Goal: Information Seeking & Learning: Learn about a topic

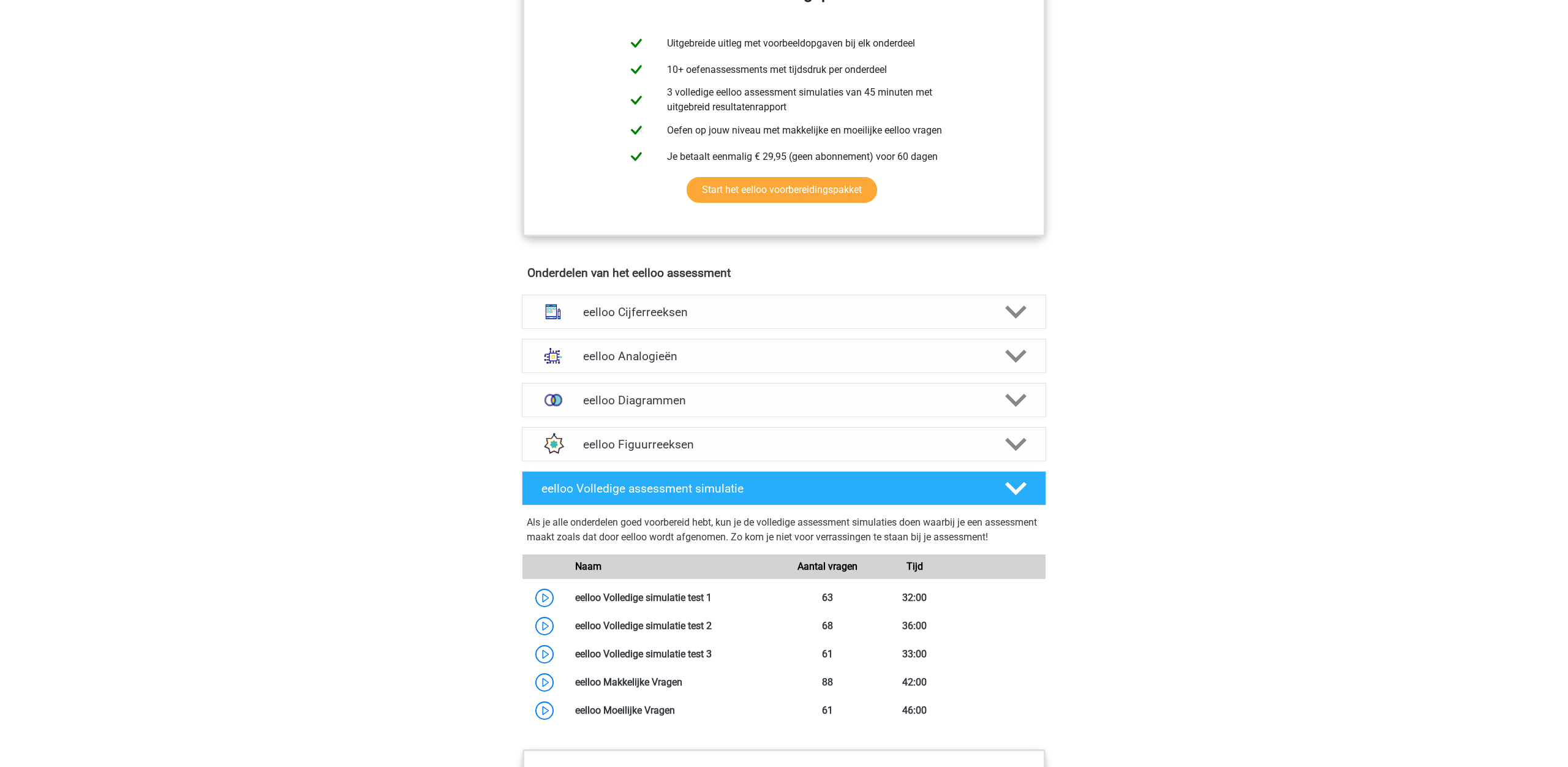
scroll to position [527, 0]
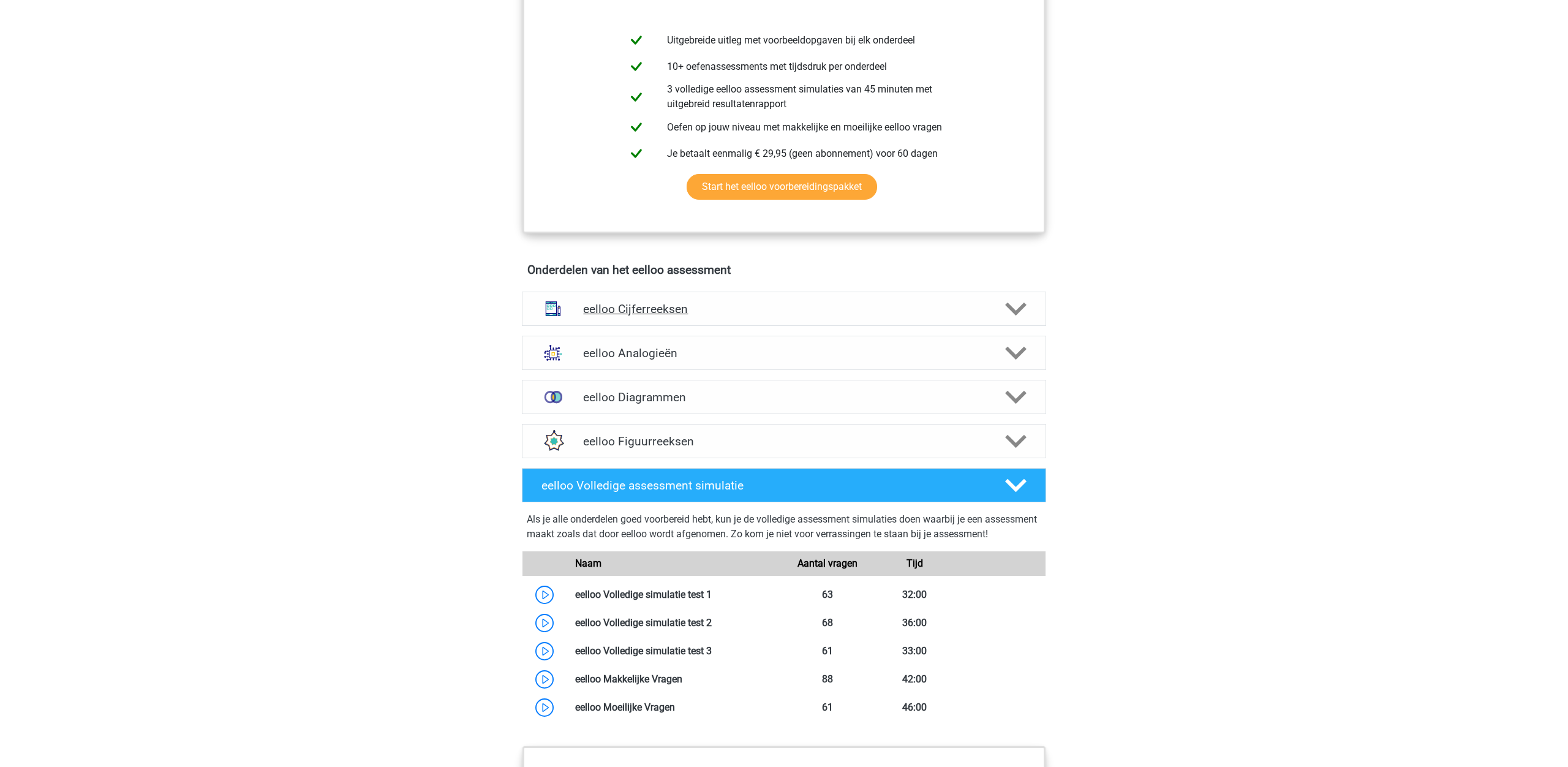
click at [1015, 315] on icon at bounding box center [1015, 308] width 21 height 21
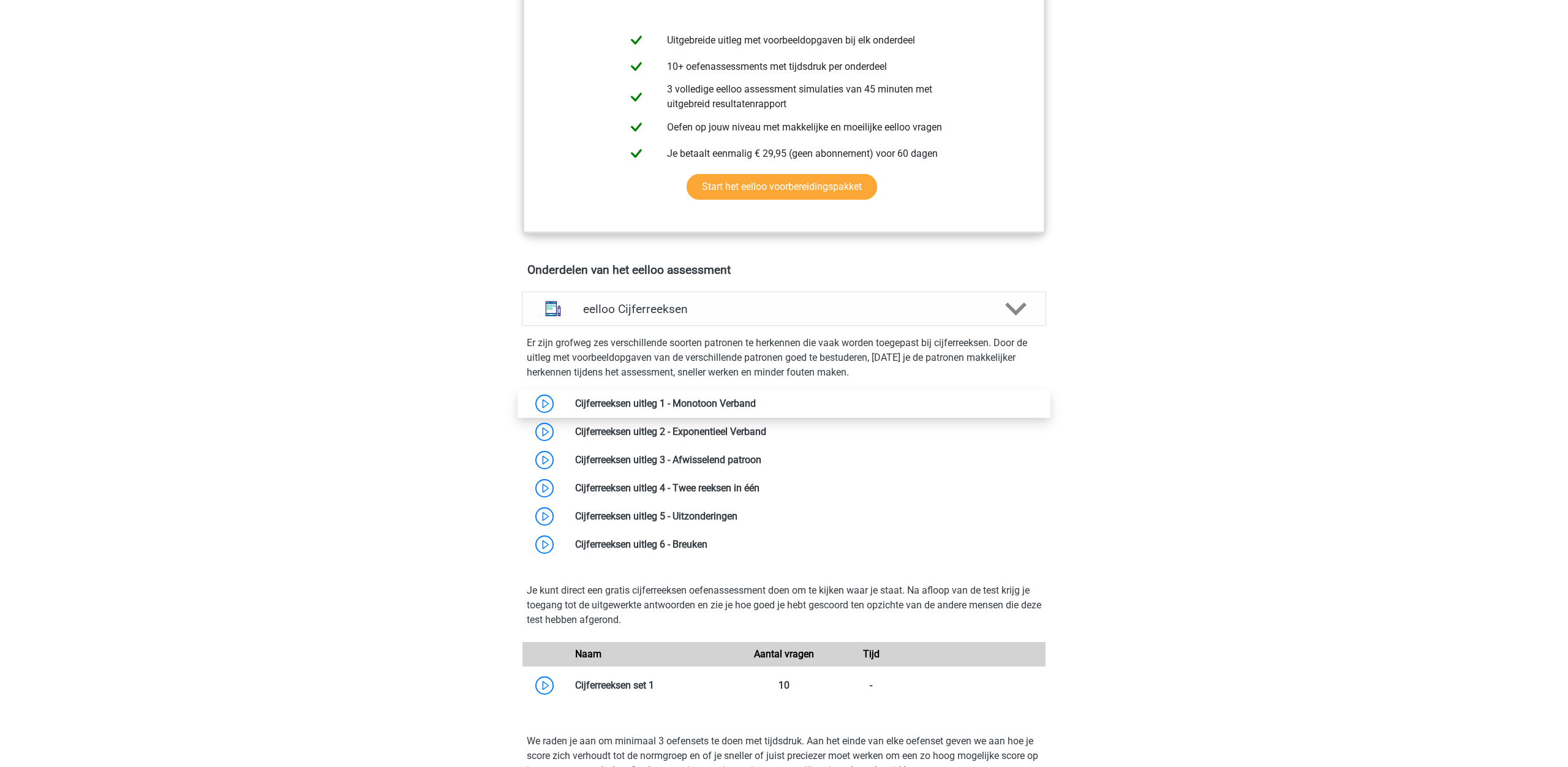
click at [756, 409] on link at bounding box center [756, 403] width 0 height 12
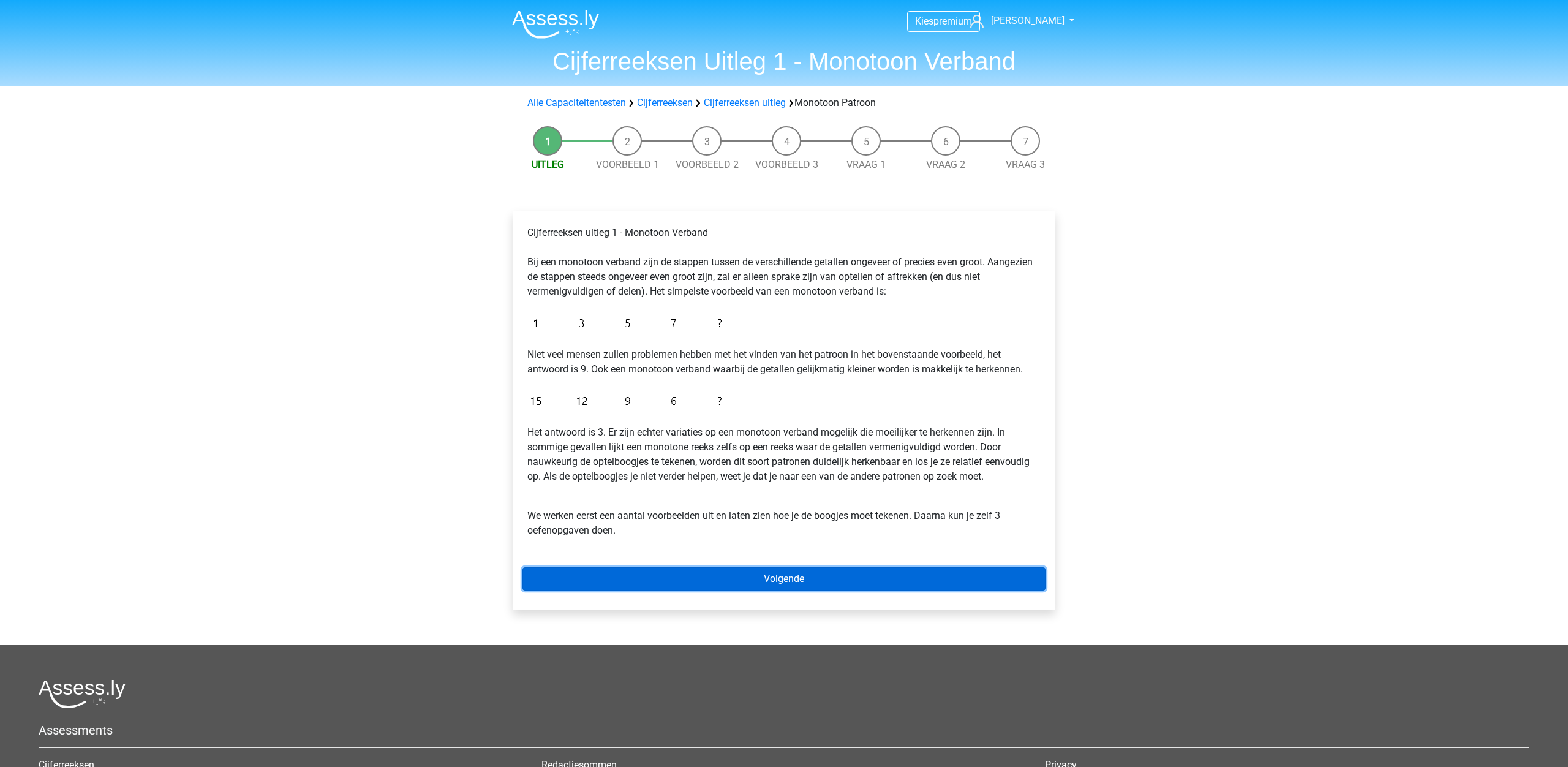
click at [789, 582] on link "Volgende" at bounding box center [784, 578] width 523 height 23
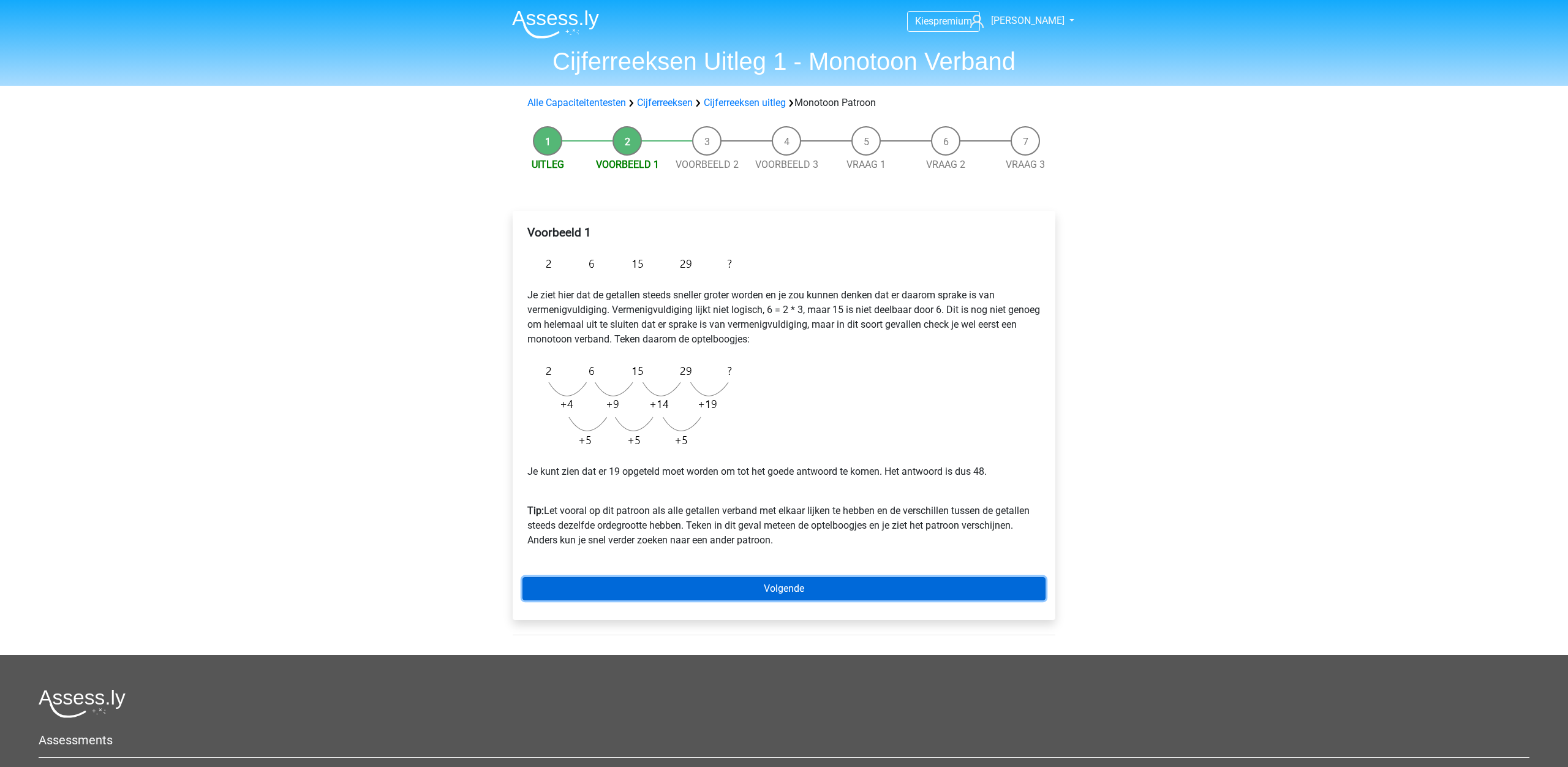
click at [832, 588] on link "Volgende" at bounding box center [784, 588] width 523 height 23
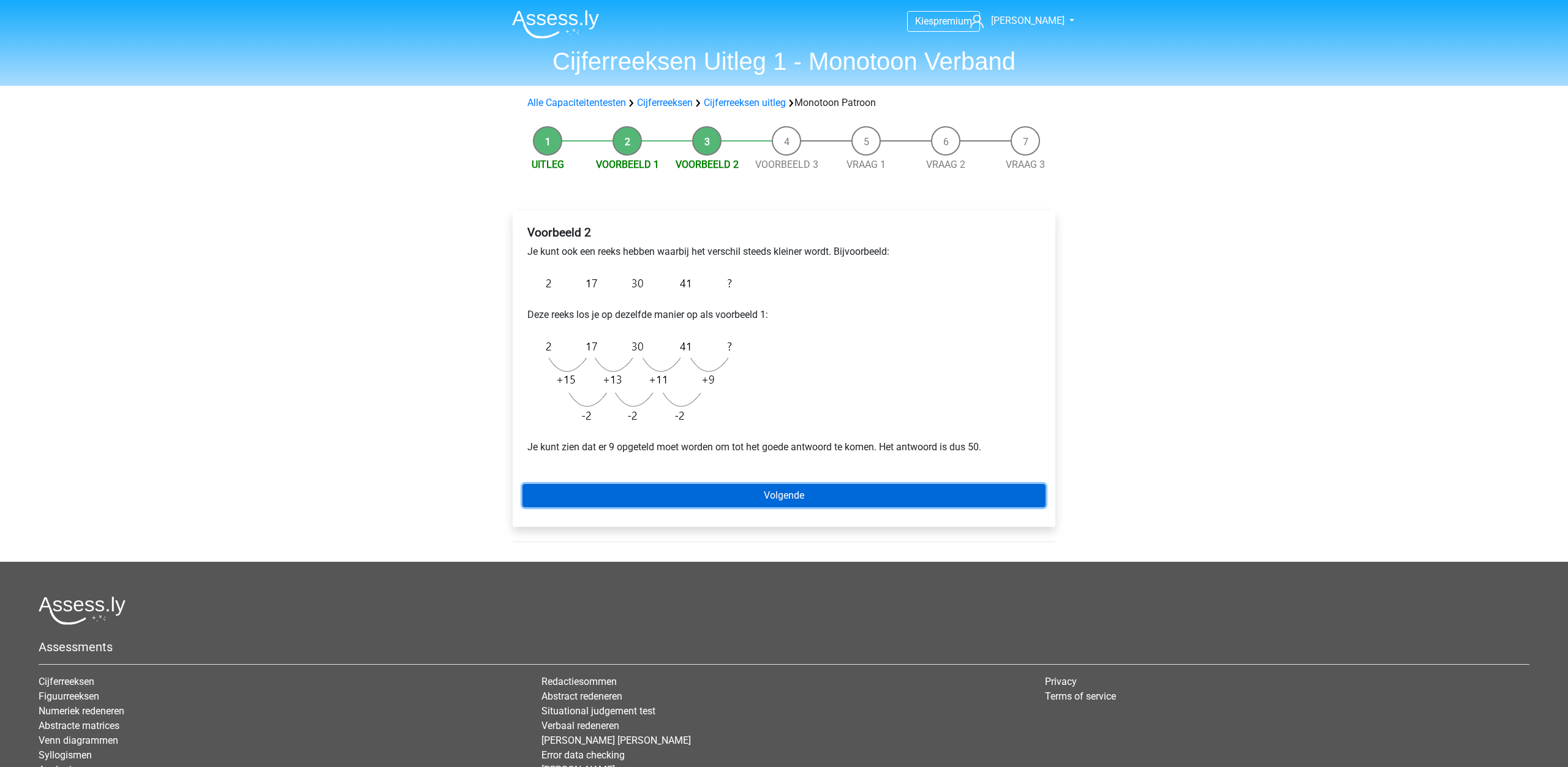
click at [850, 491] on link "Volgende" at bounding box center [784, 495] width 523 height 23
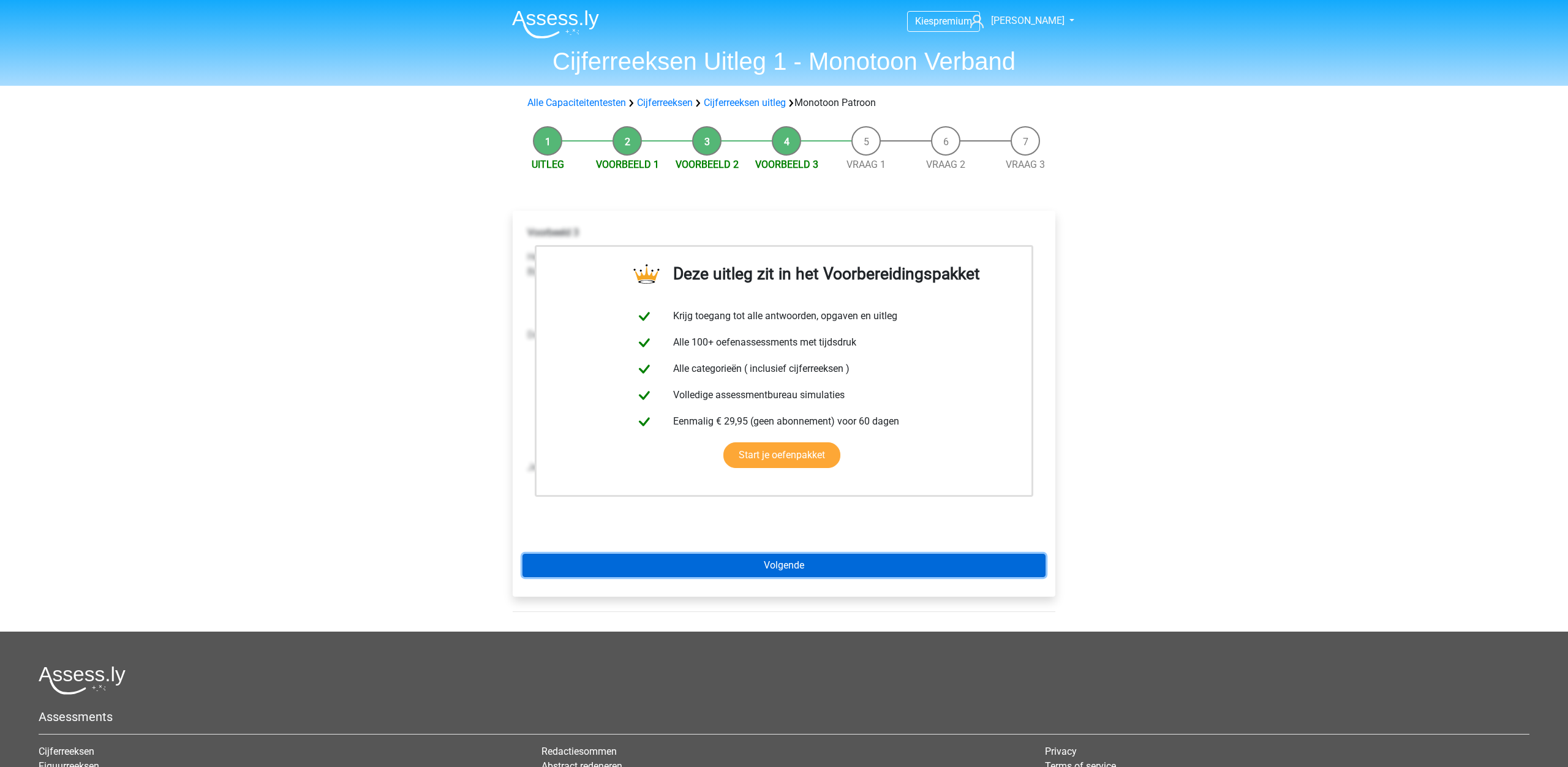
click at [789, 565] on link "Volgende" at bounding box center [784, 565] width 523 height 23
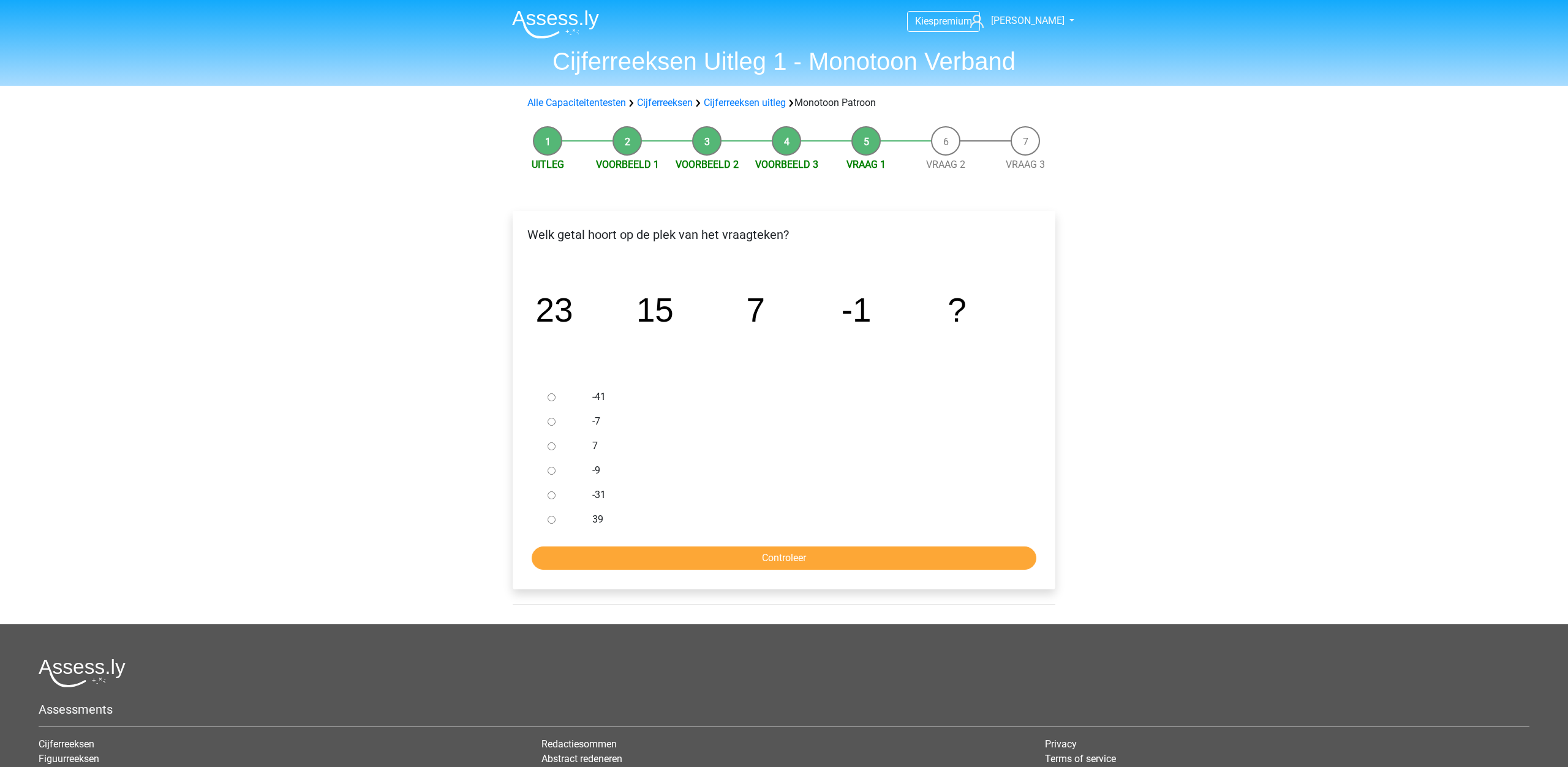
click at [553, 471] on input "-9" at bounding box center [551, 470] width 8 height 8
radio input "true"
click at [734, 555] on input "Controleer" at bounding box center [783, 558] width 505 height 23
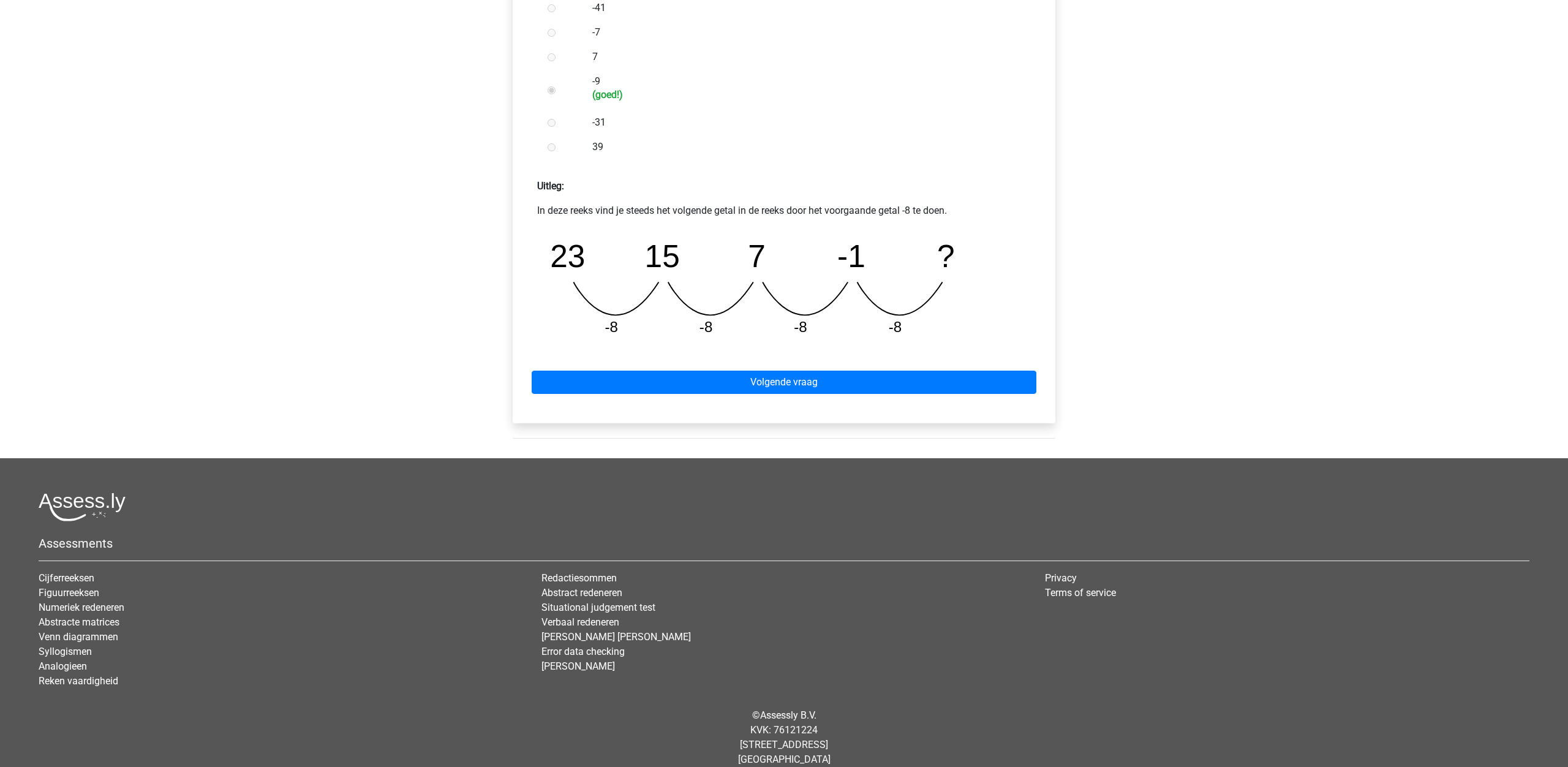
scroll to position [404, 0]
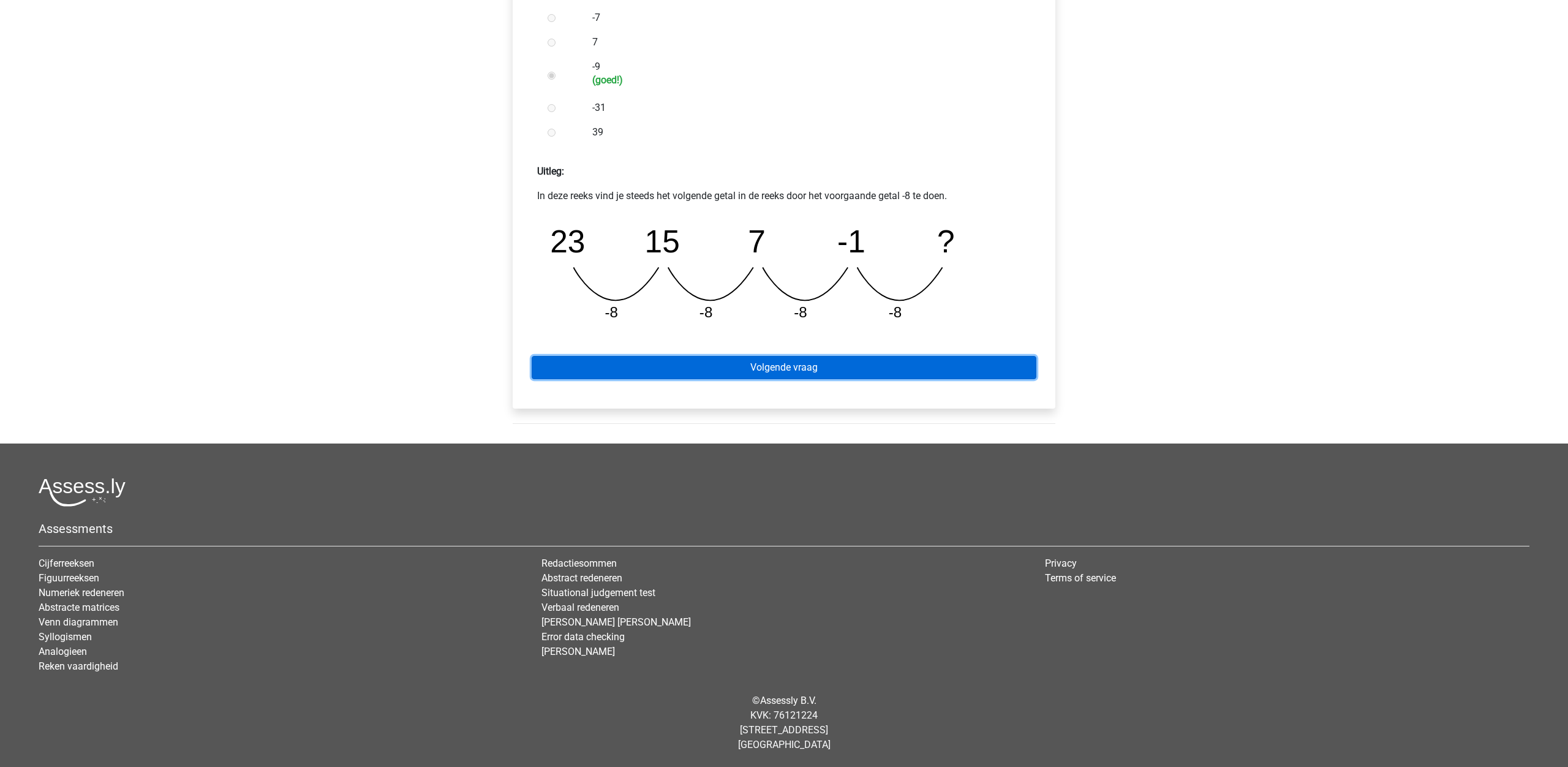
click at [851, 367] on link "Volgende vraag" at bounding box center [783, 367] width 505 height 23
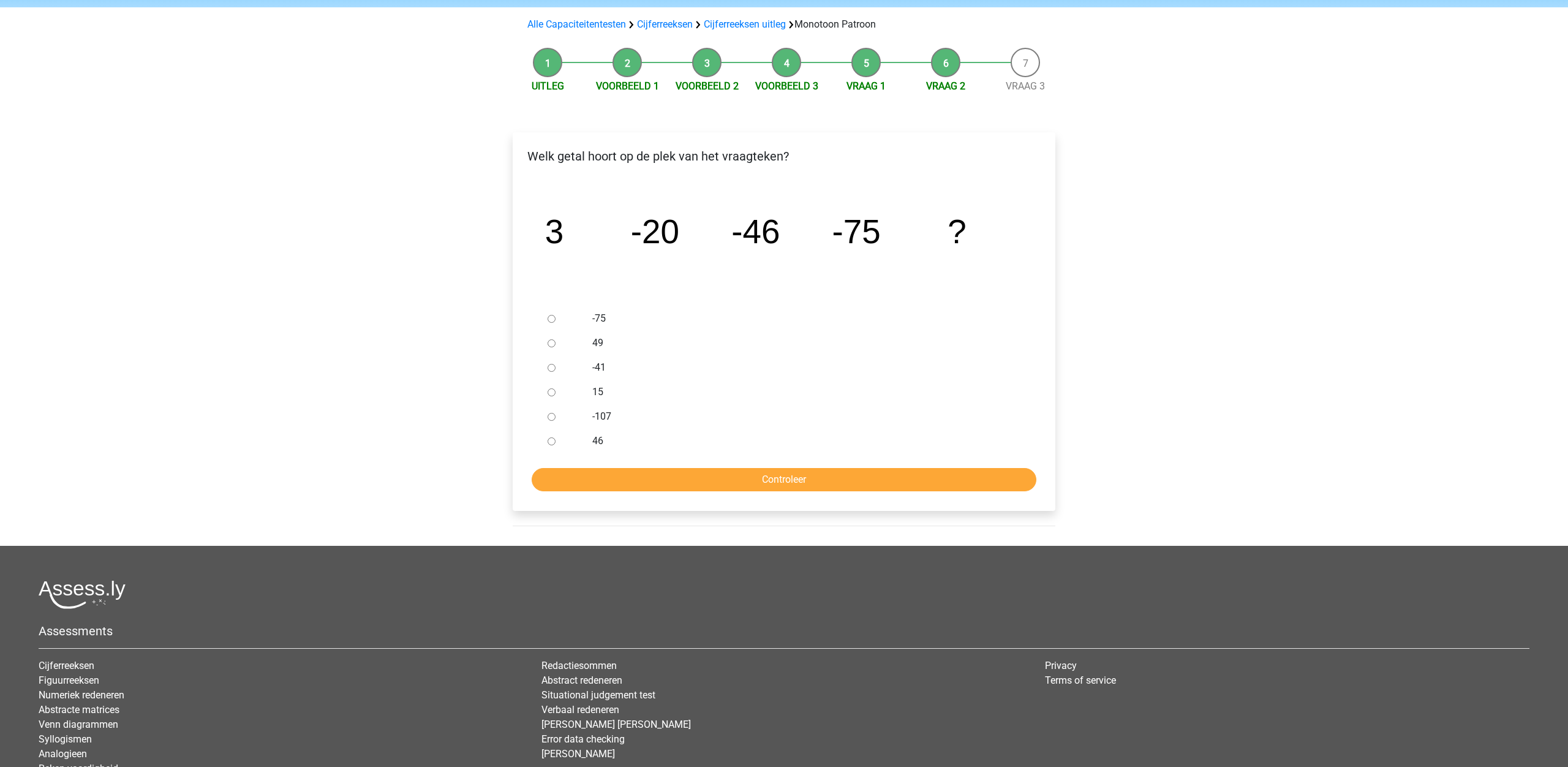
scroll to position [102, 0]
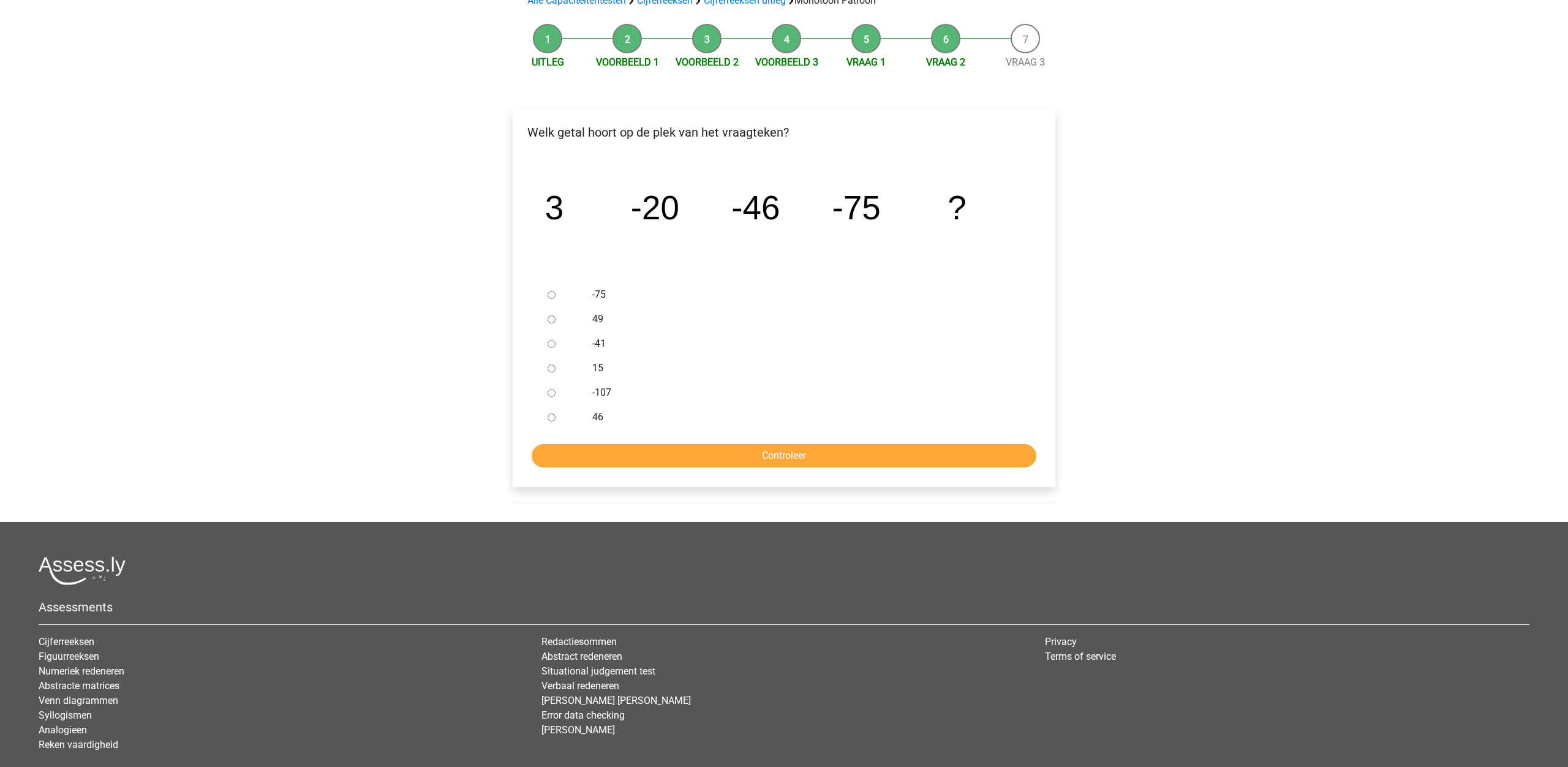
click at [551, 395] on input "-107" at bounding box center [551, 392] width 8 height 8
radio input "true"
click at [699, 462] on input "Controleer" at bounding box center [783, 455] width 505 height 23
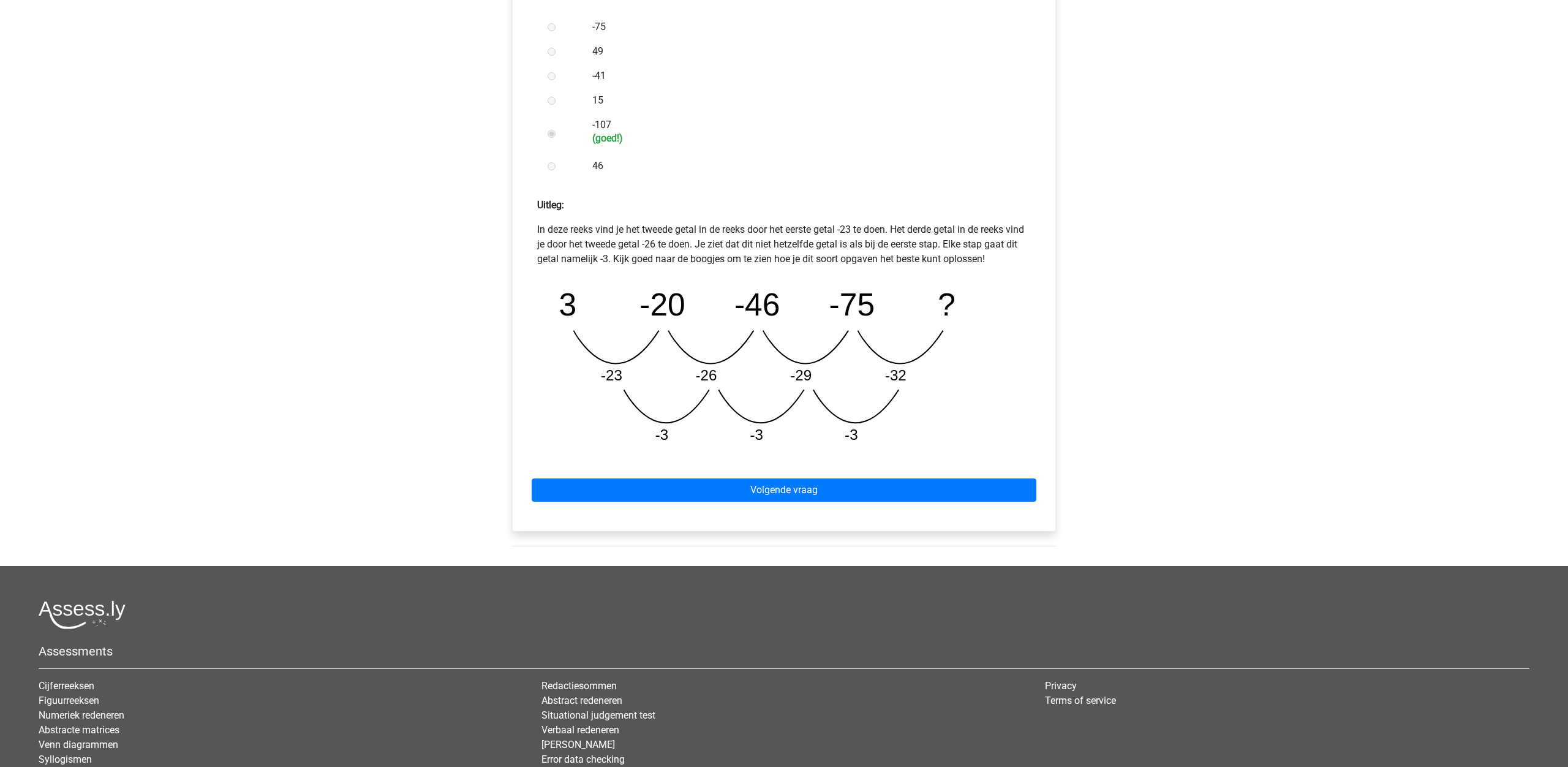
scroll to position [369, 0]
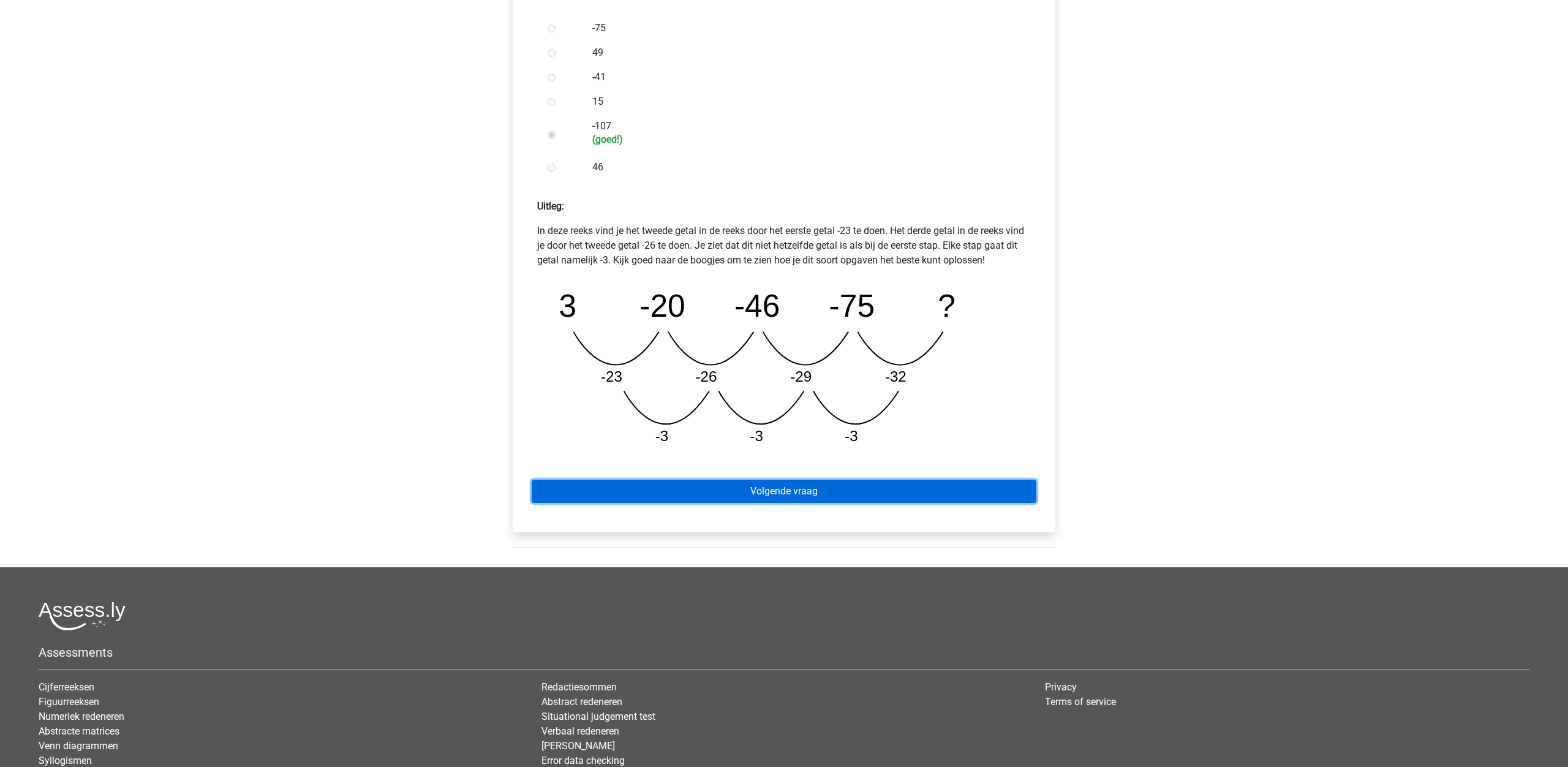
click at [761, 499] on link "Volgende vraag" at bounding box center [783, 490] width 505 height 23
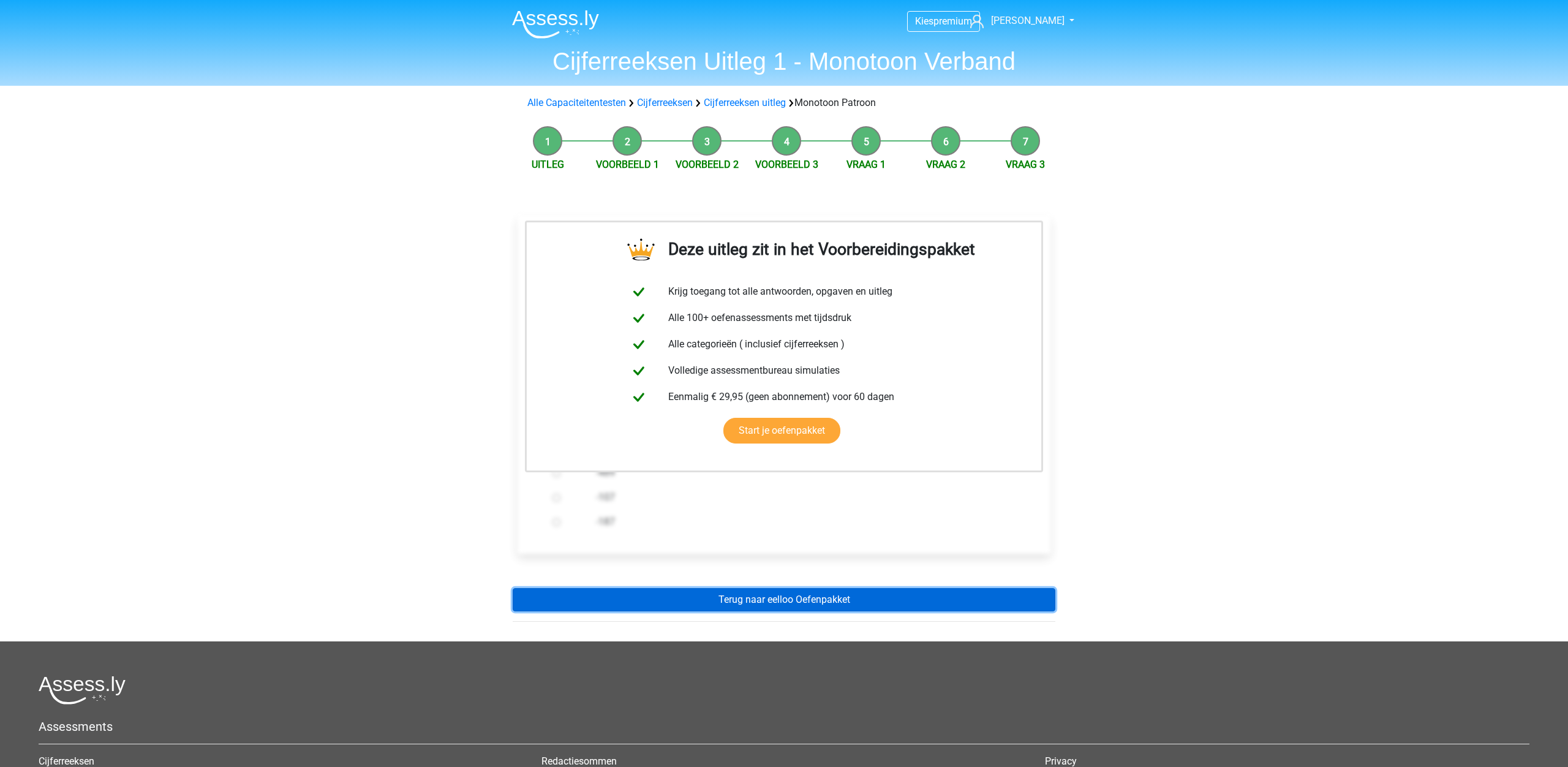
click at [764, 600] on link "Terug naar eelloo Oefenpakket" at bounding box center [783, 599] width 542 height 23
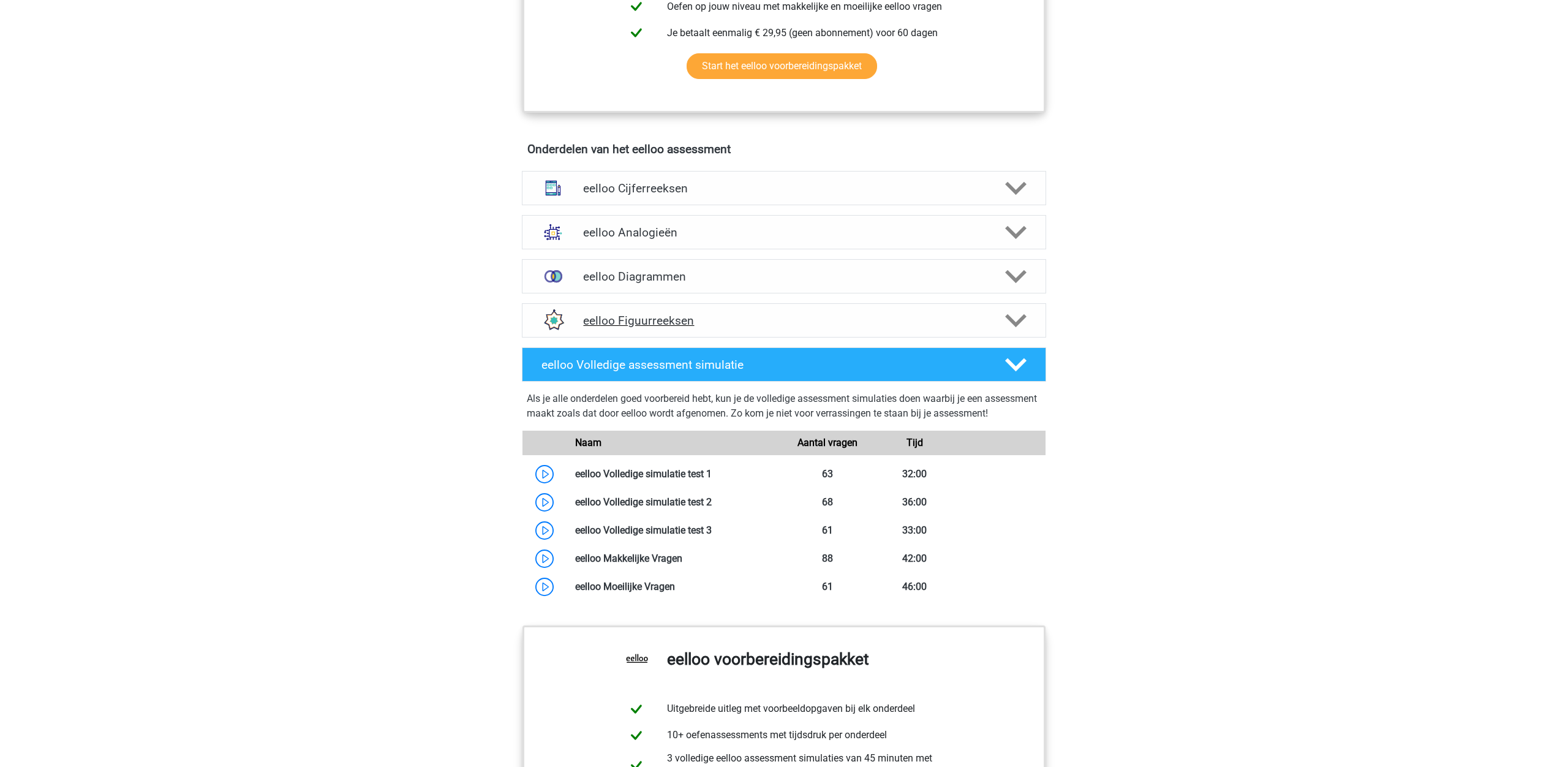
scroll to position [664, 0]
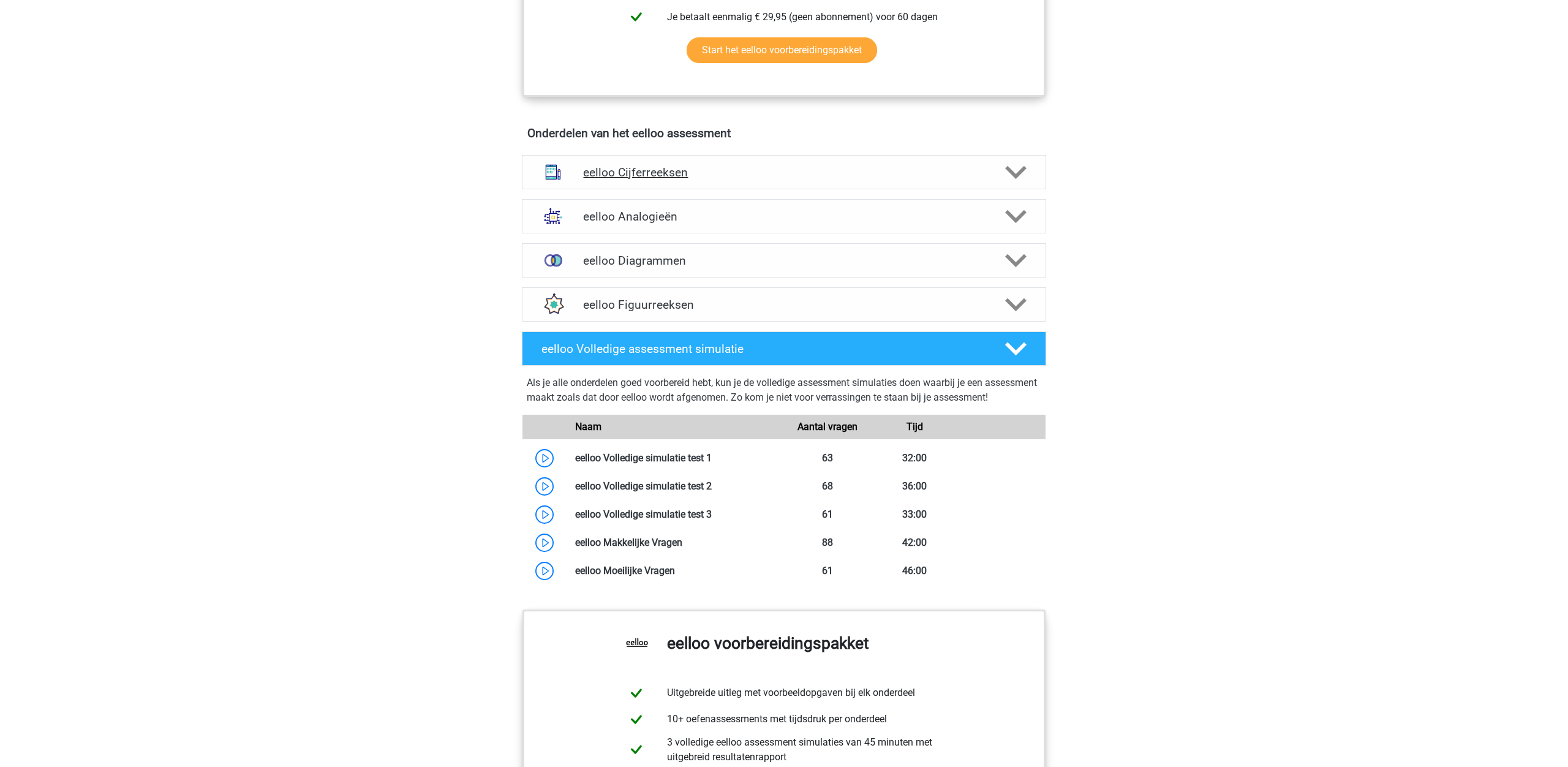
click at [665, 179] on h4 "eelloo Cijferreeksen" at bounding box center [784, 173] width 401 height 14
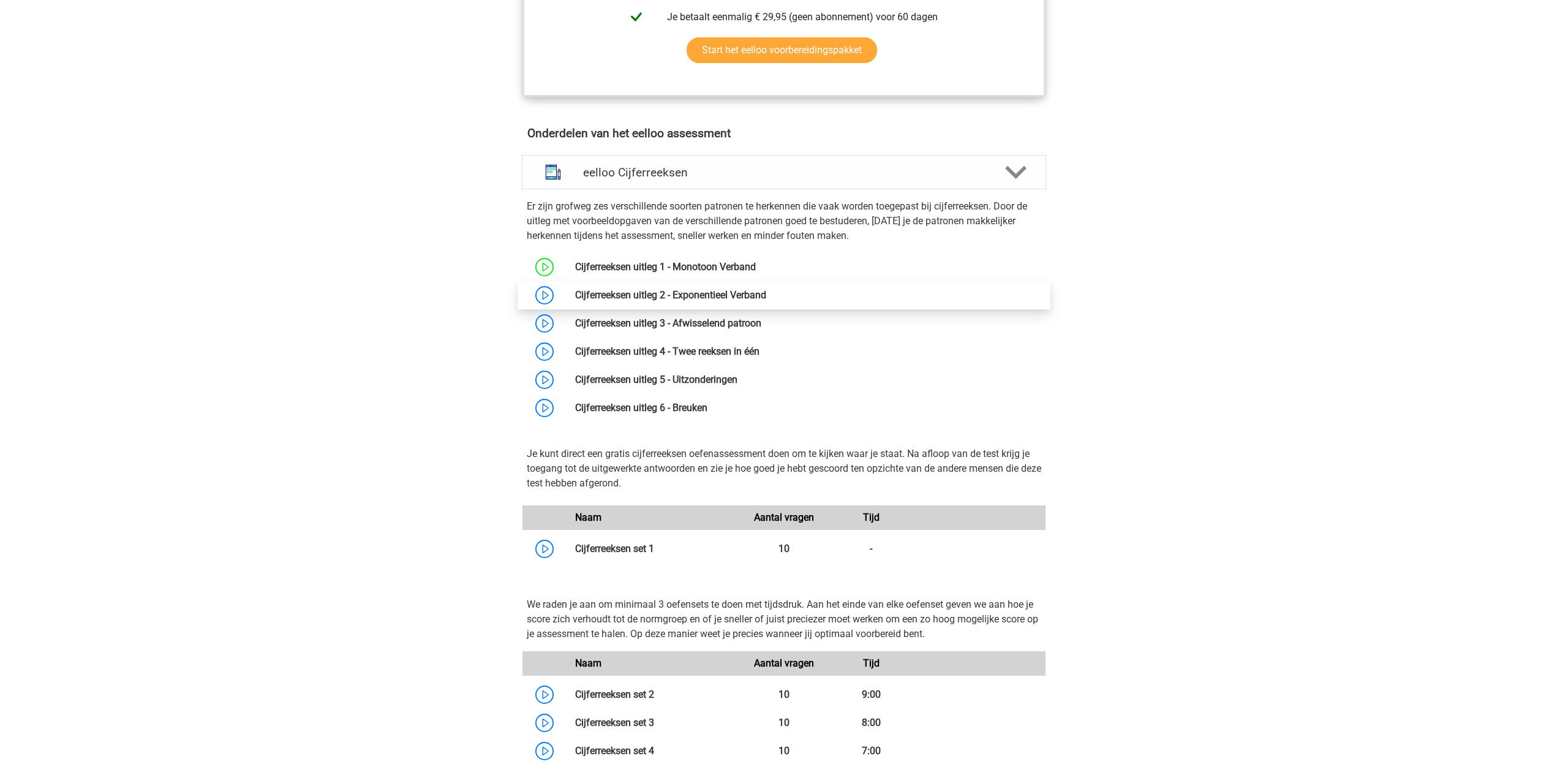
click at [766, 301] on link at bounding box center [766, 295] width 0 height 12
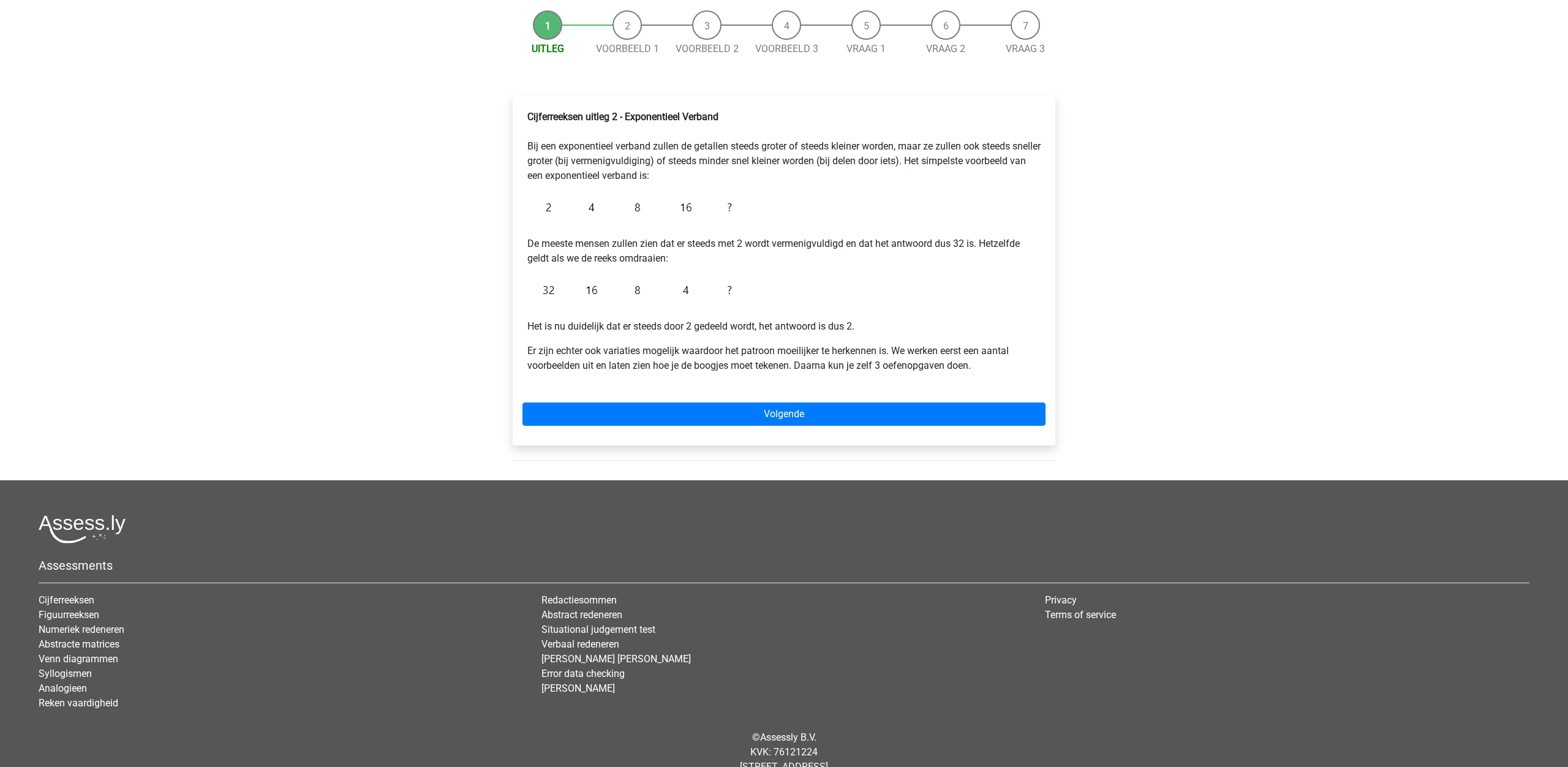
scroll to position [118, 0]
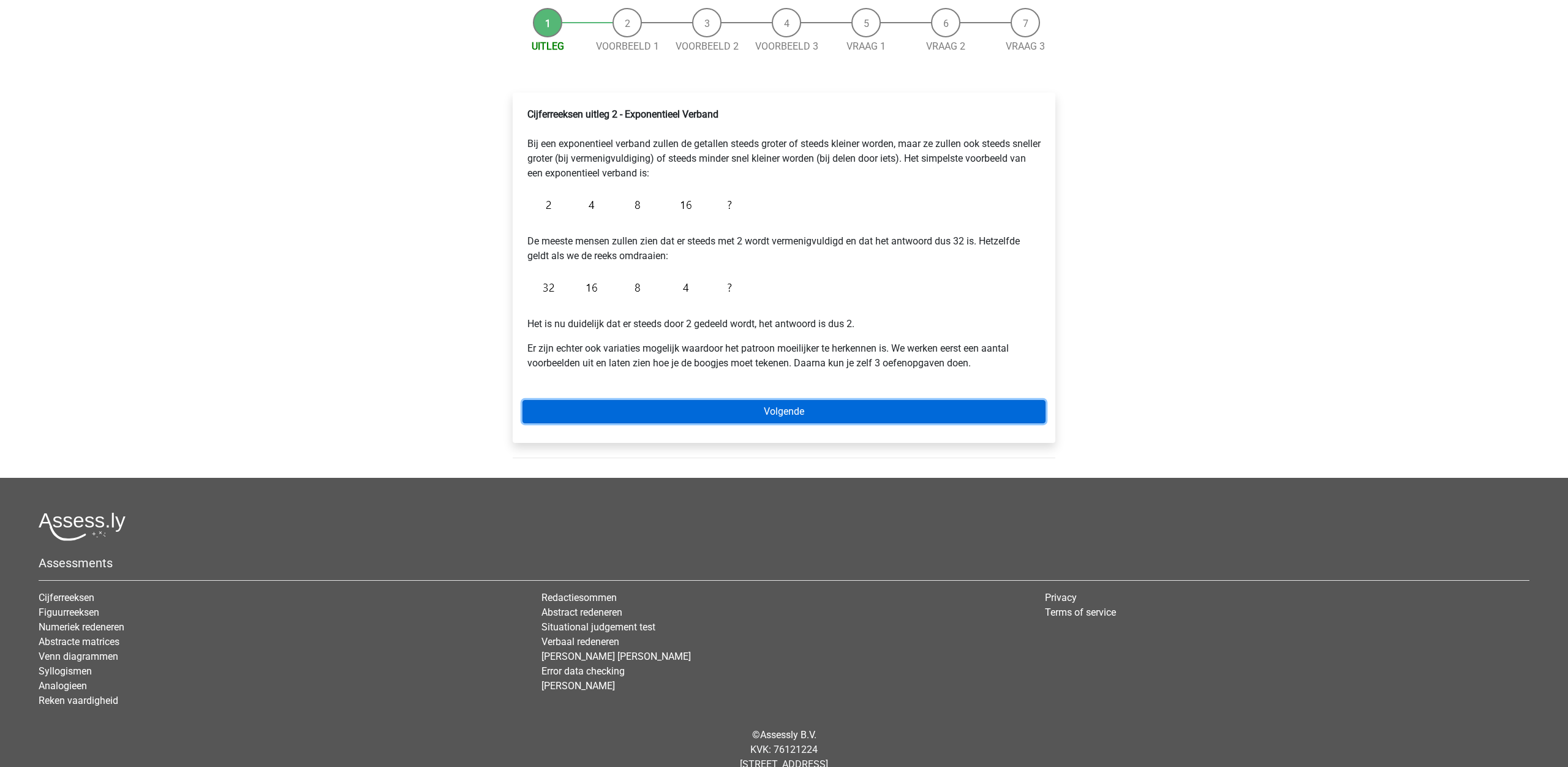
click at [822, 414] on link "Volgende" at bounding box center [784, 411] width 523 height 23
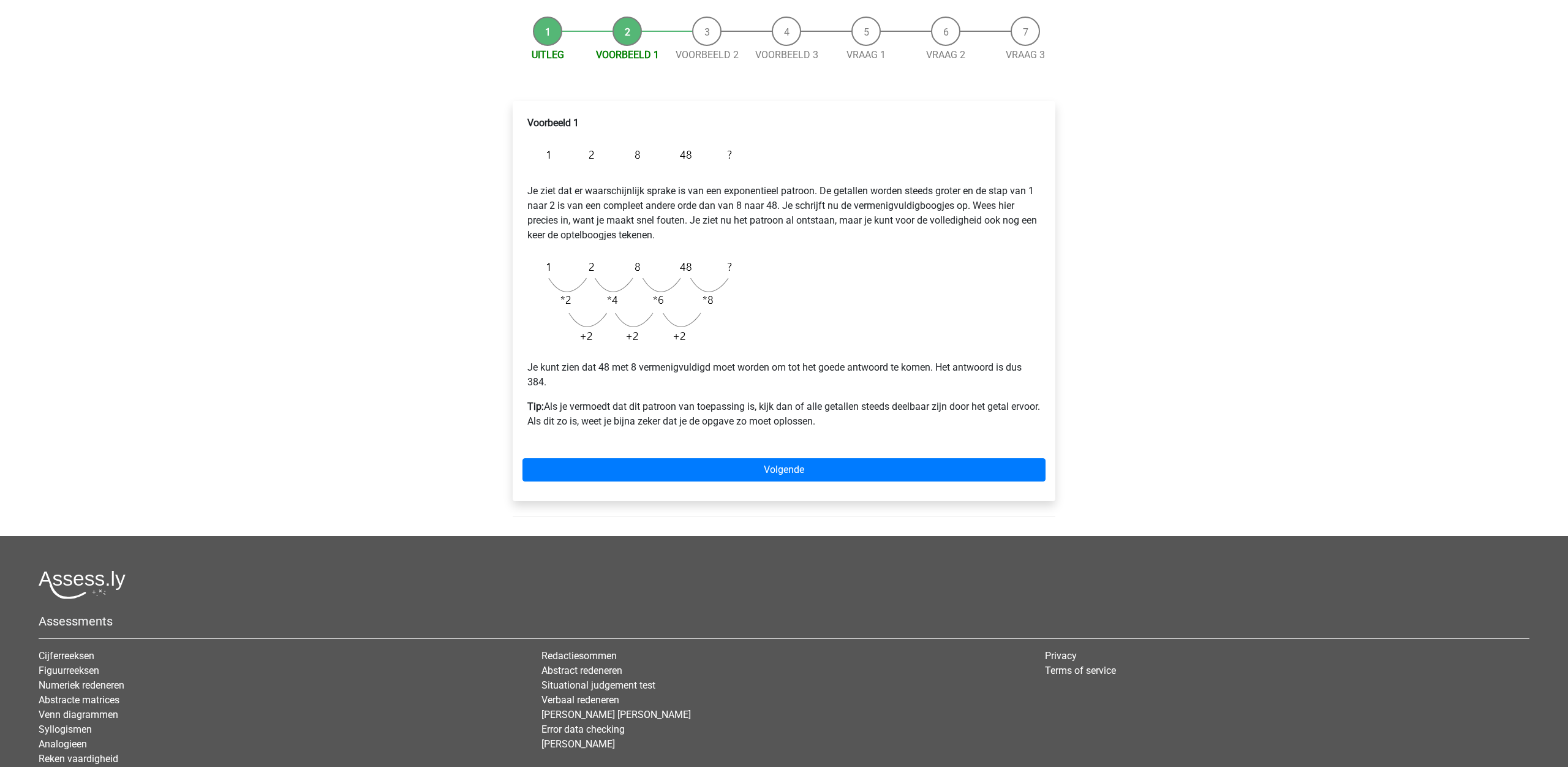
scroll to position [121, 0]
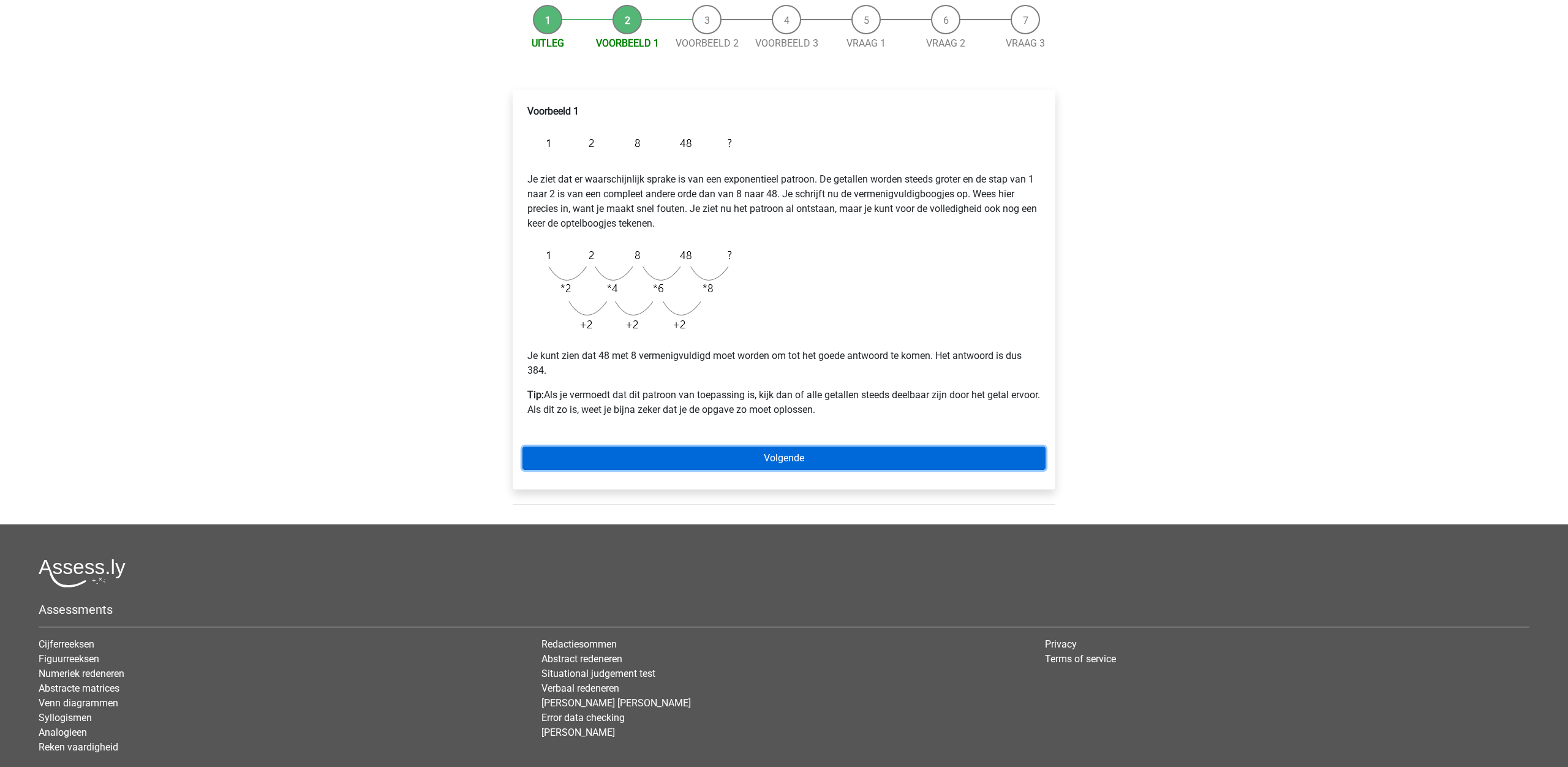
click at [813, 460] on link "Volgende" at bounding box center [784, 458] width 523 height 23
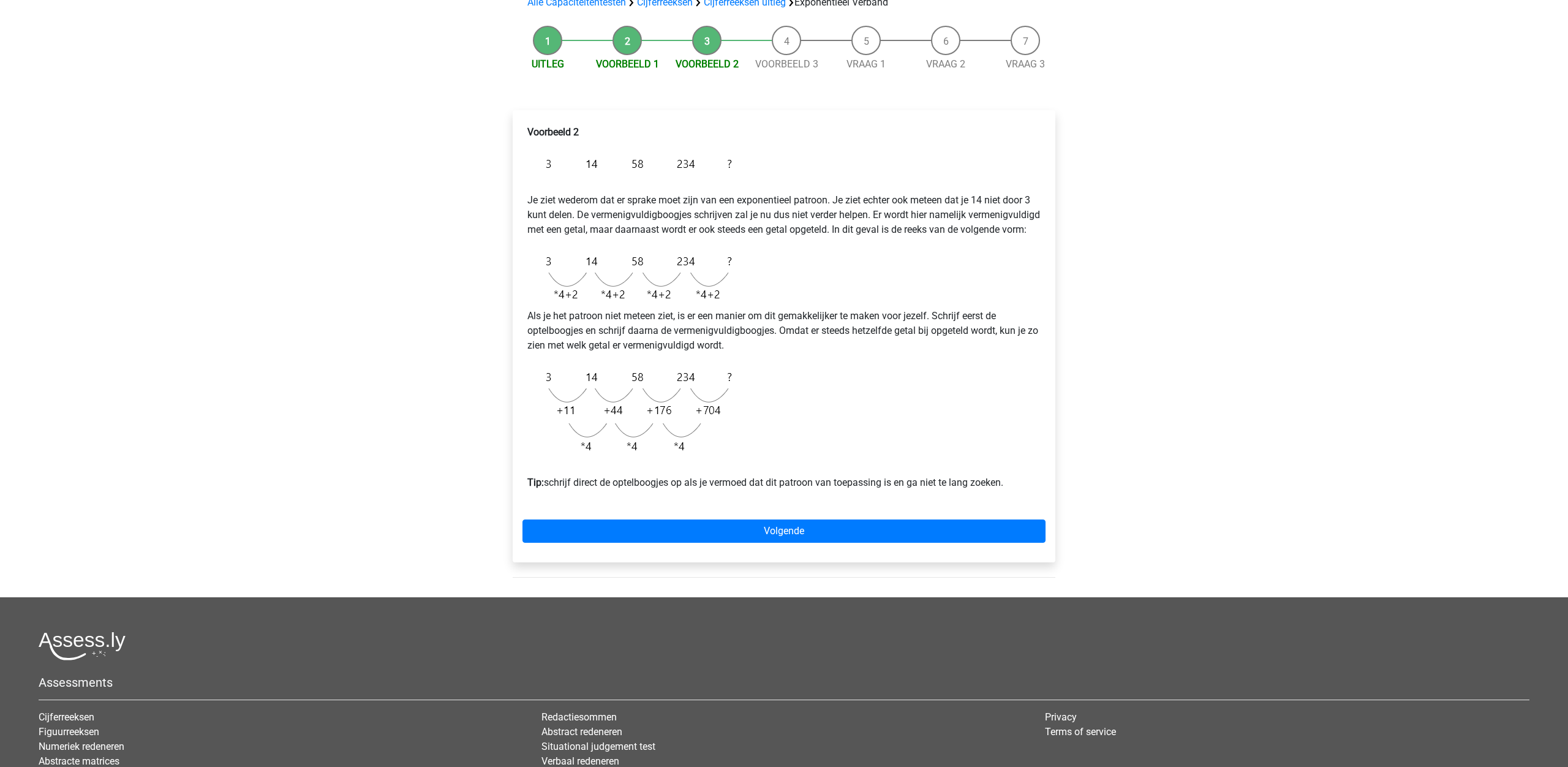
scroll to position [101, 0]
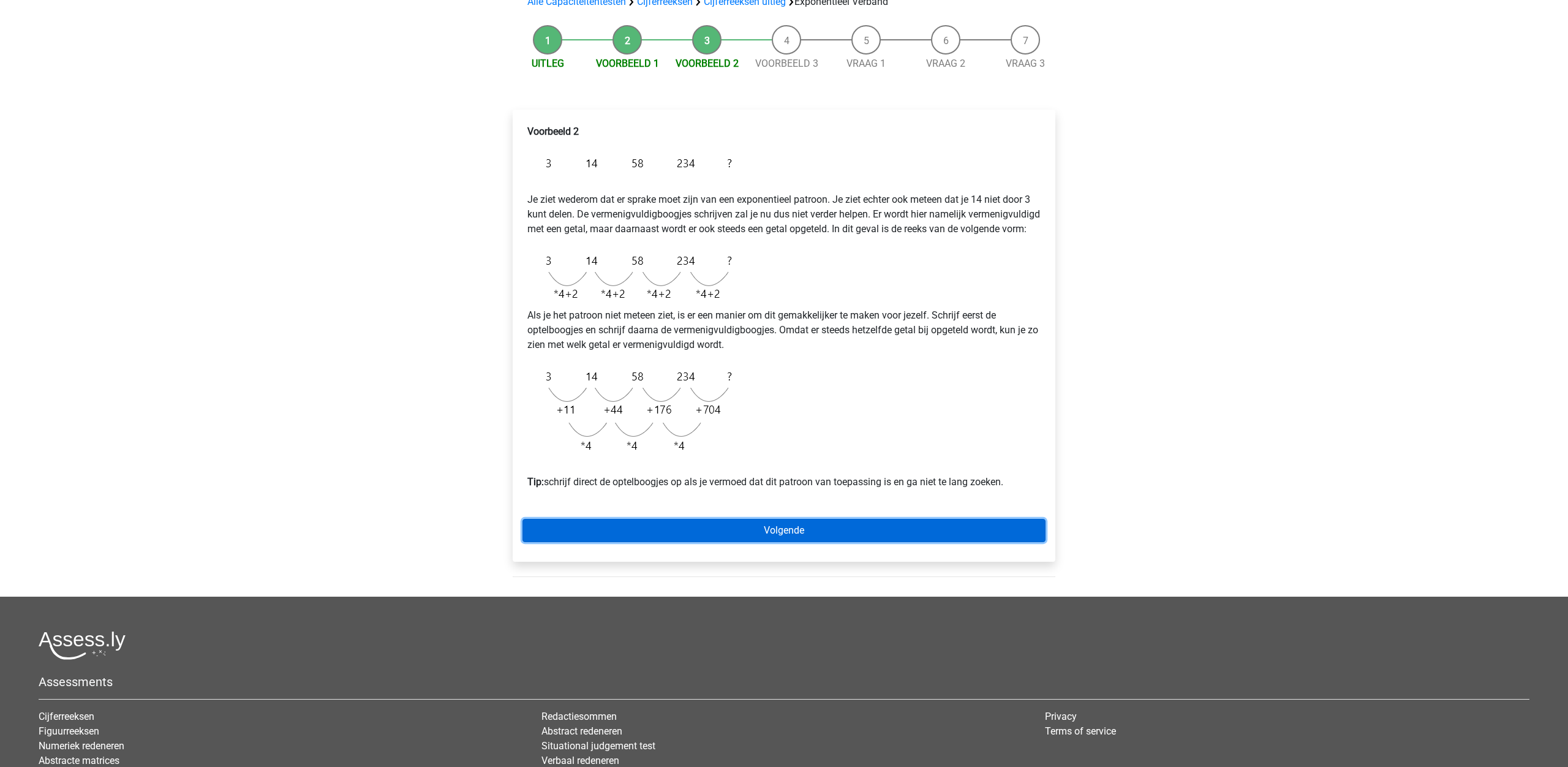
click at [856, 542] on link "Volgende" at bounding box center [784, 530] width 523 height 23
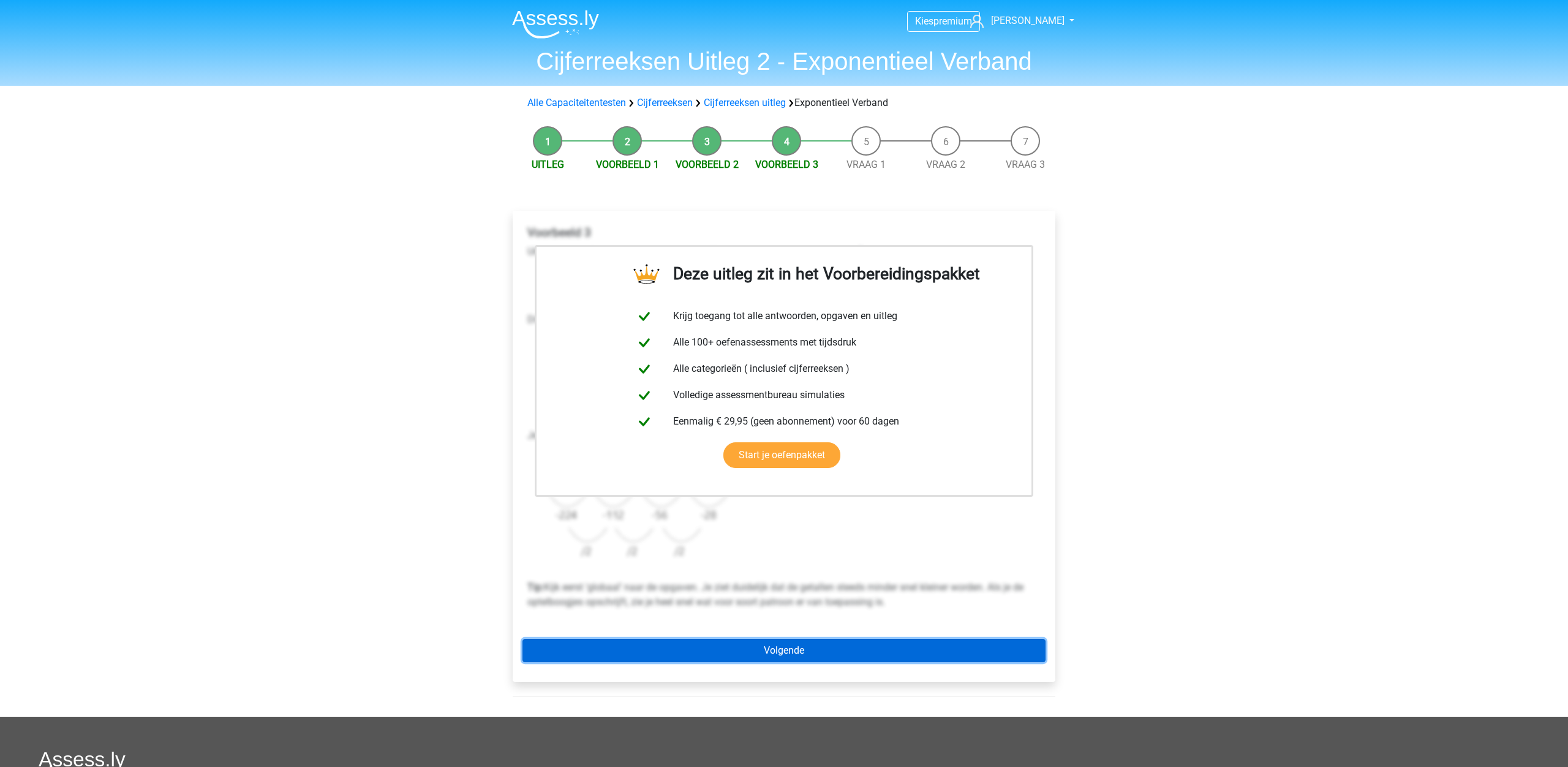
click at [769, 654] on link "Volgende" at bounding box center [784, 650] width 523 height 23
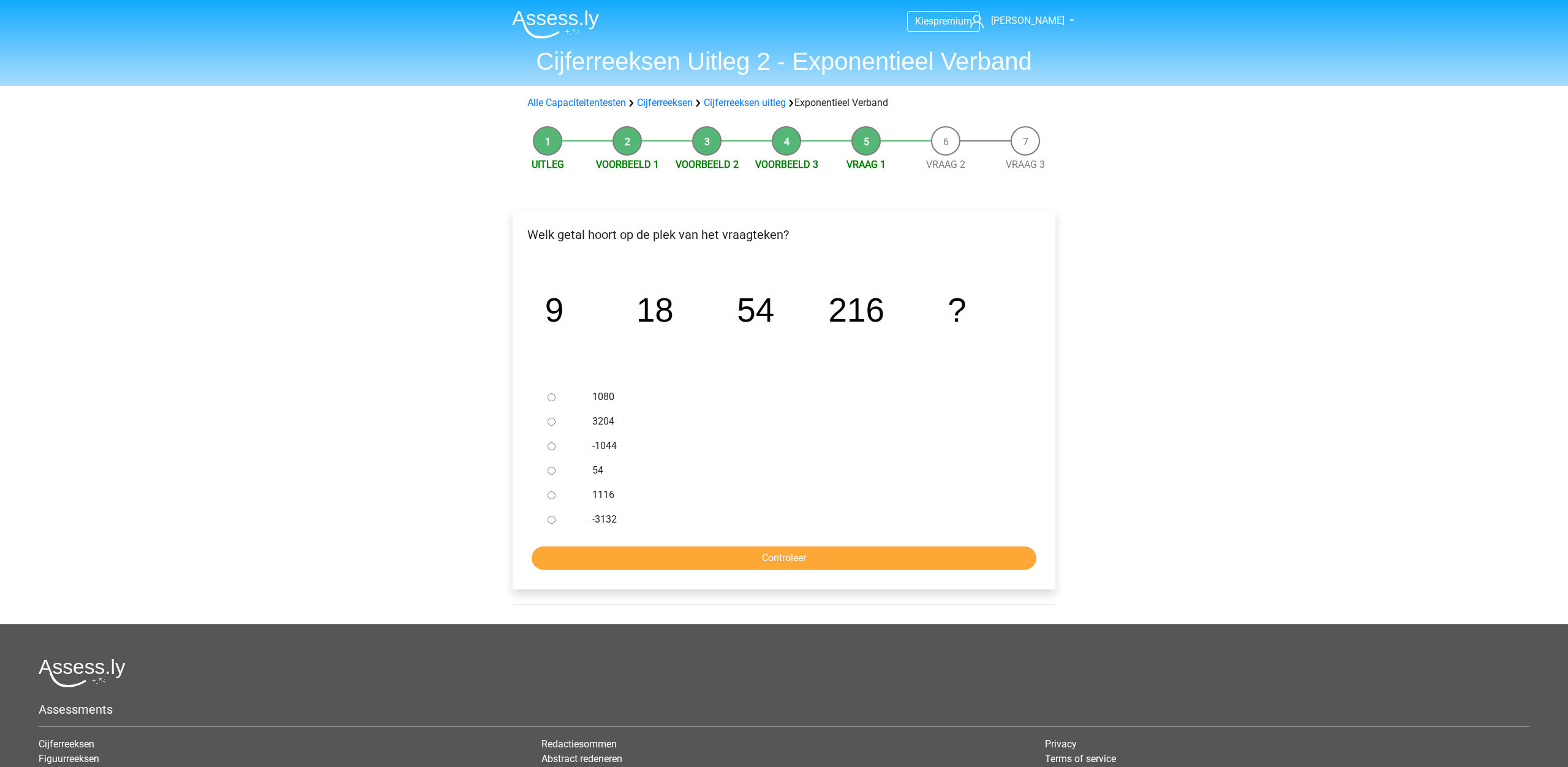
drag, startPoint x: 549, startPoint y: 395, endPoint x: 553, endPoint y: 413, distance: 18.4
click at [549, 395] on input "1080" at bounding box center [551, 396] width 8 height 8
radio input "true"
click at [782, 559] on input "Controleer" at bounding box center [783, 558] width 505 height 23
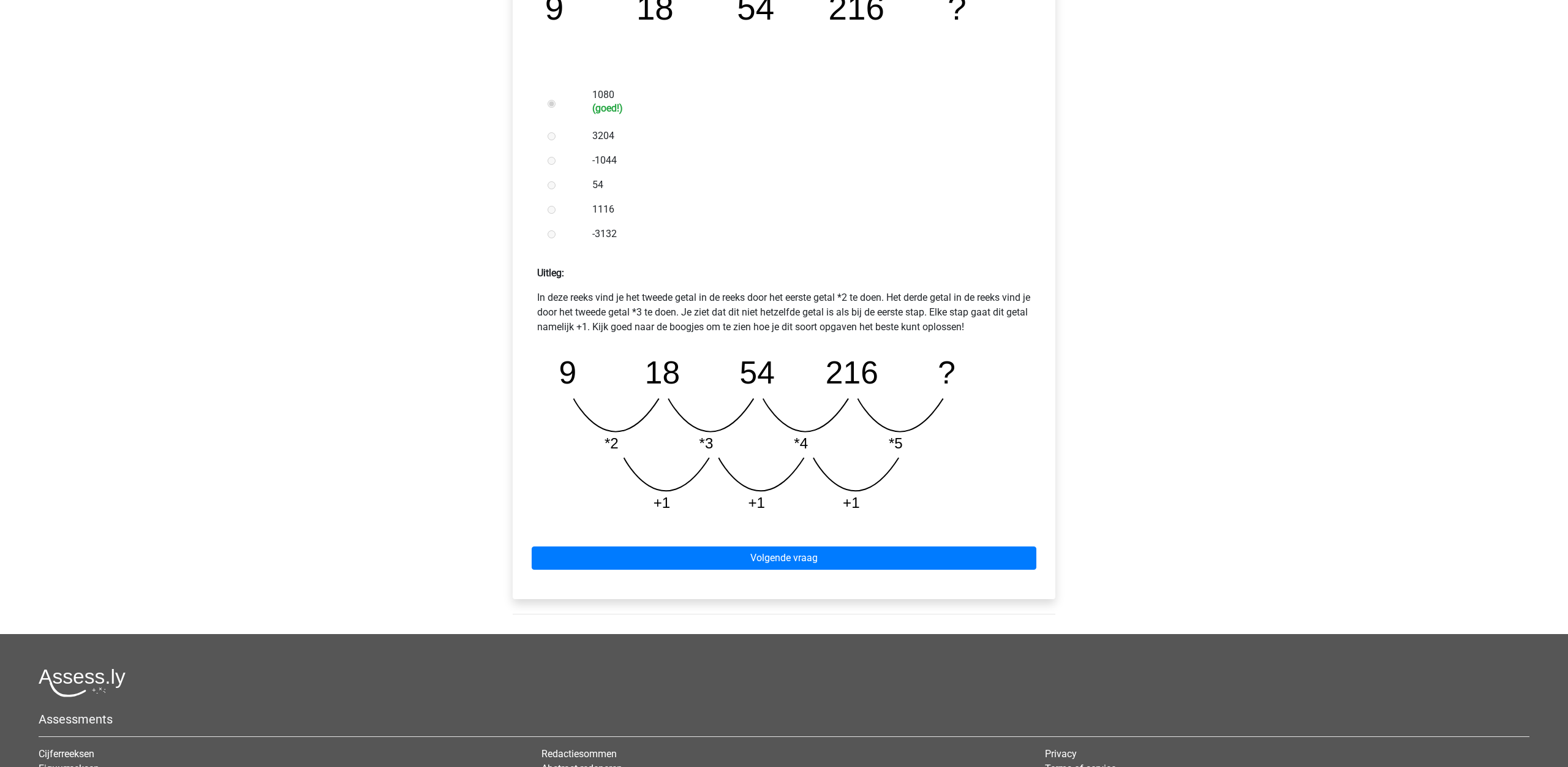
scroll to position [318, 0]
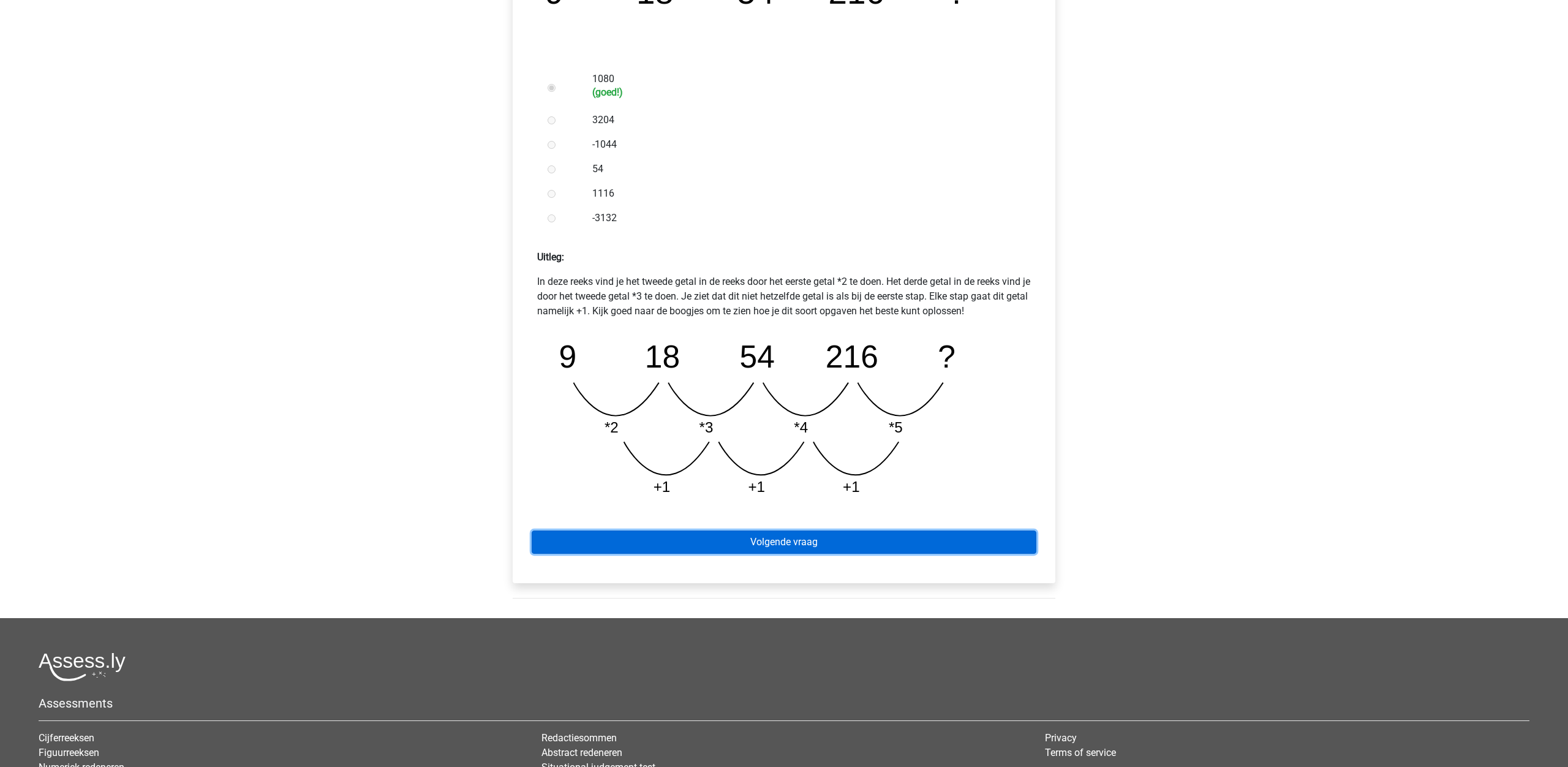
click at [838, 543] on link "Volgende vraag" at bounding box center [783, 542] width 505 height 23
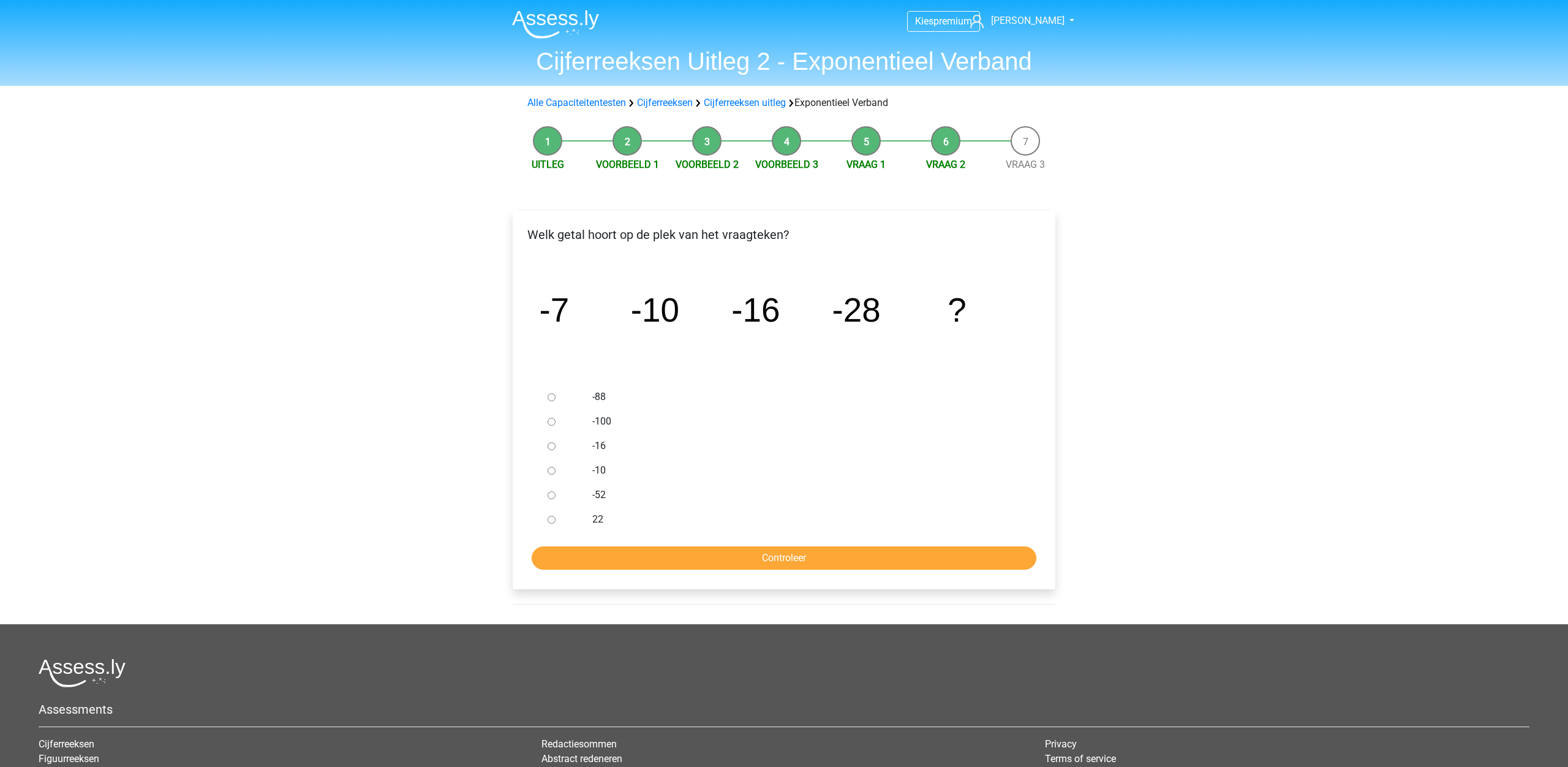
click at [553, 496] on input "-52" at bounding box center [551, 495] width 8 height 8
radio input "true"
click at [722, 561] on input "Controleer" at bounding box center [783, 558] width 505 height 23
click at [816, 559] on input "Controleer" at bounding box center [783, 558] width 505 height 23
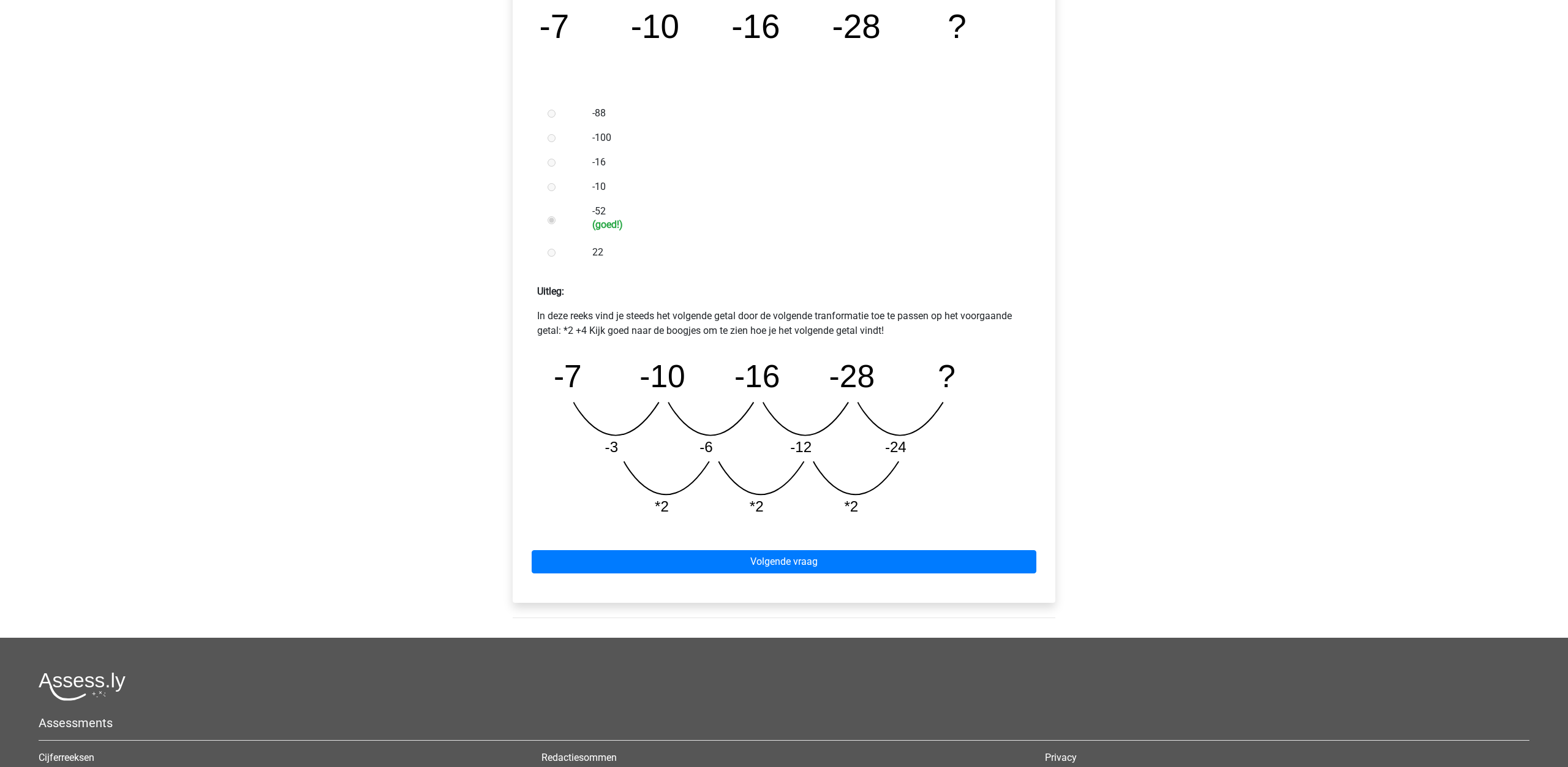
scroll to position [289, 0]
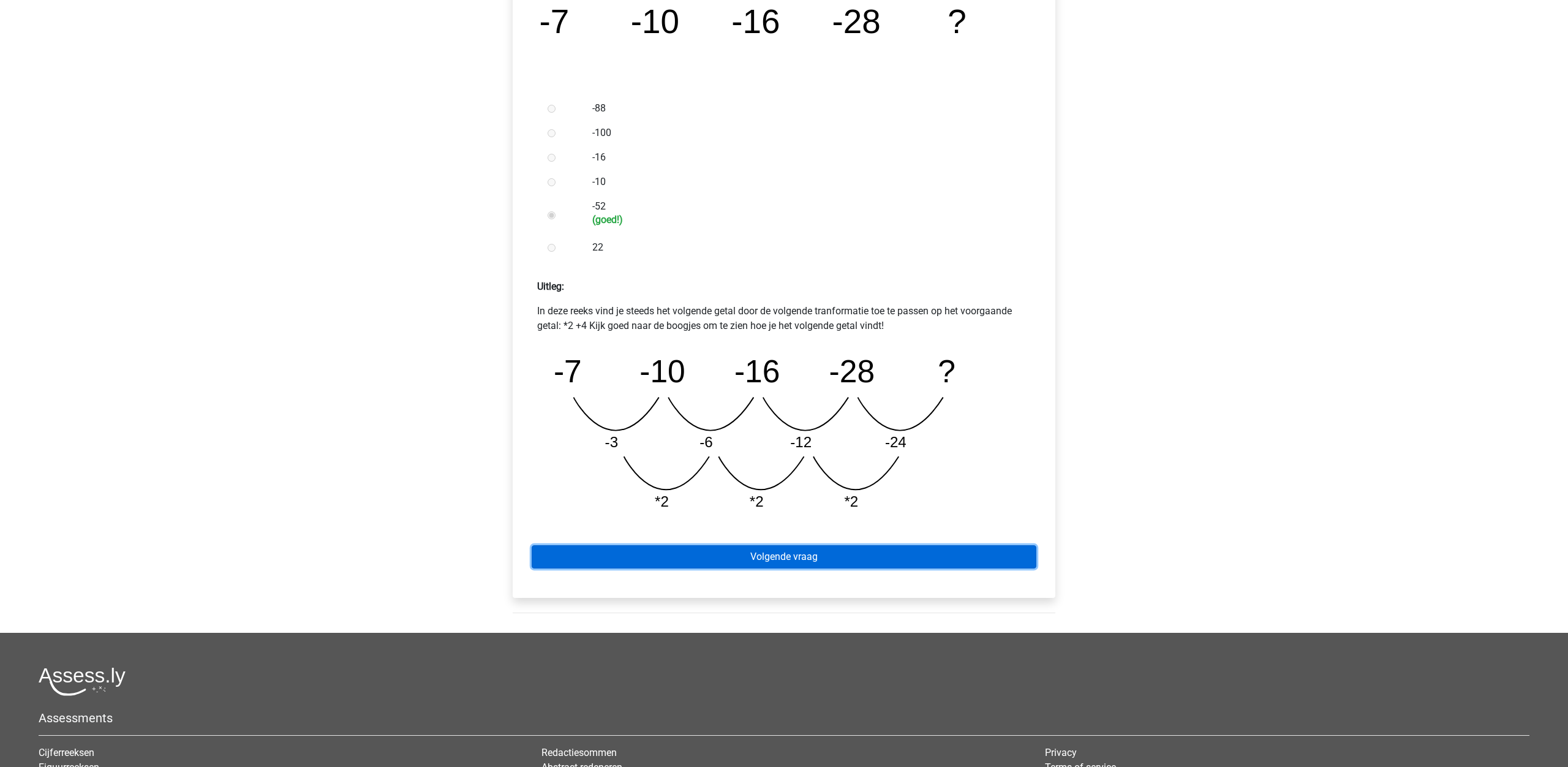
drag, startPoint x: 0, startPoint y: 0, endPoint x: 822, endPoint y: 557, distance: 992.9
click at [818, 558] on link "Volgende vraag" at bounding box center [783, 556] width 505 height 23
click at [771, 555] on link "Volgende vraag" at bounding box center [783, 556] width 505 height 23
drag, startPoint x: 745, startPoint y: 559, endPoint x: 737, endPoint y: 559, distance: 8.0
click at [743, 558] on link "Volgende vraag" at bounding box center [783, 556] width 505 height 23
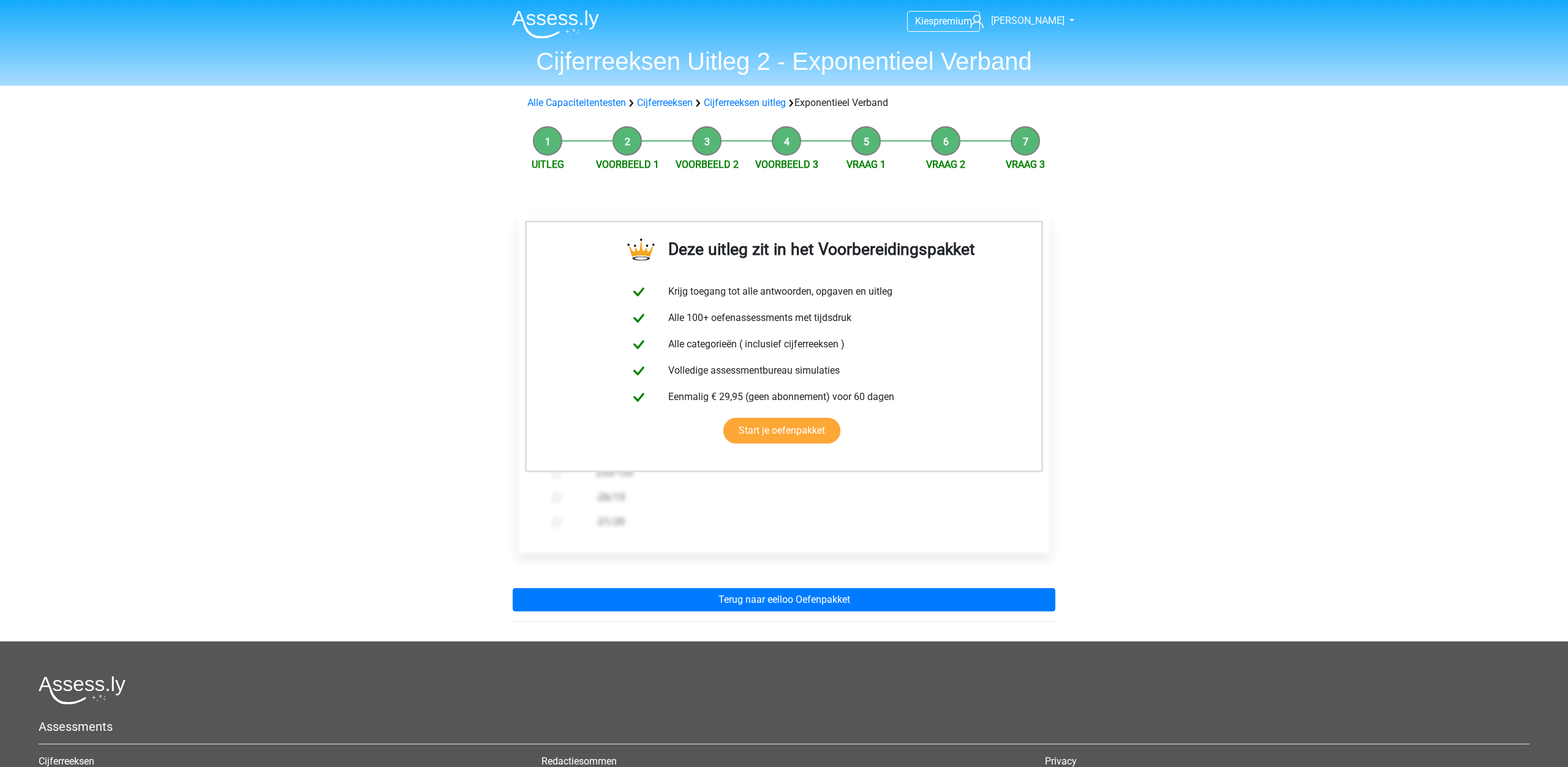
scroll to position [11, 0]
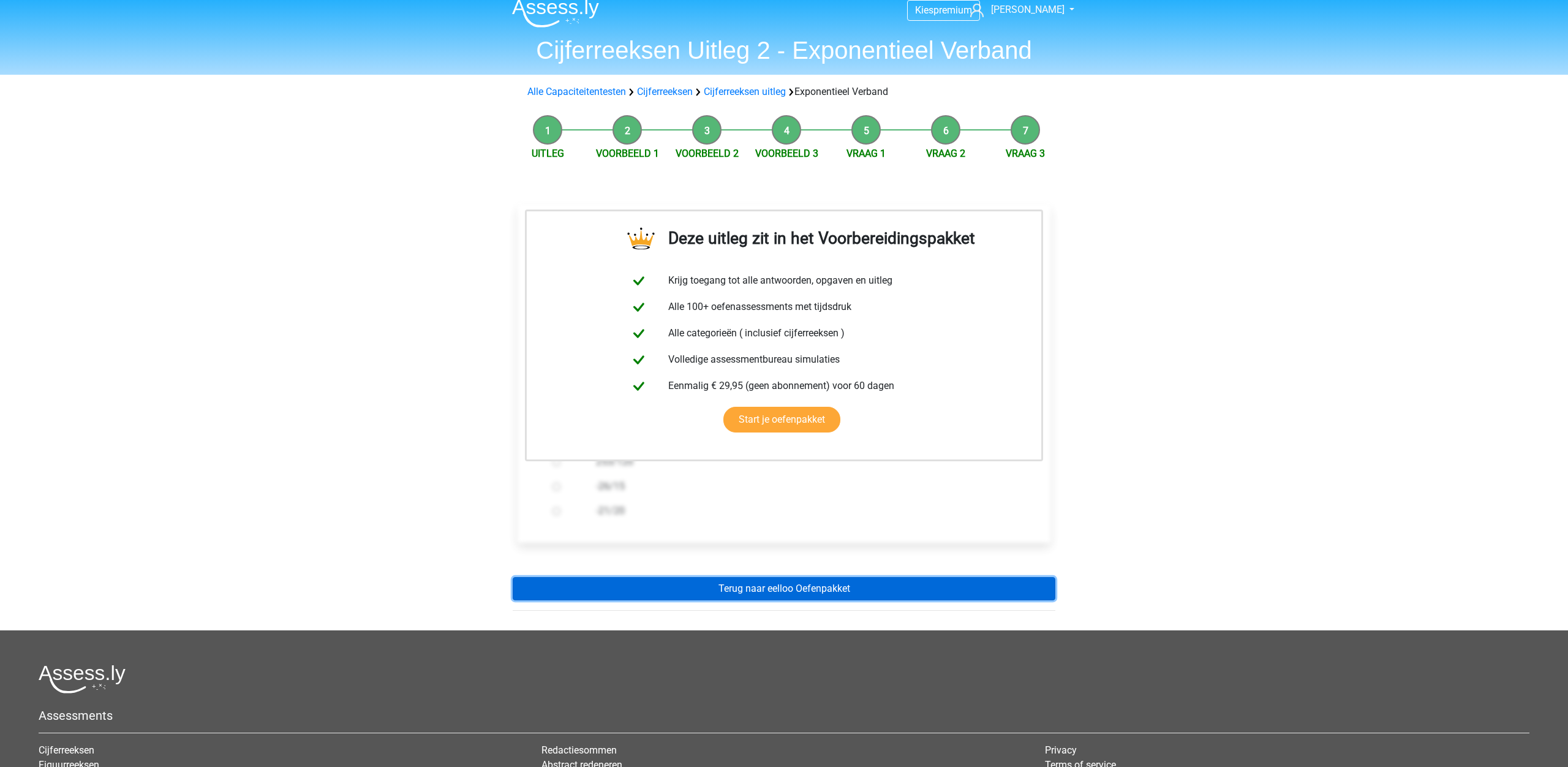
click at [762, 591] on link "Terug naar eelloo Oefenpakket" at bounding box center [783, 588] width 542 height 23
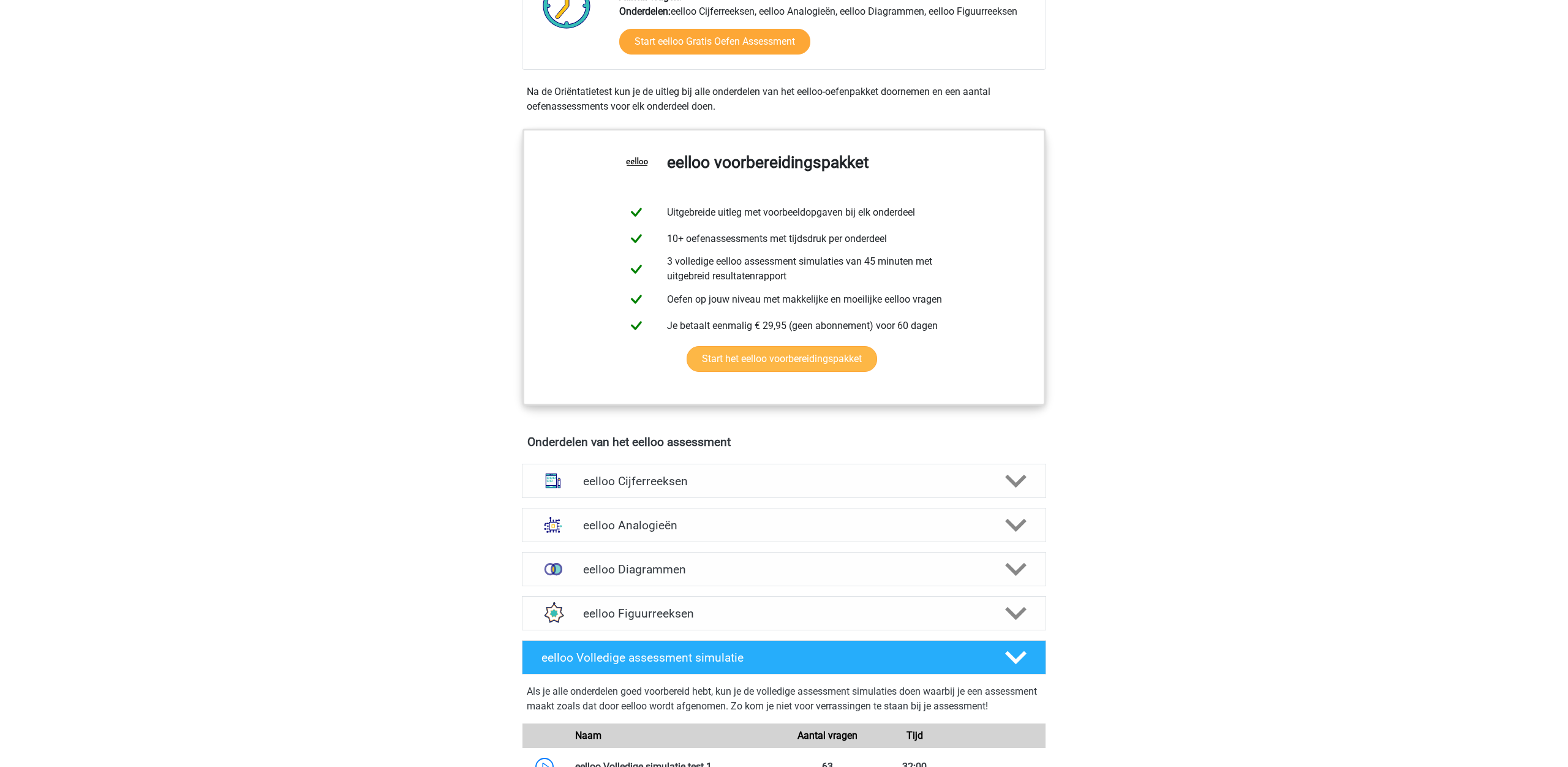
scroll to position [373, 0]
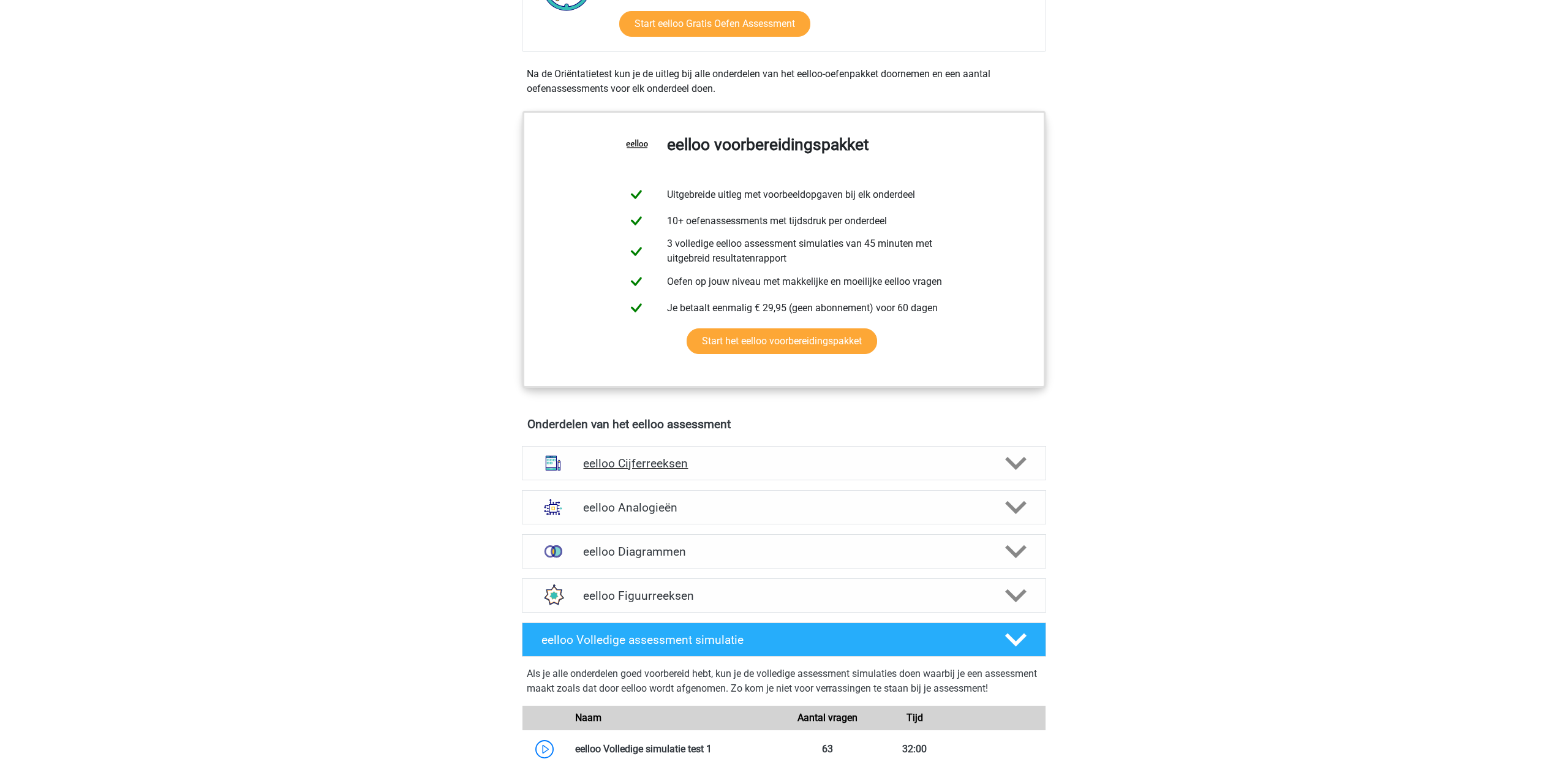
click at [1025, 471] on icon at bounding box center [1015, 463] width 21 height 21
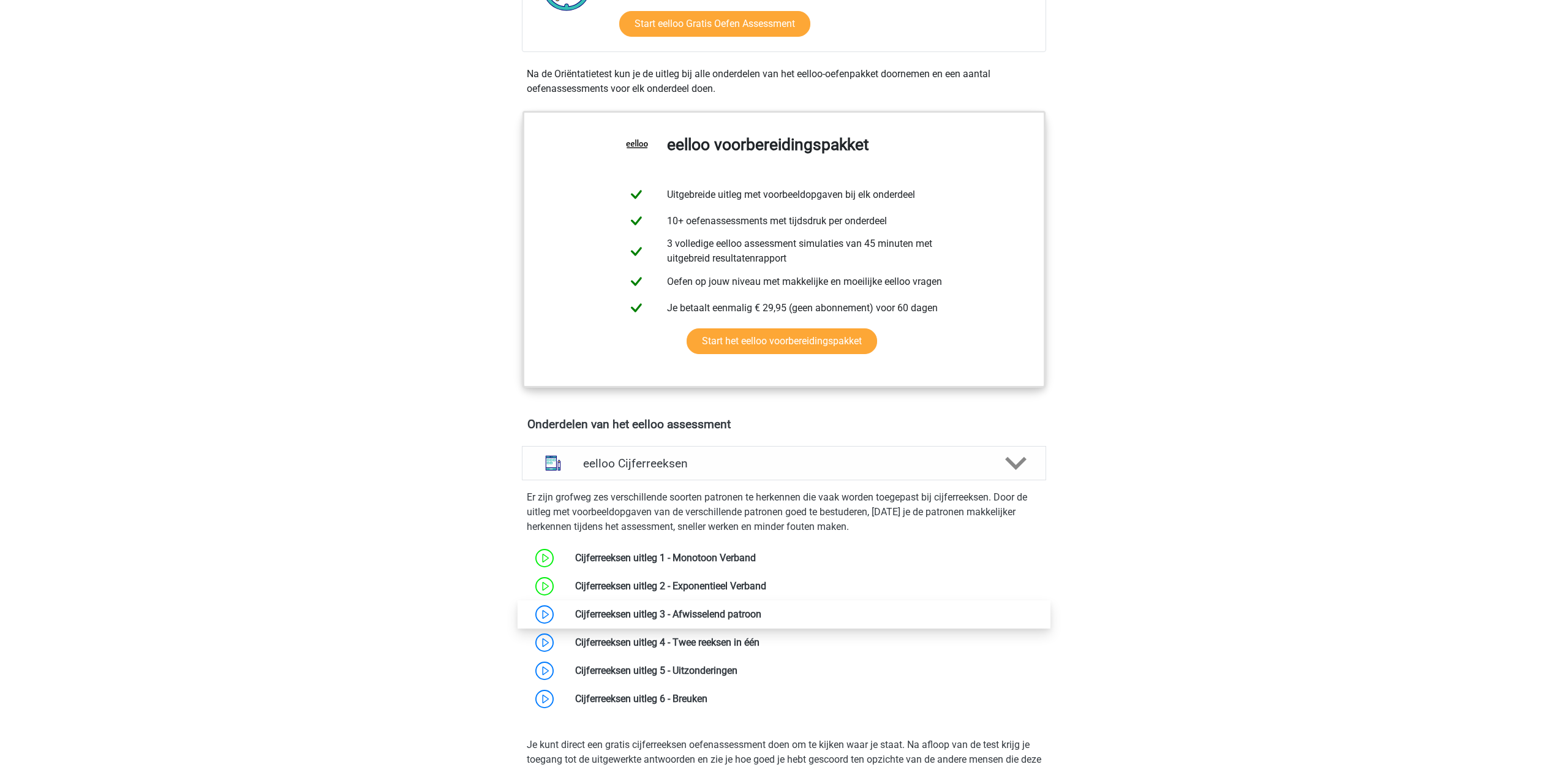
click at [761, 620] on link at bounding box center [761, 614] width 0 height 12
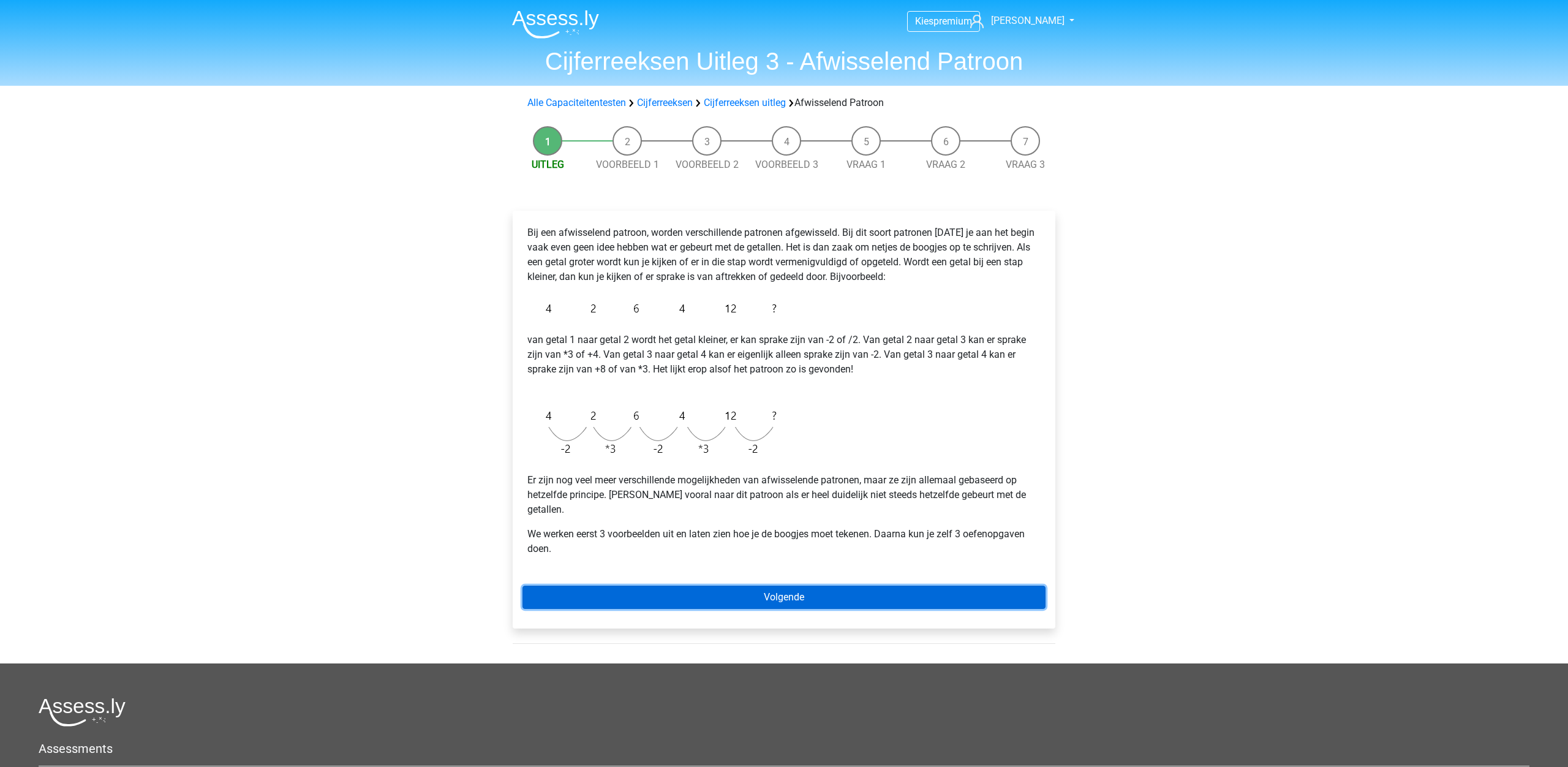
click at [782, 587] on link "Volgende" at bounding box center [784, 596] width 523 height 23
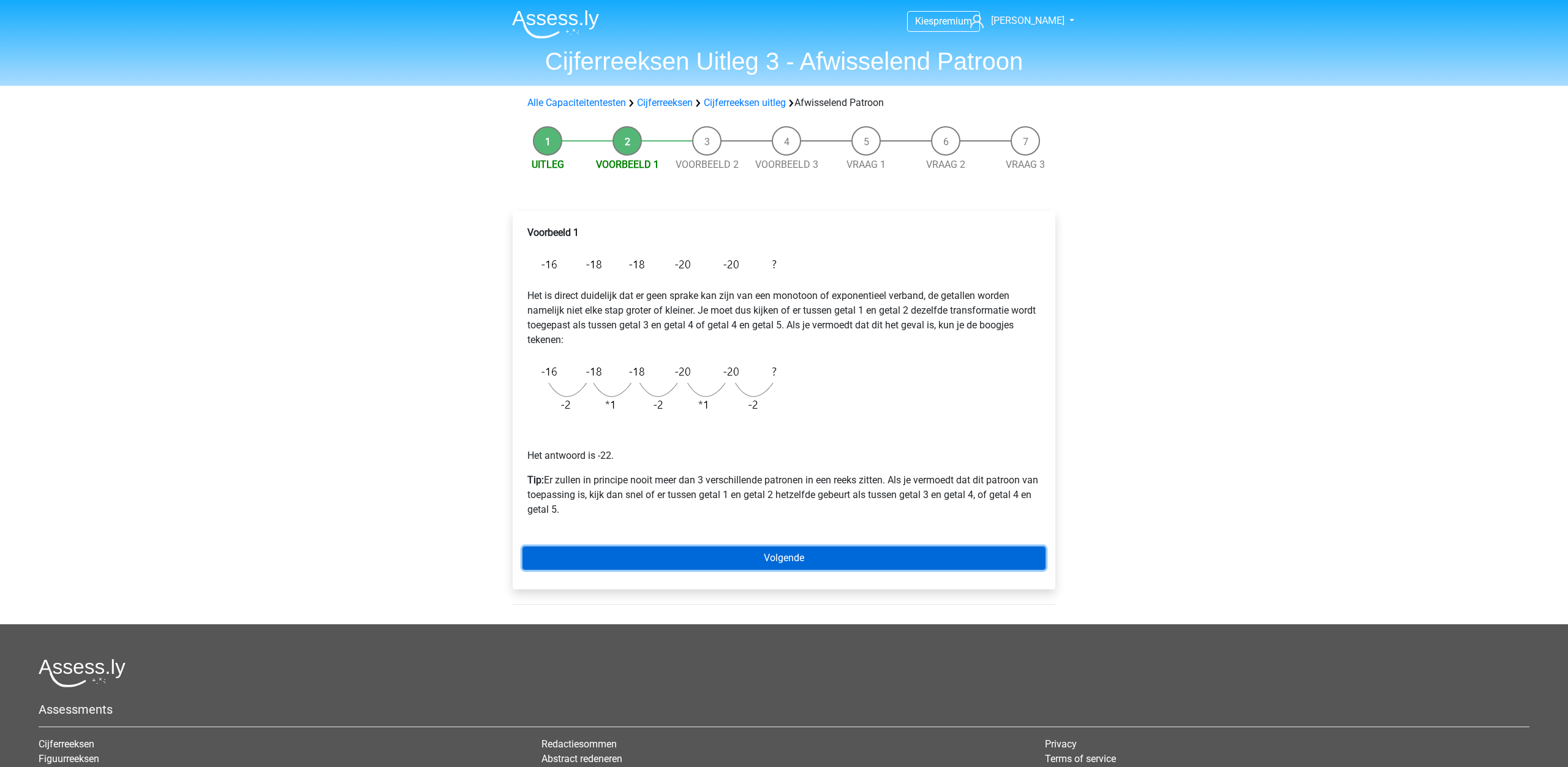
click at [875, 561] on link "Volgende" at bounding box center [784, 558] width 523 height 23
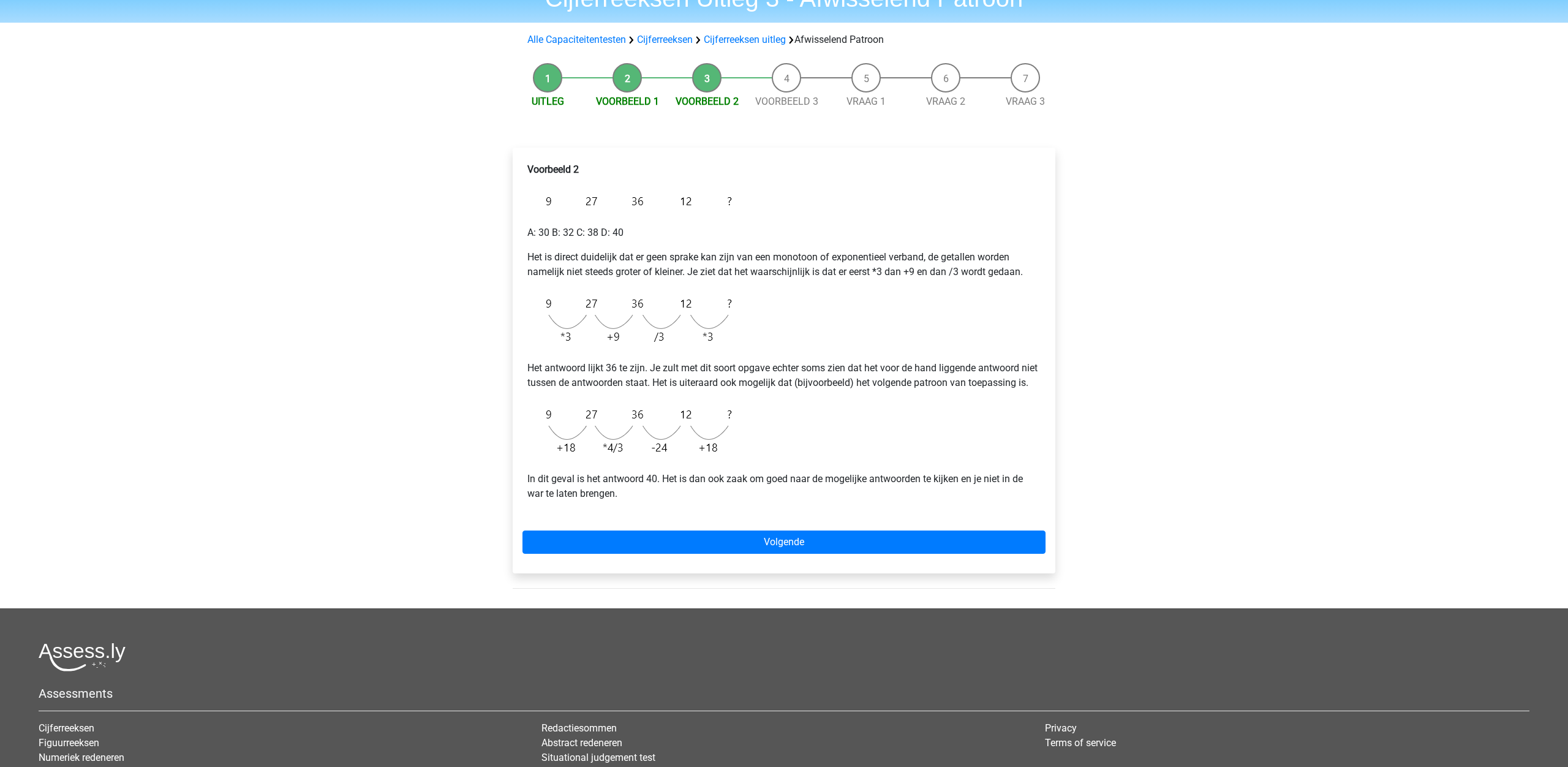
scroll to position [29, 0]
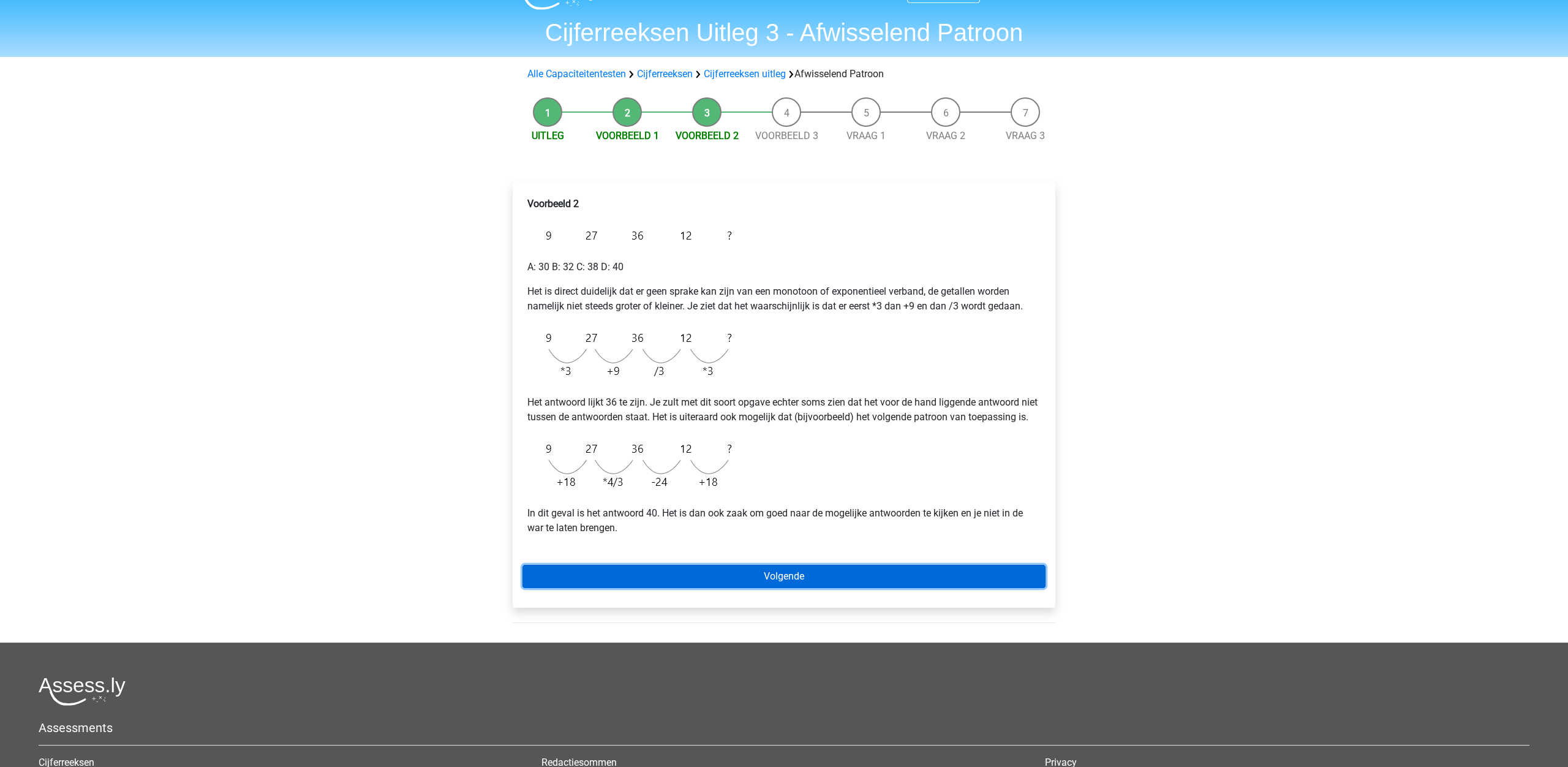
click at [839, 588] on link "Volgende" at bounding box center [784, 576] width 523 height 23
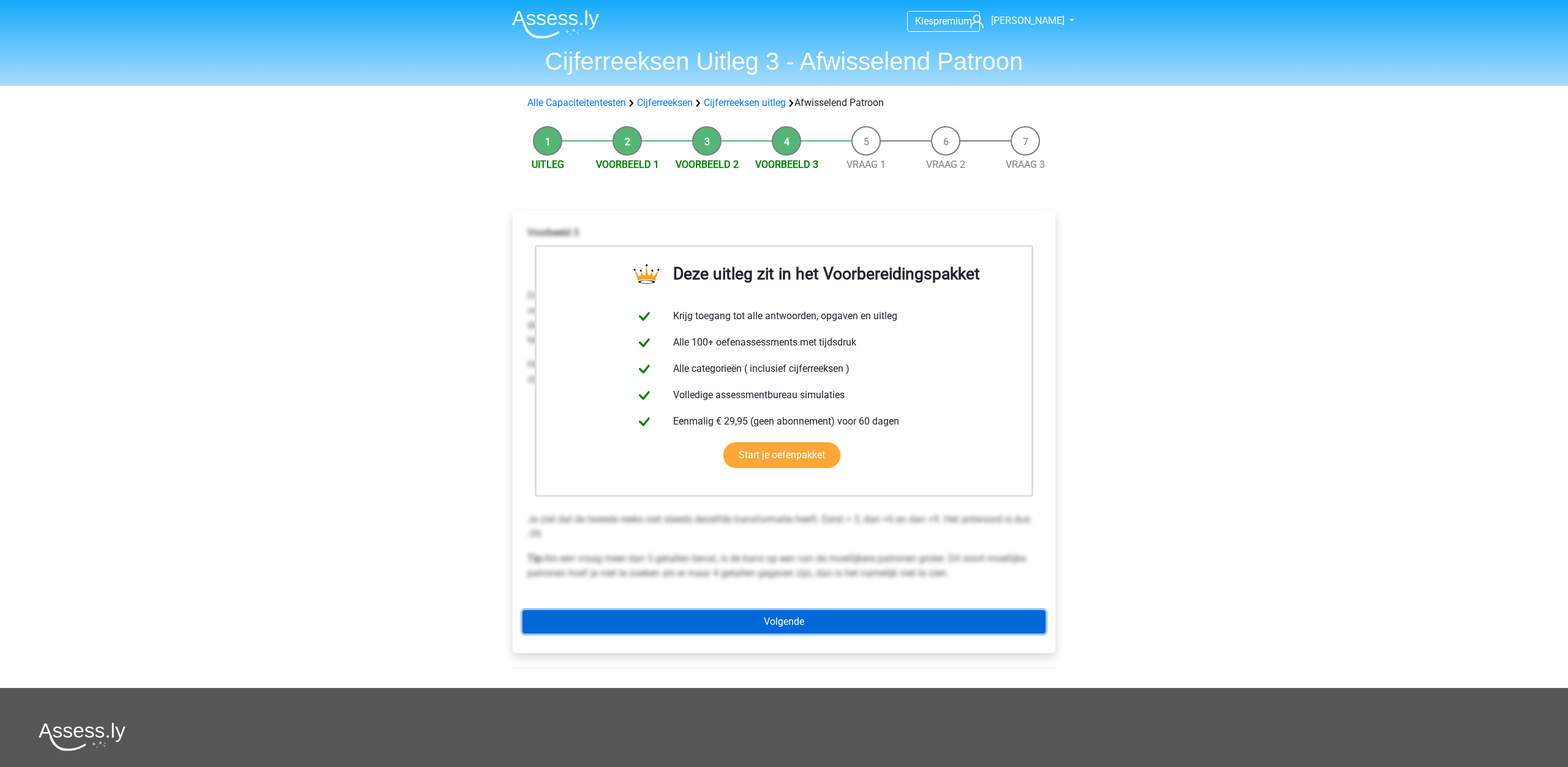
click at [804, 624] on link "Volgende" at bounding box center [784, 621] width 523 height 23
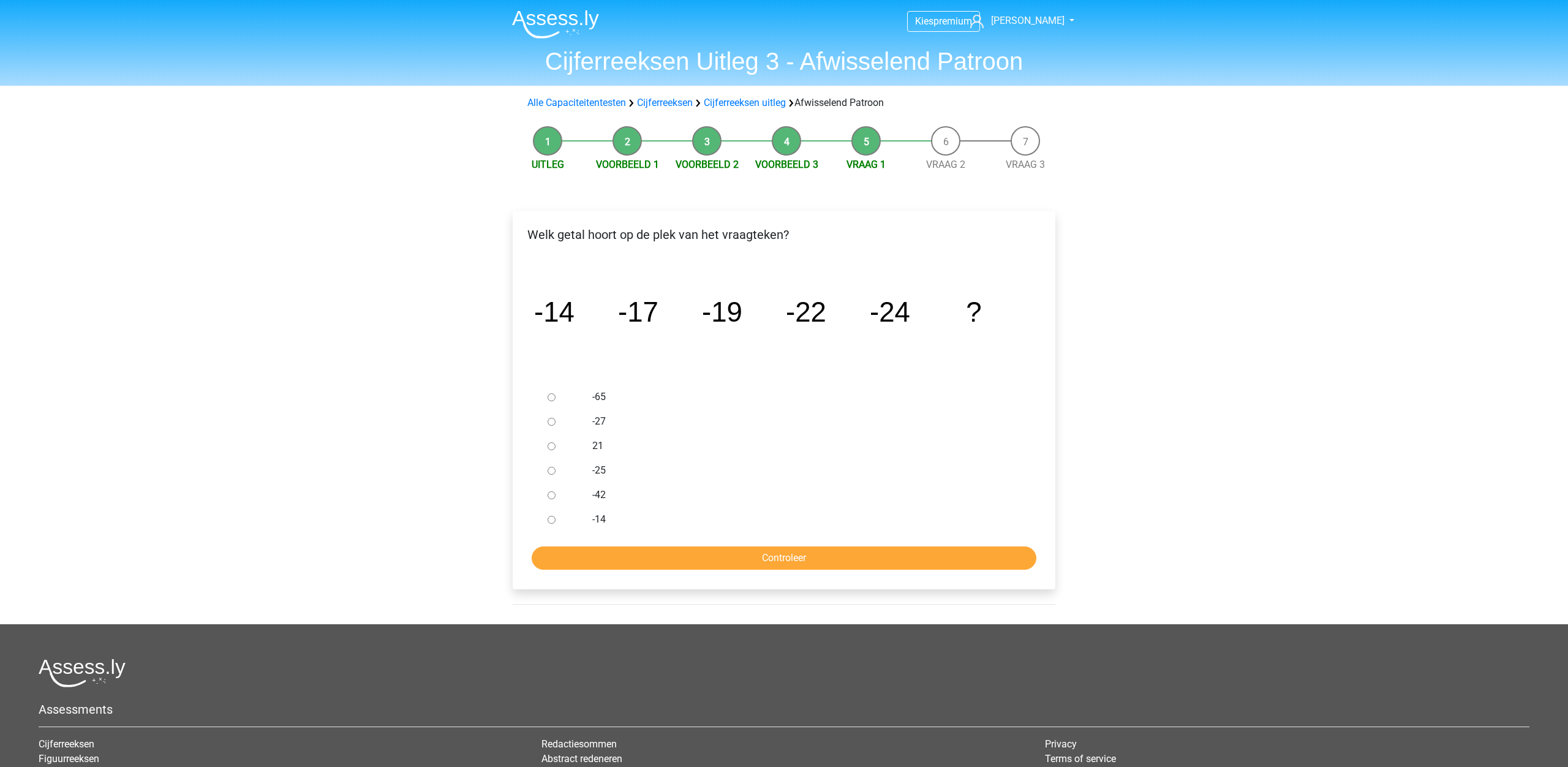
drag, startPoint x: 551, startPoint y: 421, endPoint x: 596, endPoint y: 466, distance: 63.6
click at [551, 421] on input "-27" at bounding box center [551, 421] width 8 height 8
radio input "true"
click at [705, 555] on input "Controleer" at bounding box center [783, 558] width 505 height 23
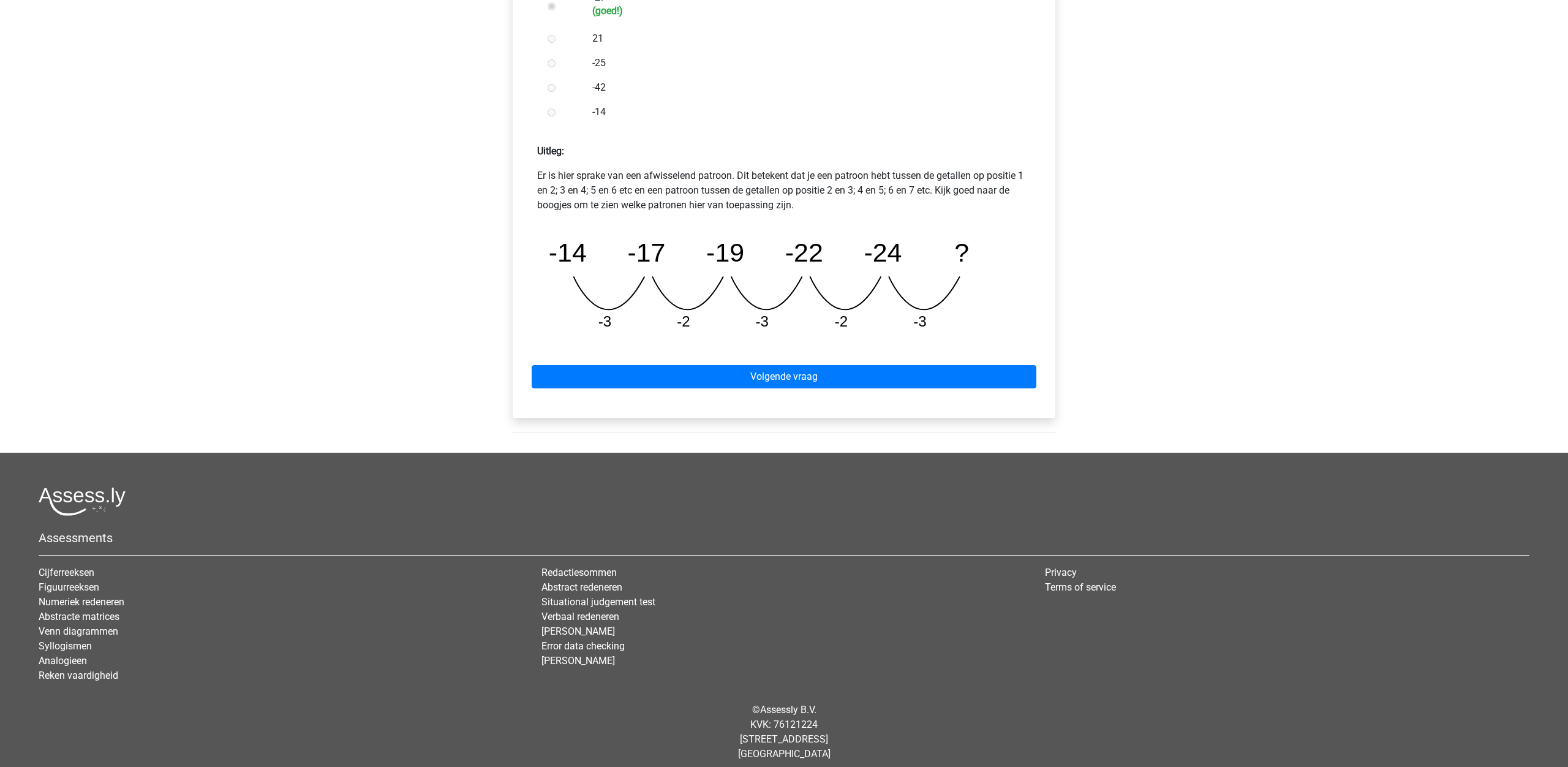
scroll to position [433, 0]
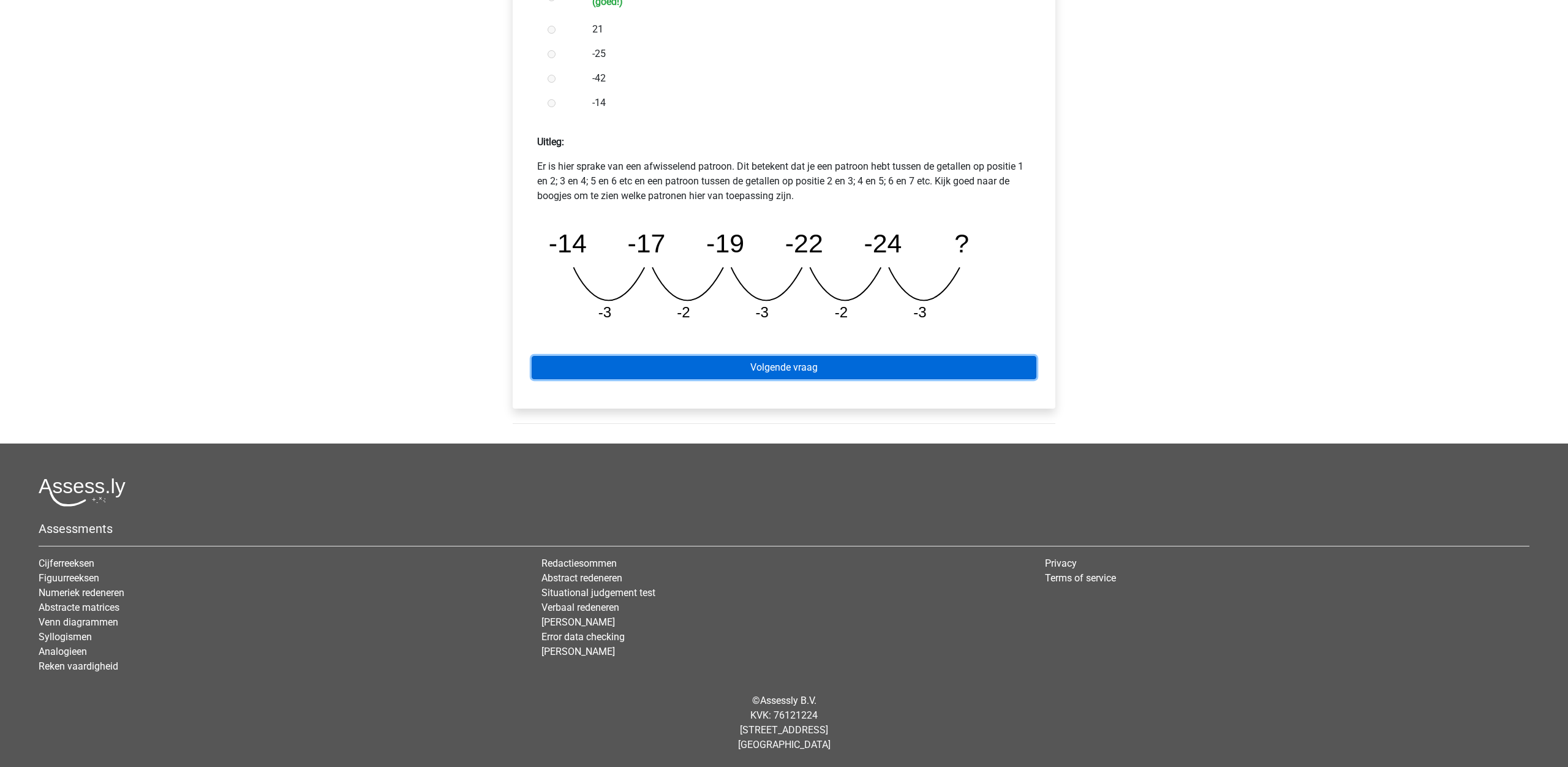
click at [788, 369] on link "Volgende vraag" at bounding box center [783, 367] width 505 height 23
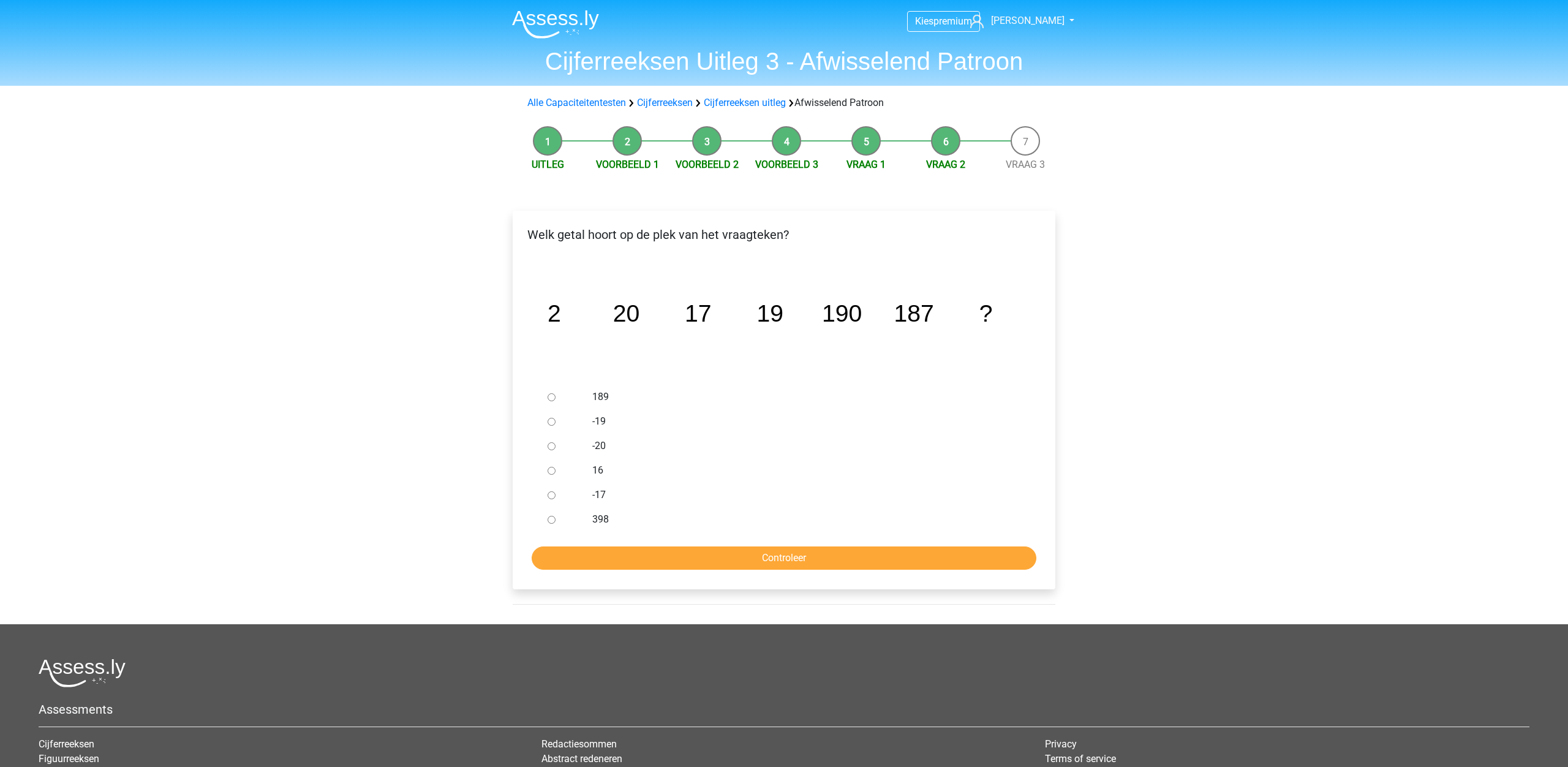
click at [555, 398] on div at bounding box center [562, 396] width 40 height 25
drag, startPoint x: 553, startPoint y: 397, endPoint x: 564, endPoint y: 413, distance: 19.4
click at [553, 397] on input "189" at bounding box center [551, 396] width 8 height 8
radio input "true"
click at [769, 559] on input "Controleer" at bounding box center [783, 558] width 505 height 23
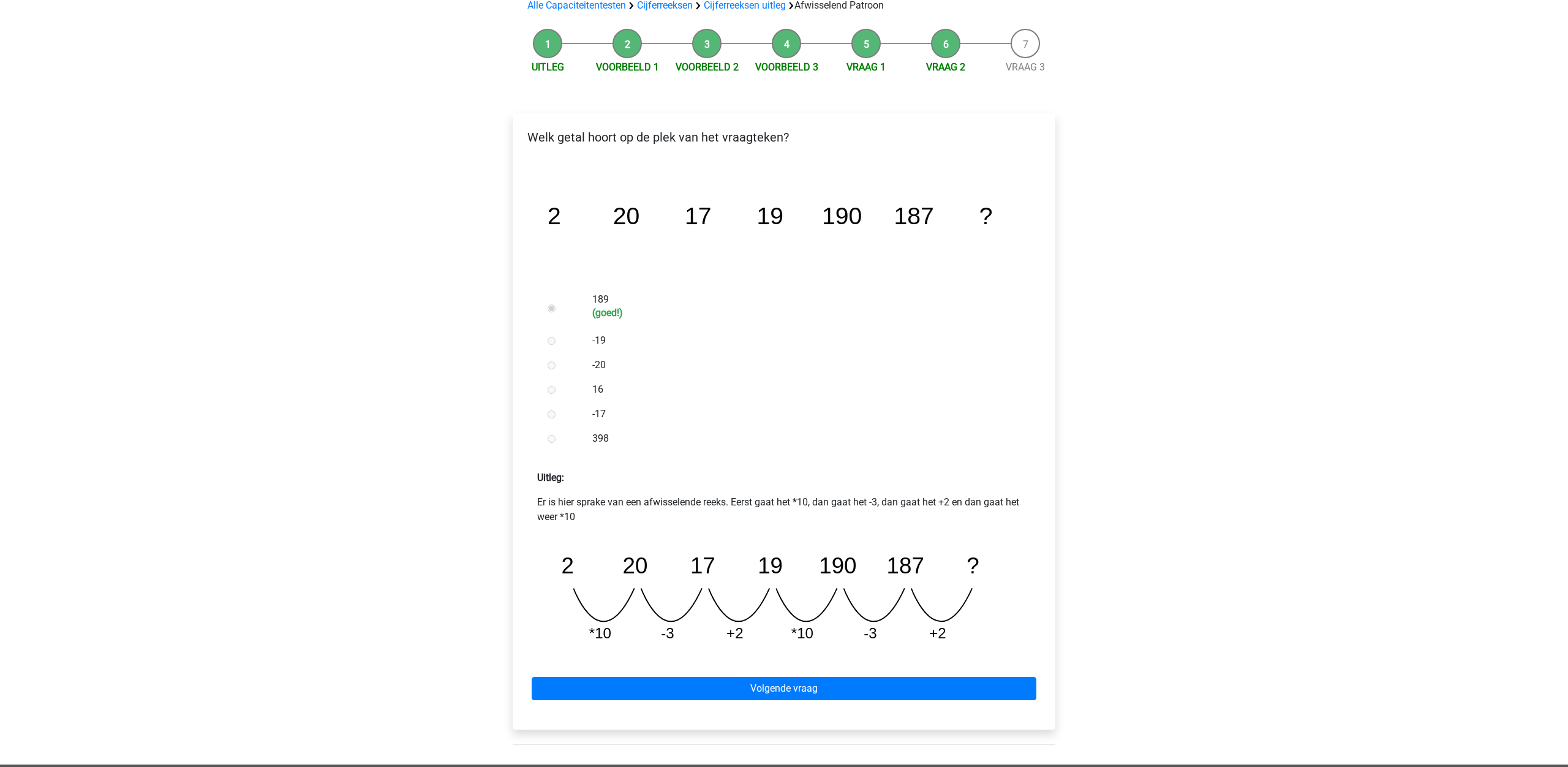
scroll to position [419, 0]
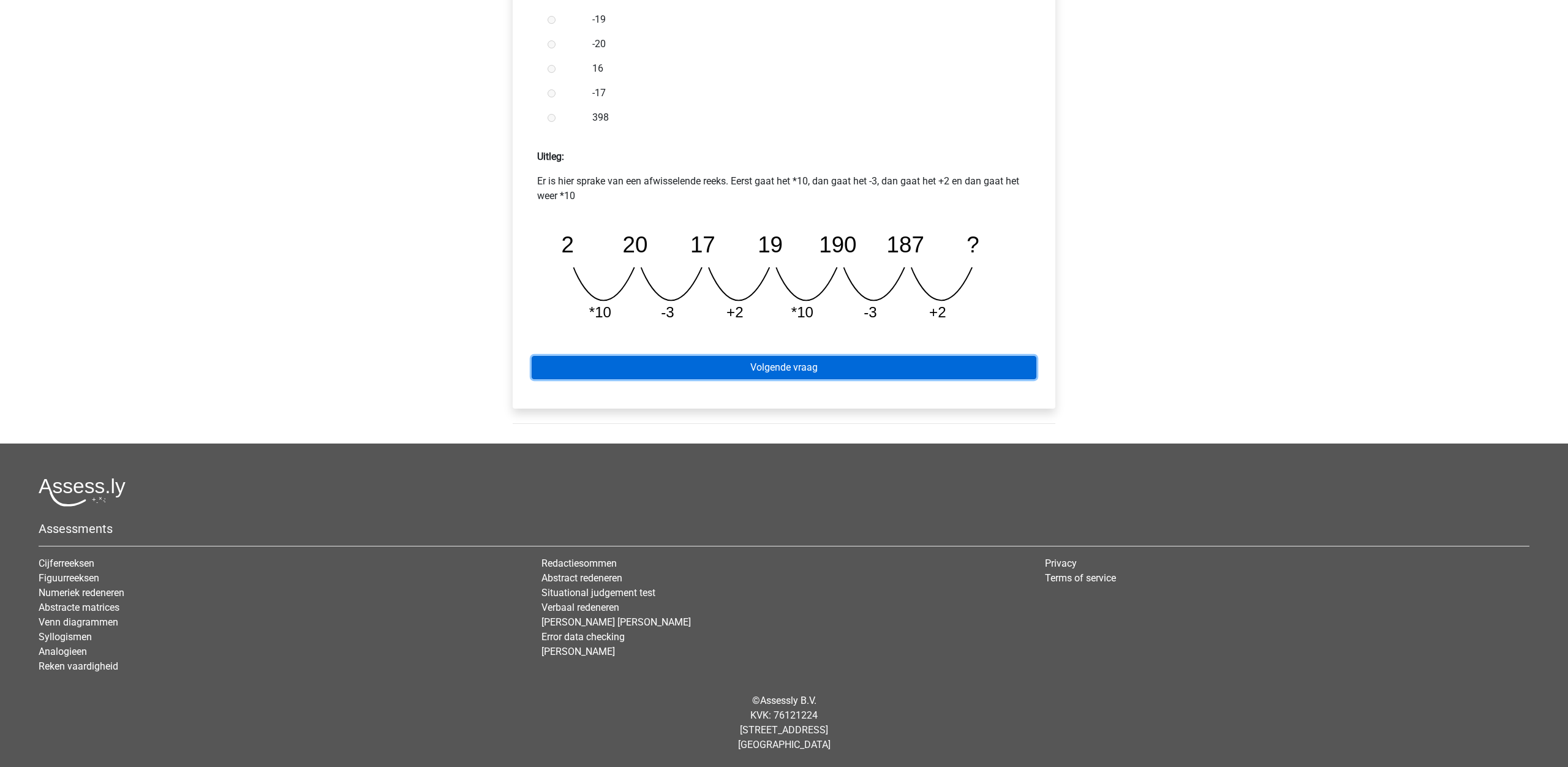
click at [808, 372] on link "Volgende vraag" at bounding box center [783, 367] width 505 height 23
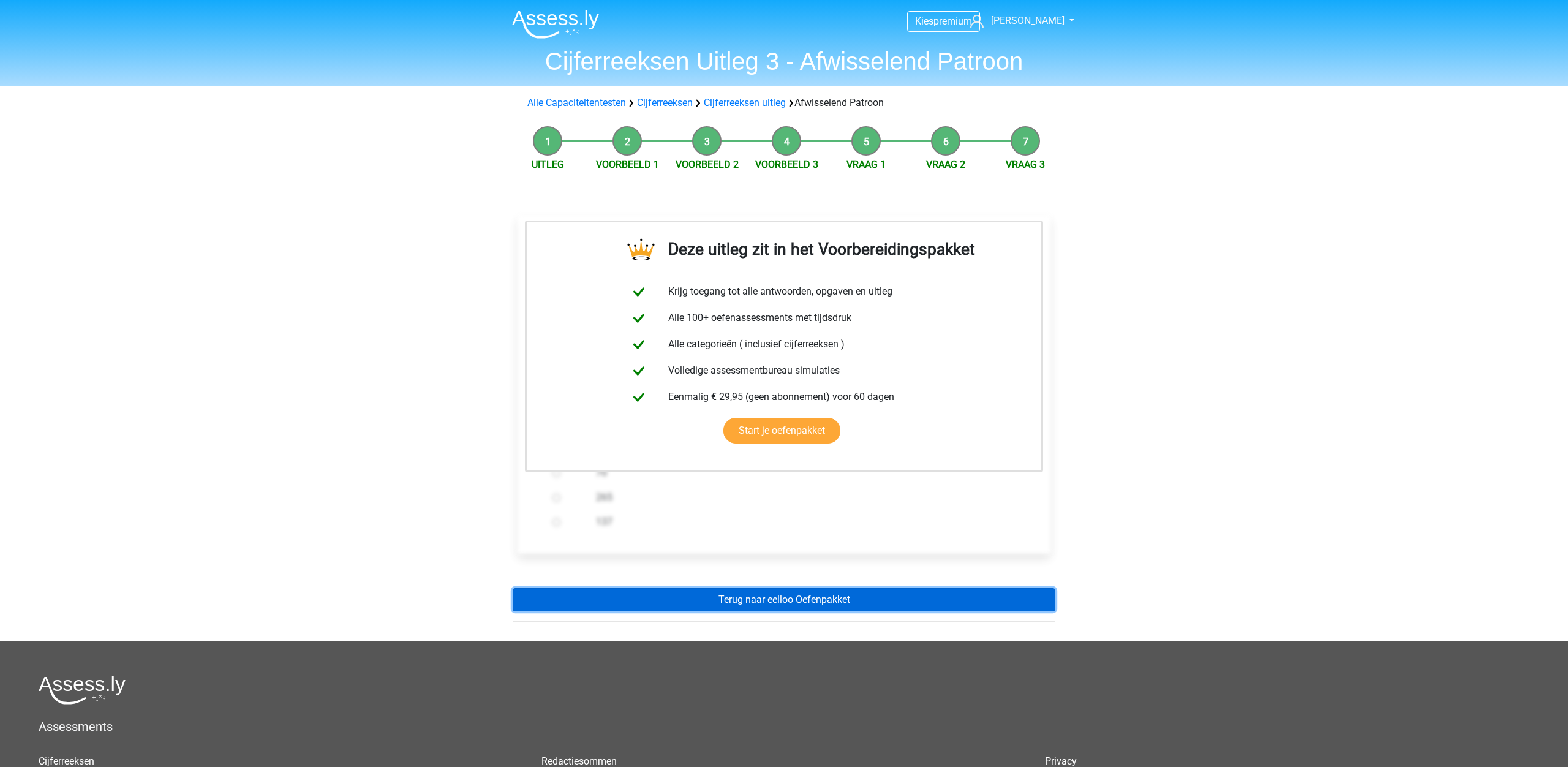
click at [702, 600] on link "Terug naar eelloo Oefenpakket" at bounding box center [783, 599] width 542 height 23
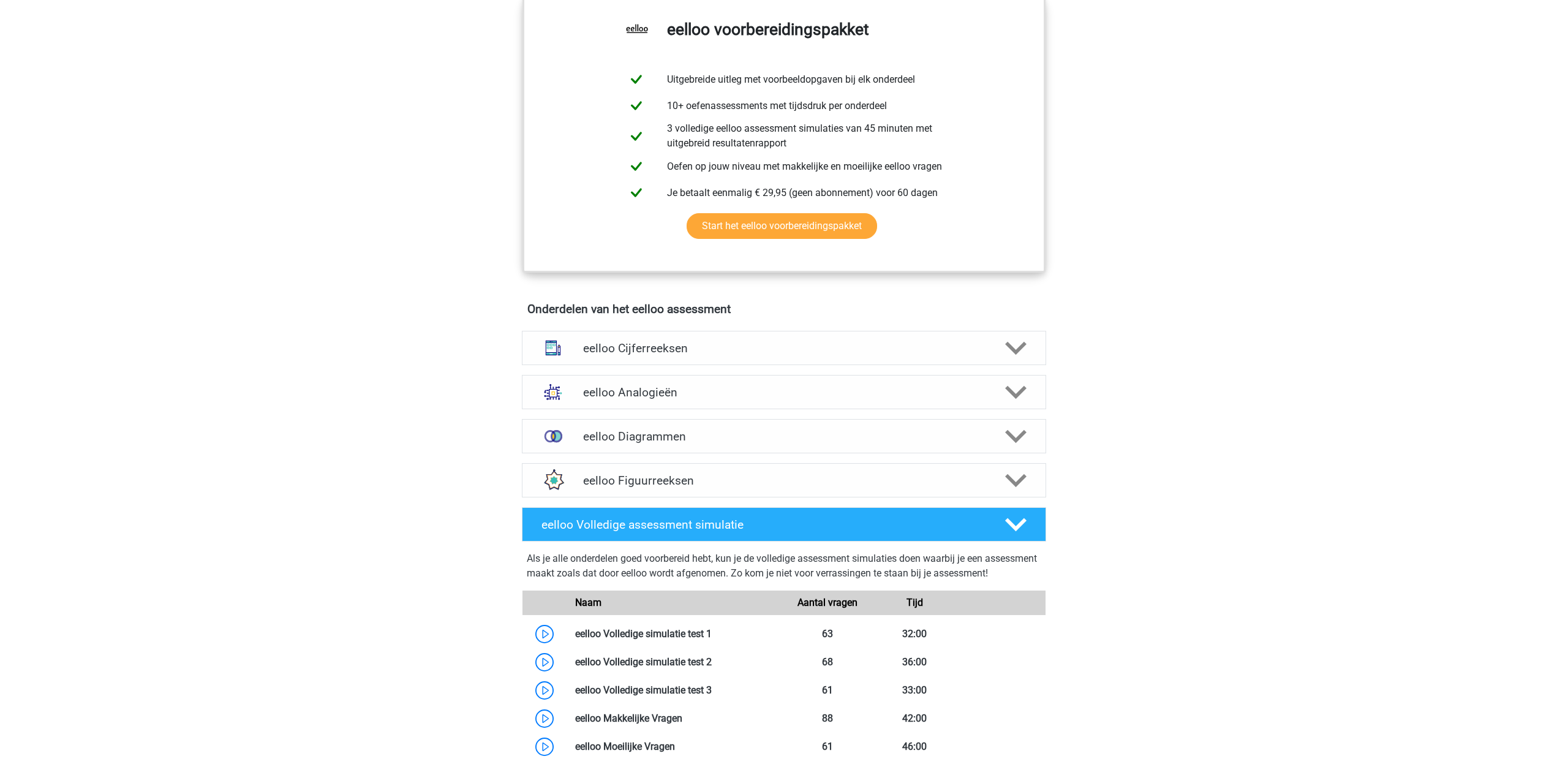
scroll to position [524, 0]
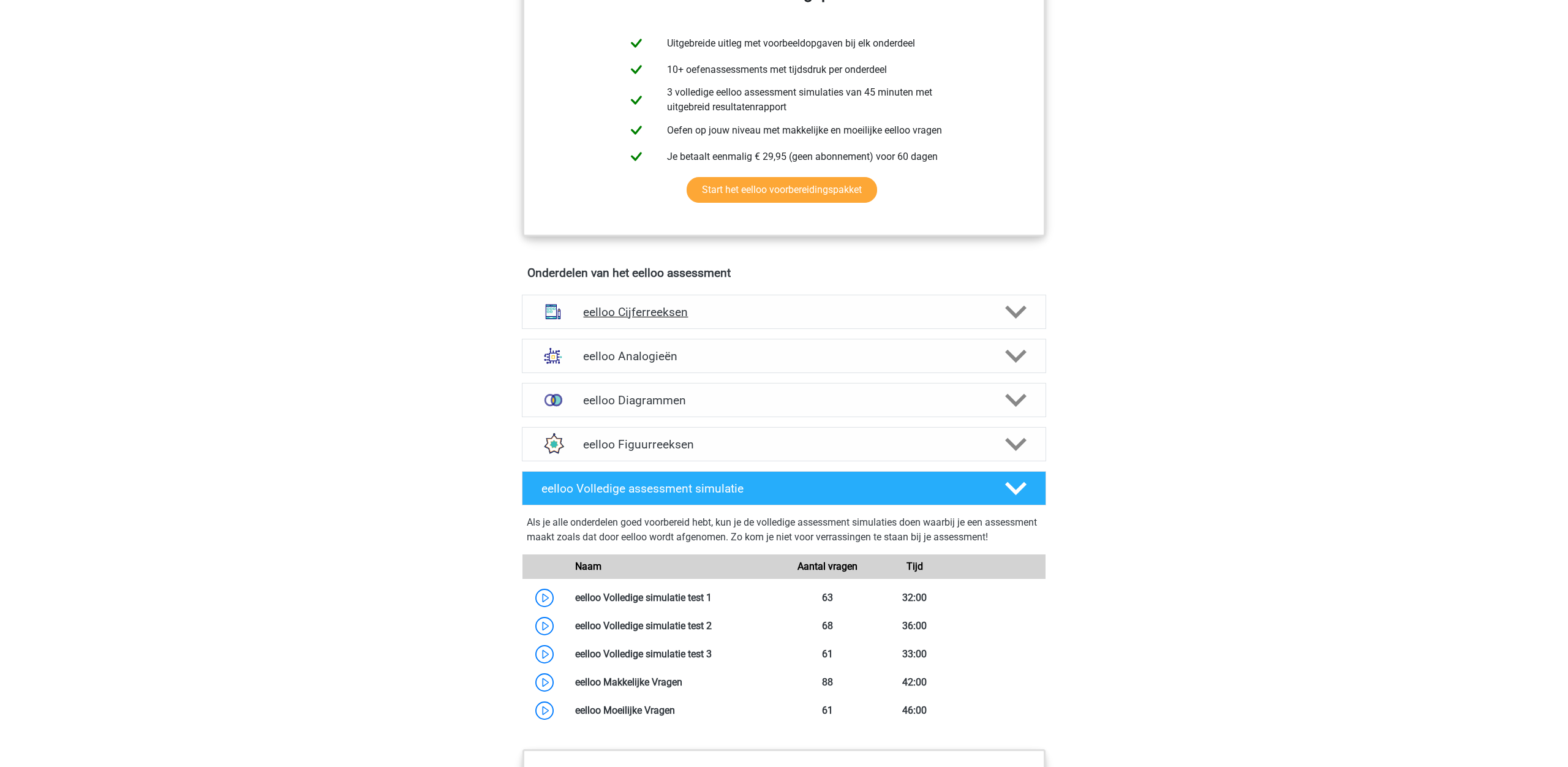
click at [1015, 319] on icon at bounding box center [1015, 312] width 21 height 21
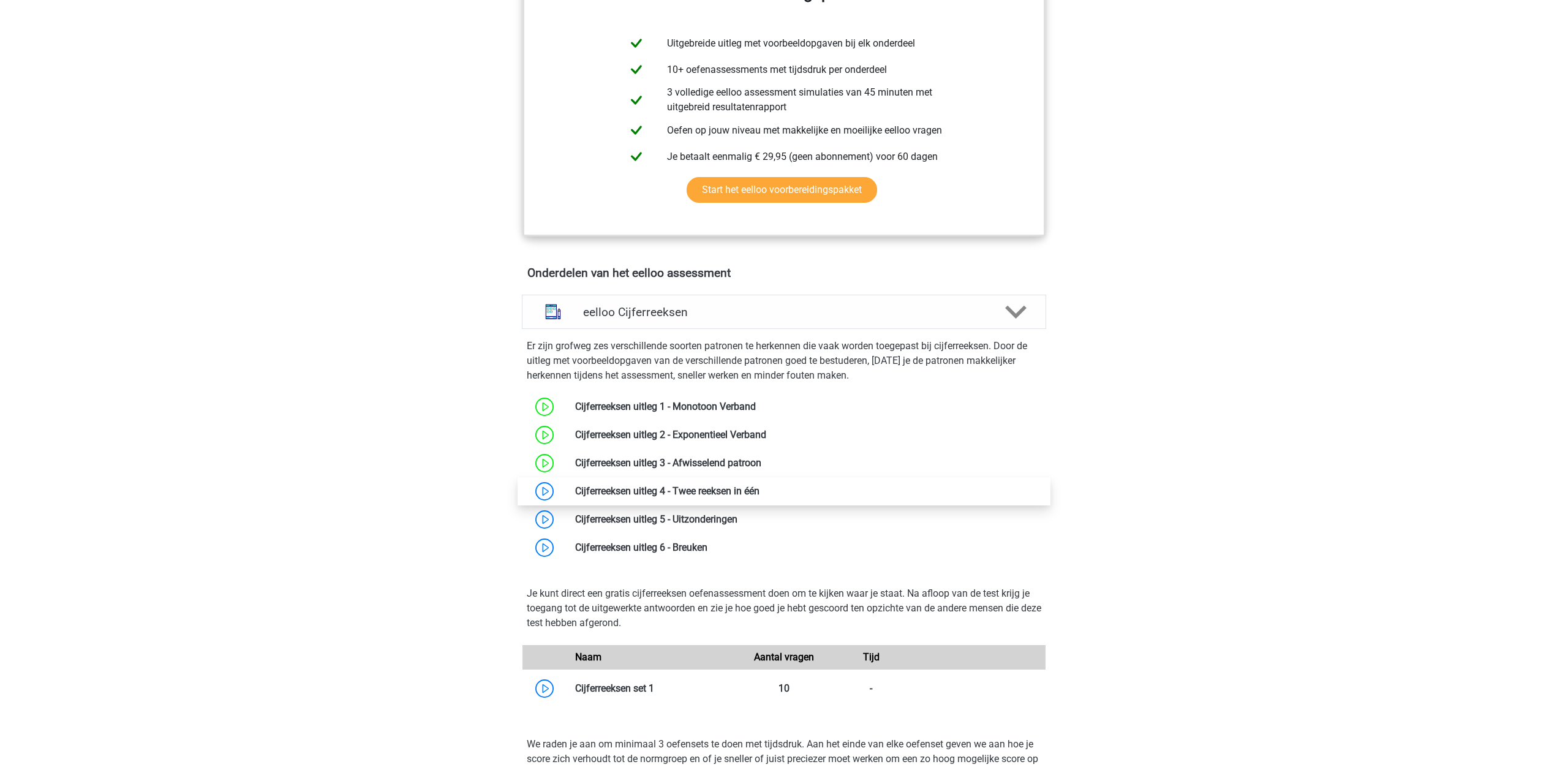
click at [759, 496] on link at bounding box center [759, 491] width 0 height 12
click at [737, 524] on link at bounding box center [737, 519] width 0 height 12
click at [707, 553] on link at bounding box center [707, 547] width 0 height 12
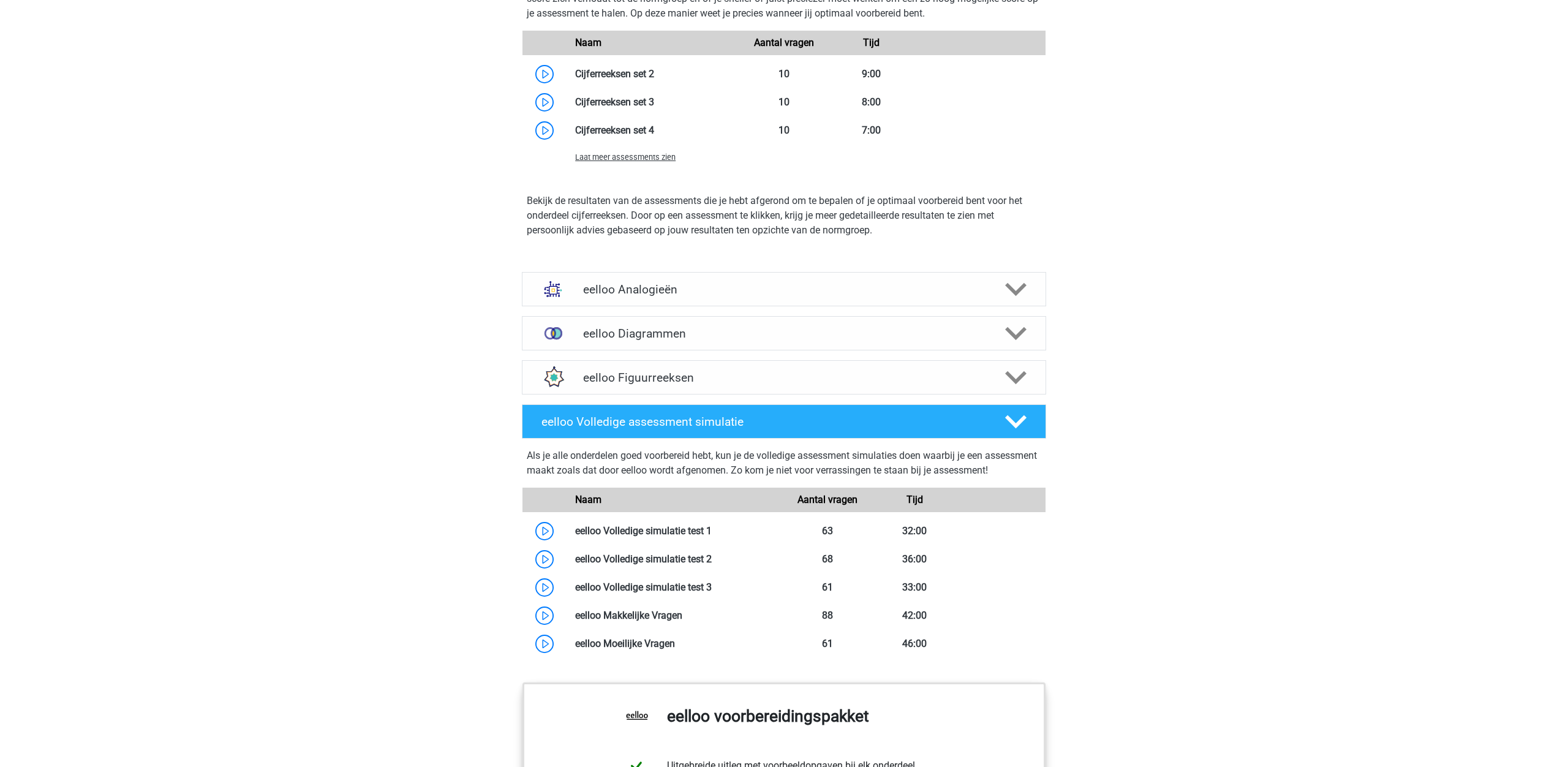
scroll to position [1306, 0]
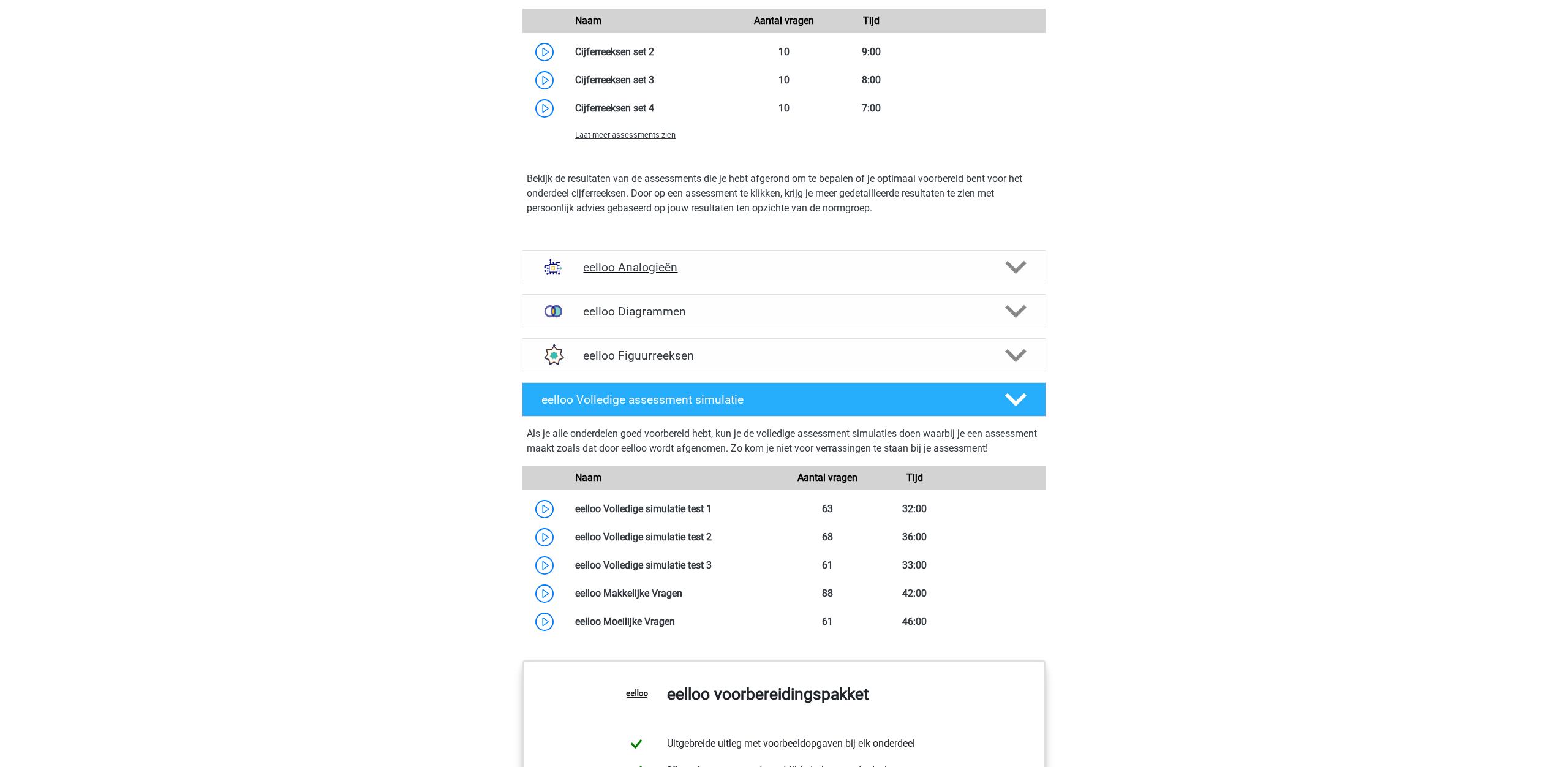
click at [1022, 276] on icon at bounding box center [1015, 266] width 21 height 21
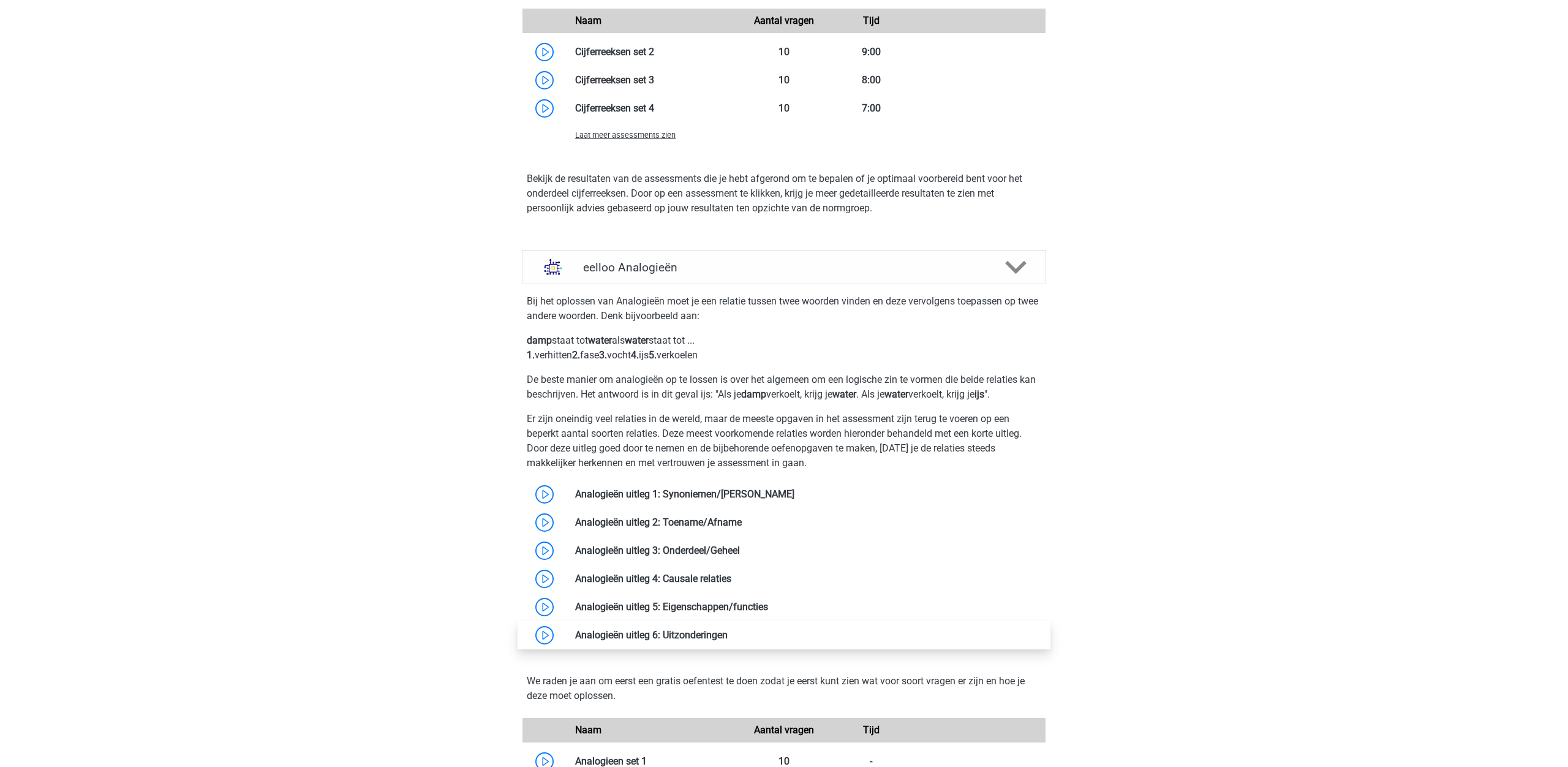
click at [728, 637] on link at bounding box center [728, 635] width 0 height 12
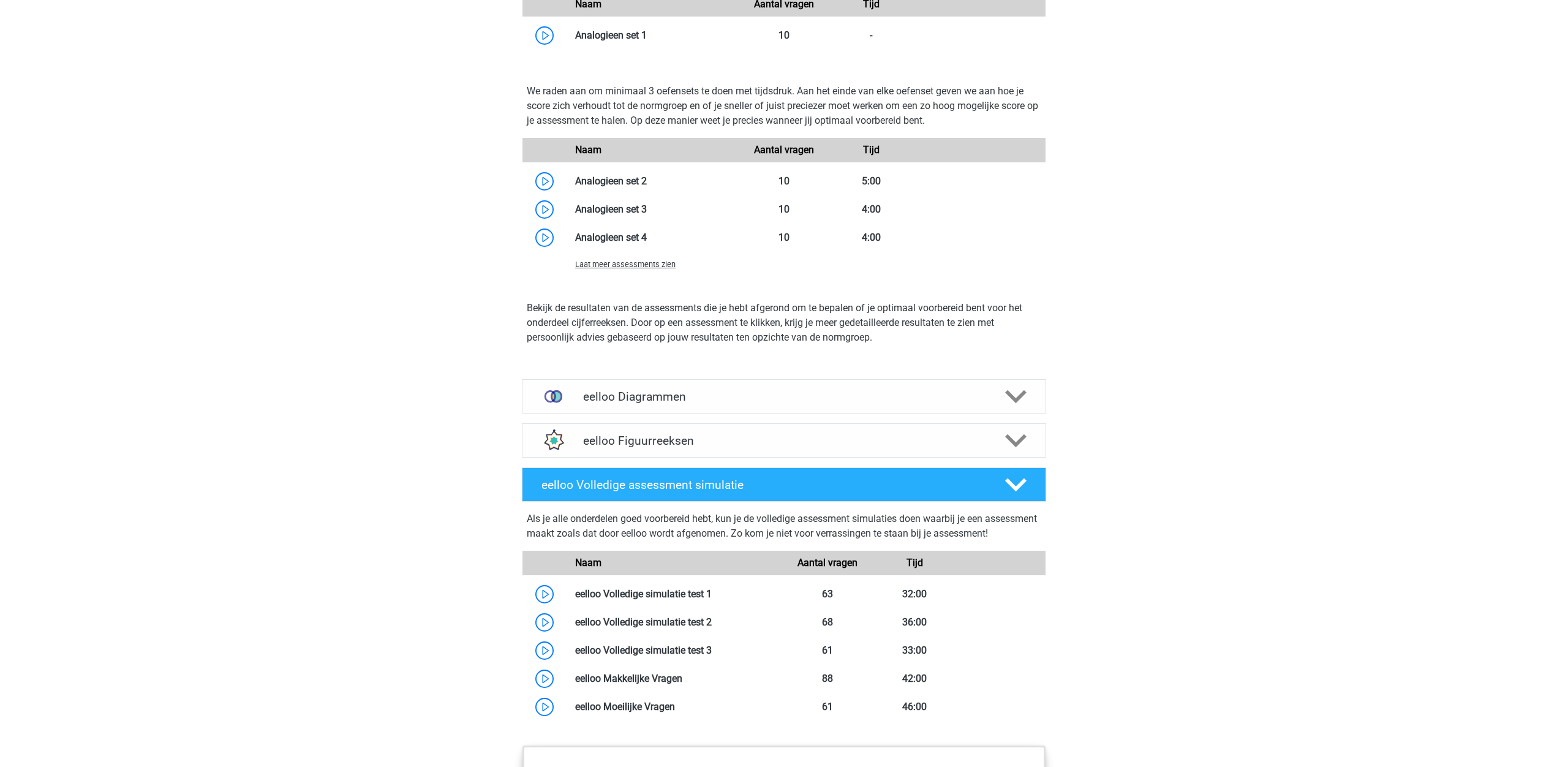
scroll to position [2047, 0]
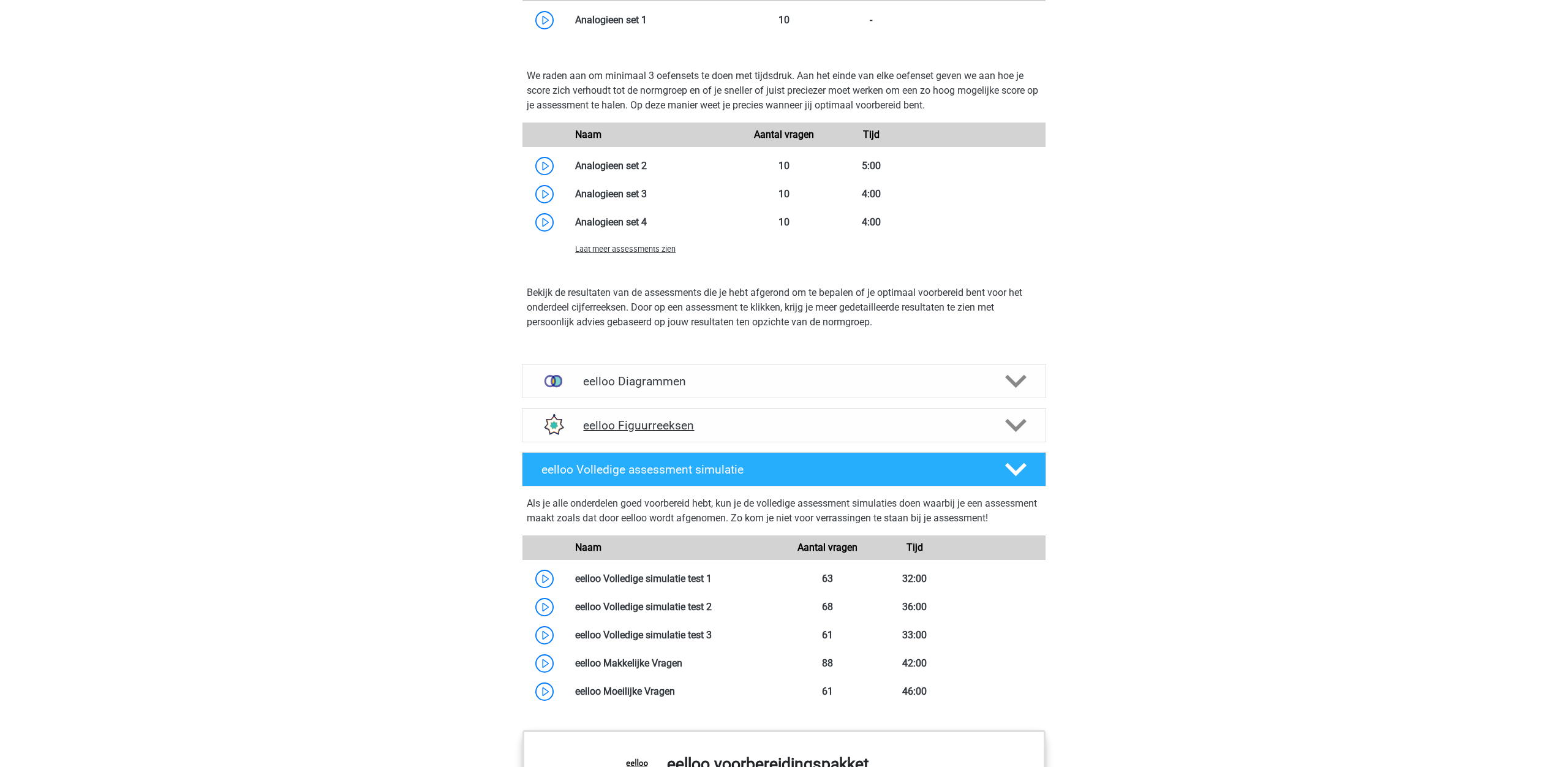
click at [1015, 431] on polygon at bounding box center [1015, 425] width 21 height 14
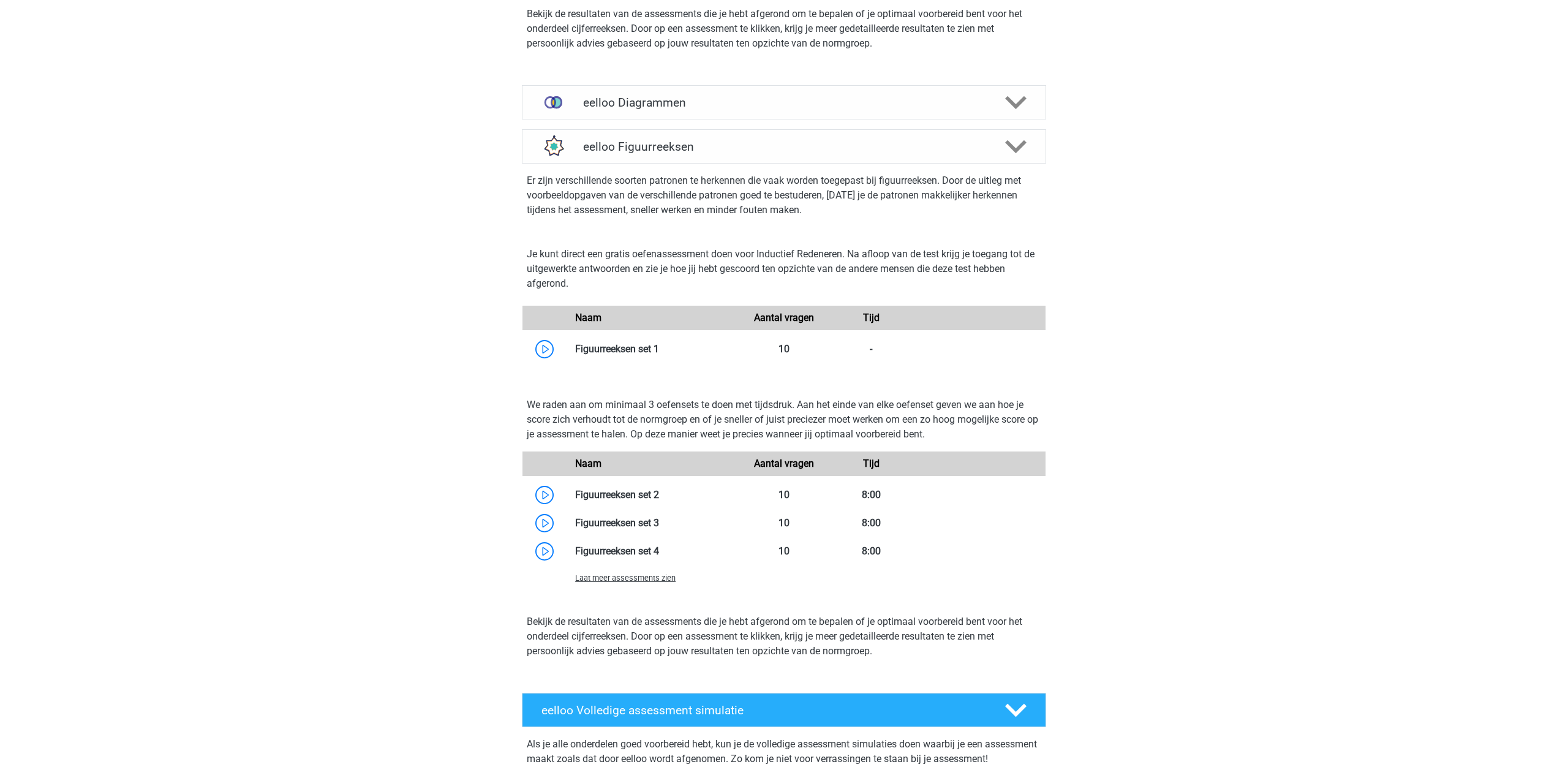
scroll to position [2327, 0]
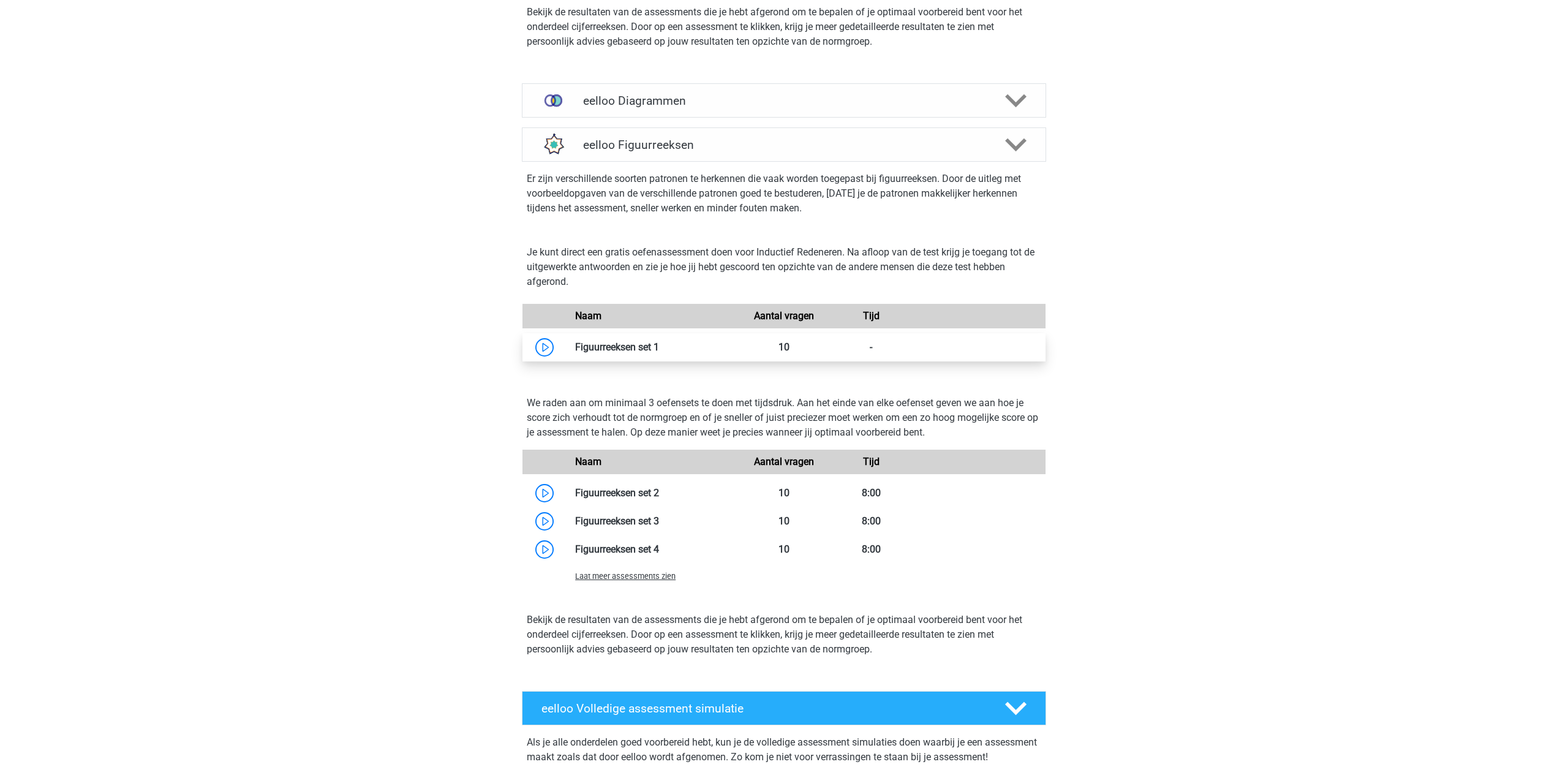
click at [659, 353] on link at bounding box center [659, 347] width 0 height 12
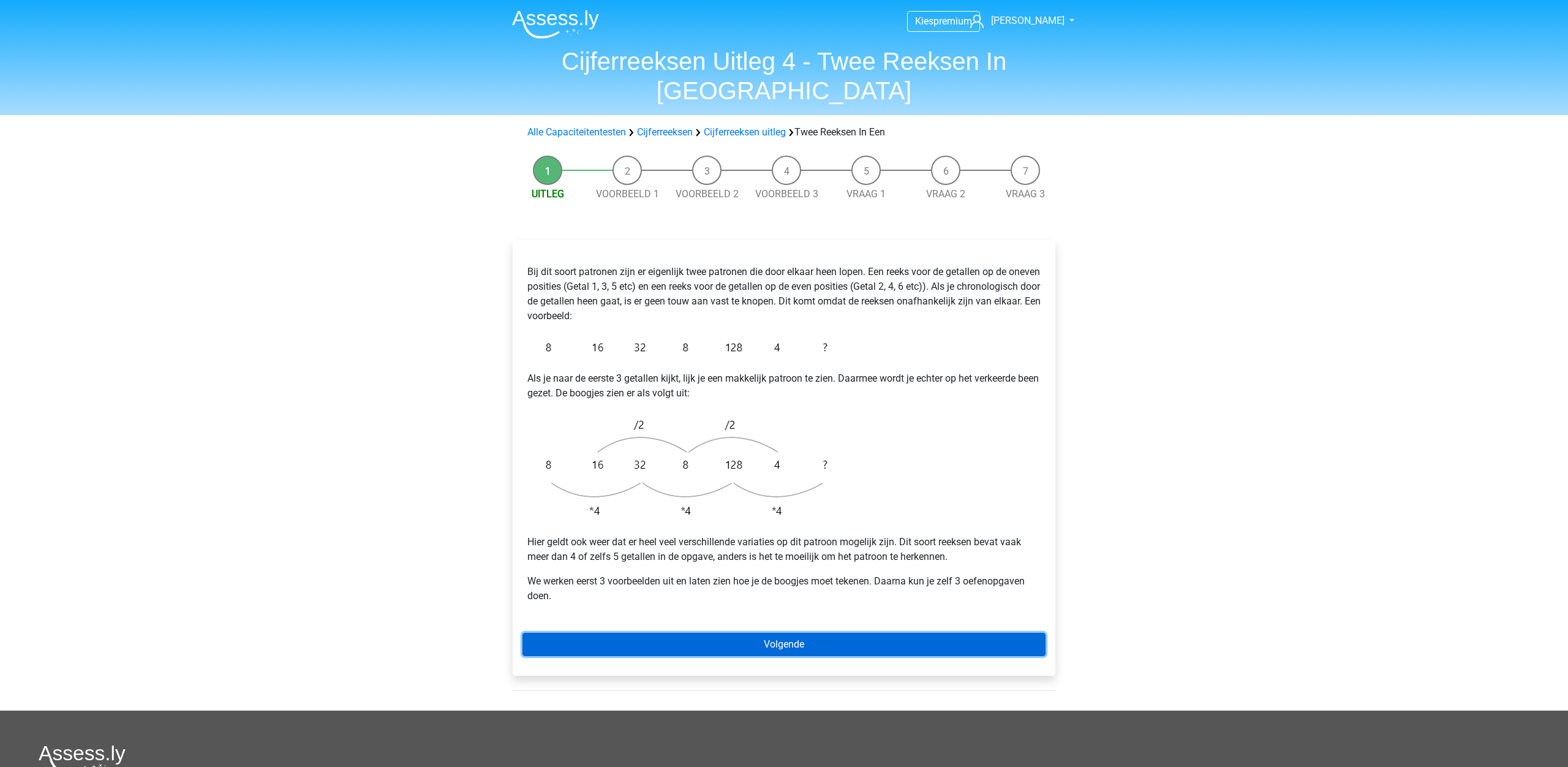
click at [827, 633] on link "Volgende" at bounding box center [784, 644] width 523 height 23
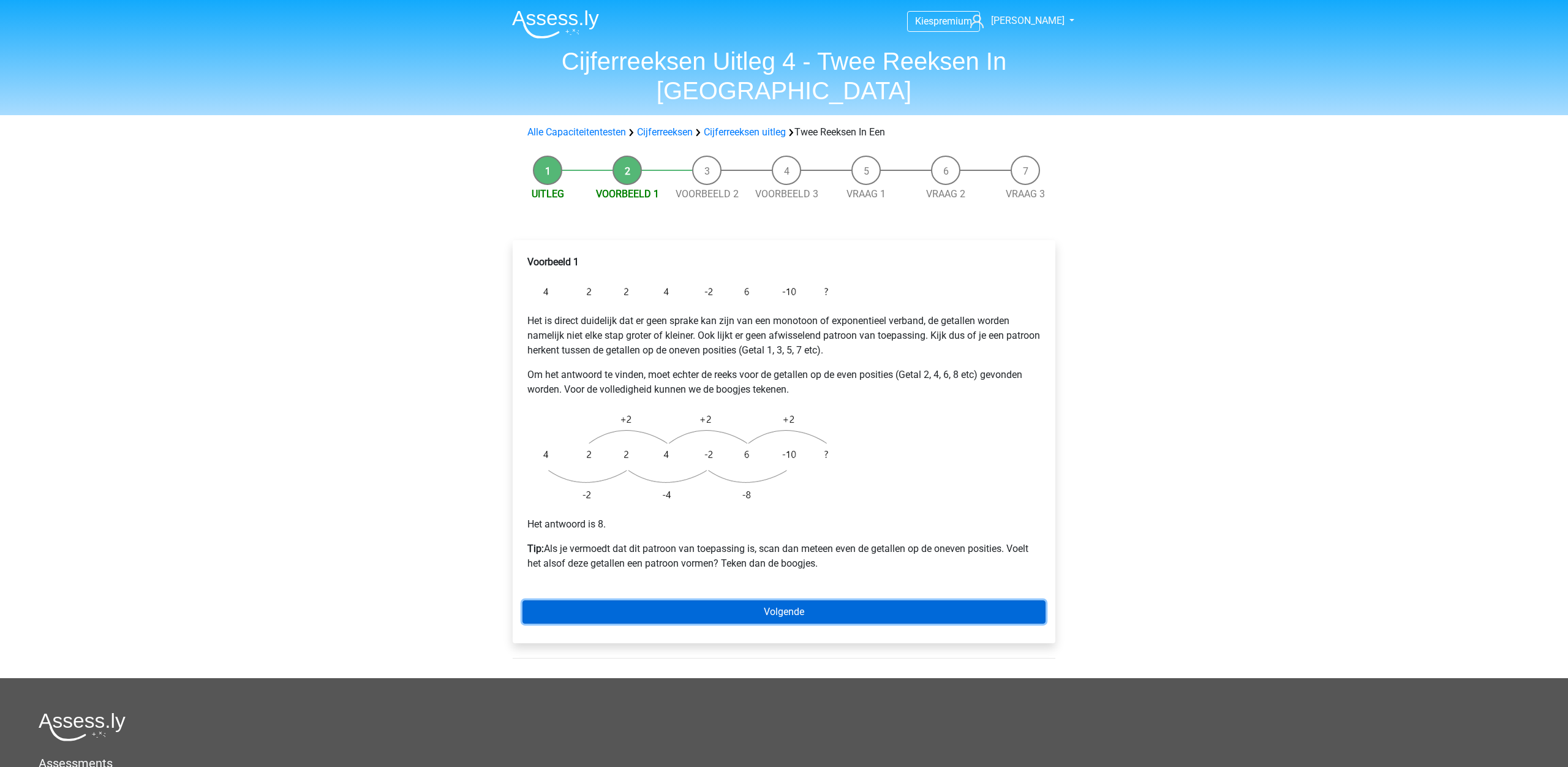
click at [836, 600] on link "Volgende" at bounding box center [784, 612] width 523 height 23
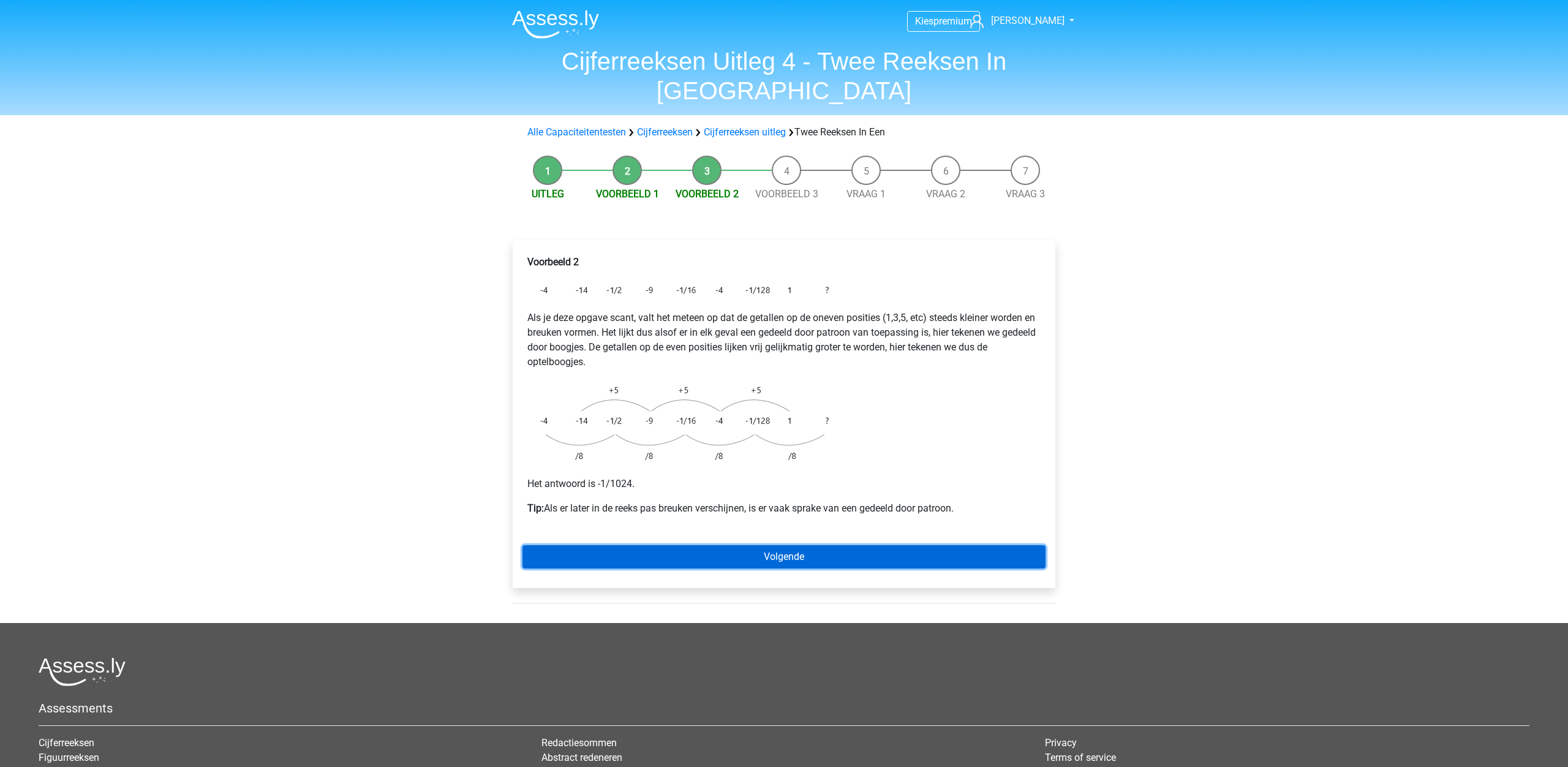
click at [819, 545] on link "Volgende" at bounding box center [784, 556] width 523 height 23
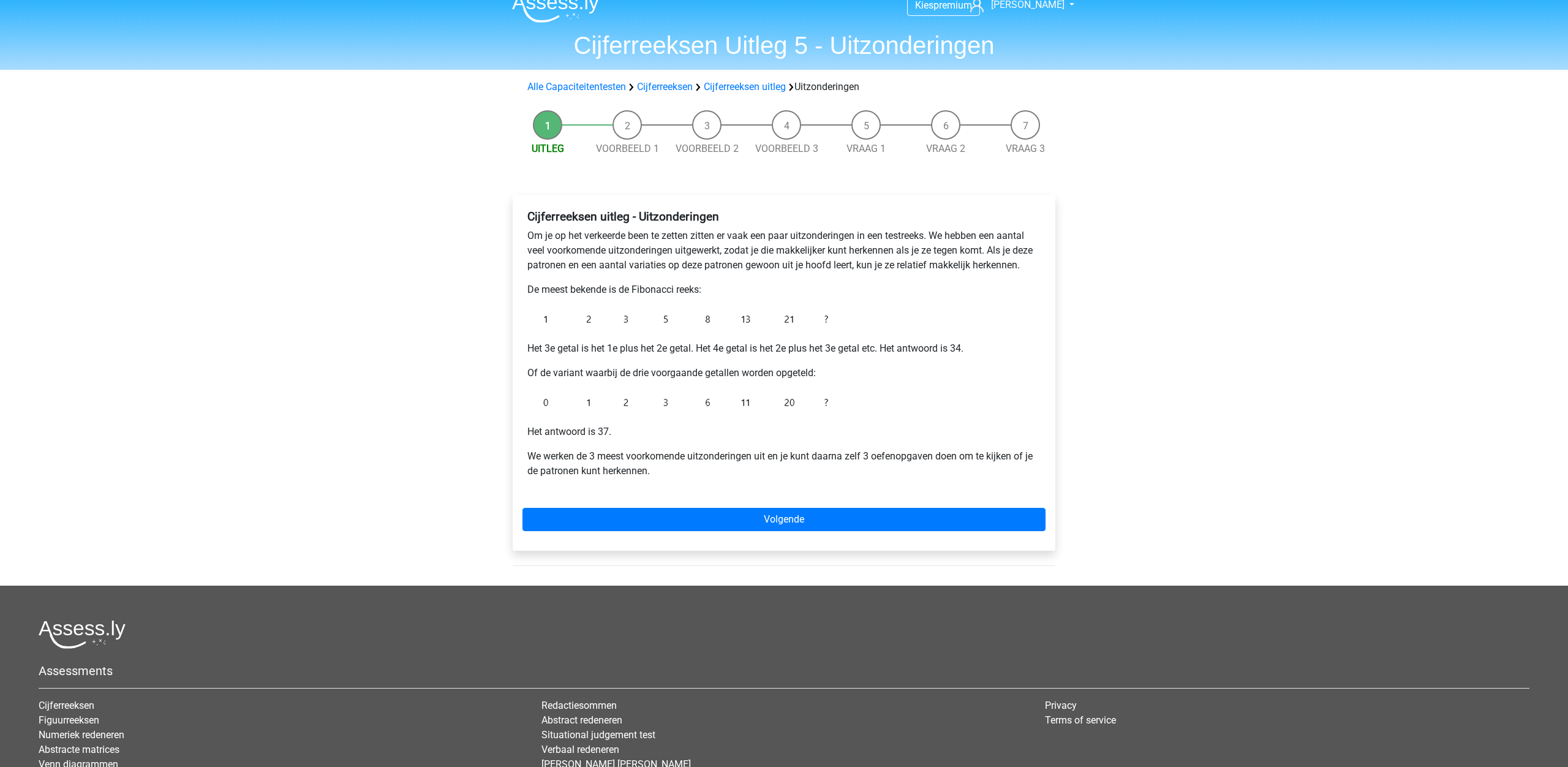
scroll to position [19, 0]
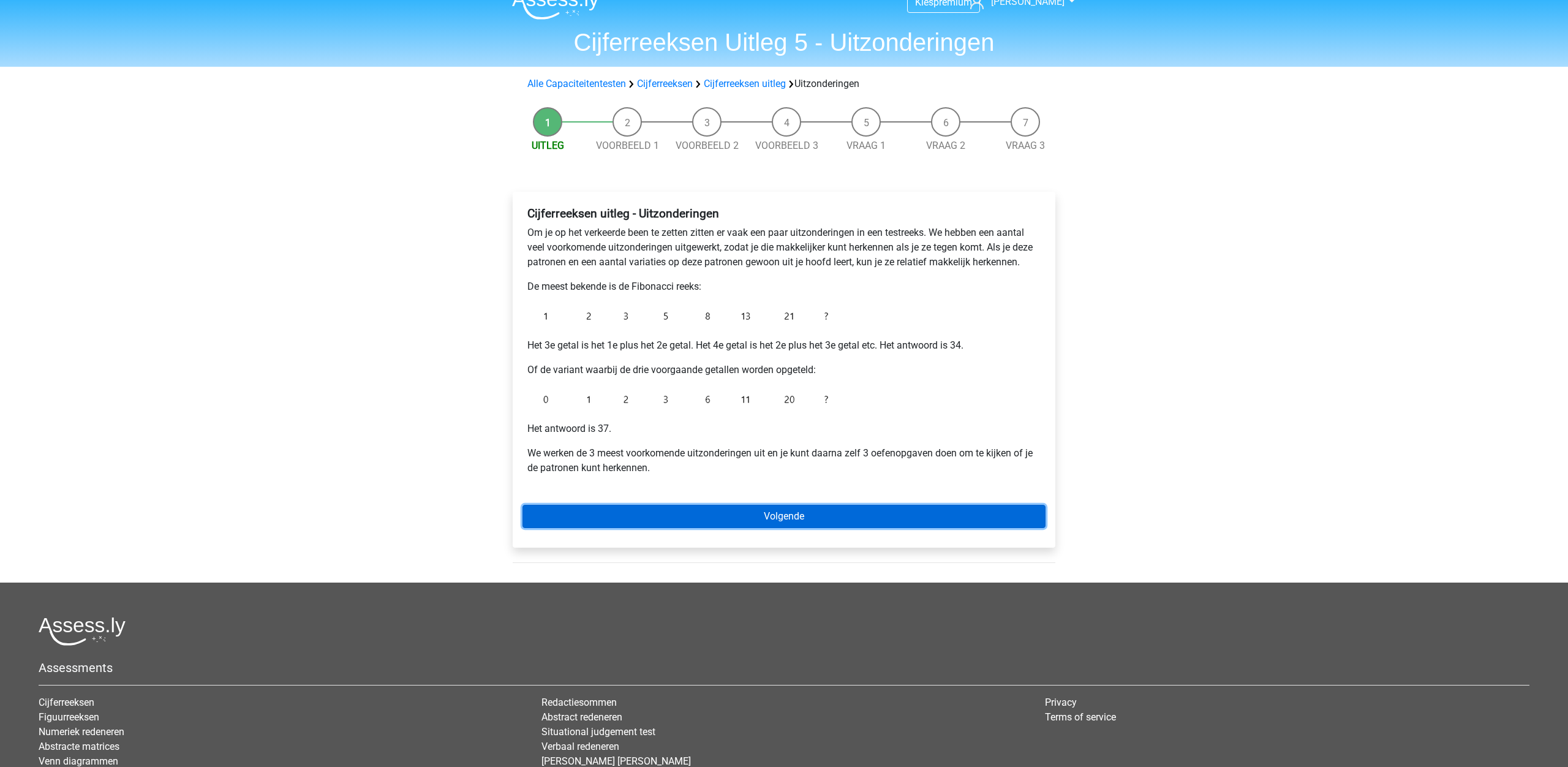
click at [803, 522] on link "Volgende" at bounding box center [784, 516] width 523 height 23
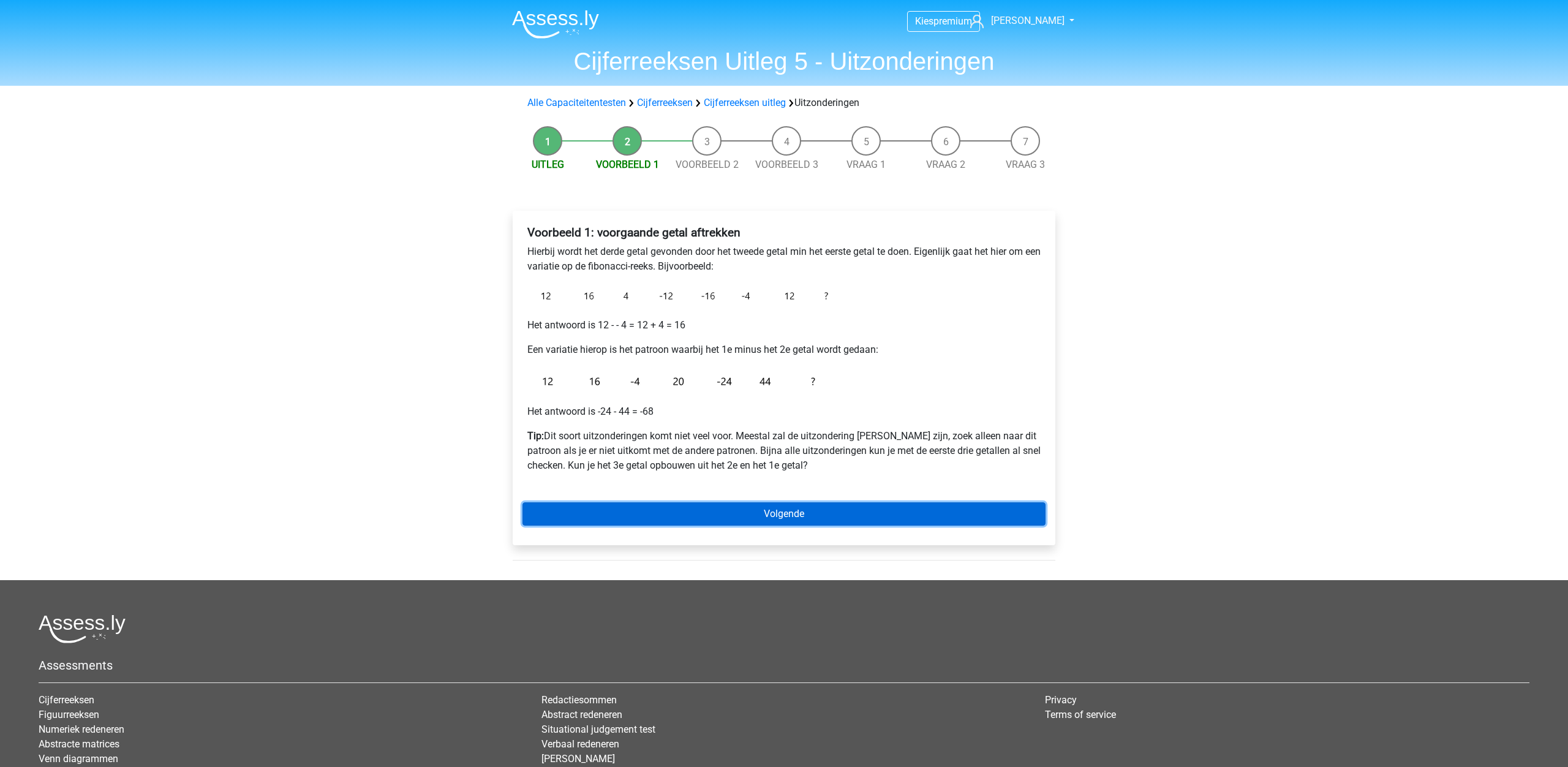
click at [711, 514] on link "Volgende" at bounding box center [784, 513] width 523 height 23
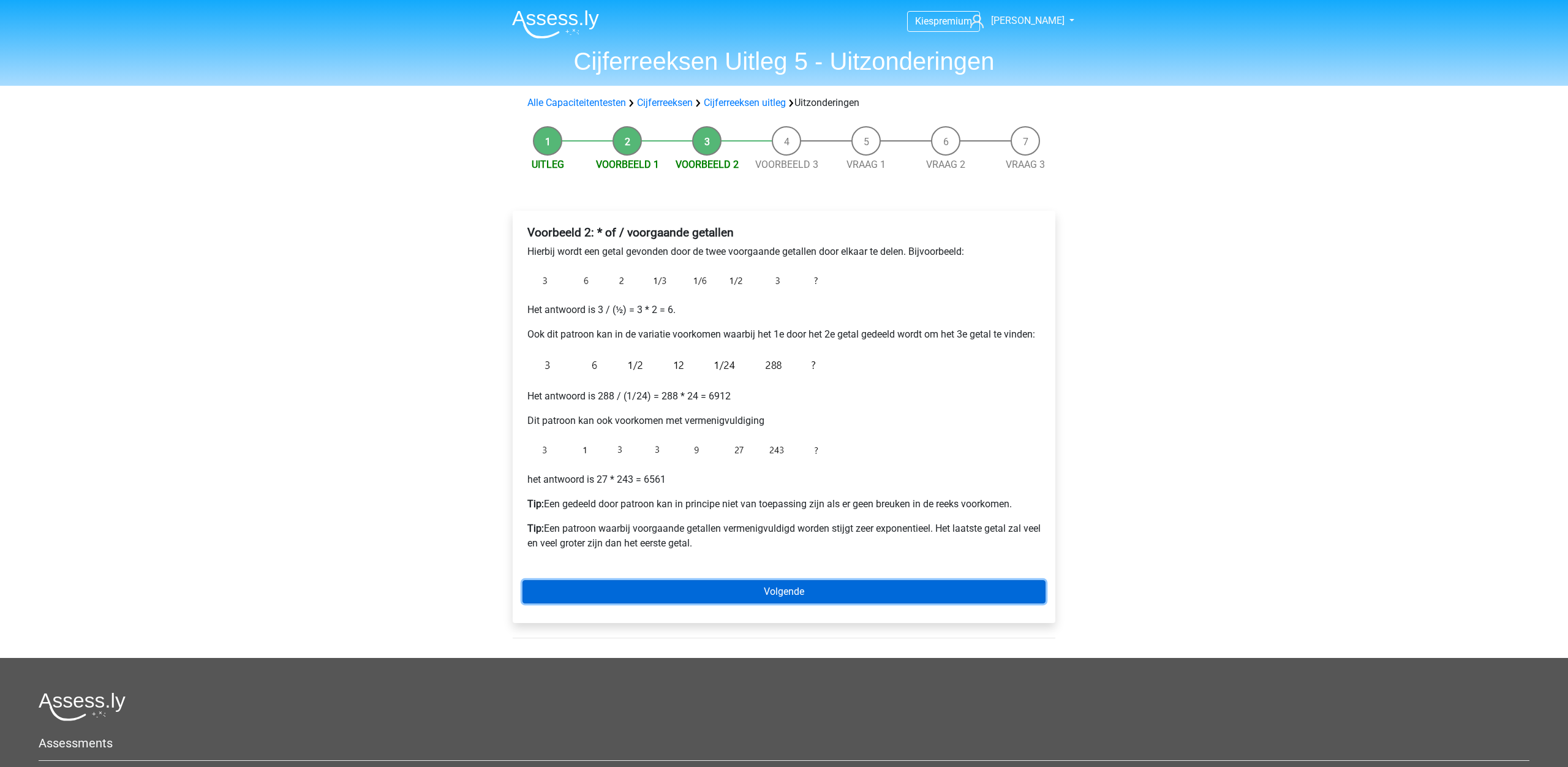
click at [856, 592] on link "Volgende" at bounding box center [784, 591] width 523 height 23
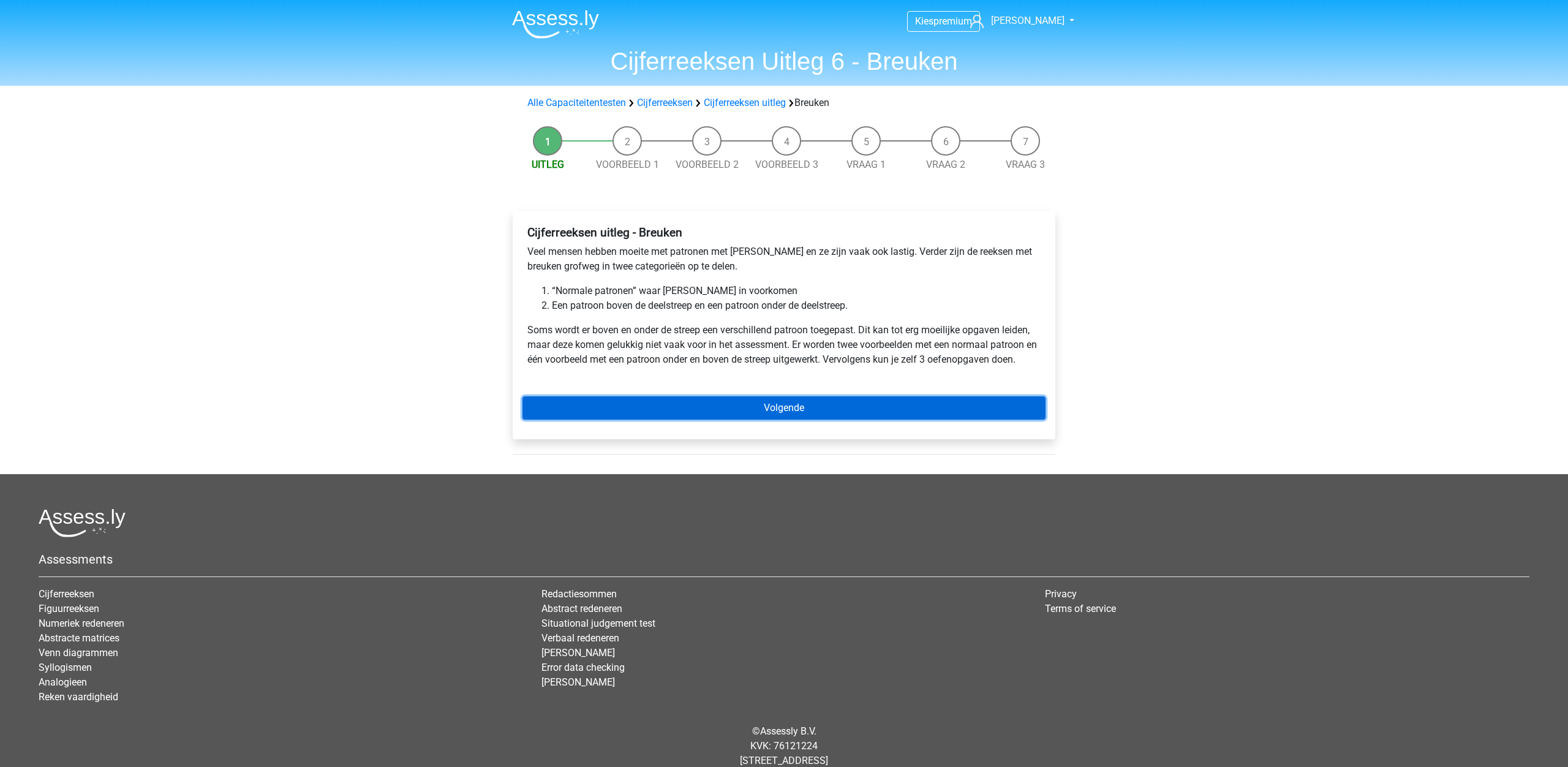
click at [808, 410] on link "Volgende" at bounding box center [784, 407] width 523 height 23
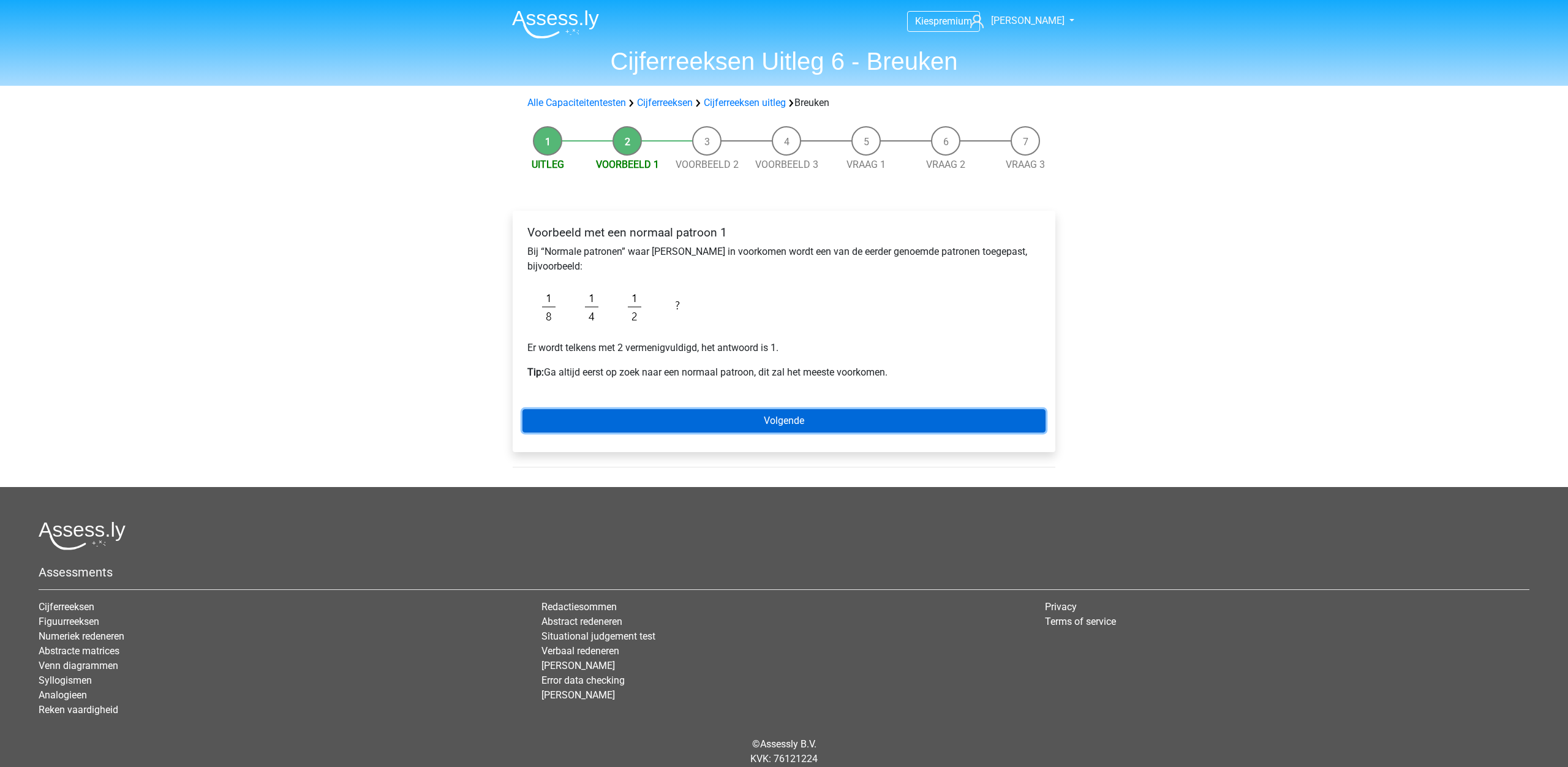
click at [831, 424] on link "Volgende" at bounding box center [784, 420] width 523 height 23
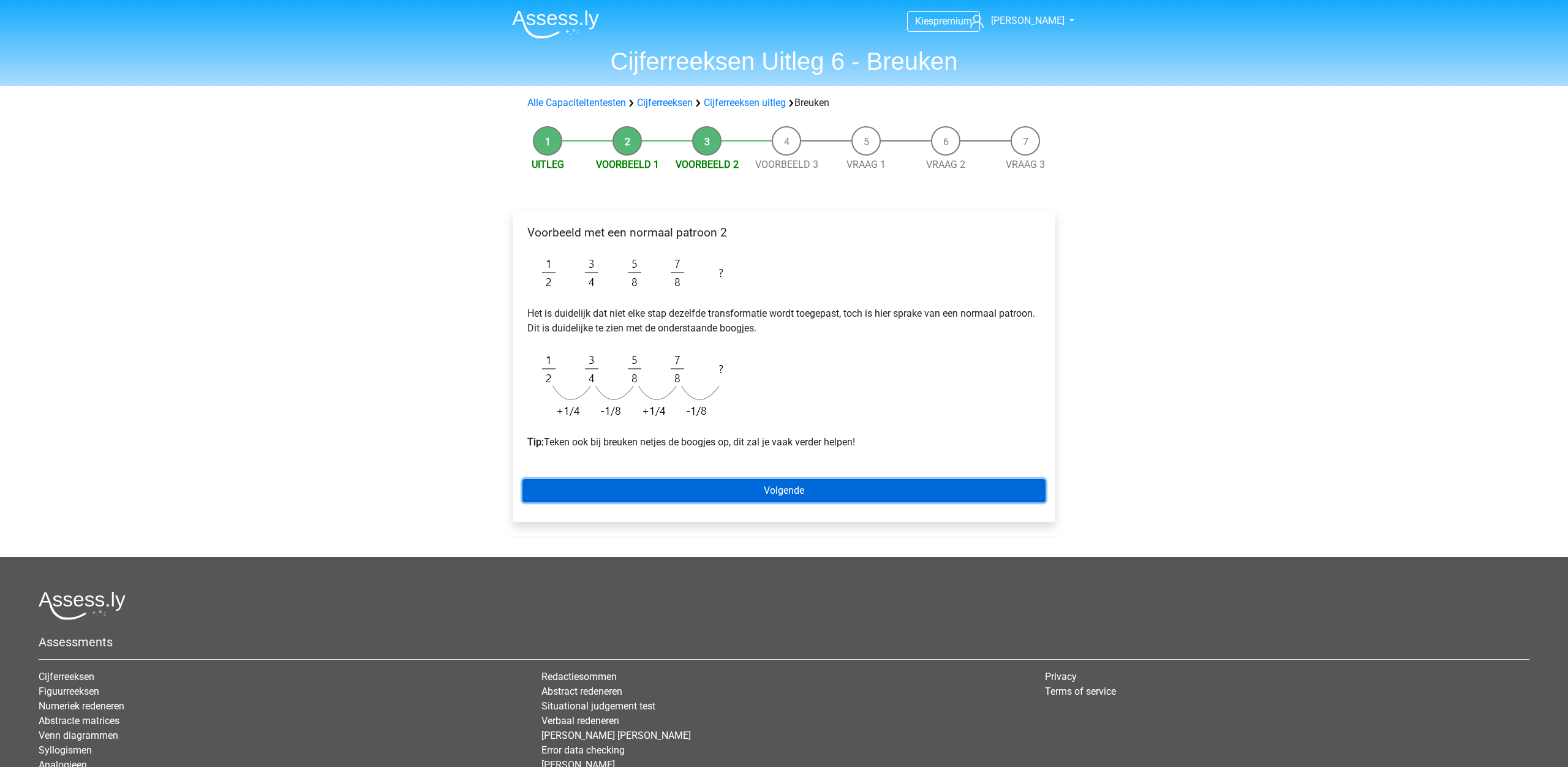
click at [767, 489] on link "Volgende" at bounding box center [784, 490] width 523 height 23
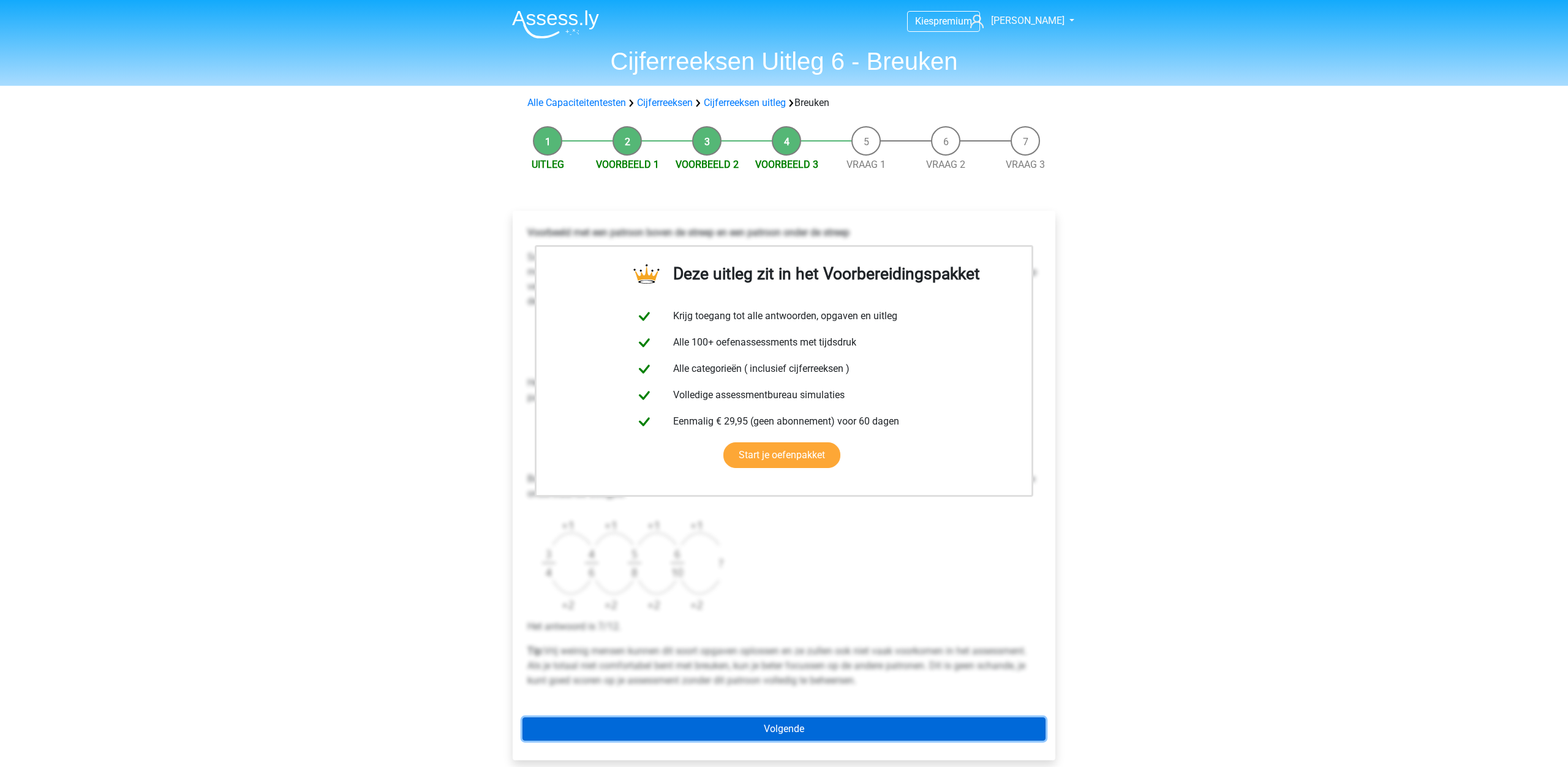
click at [767, 725] on link "Volgende" at bounding box center [784, 729] width 523 height 23
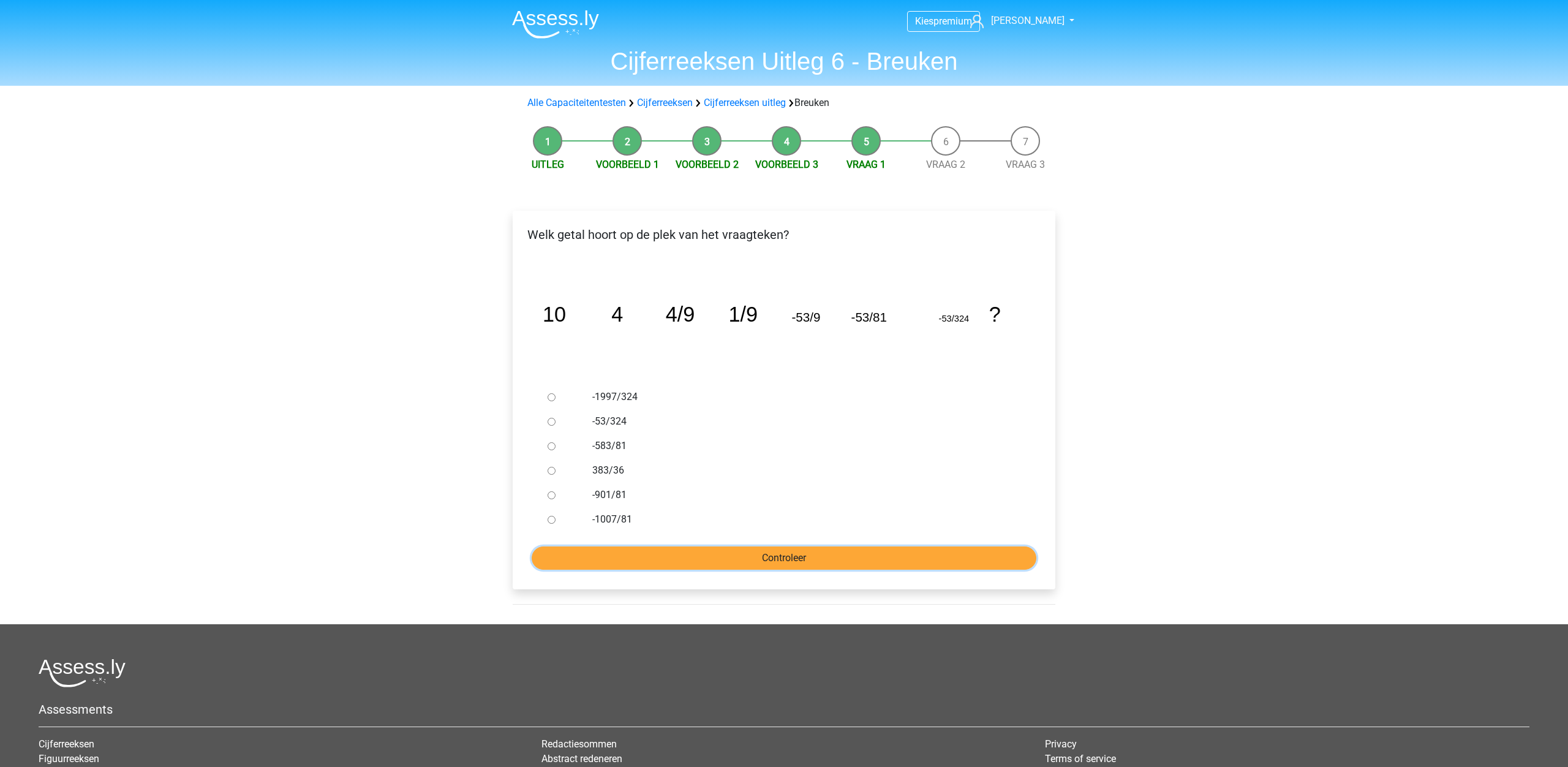
click at [808, 561] on input "Controleer" at bounding box center [783, 558] width 505 height 23
click at [723, 431] on div "-53/324" at bounding box center [804, 421] width 442 height 25
click at [549, 421] on input "-53/324" at bounding box center [551, 421] width 8 height 8
radio input "true"
click at [806, 565] on input "Controleer" at bounding box center [783, 558] width 505 height 23
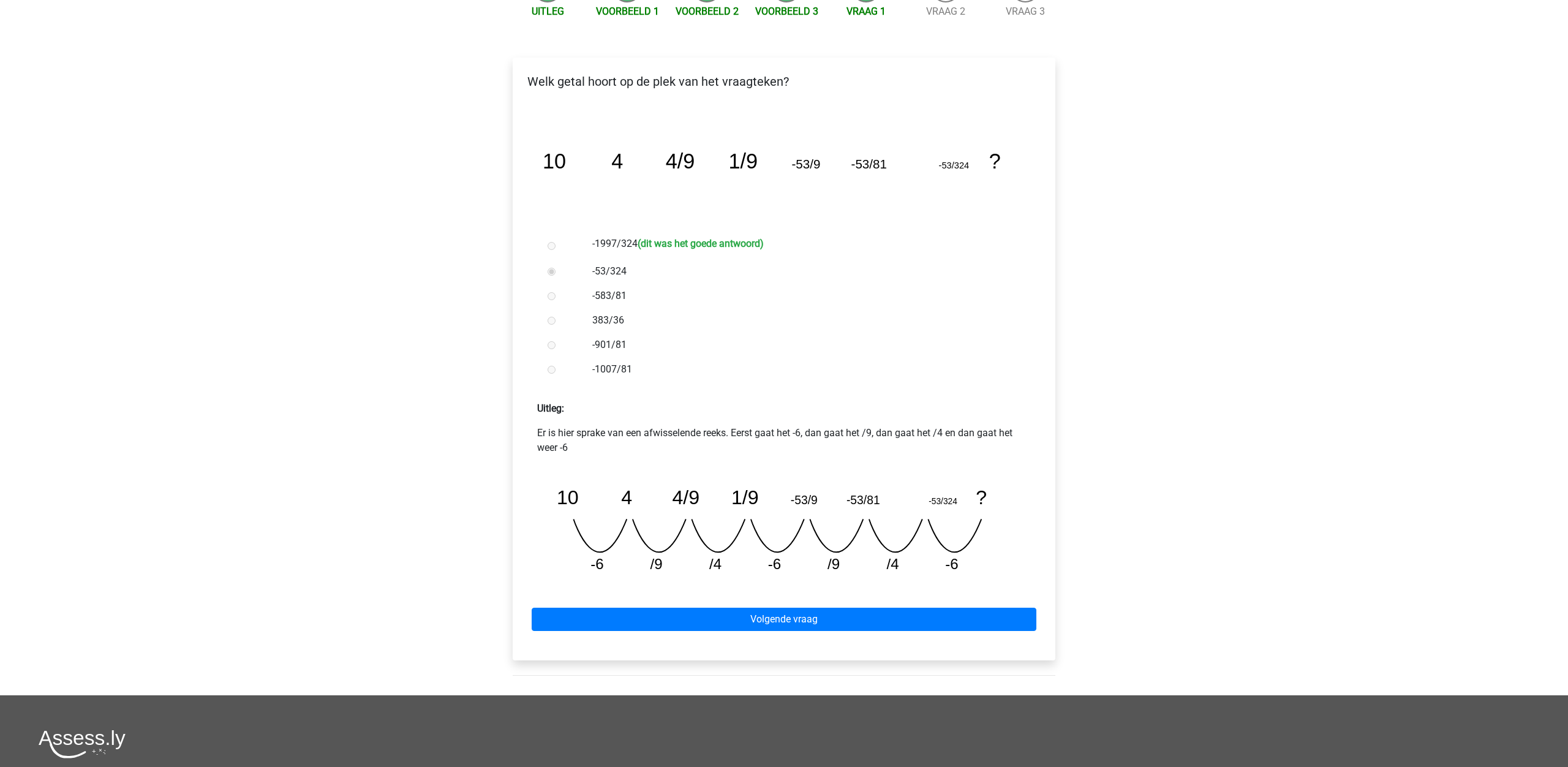
scroll to position [151, 0]
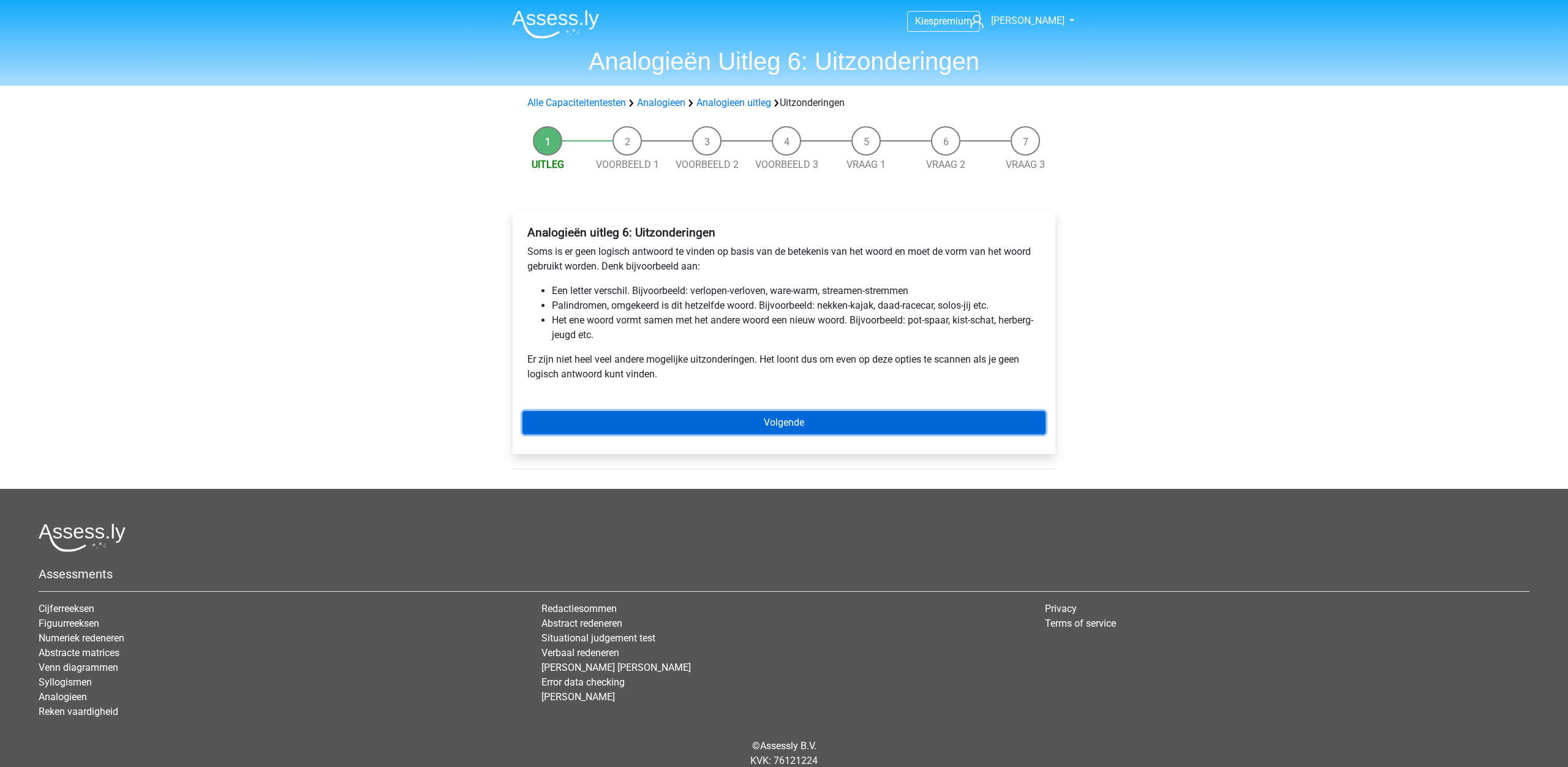
click at [844, 423] on link "Volgende" at bounding box center [784, 422] width 523 height 23
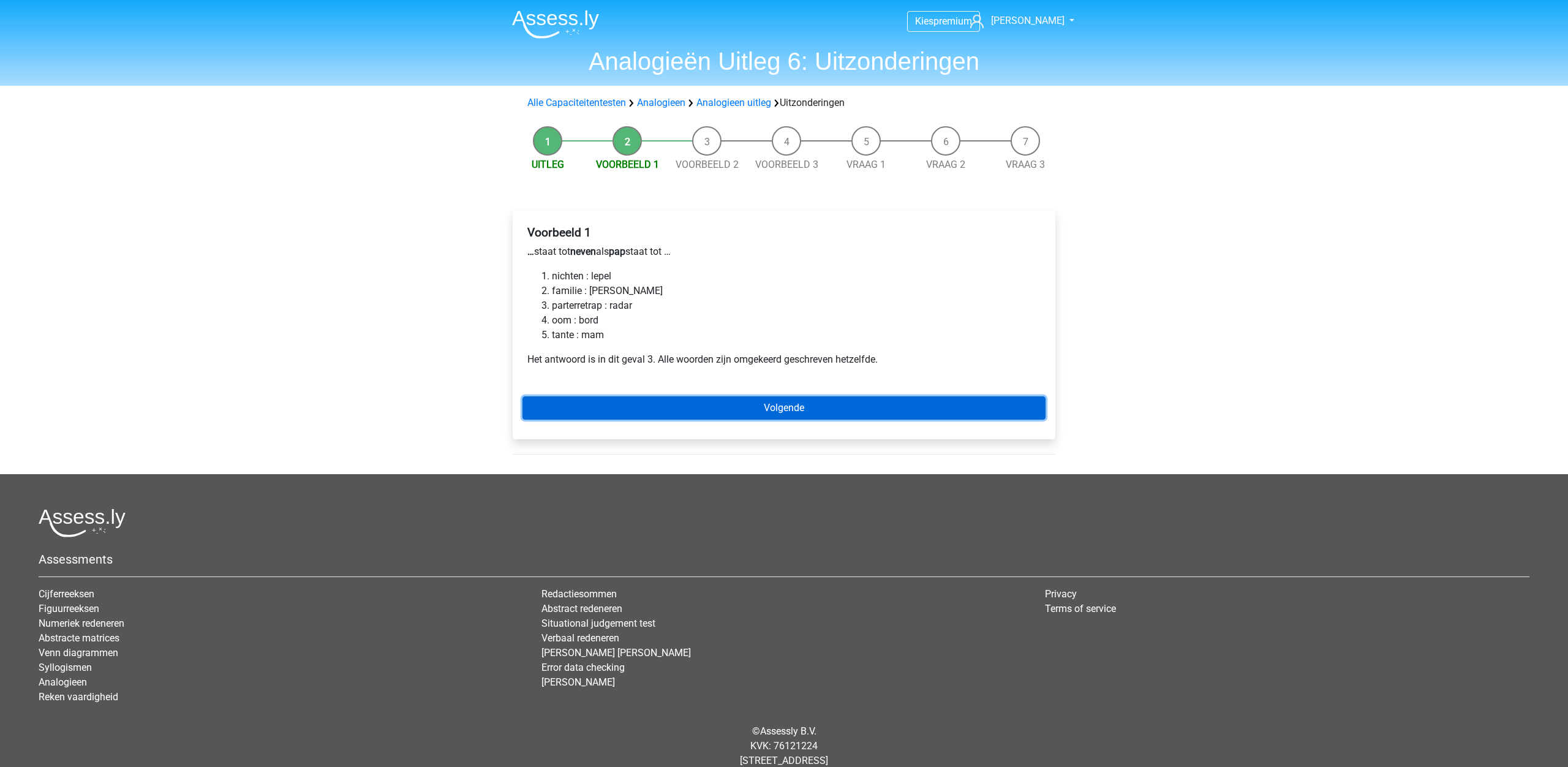
click at [734, 409] on link "Volgende" at bounding box center [784, 407] width 523 height 23
click at [764, 410] on link "Volgende" at bounding box center [784, 407] width 523 height 23
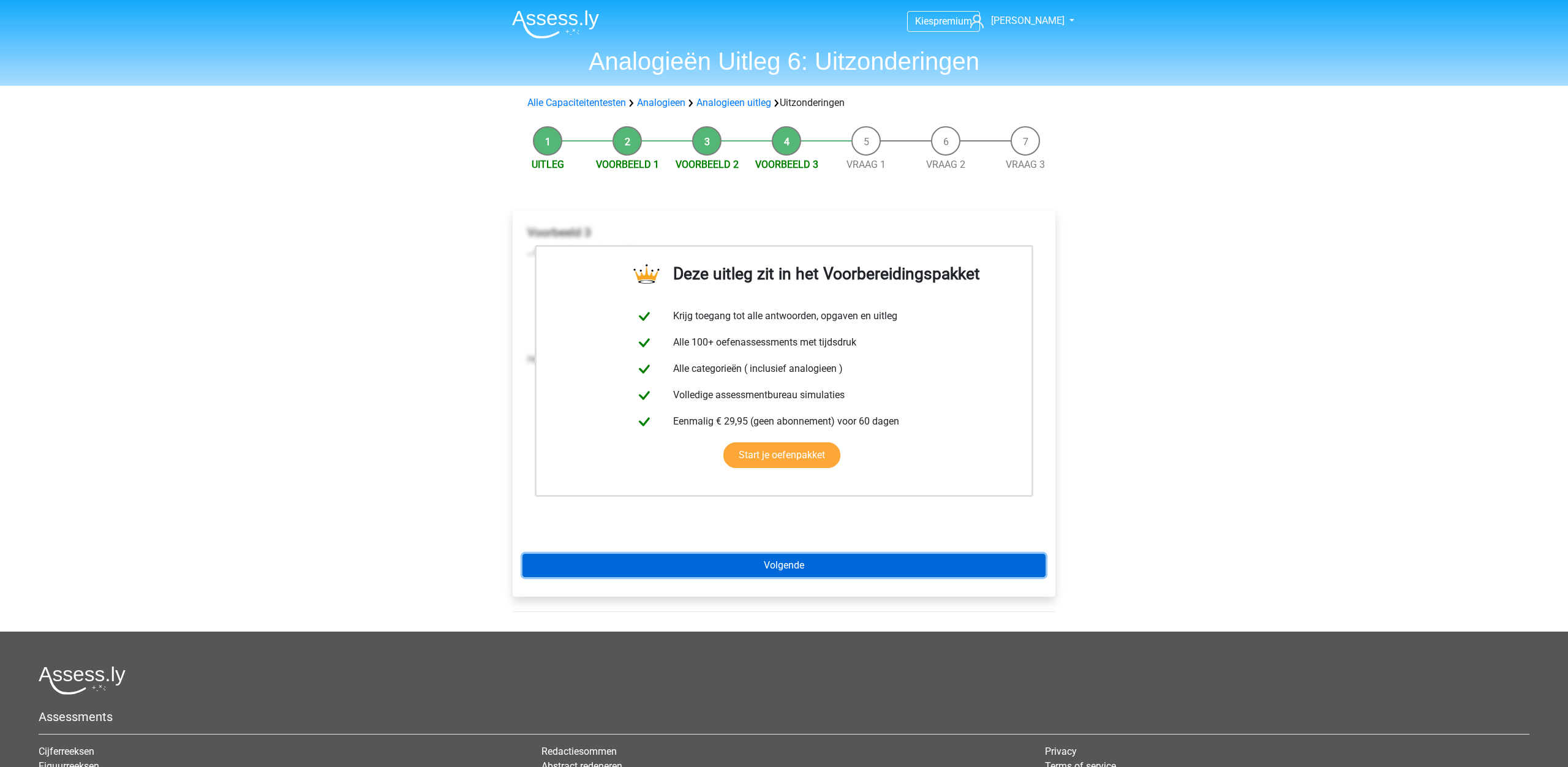
click at [787, 564] on link "Volgende" at bounding box center [784, 565] width 523 height 23
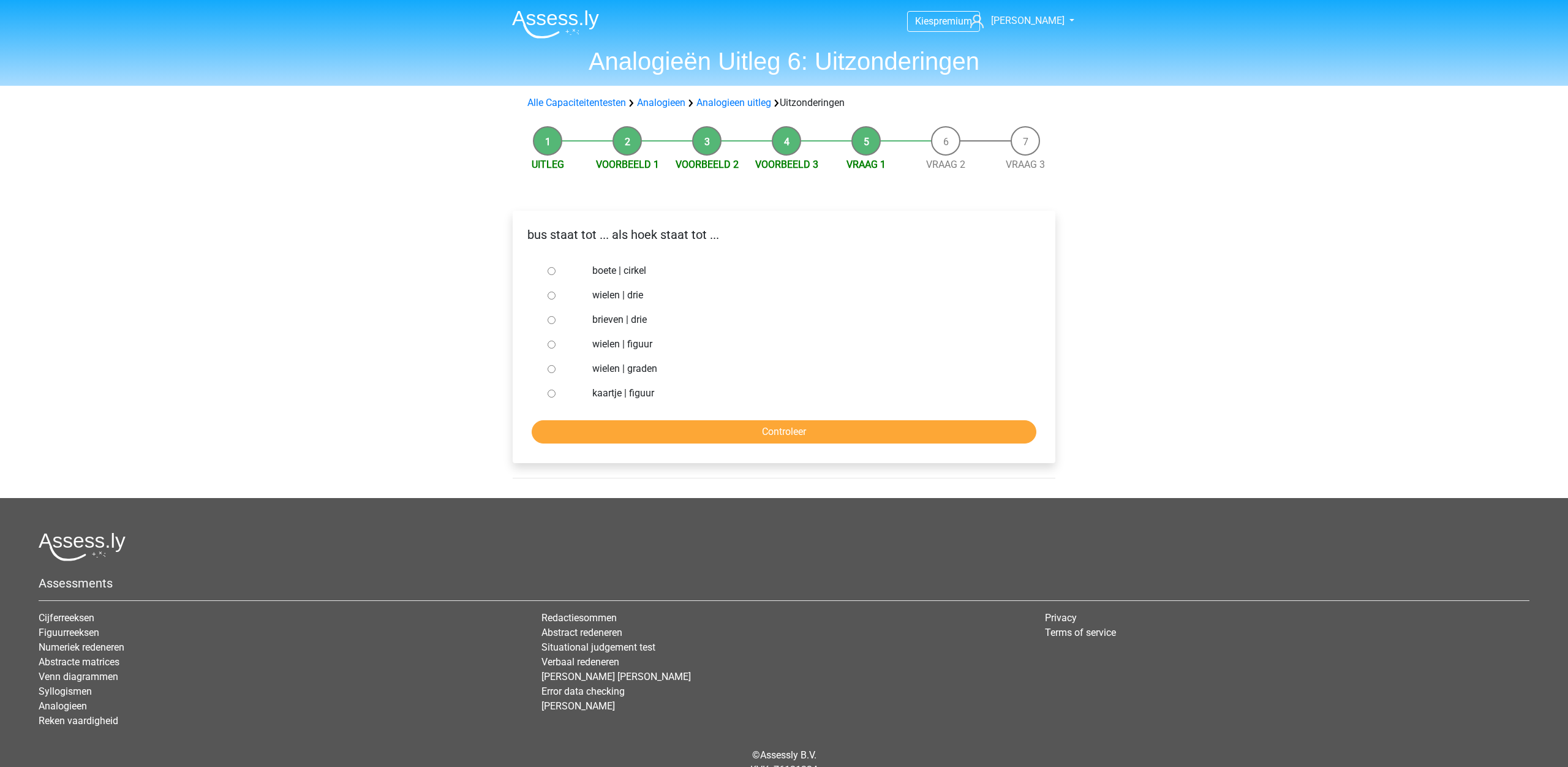
drag, startPoint x: 551, startPoint y: 368, endPoint x: 571, endPoint y: 384, distance: 25.6
click at [551, 368] on input "wielen | graden" at bounding box center [551, 368] width 8 height 8
radio input "true"
click at [738, 436] on input "Controleer" at bounding box center [783, 431] width 505 height 23
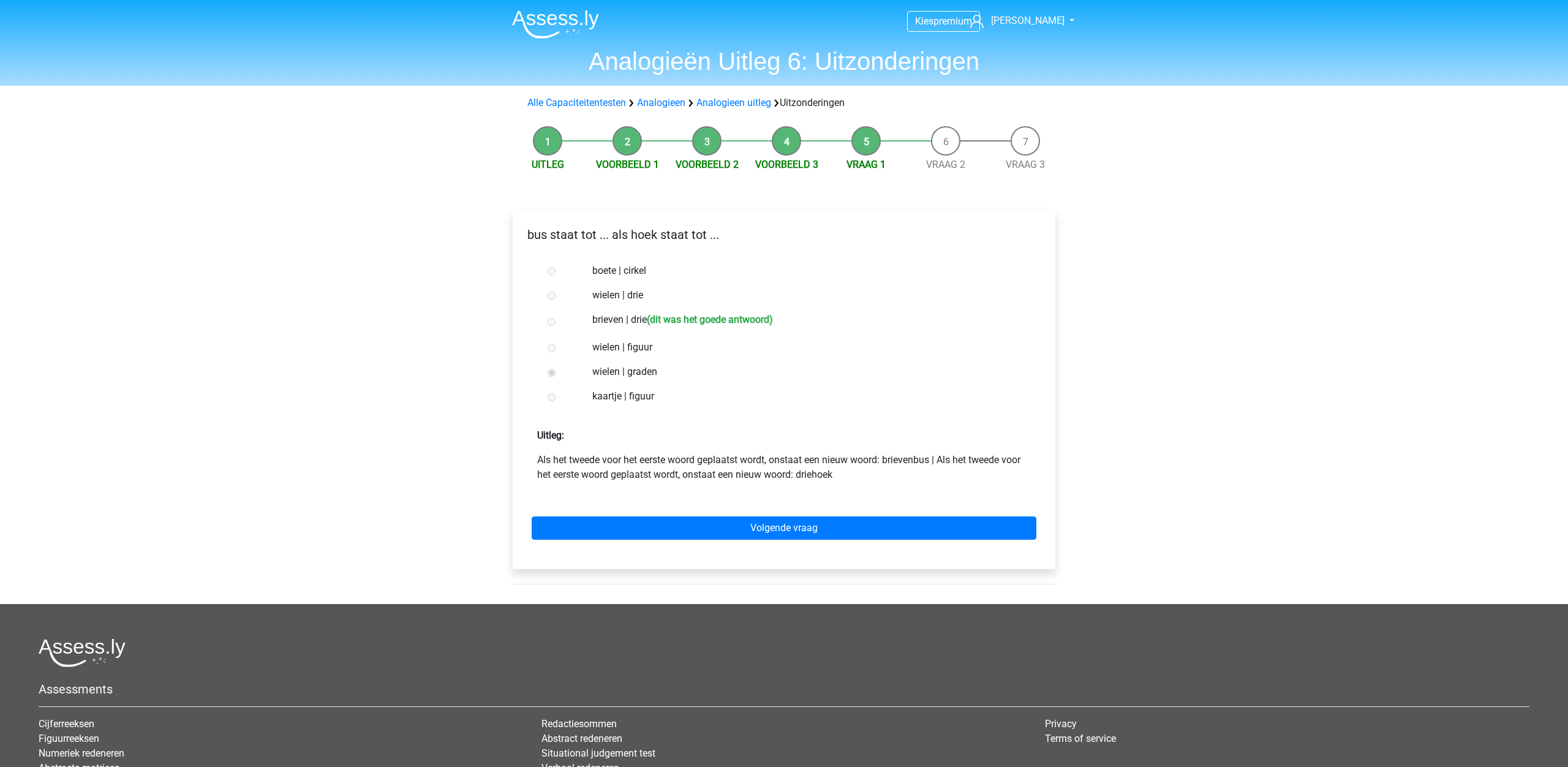
scroll to position [1, 0]
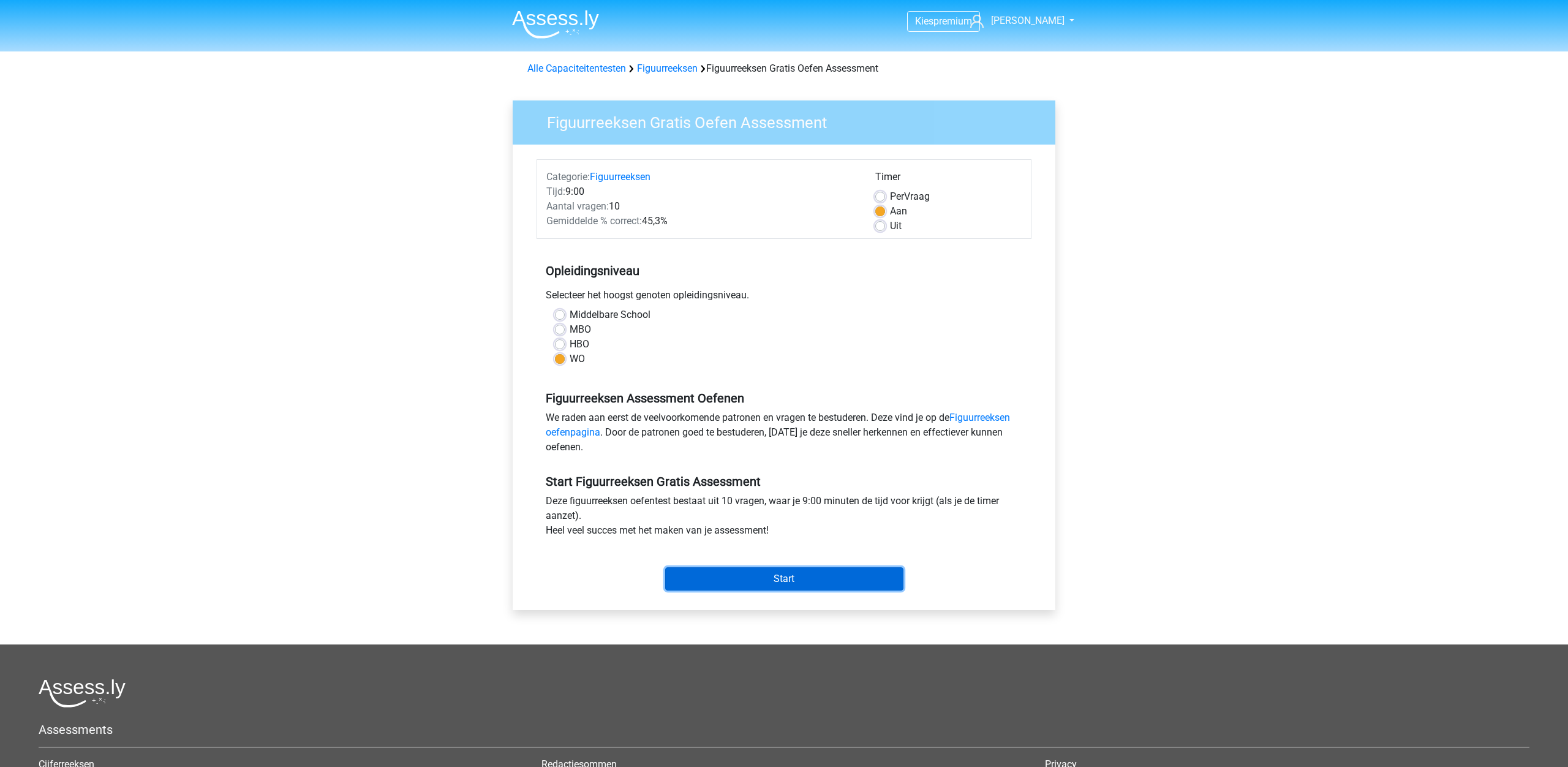
click at [793, 583] on input "Start" at bounding box center [784, 578] width 238 height 23
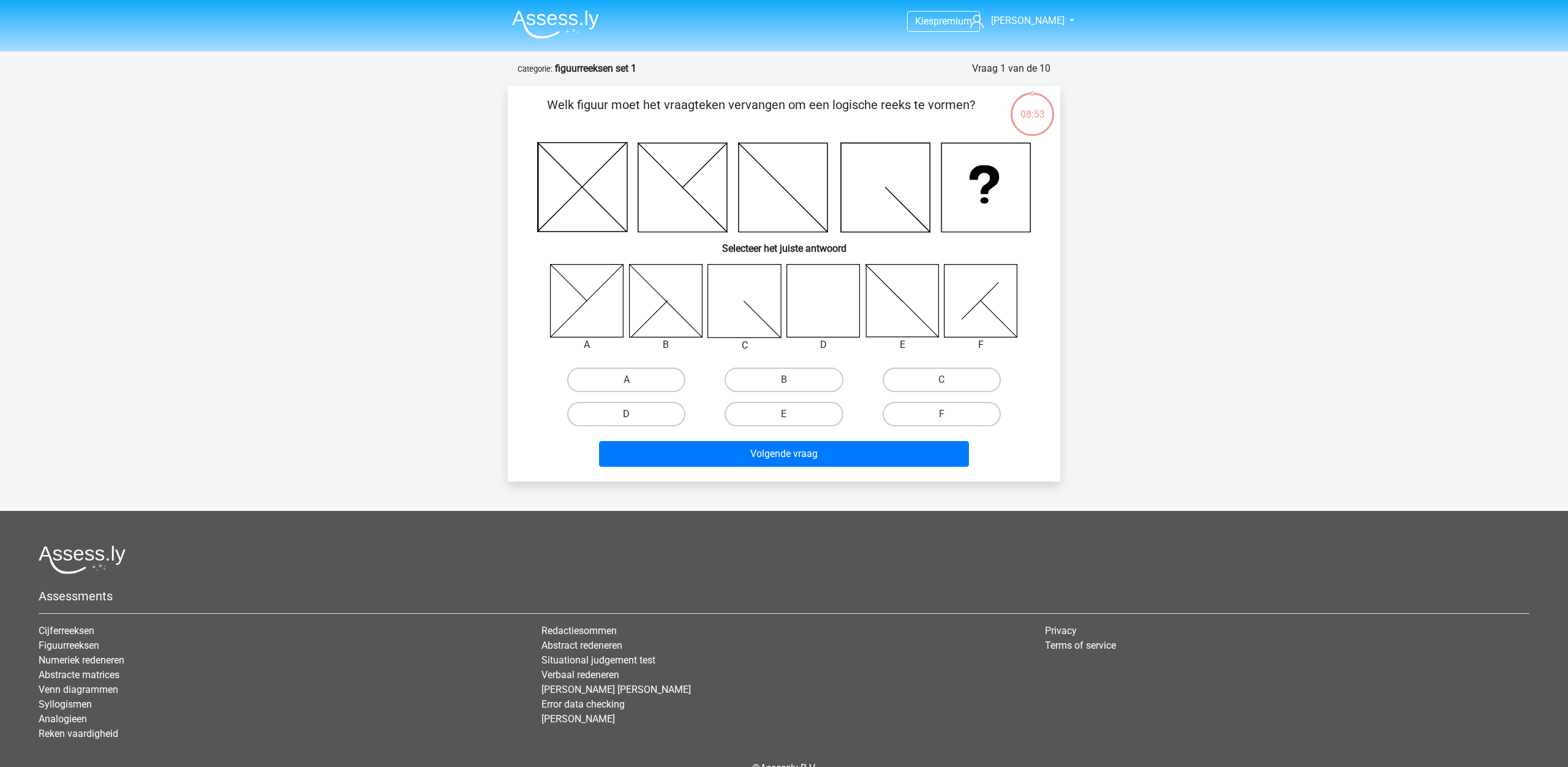
click at [613, 417] on label "D" at bounding box center [626, 413] width 118 height 25
click at [626, 417] on input "D" at bounding box center [629, 418] width 8 height 8
radio input "true"
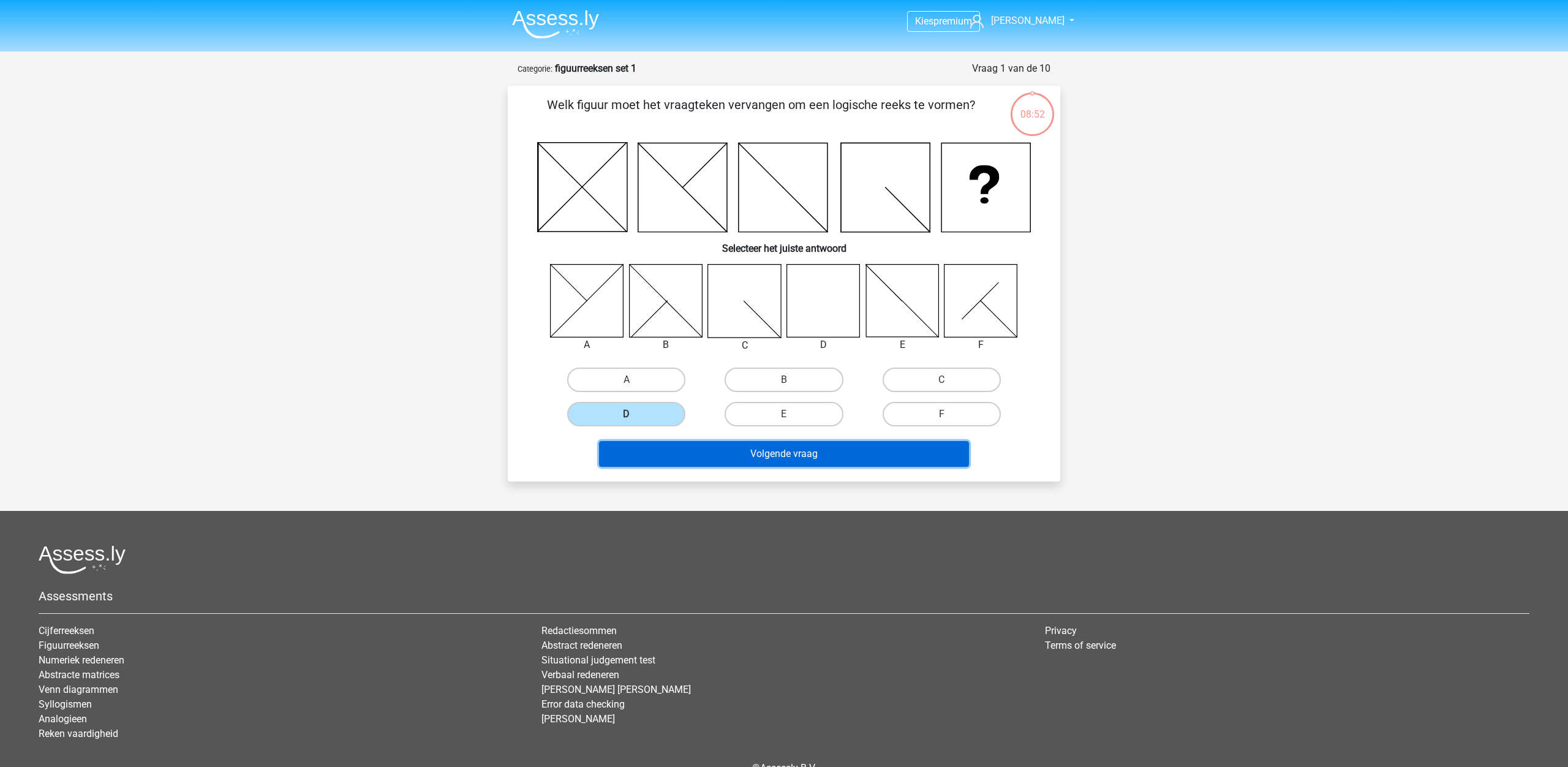
click at [747, 454] on button "Volgende vraag" at bounding box center [784, 454] width 371 height 26
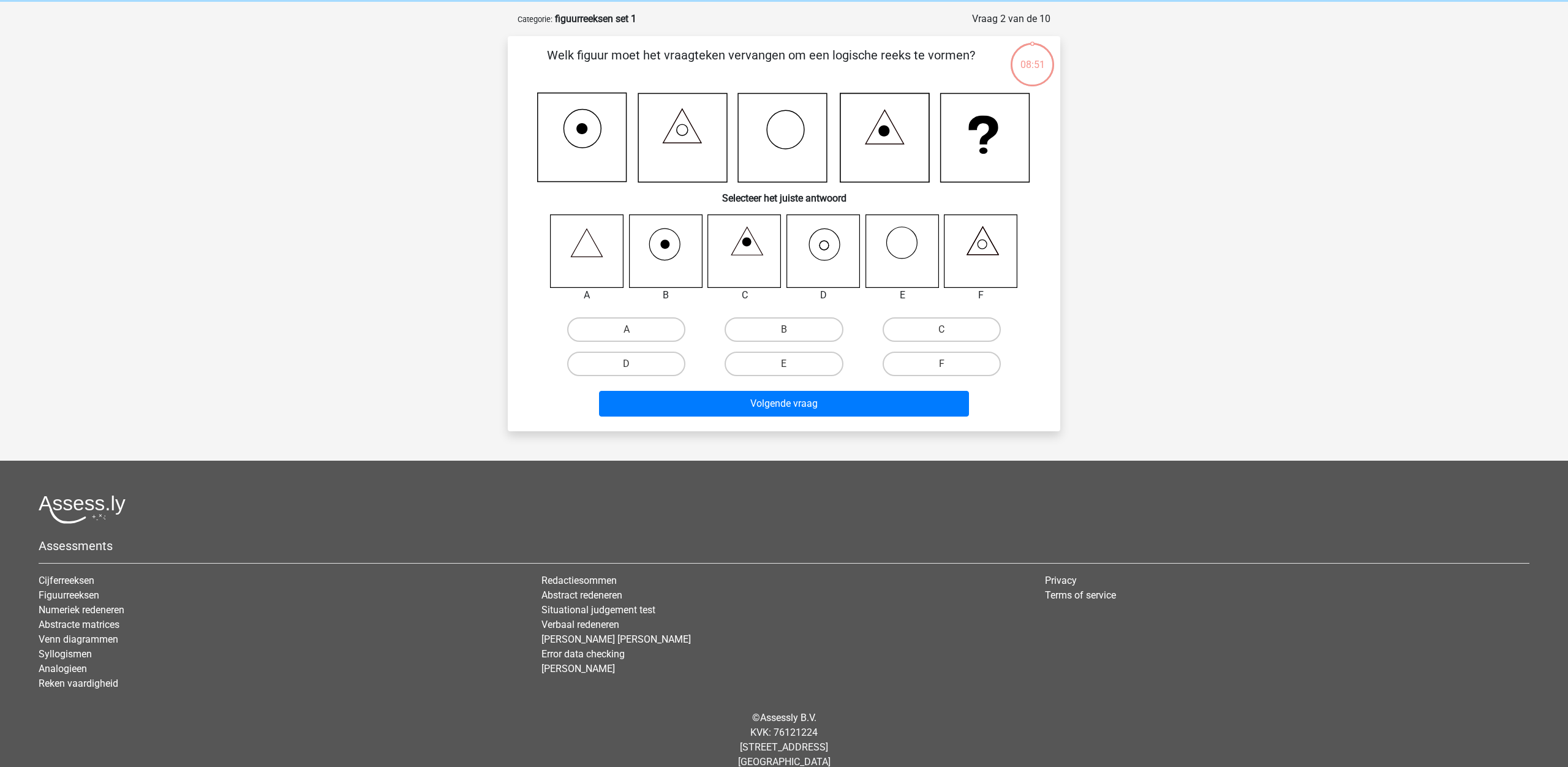
scroll to position [61, 0]
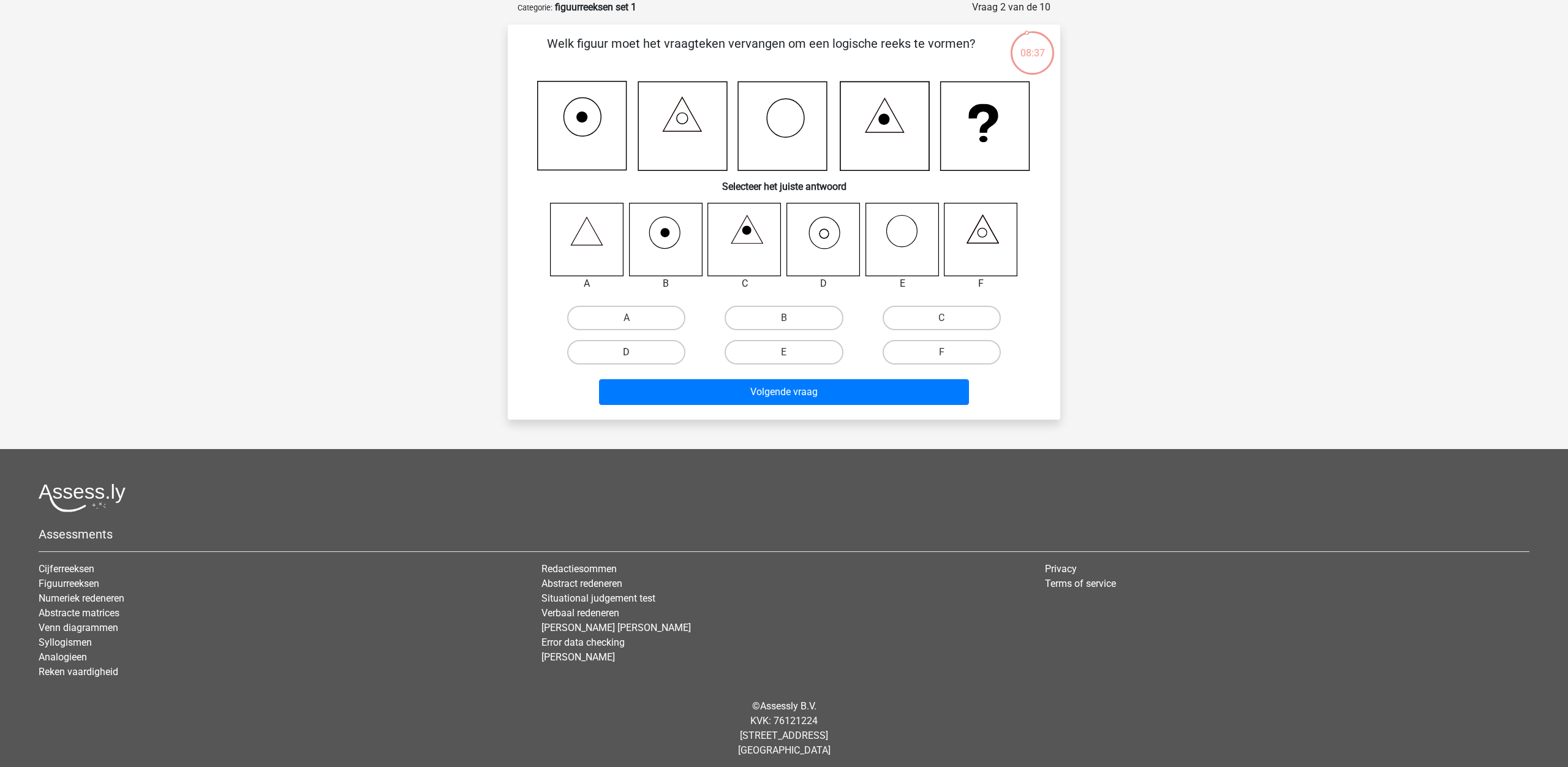
click at [664, 353] on label "D" at bounding box center [626, 352] width 118 height 25
click at [635, 353] on input "D" at bounding box center [629, 355] width 8 height 8
radio input "true"
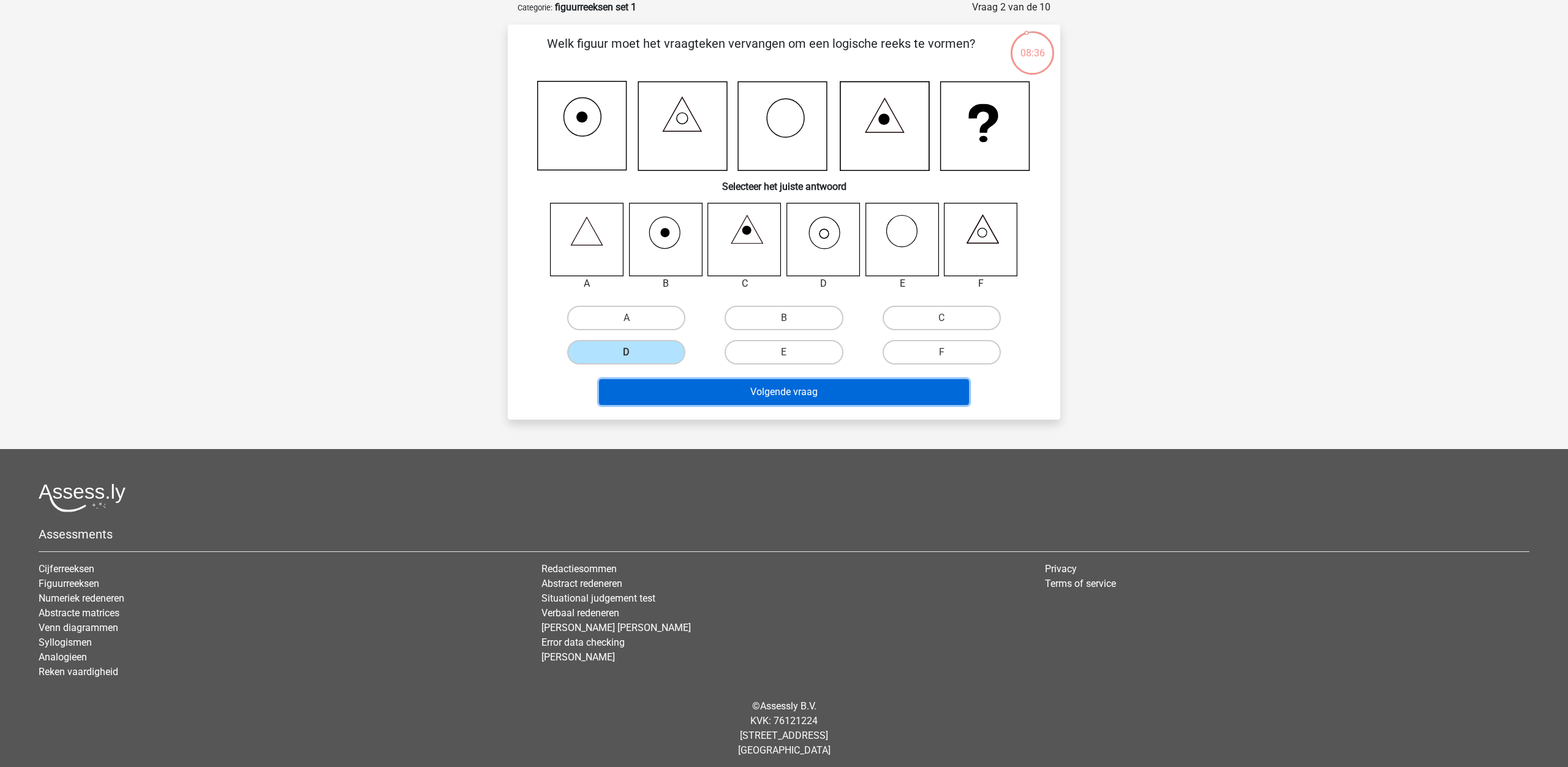
click at [787, 395] on button "Volgende vraag" at bounding box center [784, 392] width 371 height 26
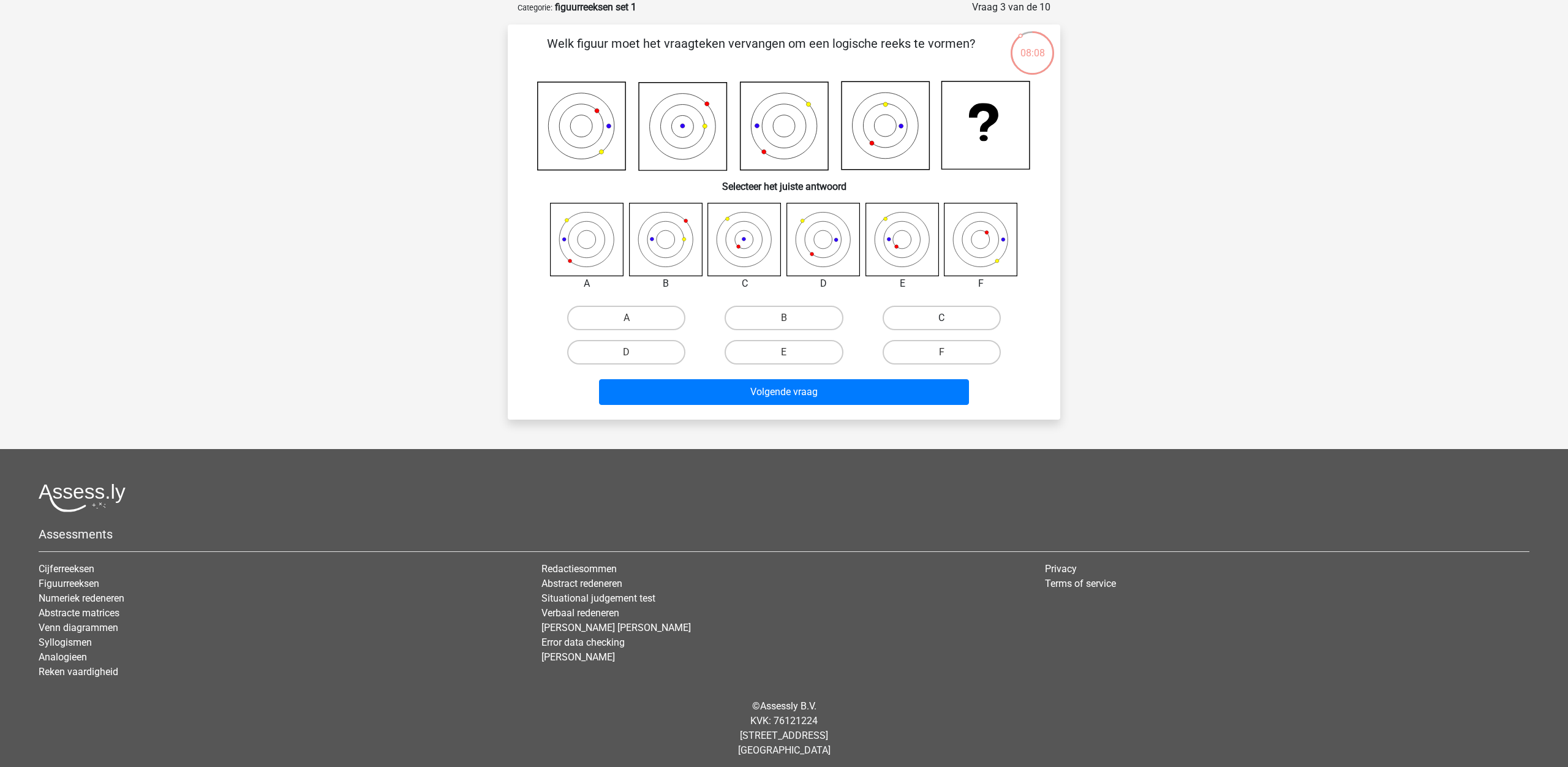
click at [927, 319] on label "C" at bounding box center [941, 318] width 118 height 25
click at [941, 319] on input "C" at bounding box center [945, 321] width 8 height 8
radio input "true"
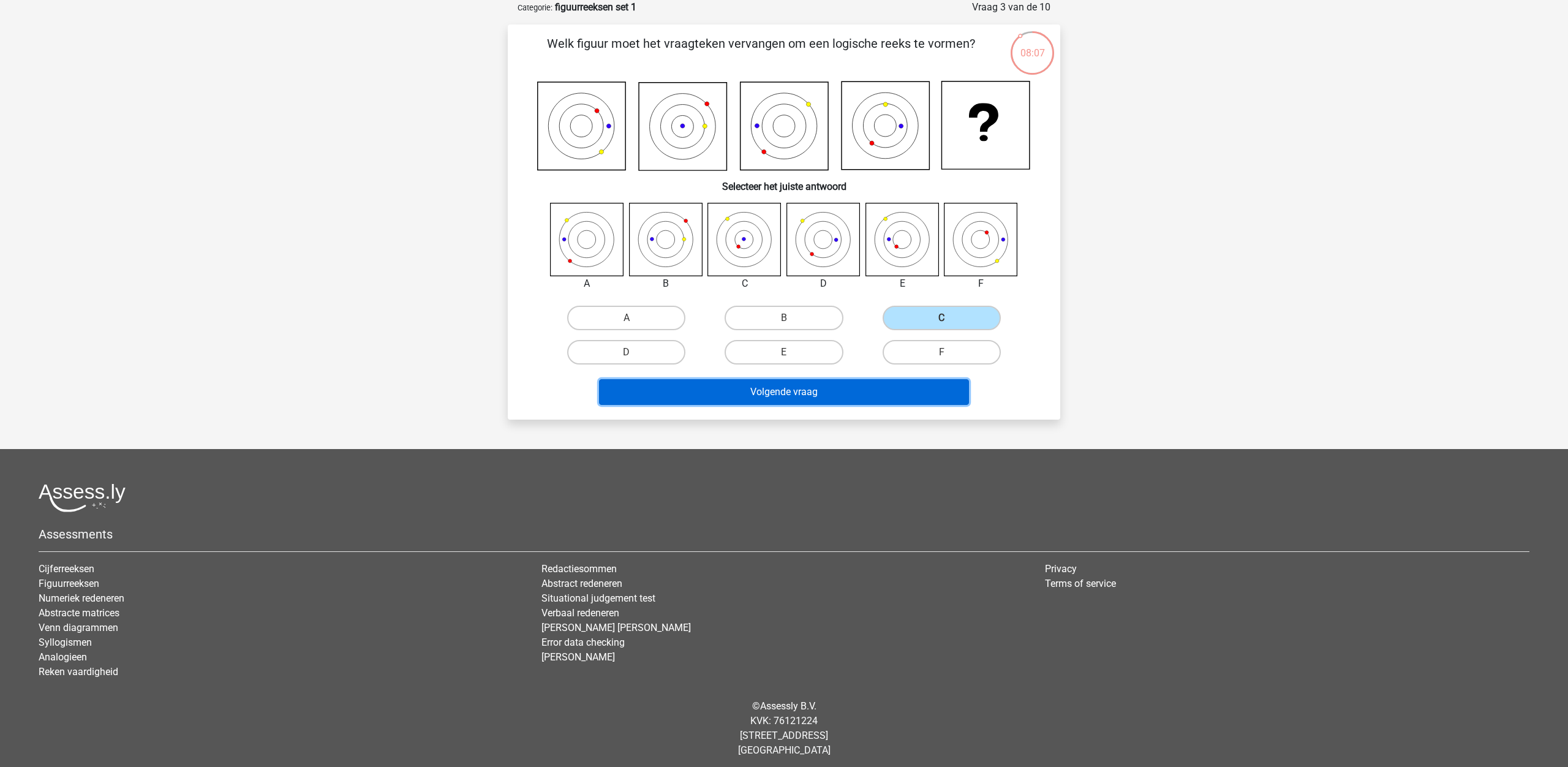
click at [851, 390] on button "Volgende vraag" at bounding box center [784, 392] width 371 height 26
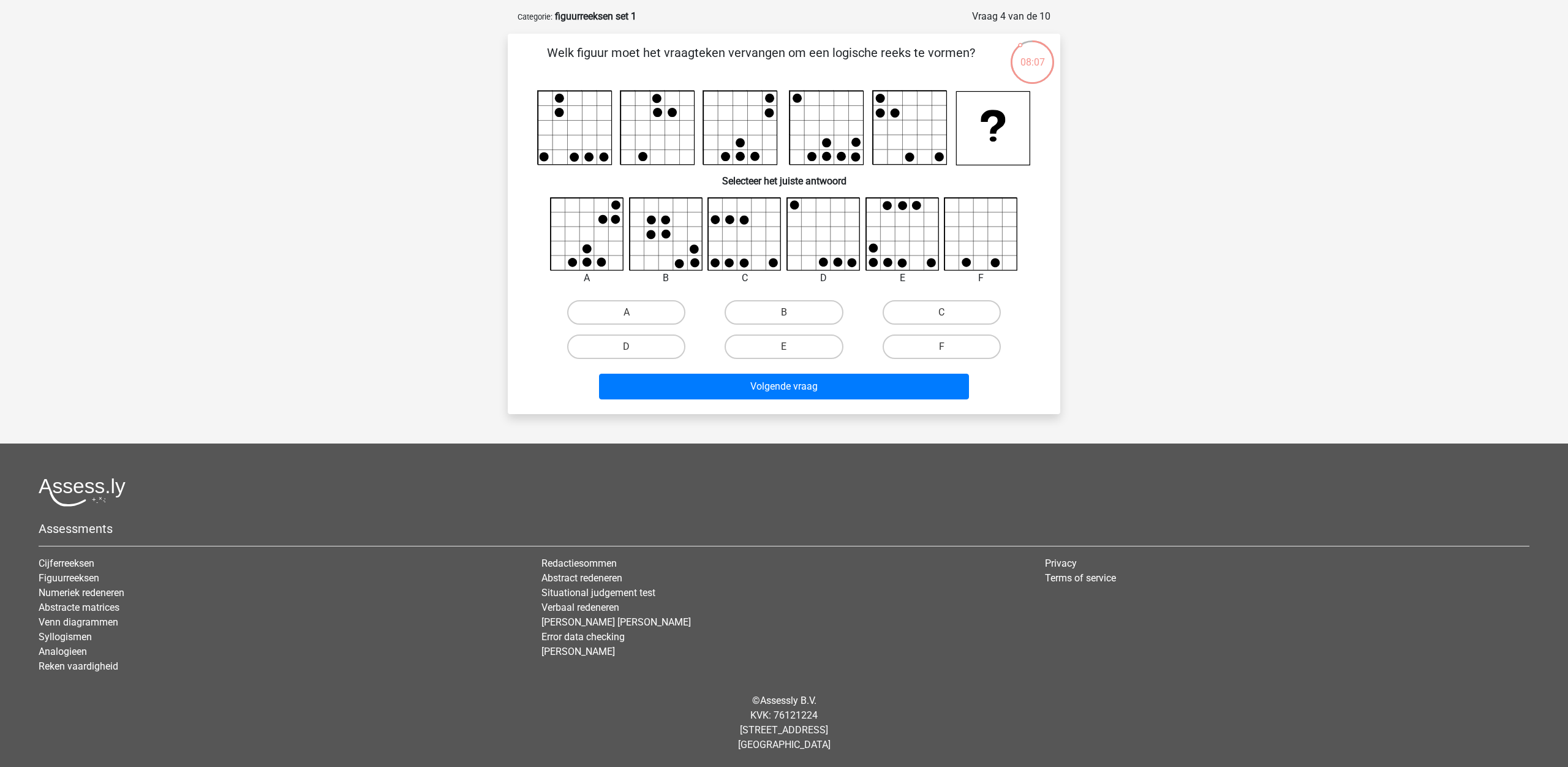
scroll to position [52, 0]
click at [619, 315] on label "A" at bounding box center [626, 312] width 118 height 25
click at [626, 315] on input "A" at bounding box center [629, 316] width 8 height 8
radio input "true"
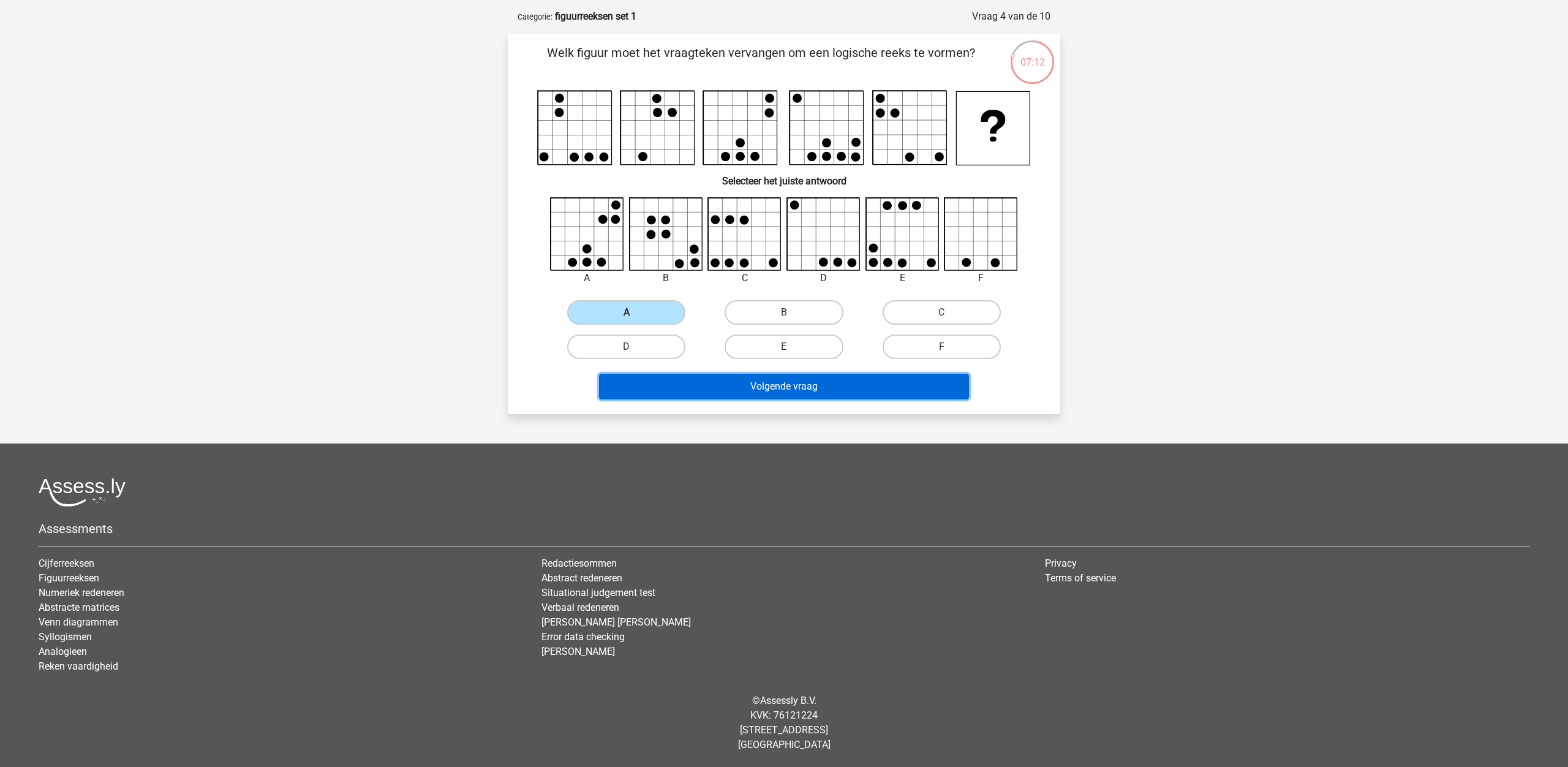
click at [756, 387] on button "Volgende vraag" at bounding box center [784, 386] width 371 height 26
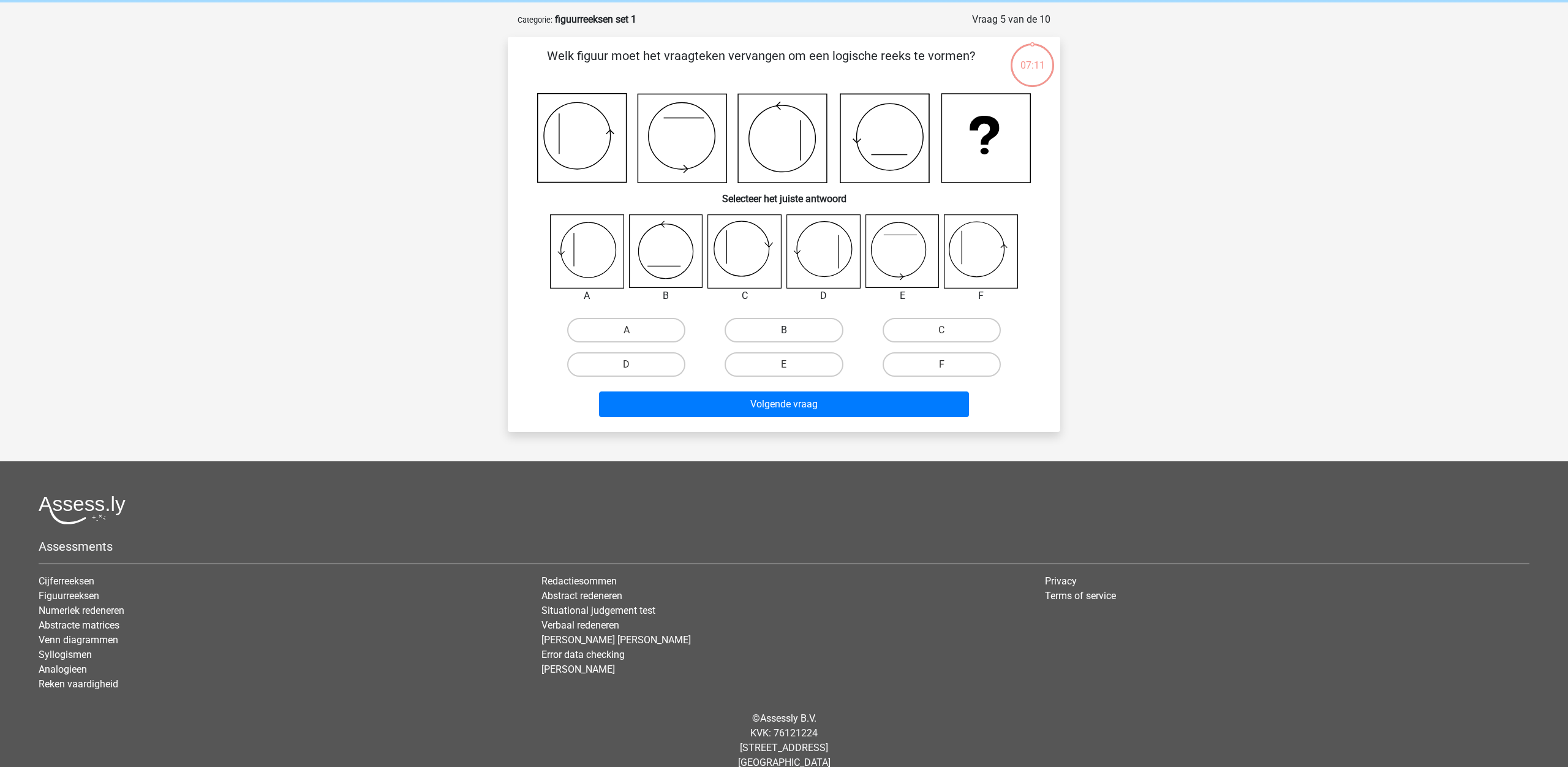
scroll to position [61, 0]
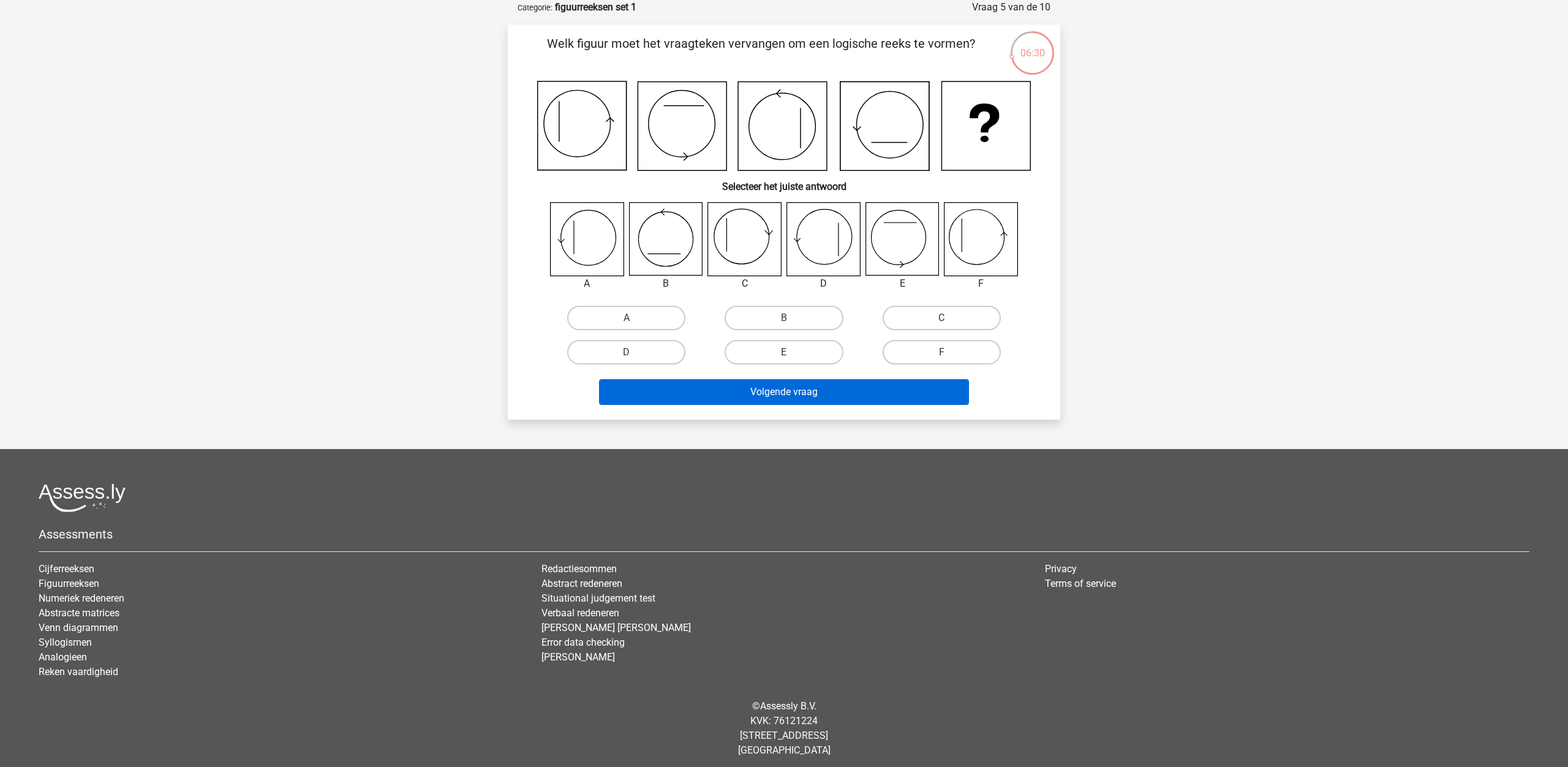
drag, startPoint x: 938, startPoint y: 353, endPoint x: 884, endPoint y: 380, distance: 60.4
click at [936, 353] on label "F" at bounding box center [941, 352] width 118 height 25
click at [941, 353] on input "F" at bounding box center [945, 355] width 8 height 8
radio input "true"
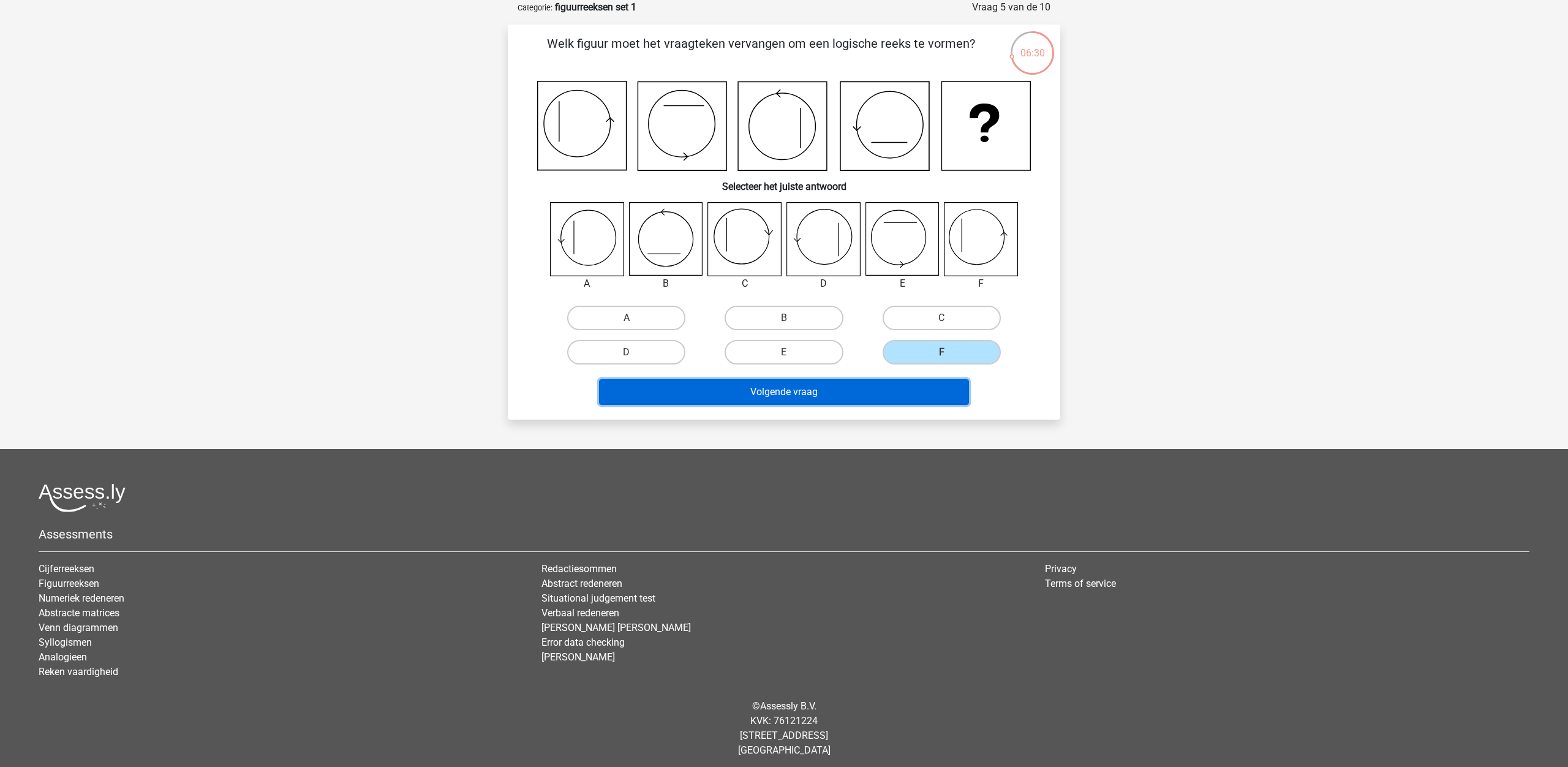
click at [838, 394] on button "Volgende vraag" at bounding box center [784, 392] width 371 height 26
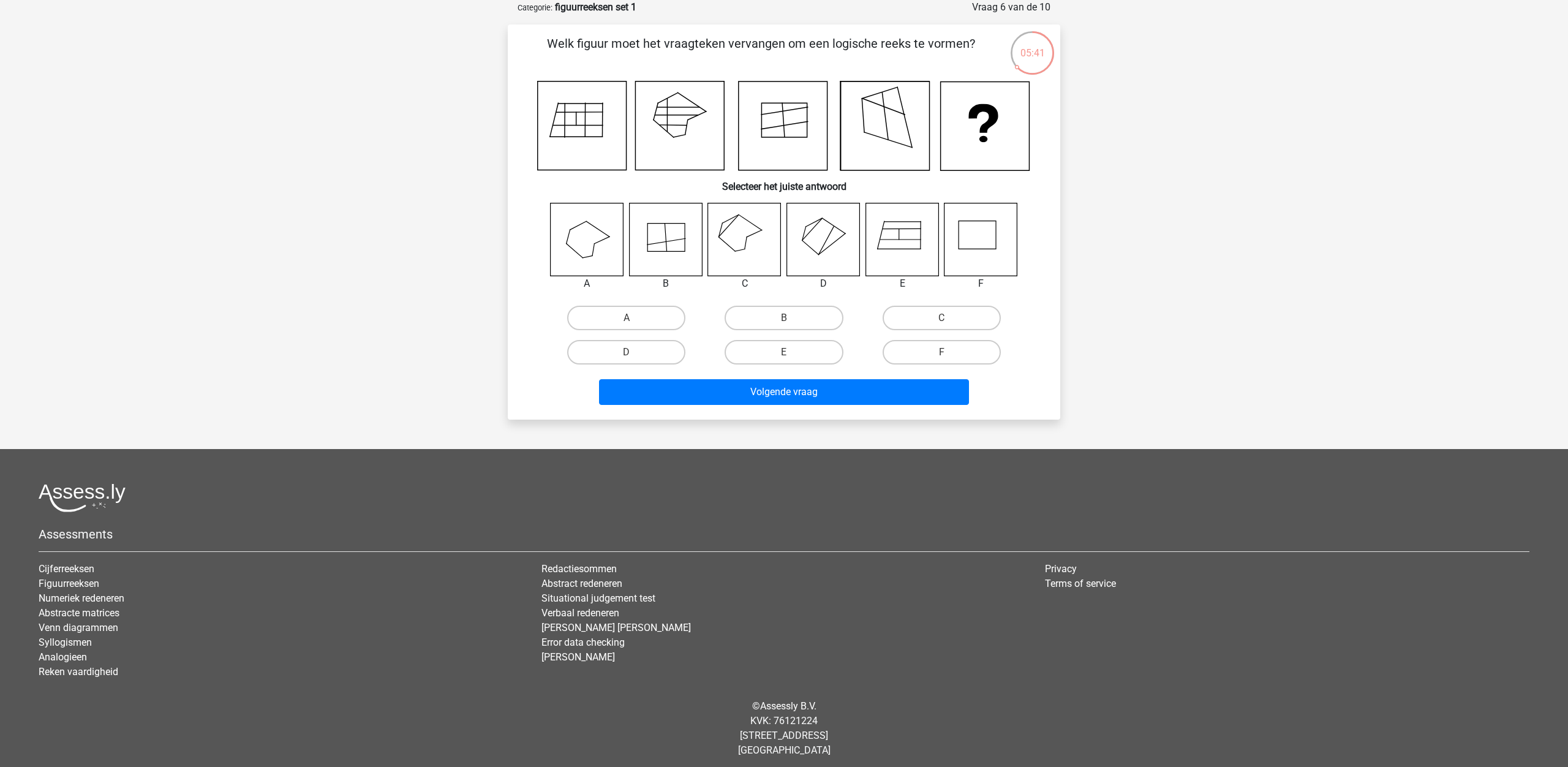
drag, startPoint x: 936, startPoint y: 317, endPoint x: 882, endPoint y: 346, distance: 61.3
click at [936, 317] on label "C" at bounding box center [941, 318] width 118 height 25
click at [941, 318] on input "C" at bounding box center [945, 321] width 8 height 8
radio input "true"
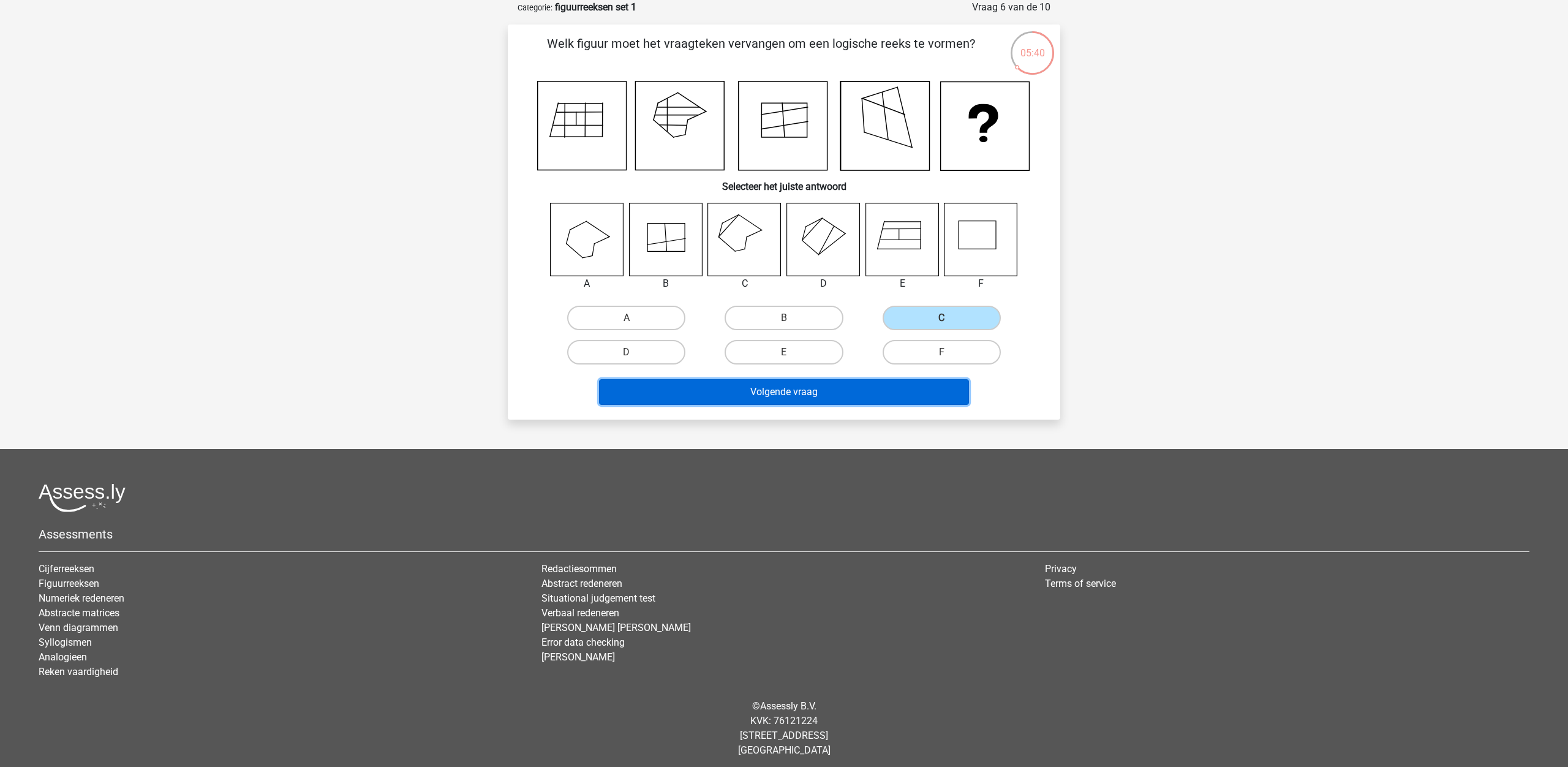
click at [826, 390] on button "Volgende vraag" at bounding box center [784, 392] width 371 height 26
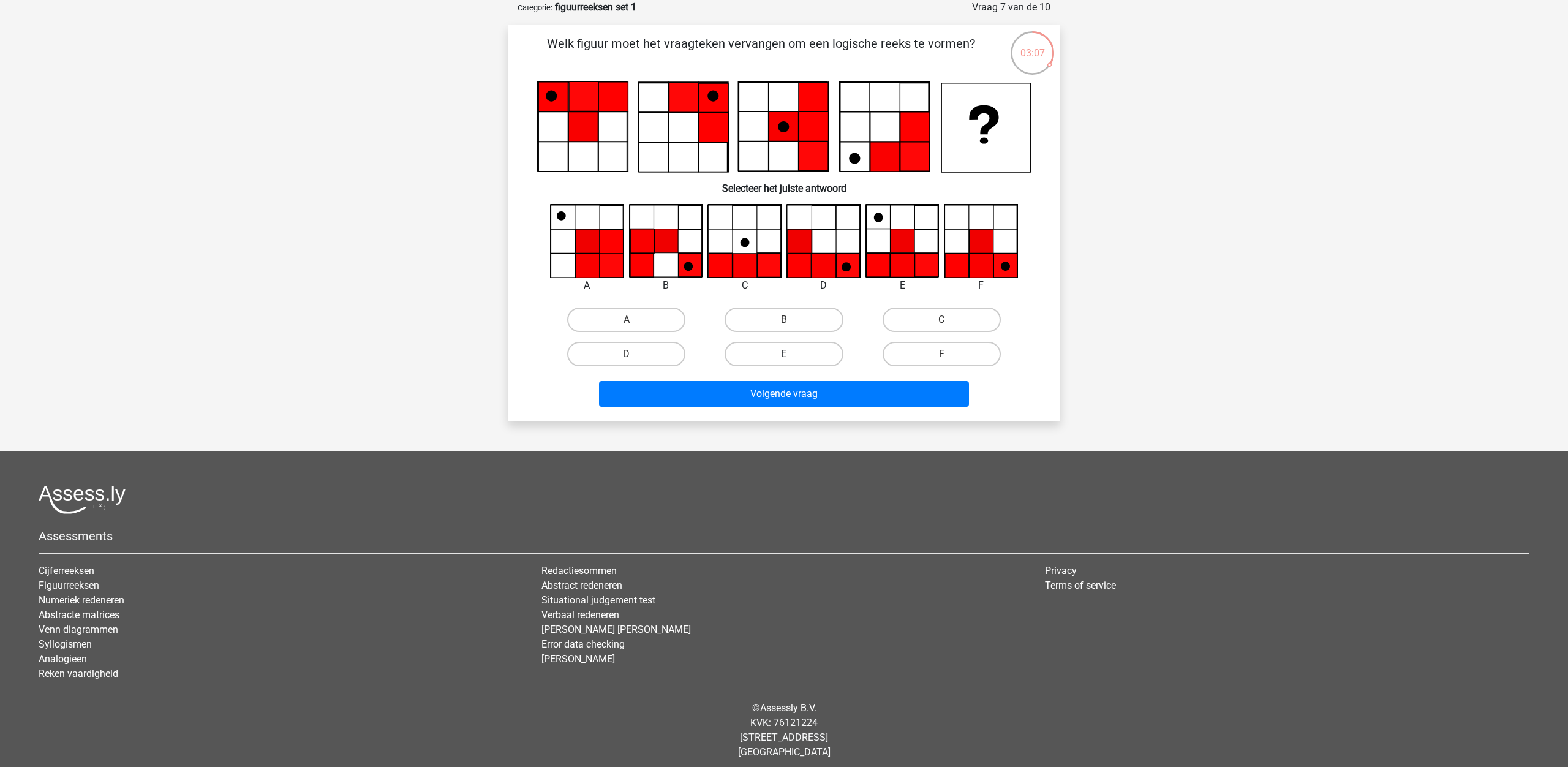
click at [775, 359] on label "E" at bounding box center [783, 354] width 118 height 25
click at [784, 359] on input "E" at bounding box center [787, 357] width 8 height 8
radio input "true"
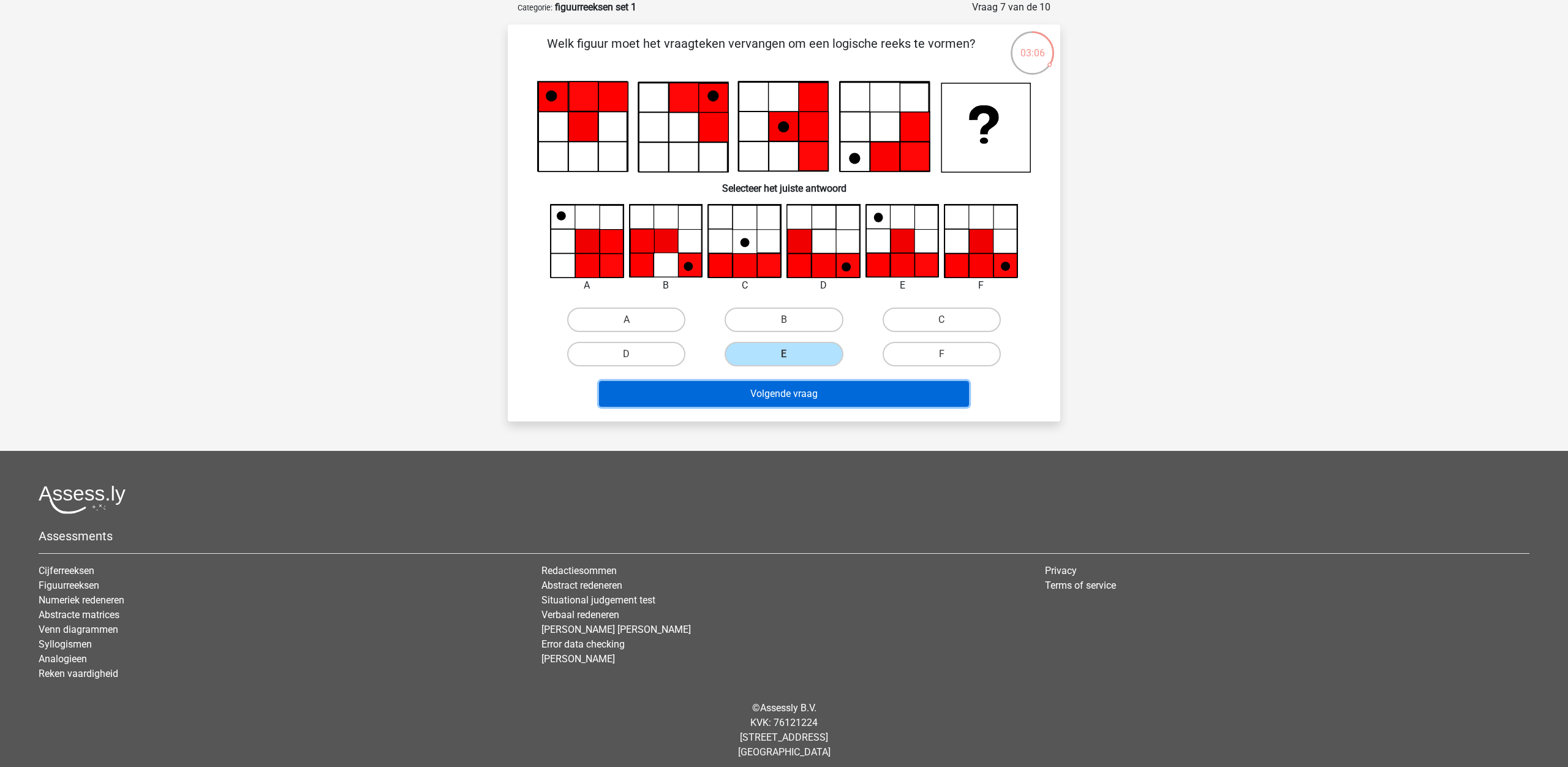
click at [781, 401] on button "Volgende vraag" at bounding box center [784, 394] width 371 height 26
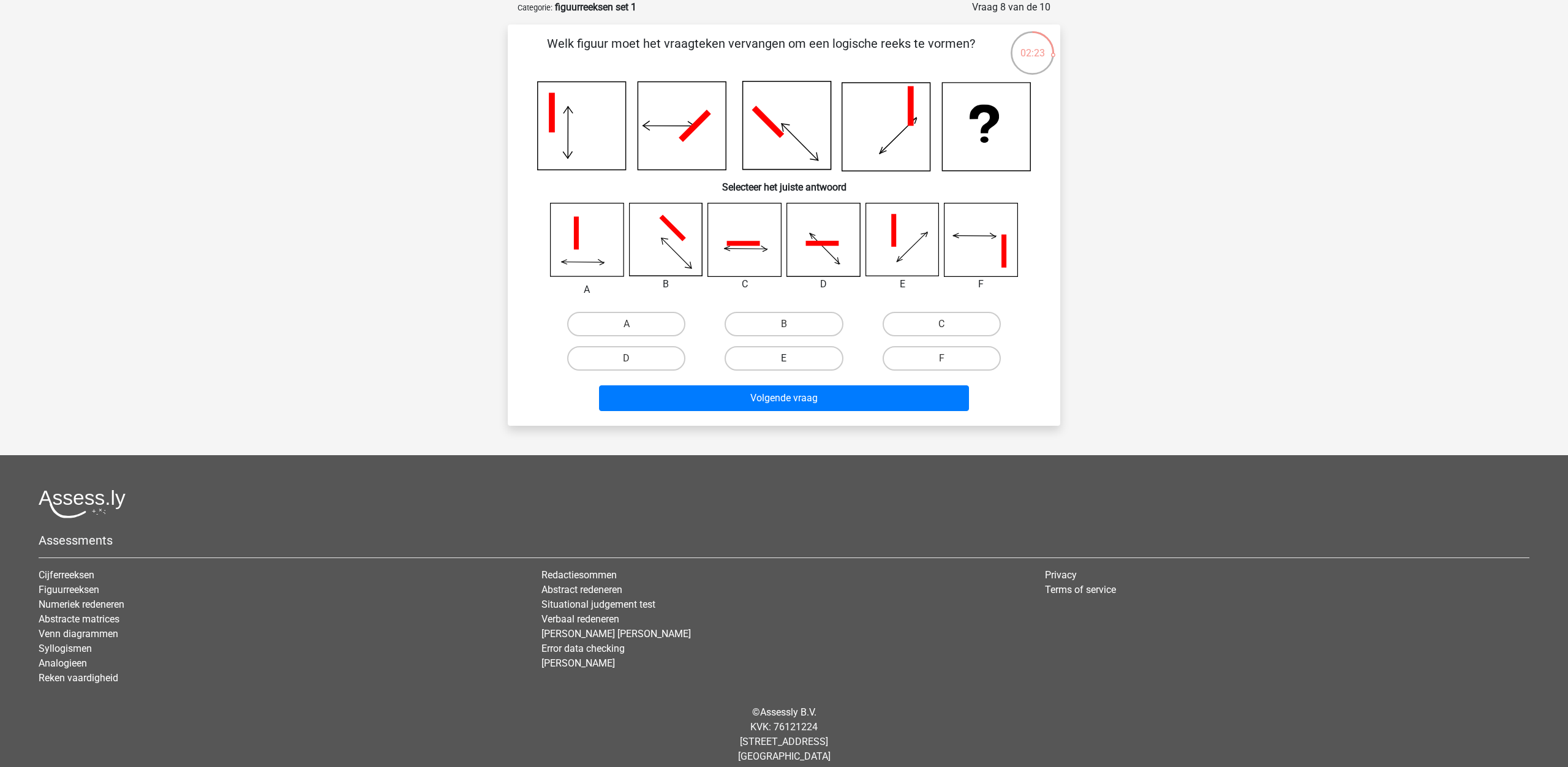
drag, startPoint x: 795, startPoint y: 322, endPoint x: 790, endPoint y: 347, distance: 25.5
click at [795, 322] on label "B" at bounding box center [783, 324] width 118 height 25
click at [792, 324] on input "B" at bounding box center [787, 327] width 8 height 8
radio input "true"
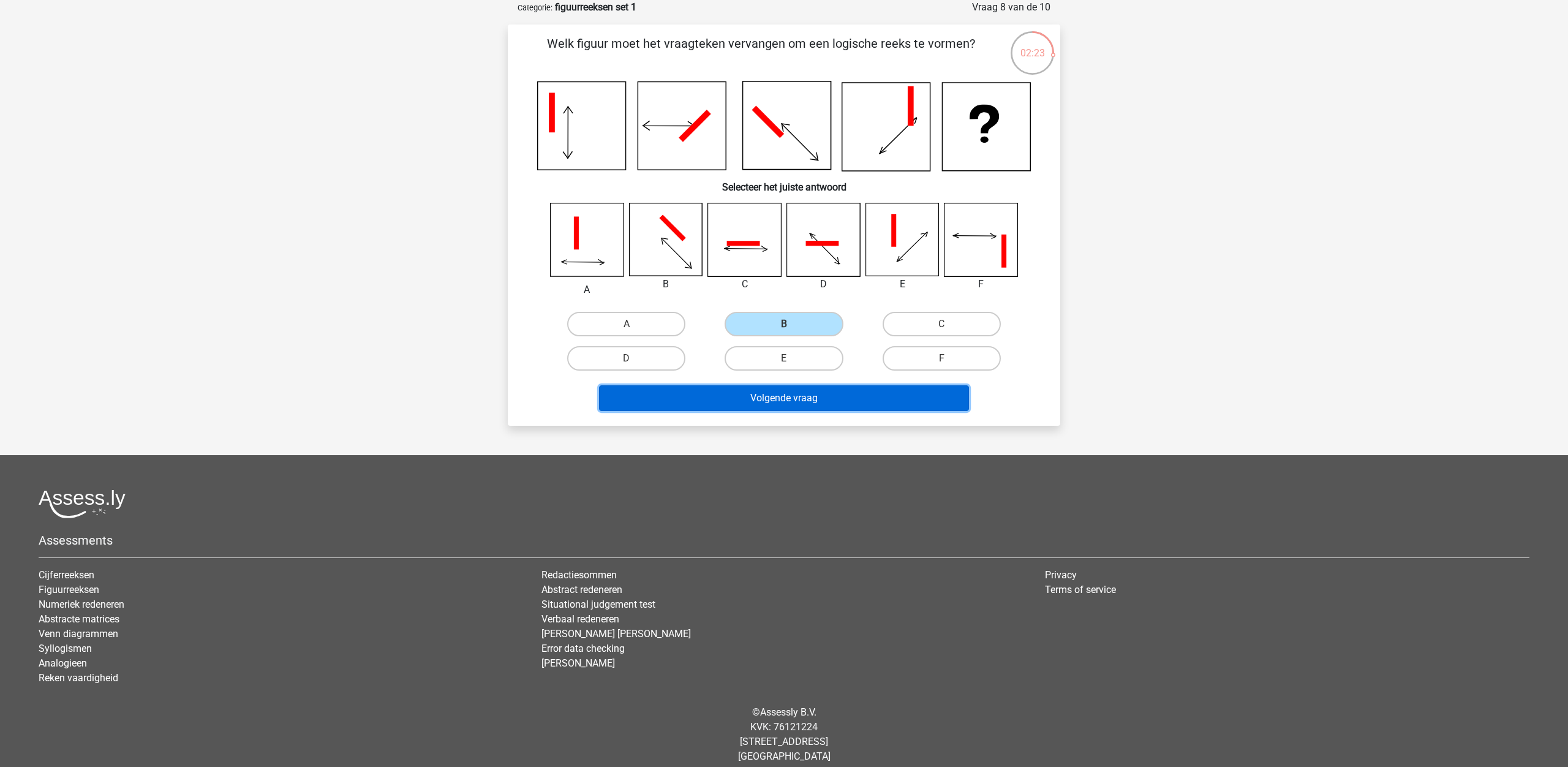
click at [794, 397] on button "Volgende vraag" at bounding box center [784, 398] width 371 height 26
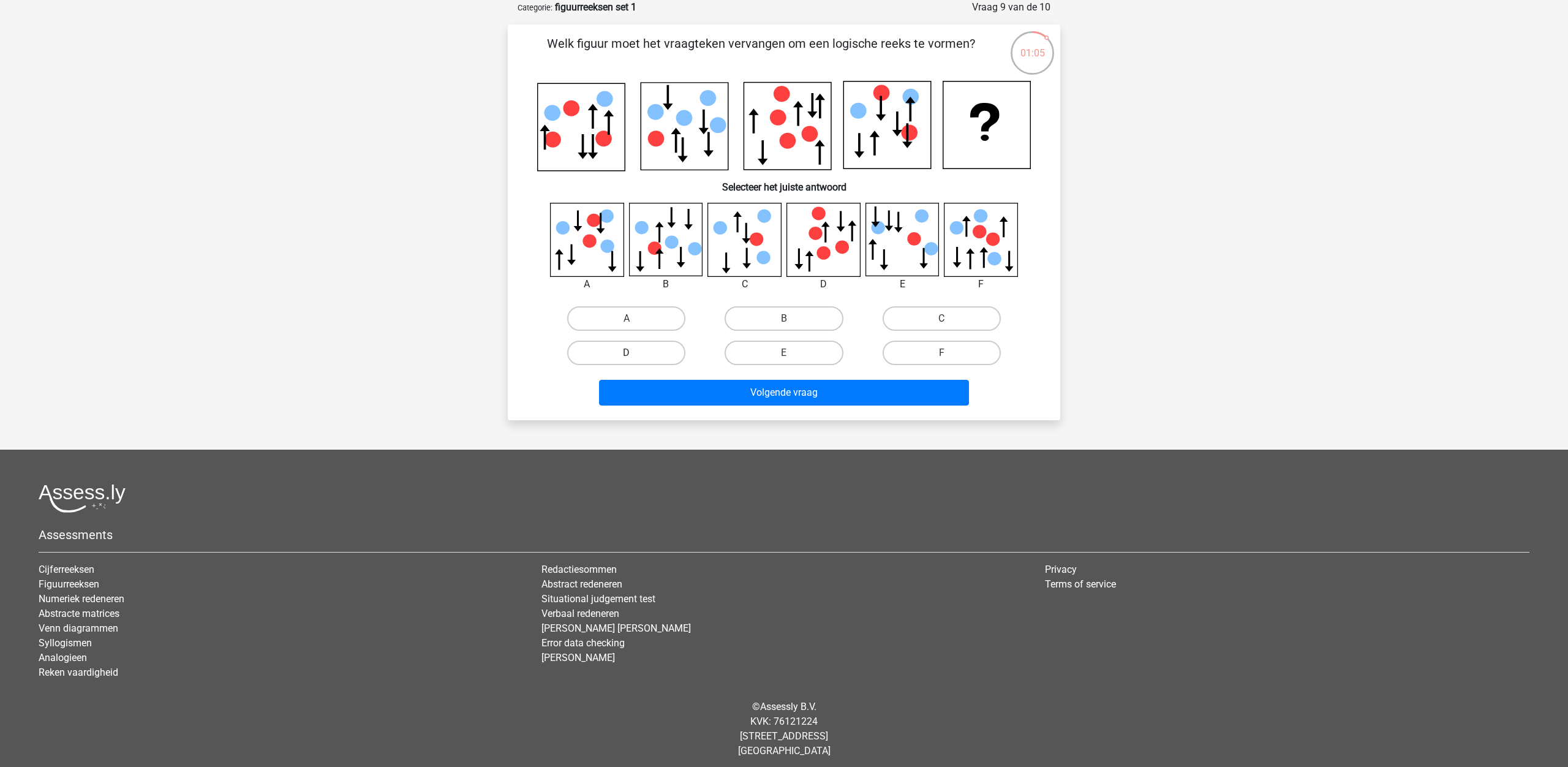
drag, startPoint x: 602, startPoint y: 321, endPoint x: 628, endPoint y: 347, distance: 36.8
click at [602, 321] on label "A" at bounding box center [626, 319] width 118 height 25
click at [626, 321] on input "A" at bounding box center [629, 322] width 8 height 8
radio input "true"
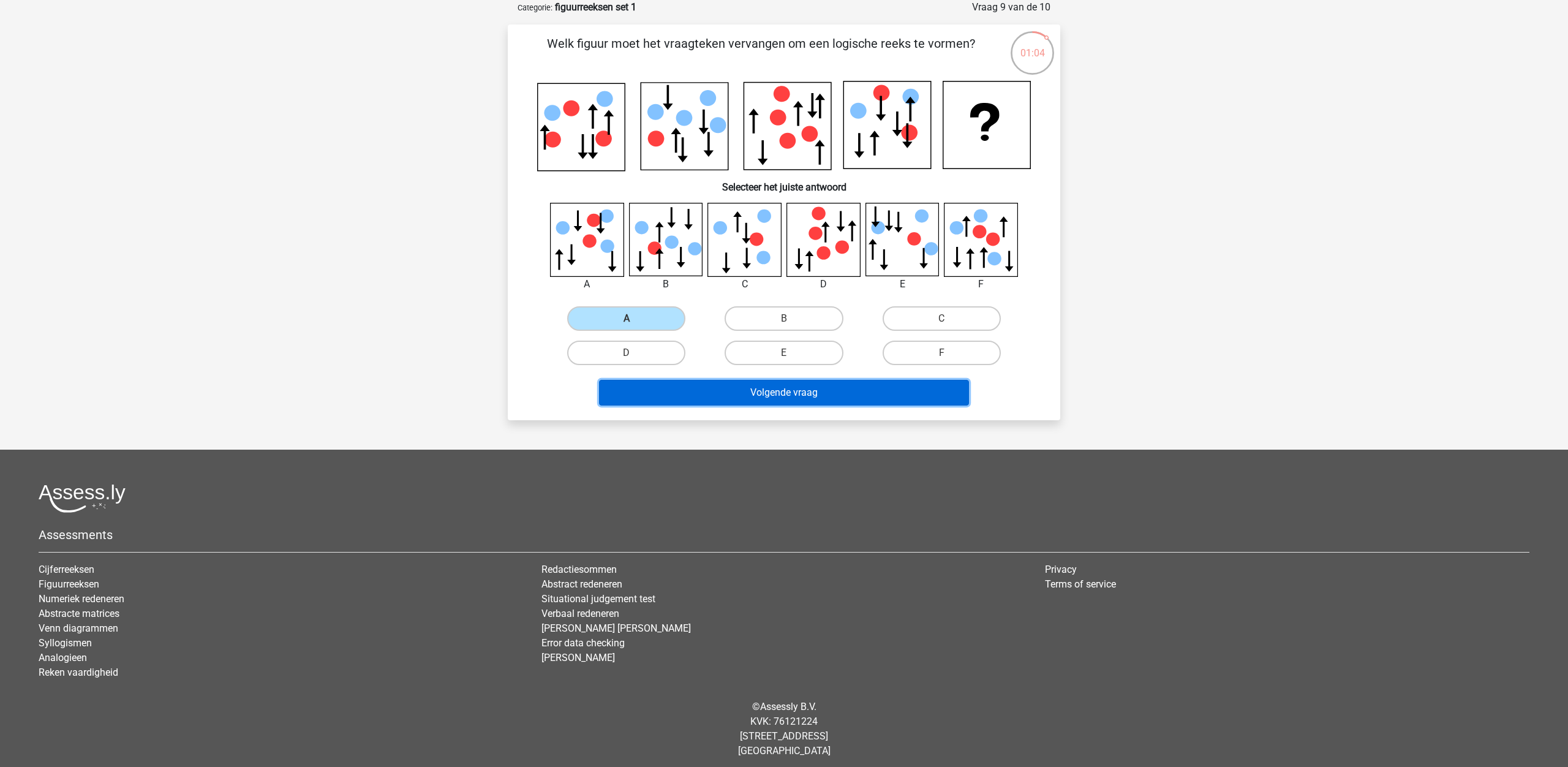
click at [700, 395] on button "Volgende vraag" at bounding box center [784, 393] width 371 height 26
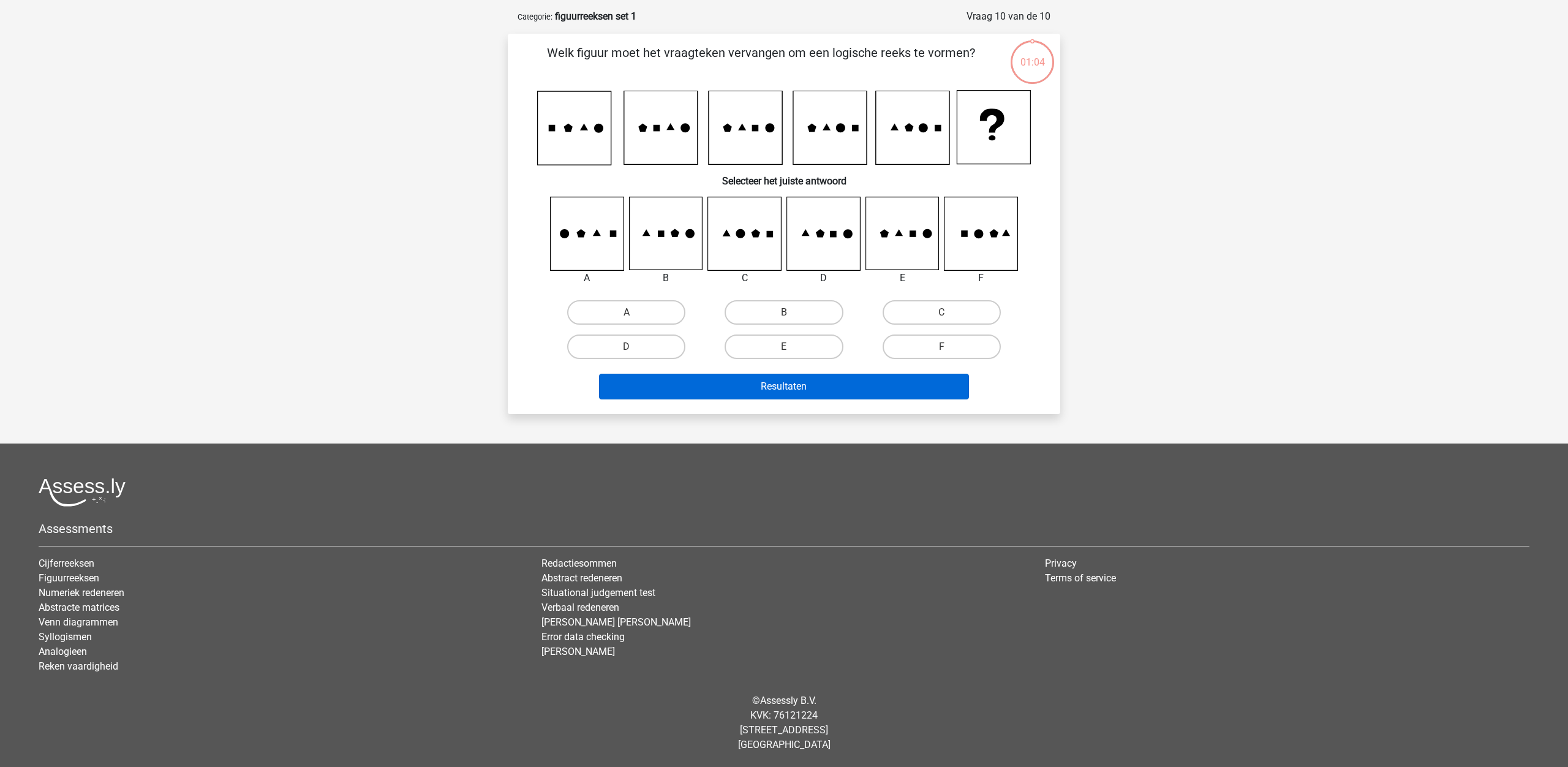
scroll to position [52, 0]
click at [774, 343] on label "E" at bounding box center [783, 346] width 118 height 25
click at [784, 347] on input "E" at bounding box center [787, 350] width 8 height 8
radio input "true"
click at [769, 389] on button "Resultaten" at bounding box center [784, 386] width 371 height 26
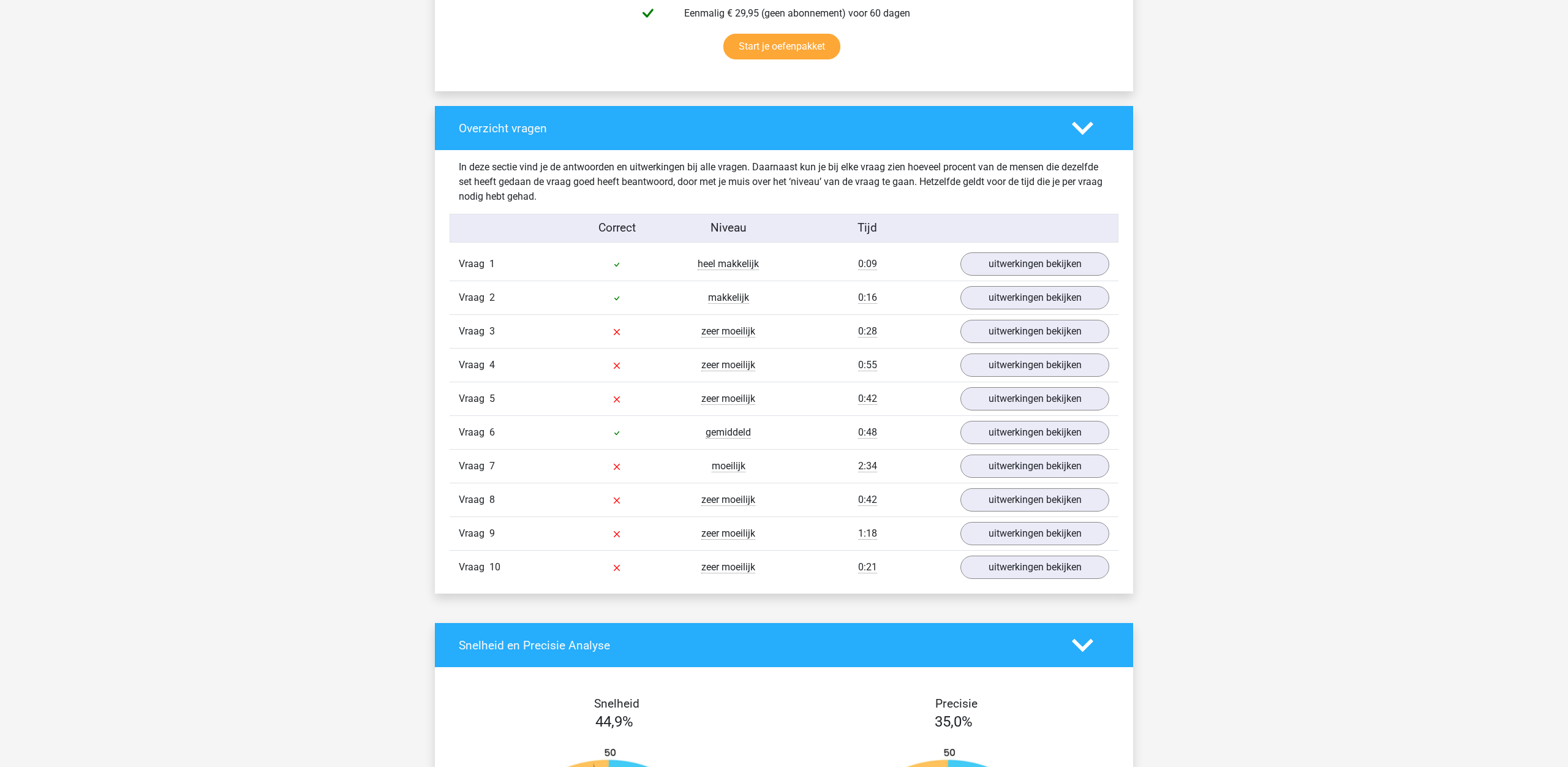
scroll to position [820, 0]
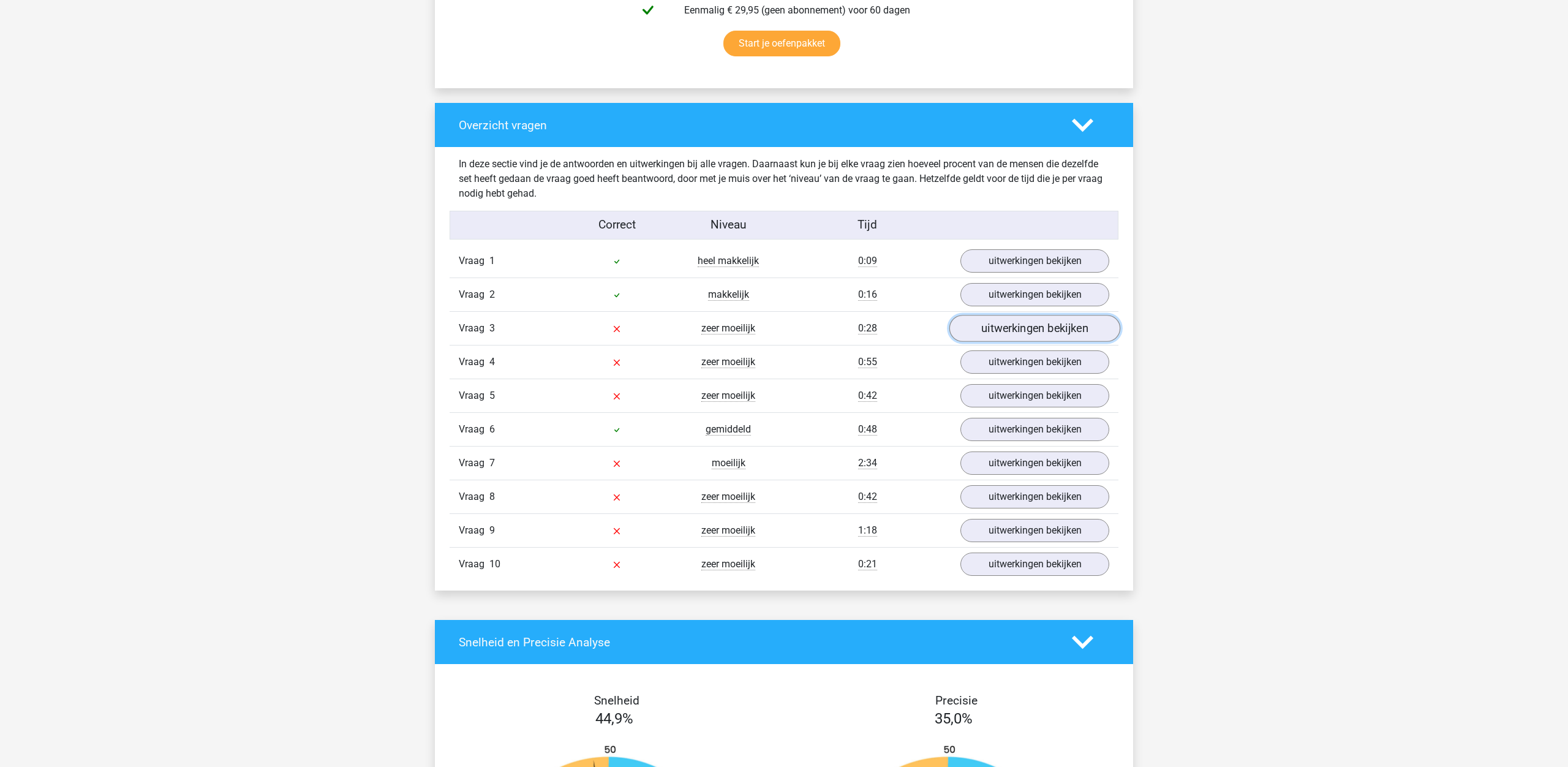
click at [1061, 325] on link "uitwerkingen bekijken" at bounding box center [1034, 329] width 171 height 27
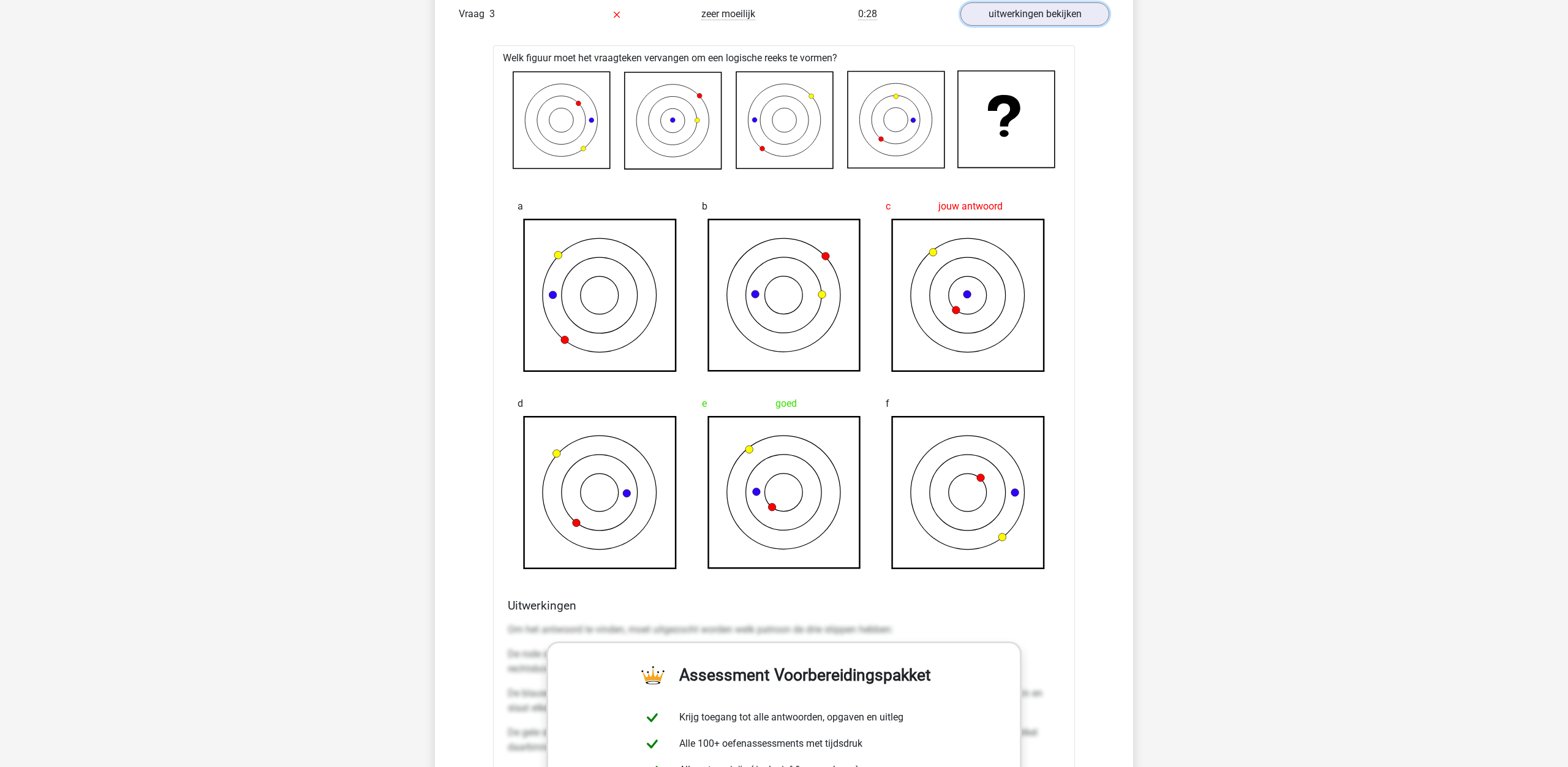
scroll to position [1145, 0]
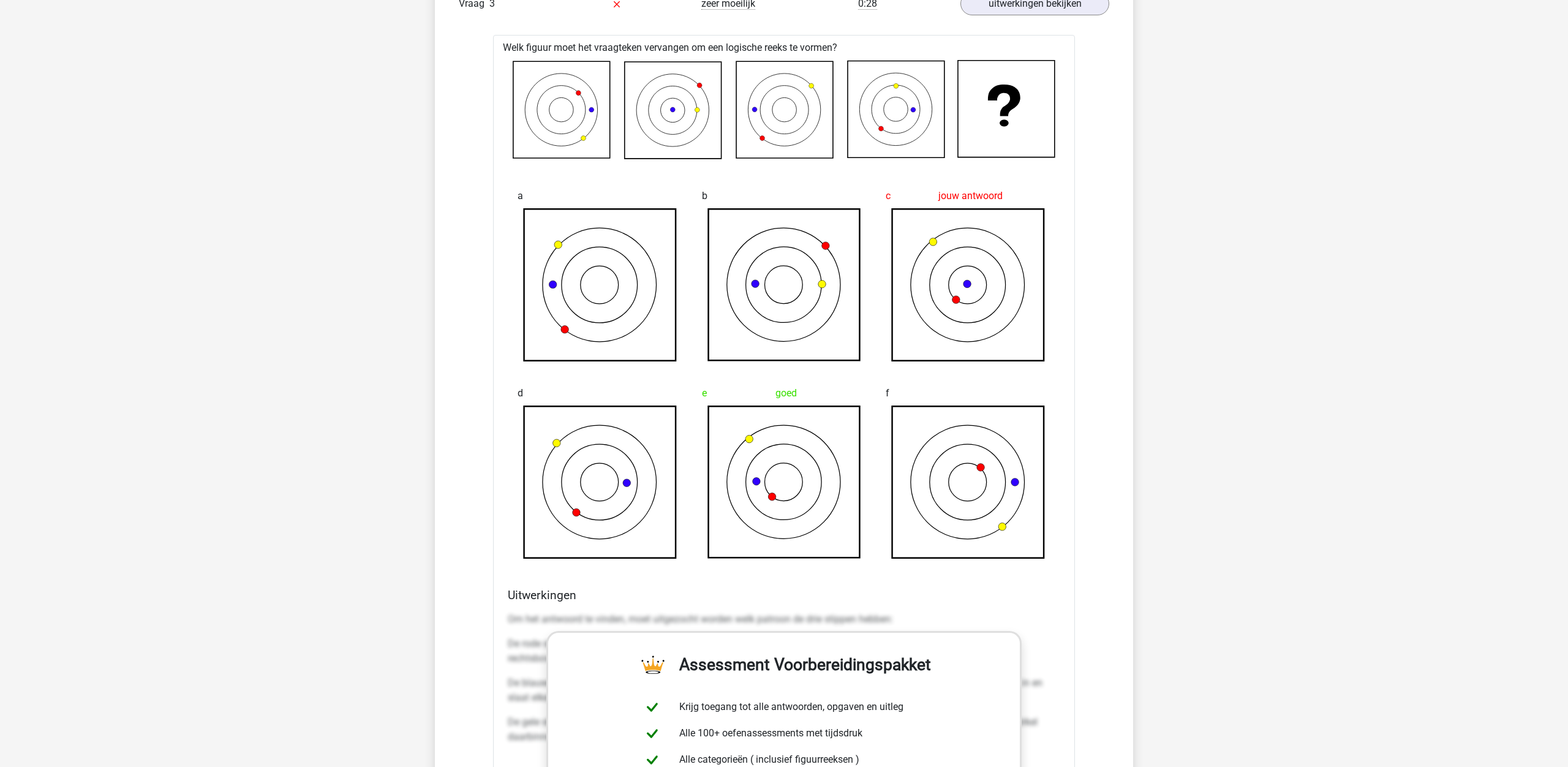
click at [1057, 499] on div "f" at bounding box center [968, 470] width 184 height 197
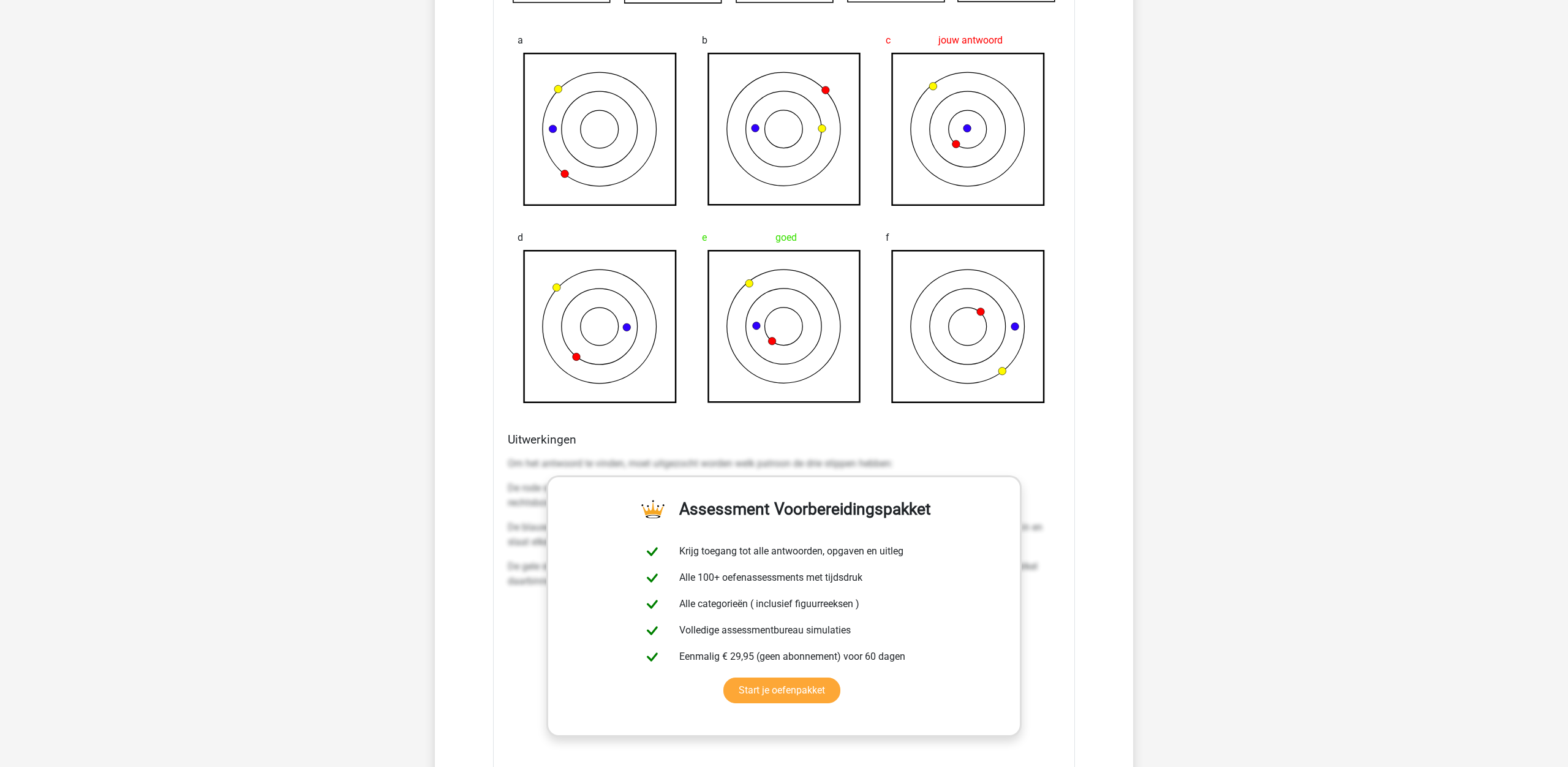
scroll to position [1330, 0]
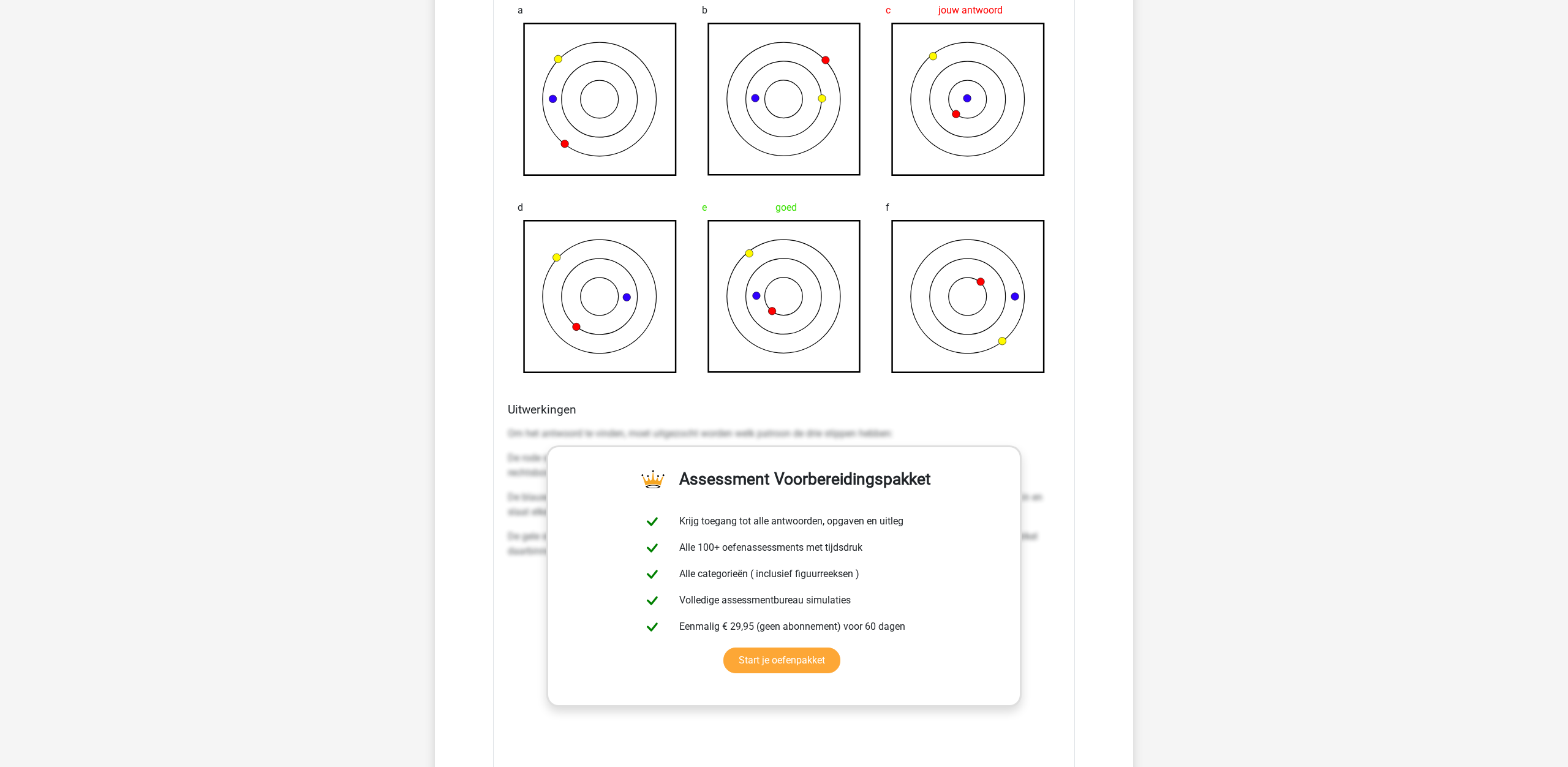
drag, startPoint x: 529, startPoint y: 603, endPoint x: 534, endPoint y: 598, distance: 7.1
click at [532, 600] on div "Om het antwoord te vinden, moet uitgezocht worden welk patroon de drie stippen …" at bounding box center [783, 605] width 553 height 367
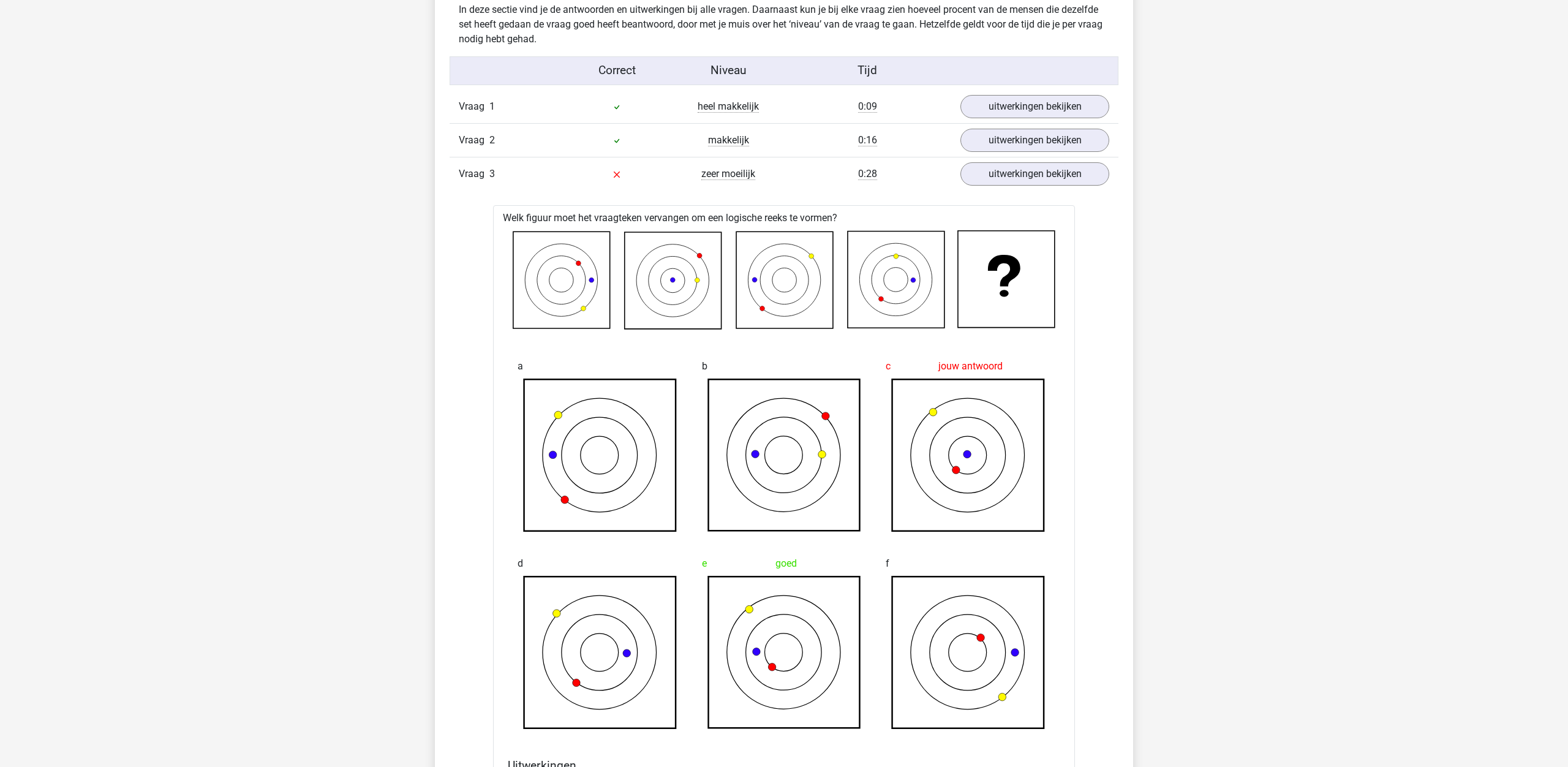
scroll to position [937, 0]
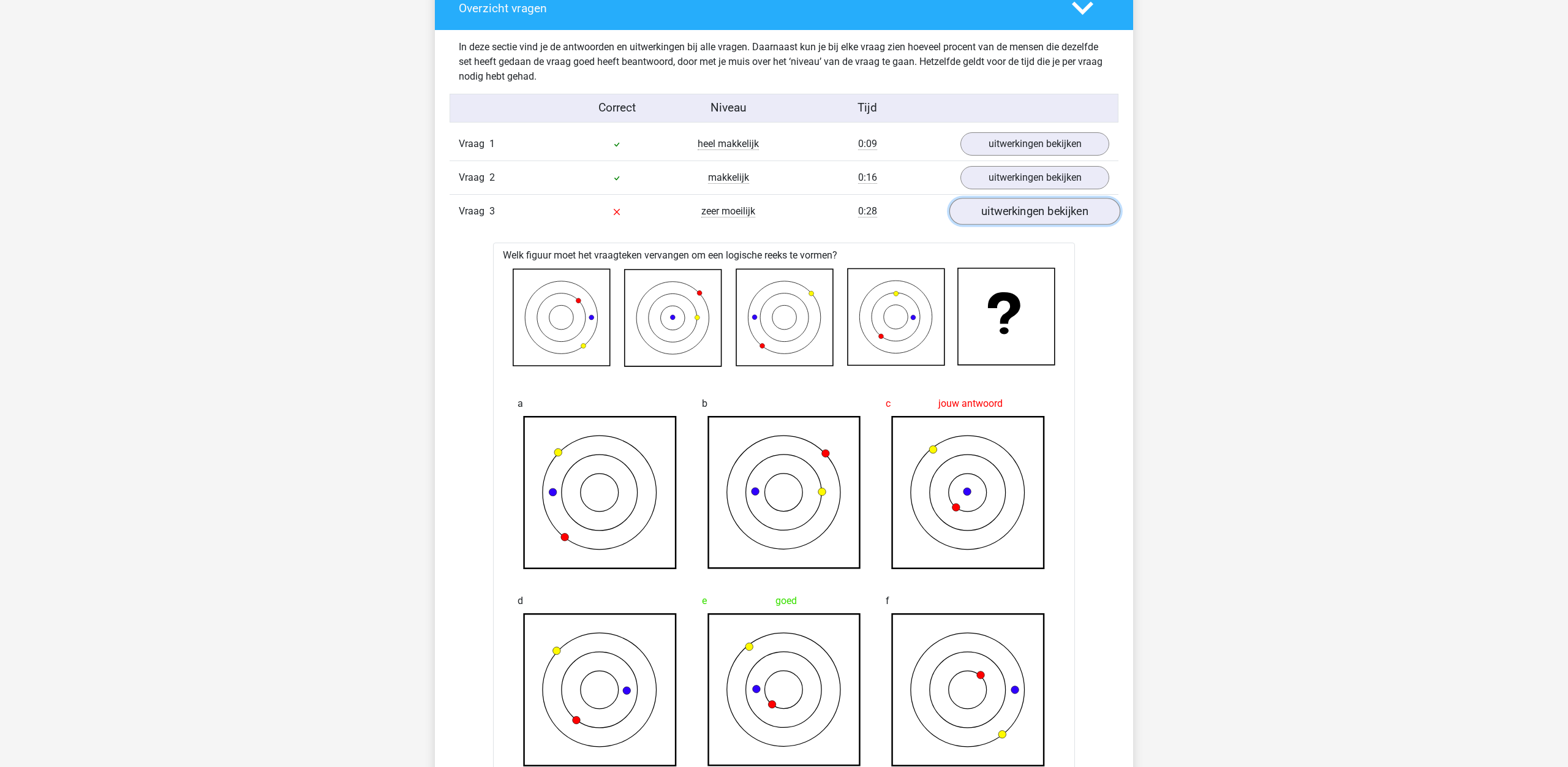
click at [1025, 213] on link "uitwerkingen bekijken" at bounding box center [1034, 212] width 171 height 27
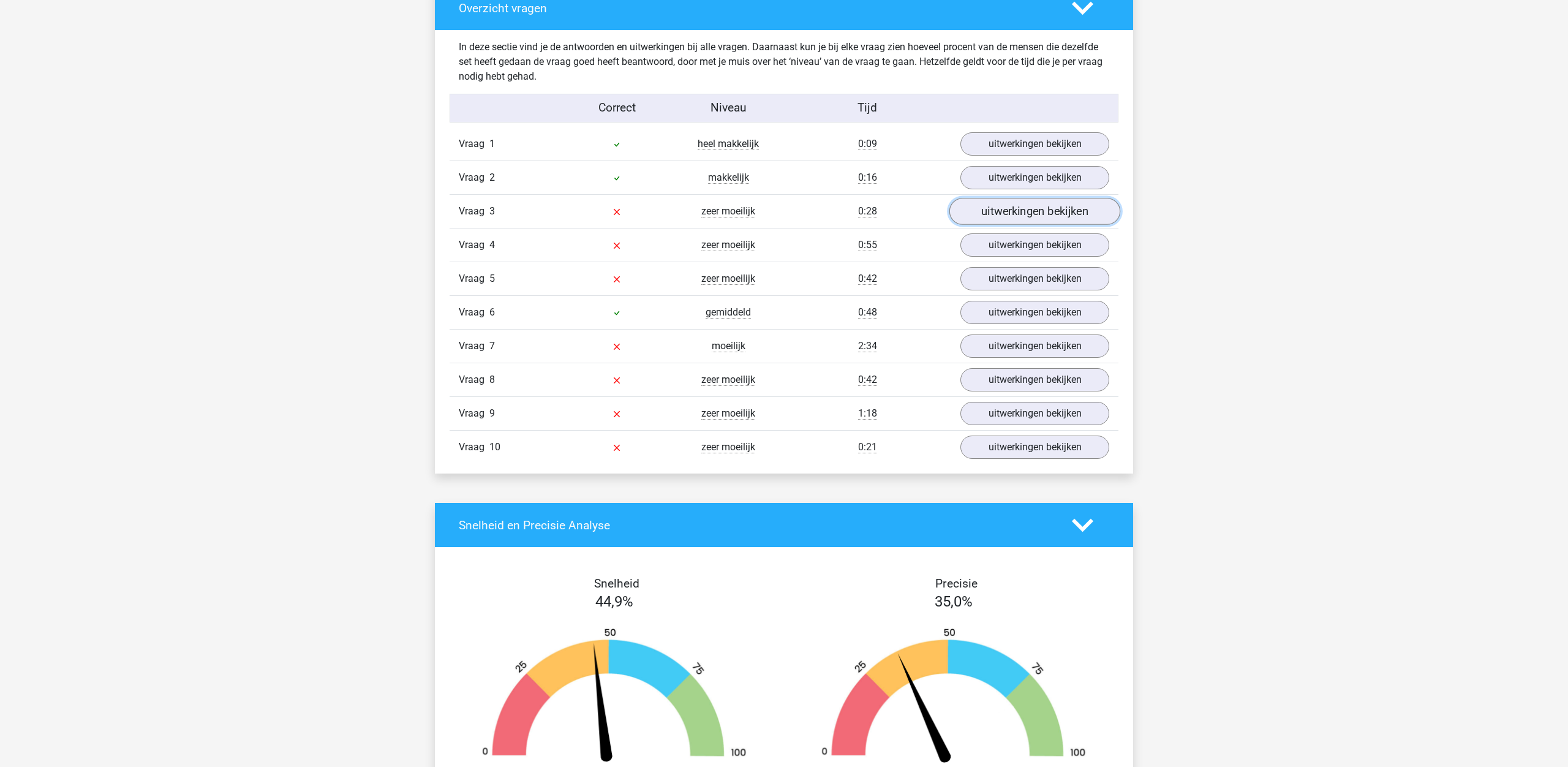
click at [1005, 211] on link "uitwerkingen bekijken" at bounding box center [1034, 212] width 171 height 27
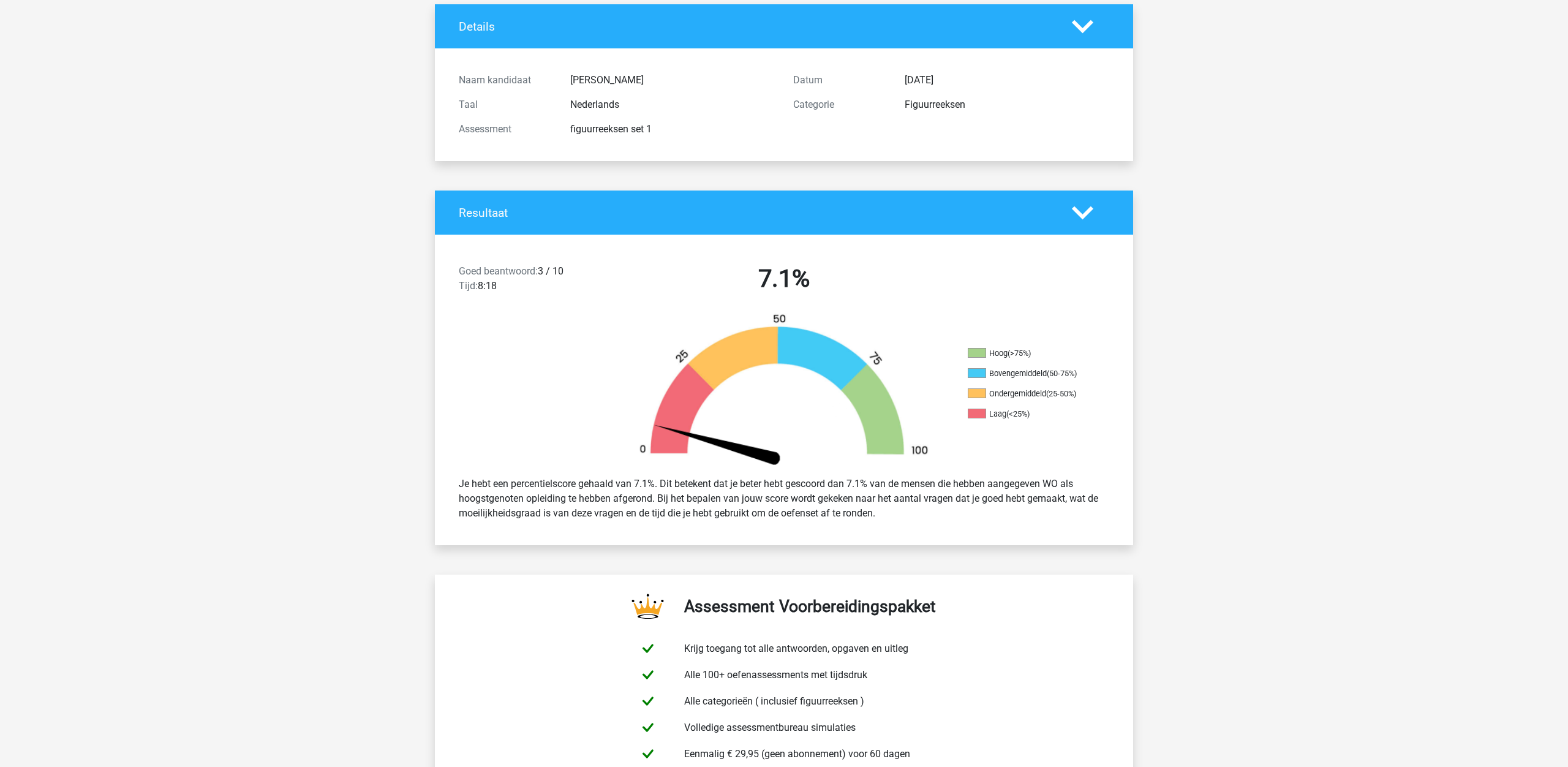
scroll to position [0, 0]
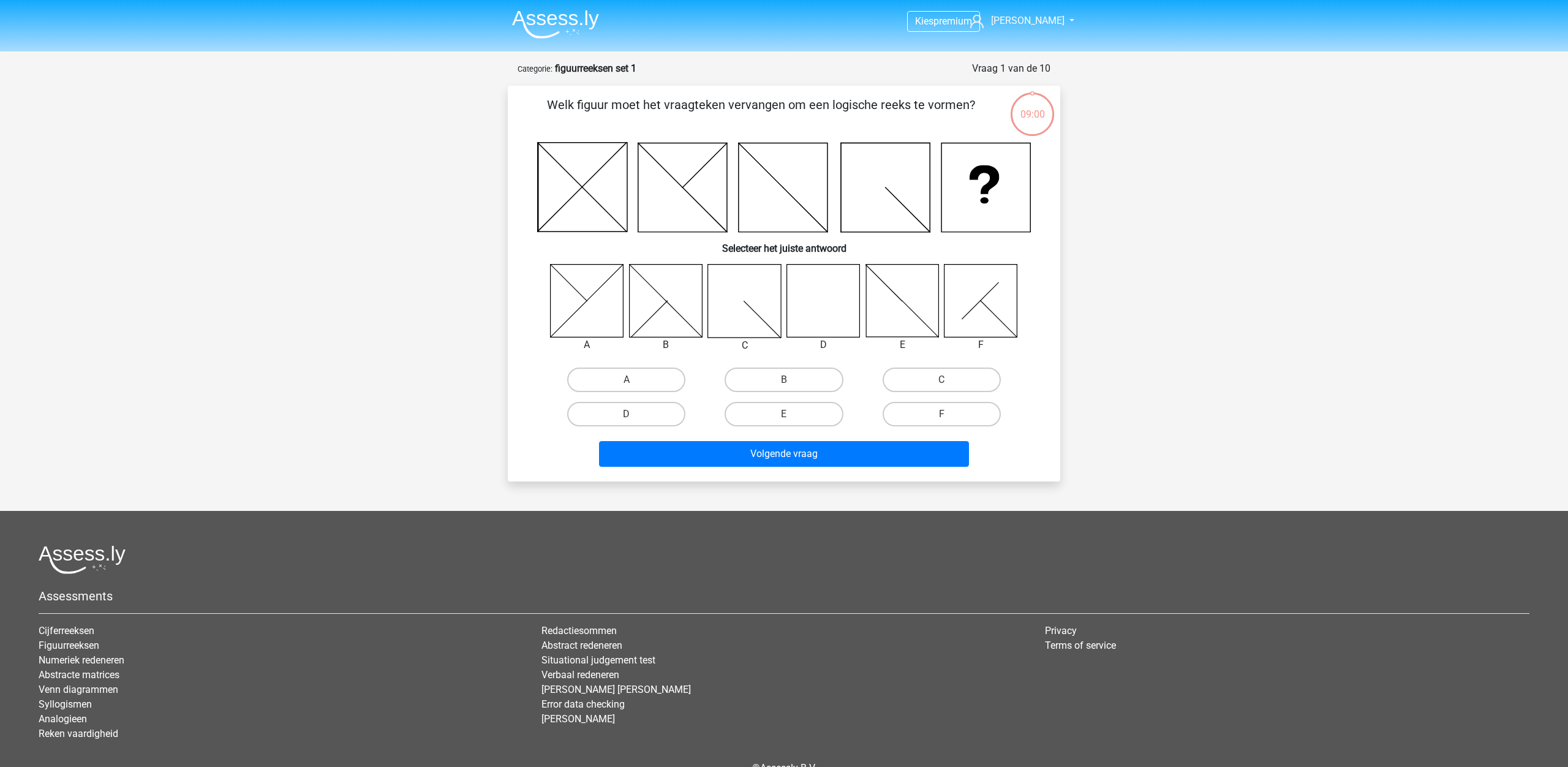
scroll to position [52, 0]
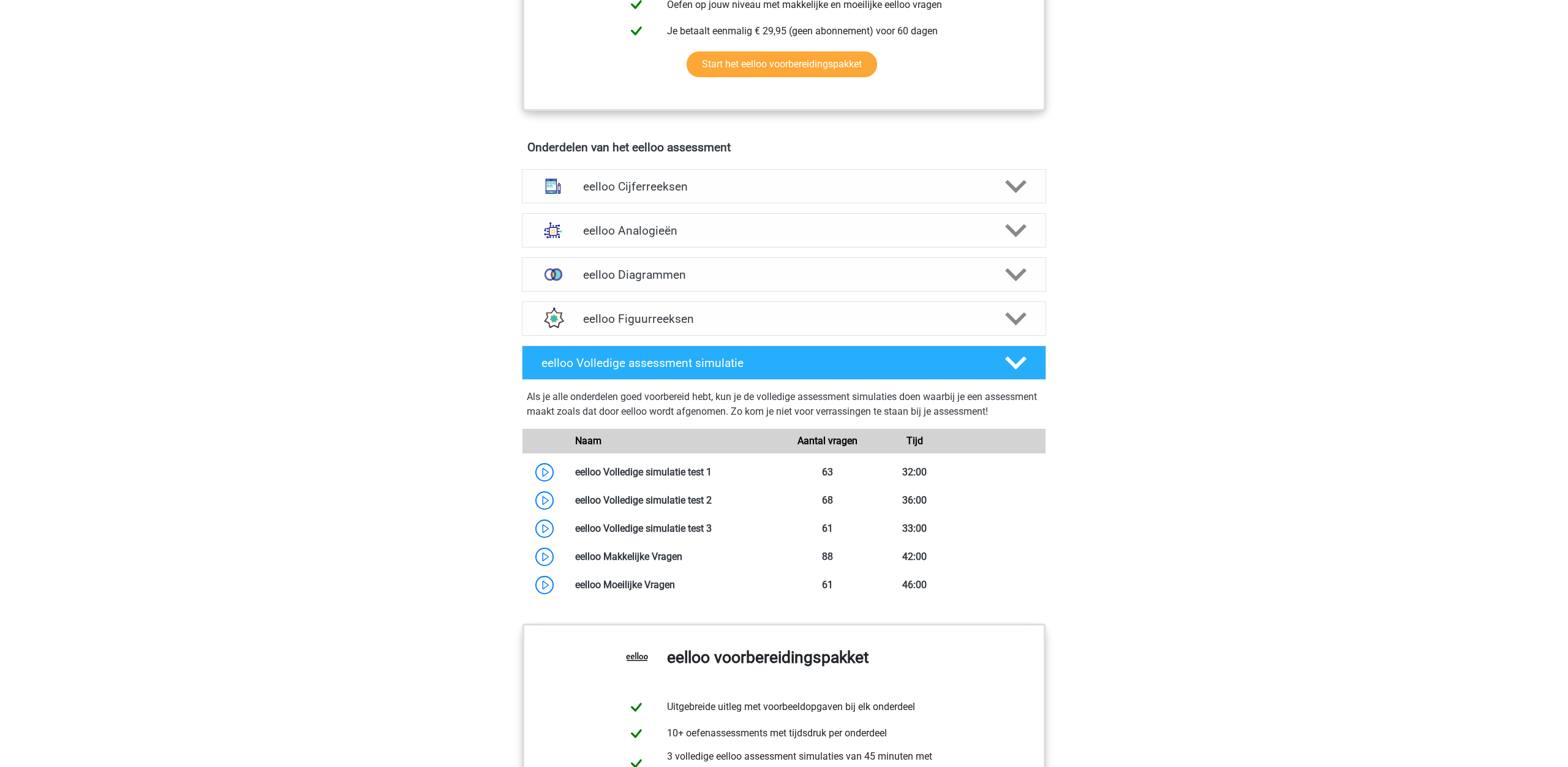
scroll to position [650, 0]
click at [1016, 323] on icon at bounding box center [1015, 318] width 21 height 21
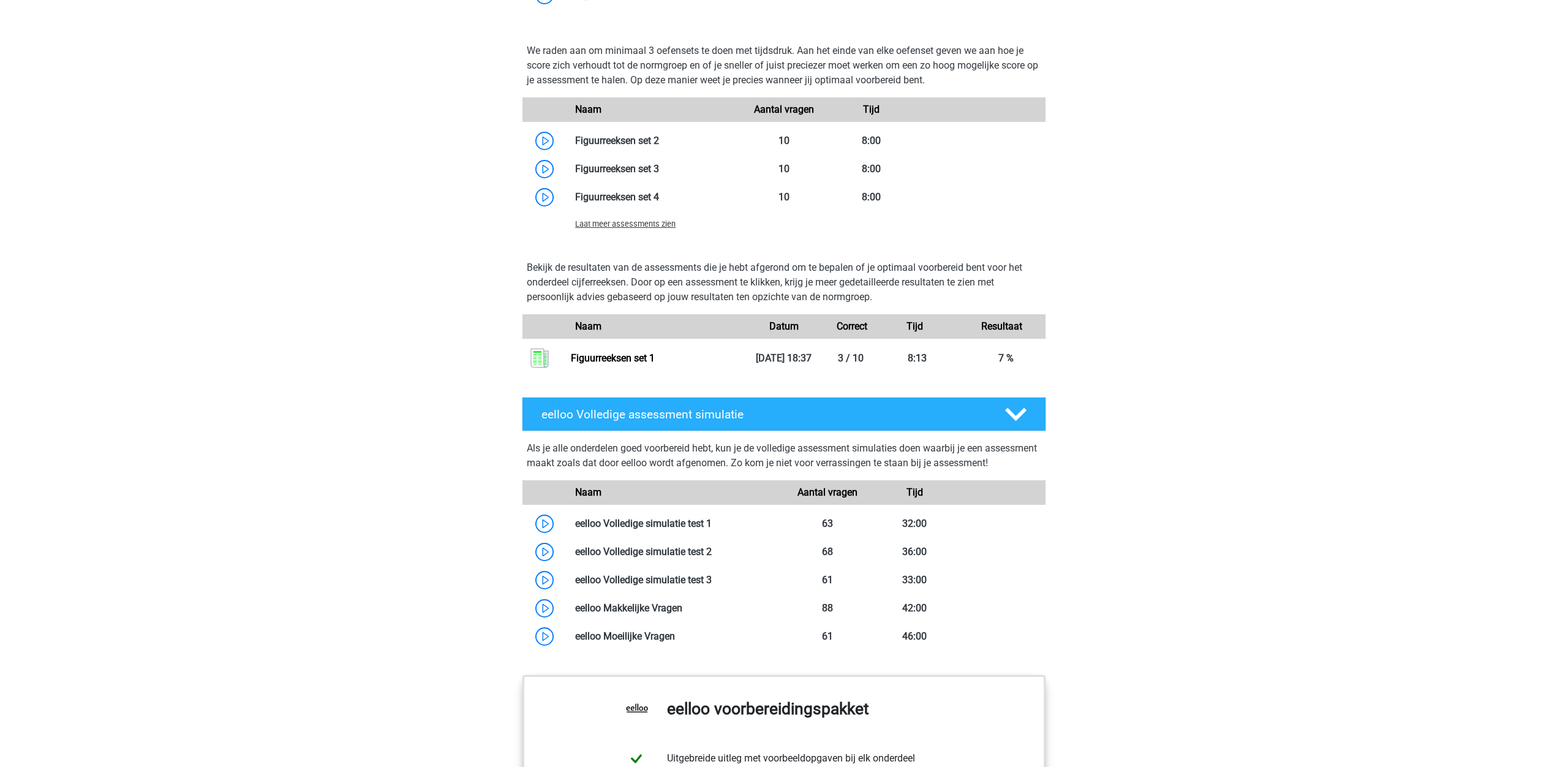
scroll to position [1156, 0]
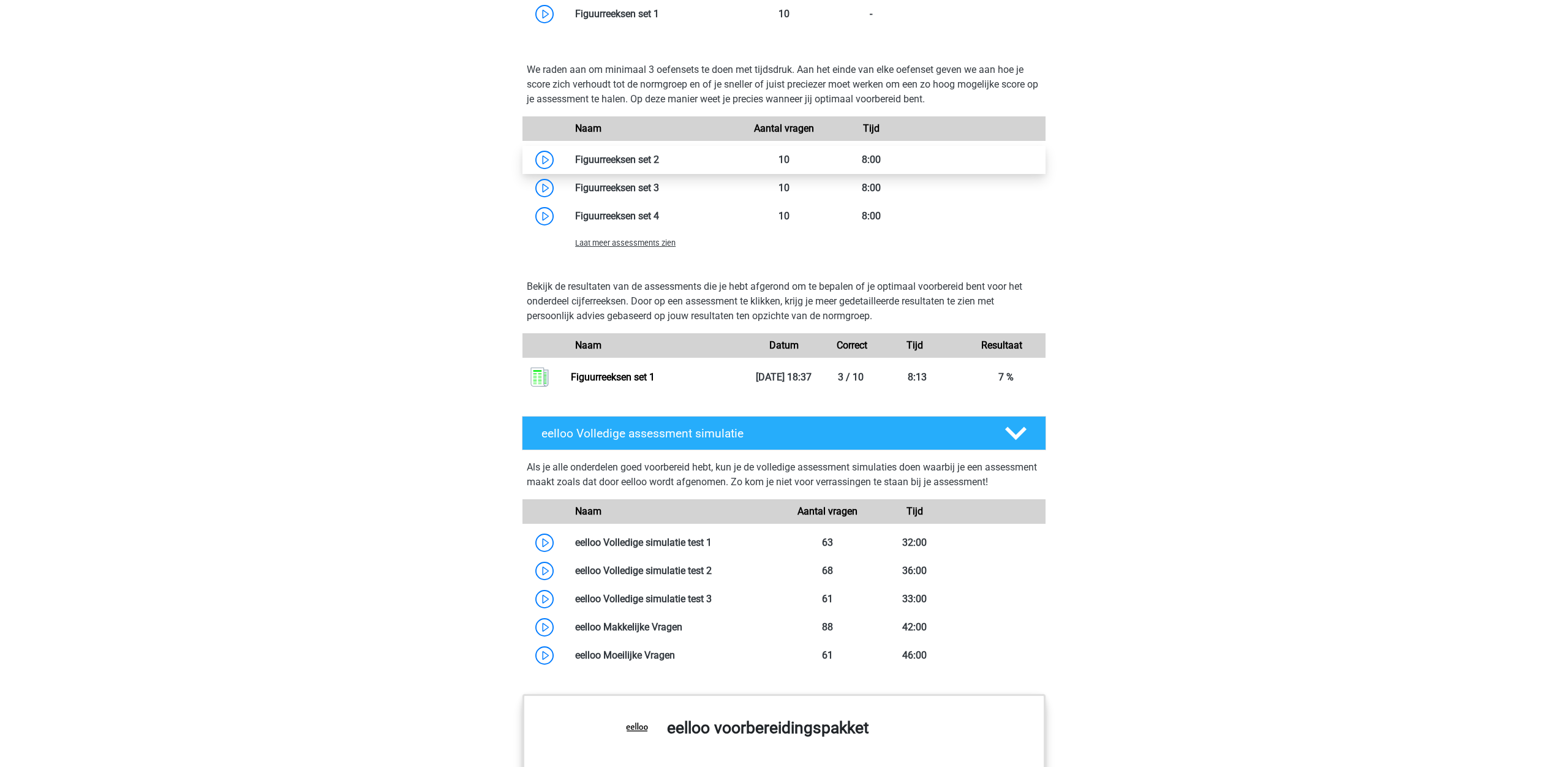
click at [659, 166] on link at bounding box center [659, 160] width 0 height 12
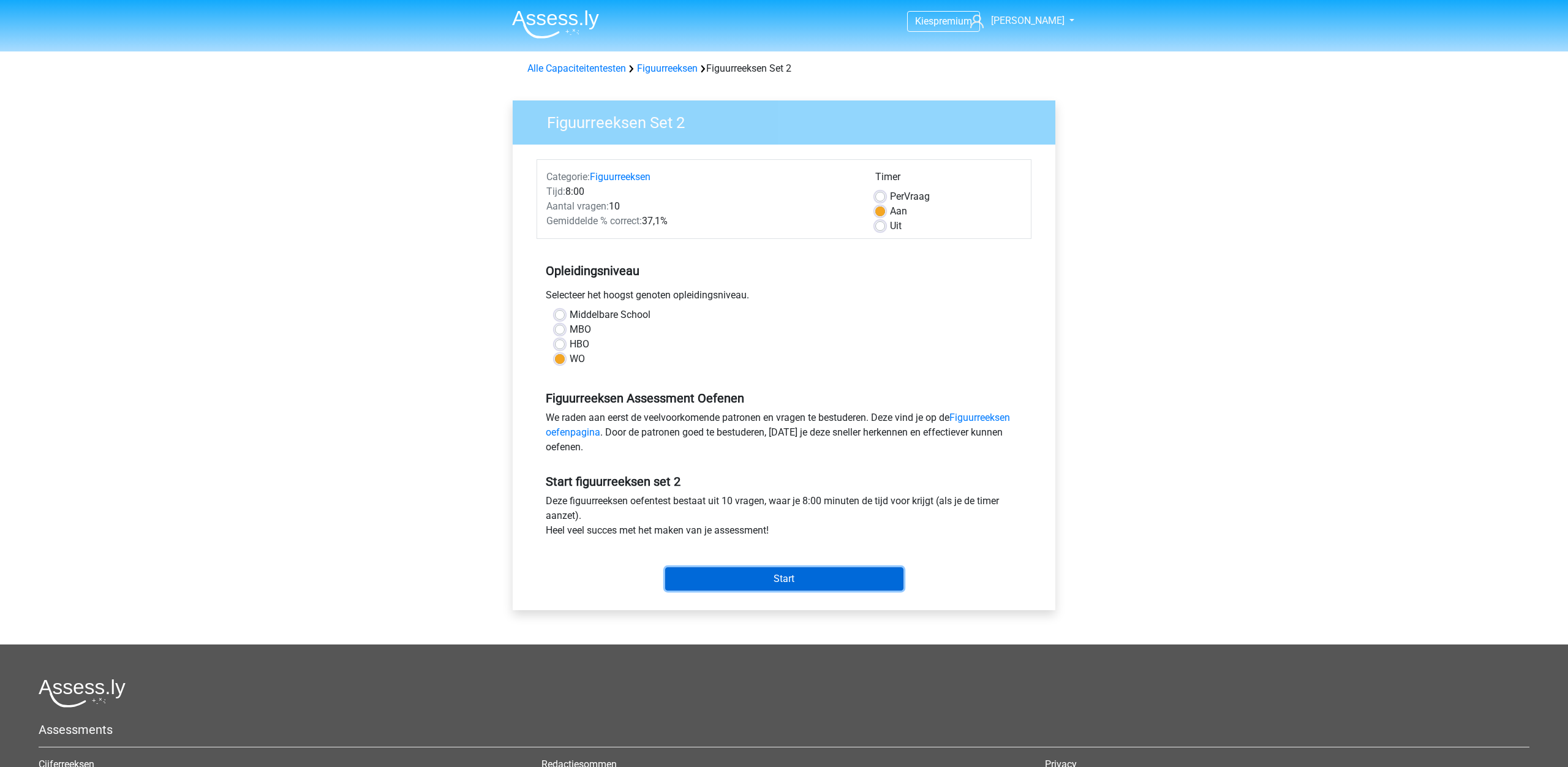
click at [789, 584] on input "Start" at bounding box center [784, 578] width 238 height 23
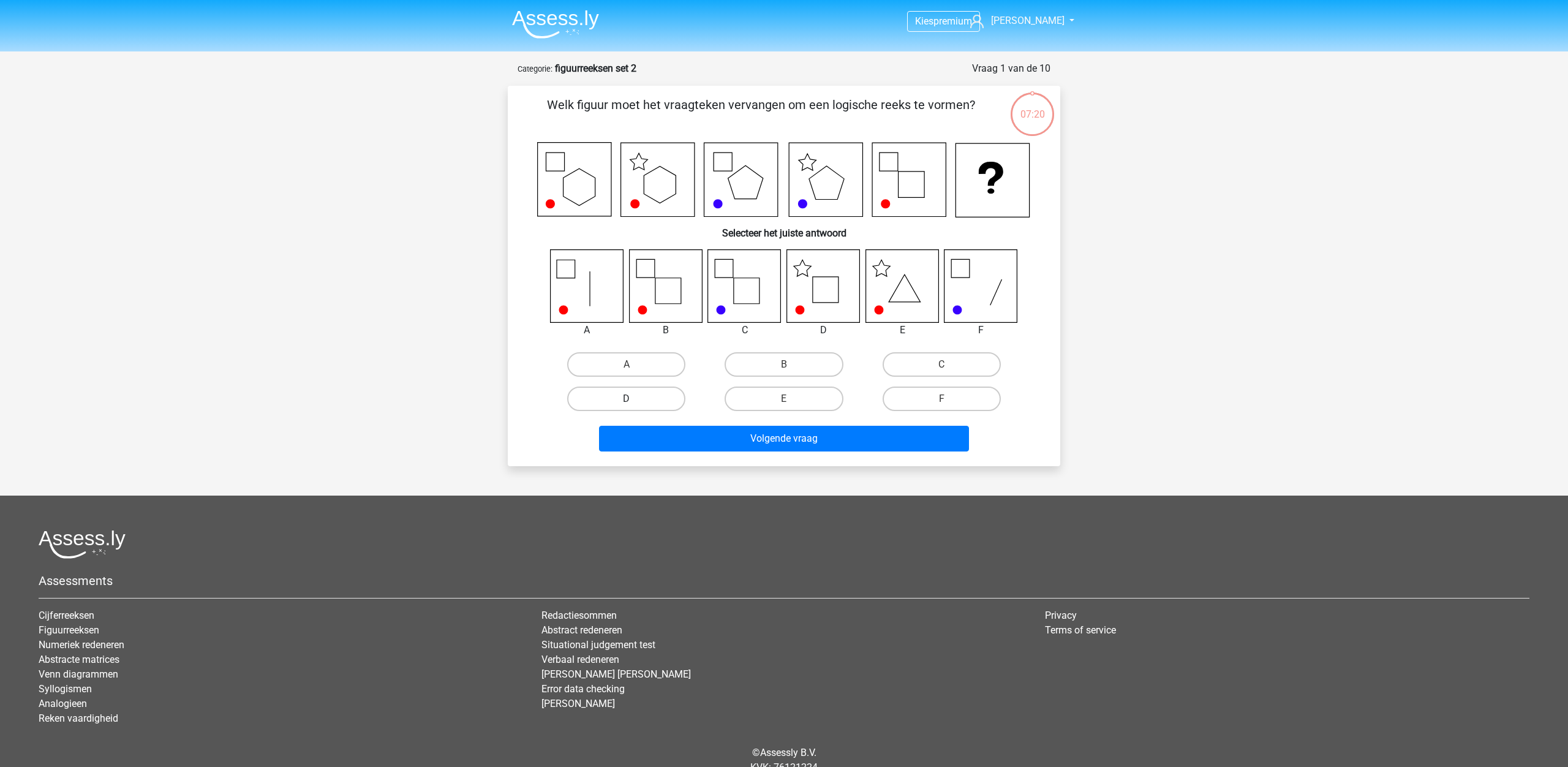
click at [662, 394] on label "D" at bounding box center [626, 398] width 118 height 25
click at [635, 399] on input "D" at bounding box center [629, 402] width 8 height 8
radio input "true"
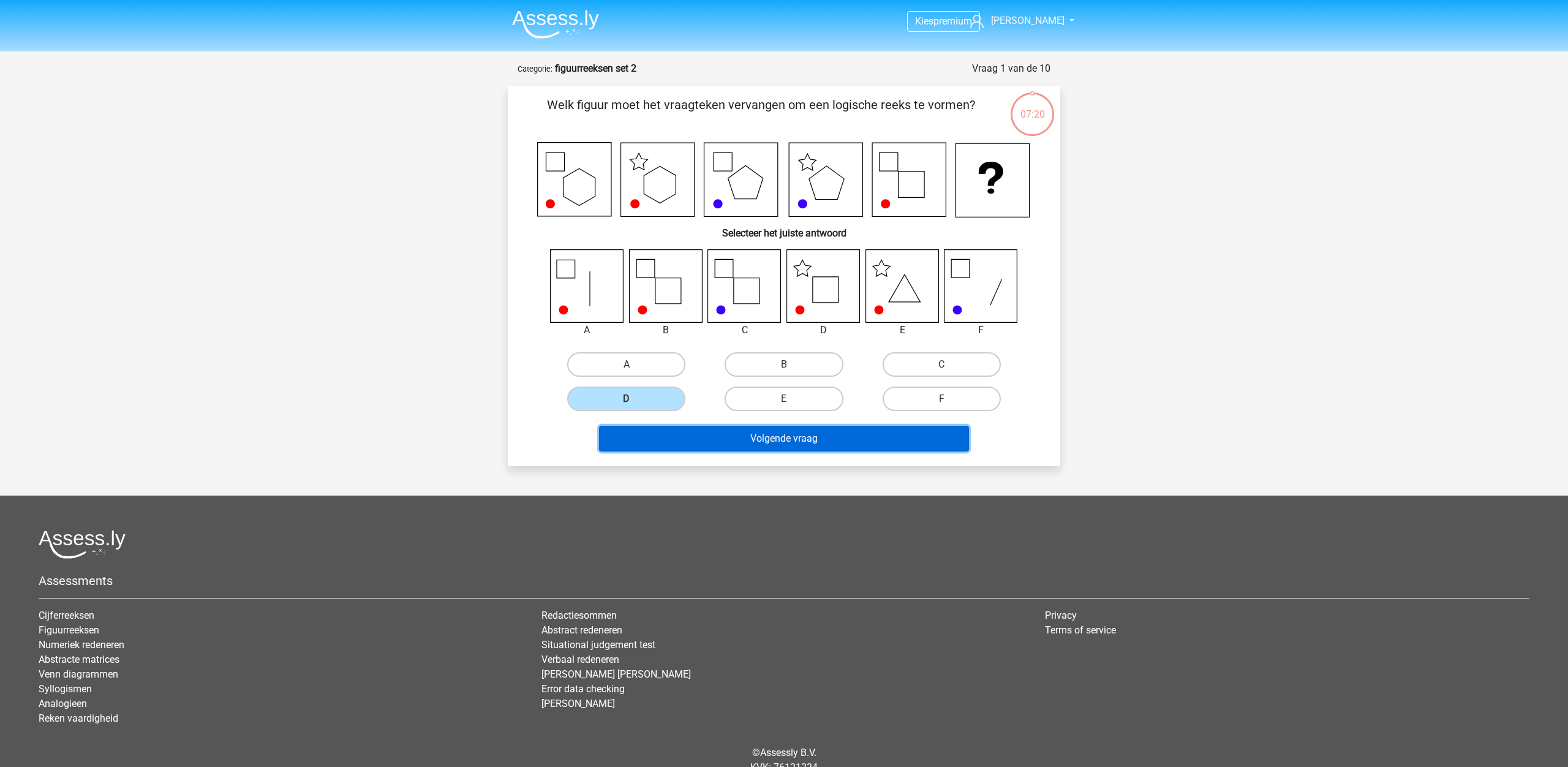
click at [730, 447] on button "Volgende vraag" at bounding box center [784, 438] width 371 height 26
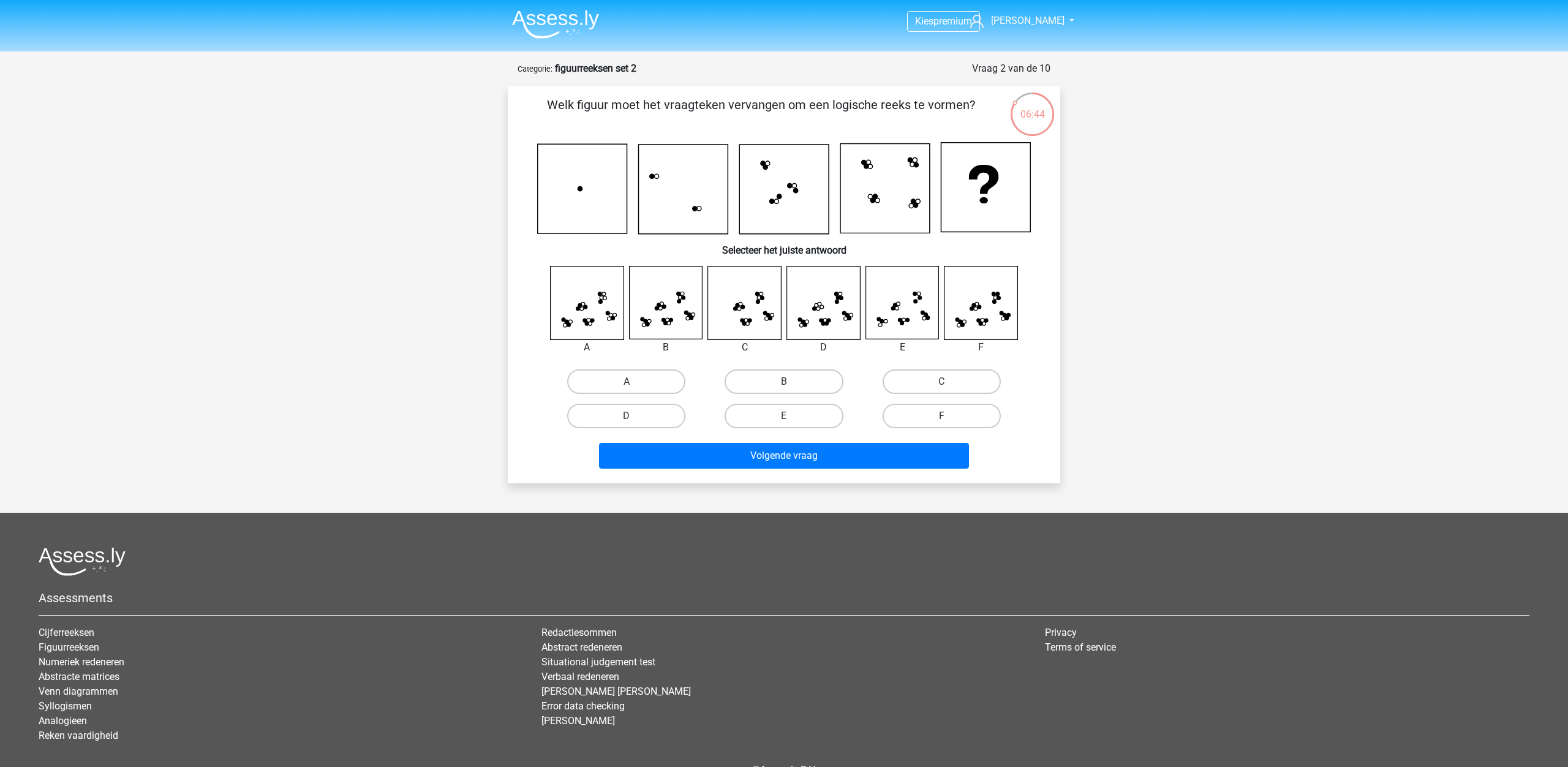
click at [968, 414] on label "F" at bounding box center [941, 416] width 118 height 25
click at [949, 416] on input "F" at bounding box center [945, 419] width 8 height 8
radio input "true"
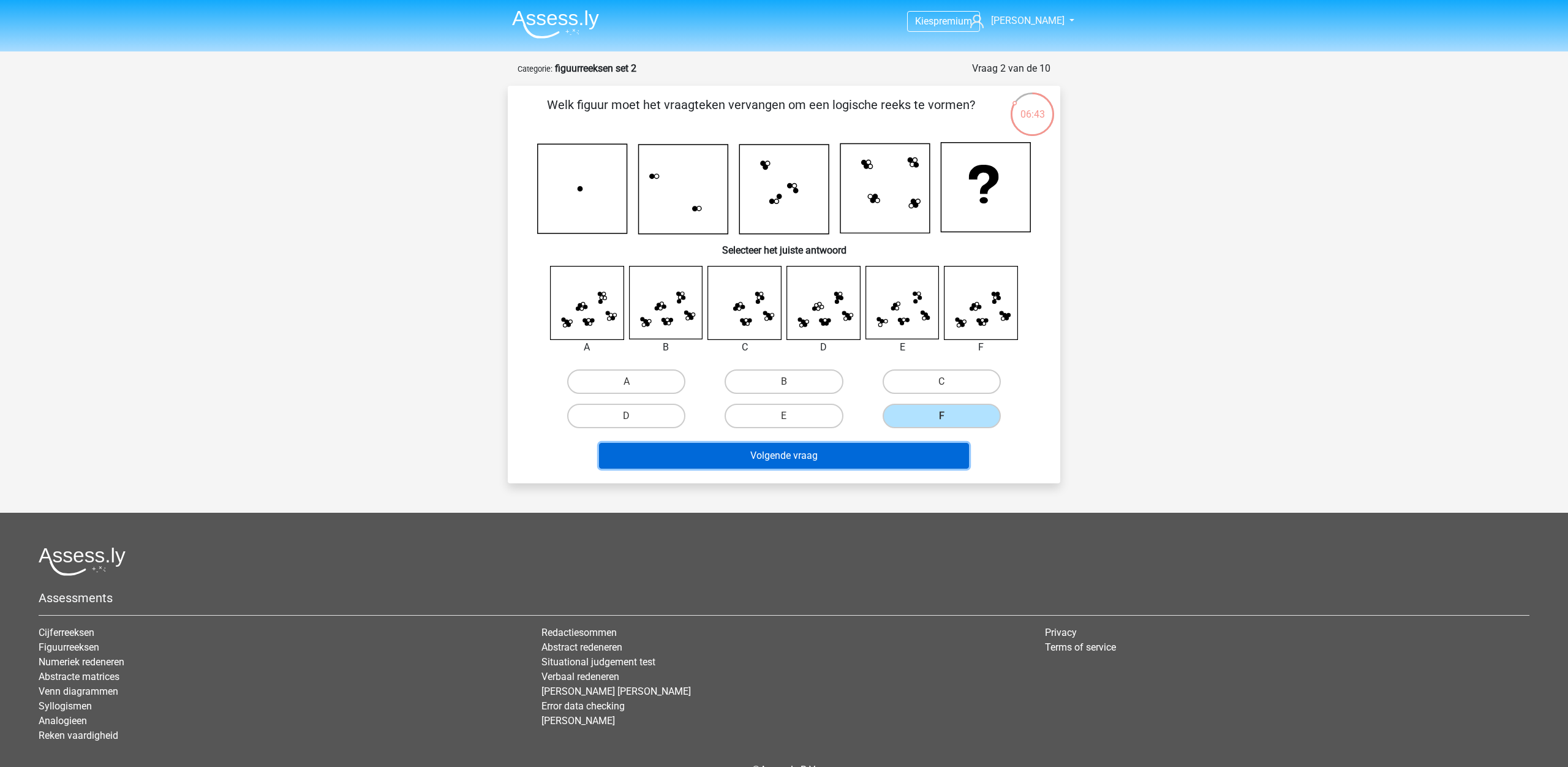
click at [867, 458] on button "Volgende vraag" at bounding box center [784, 455] width 371 height 26
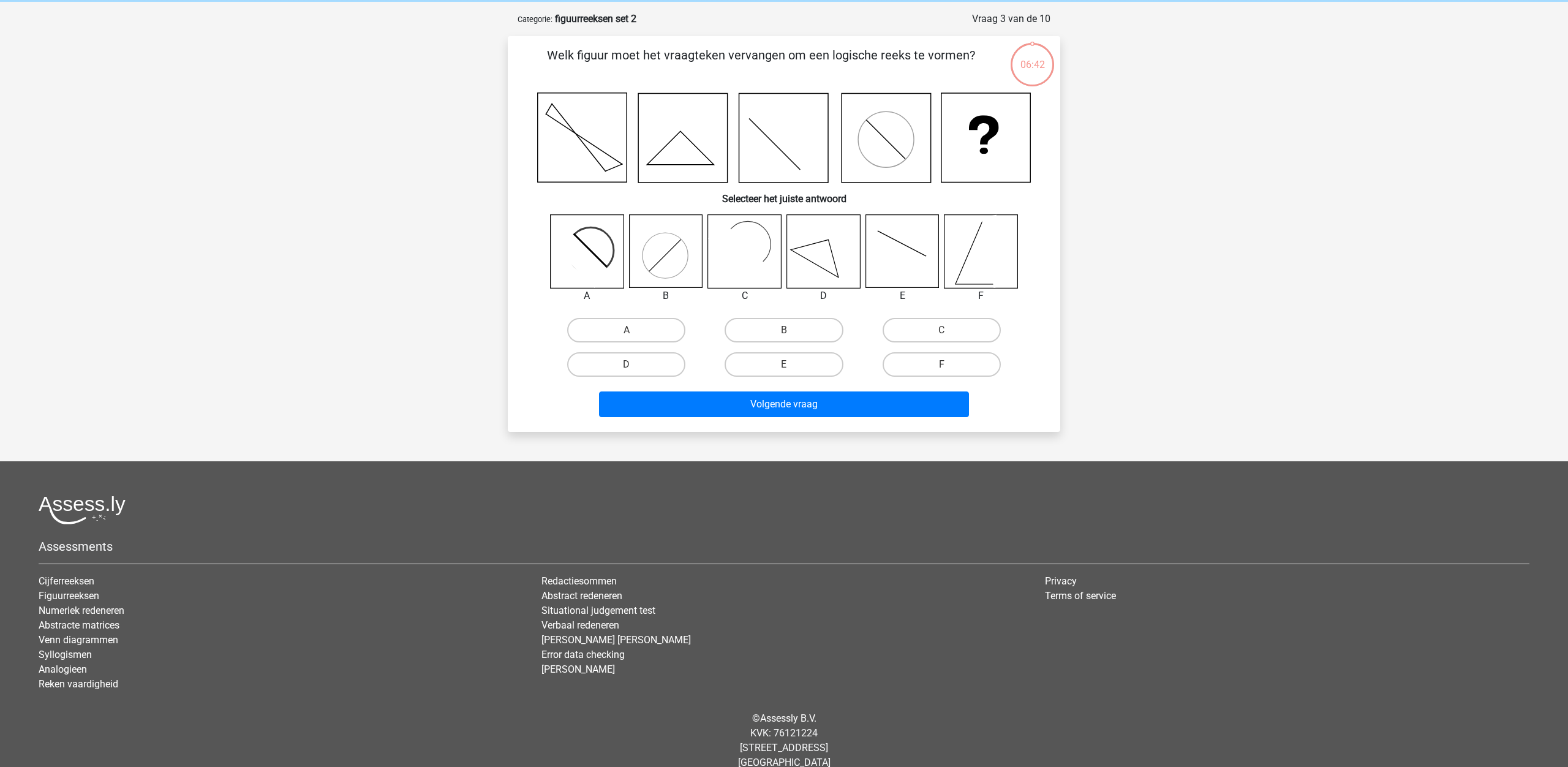
scroll to position [61, 0]
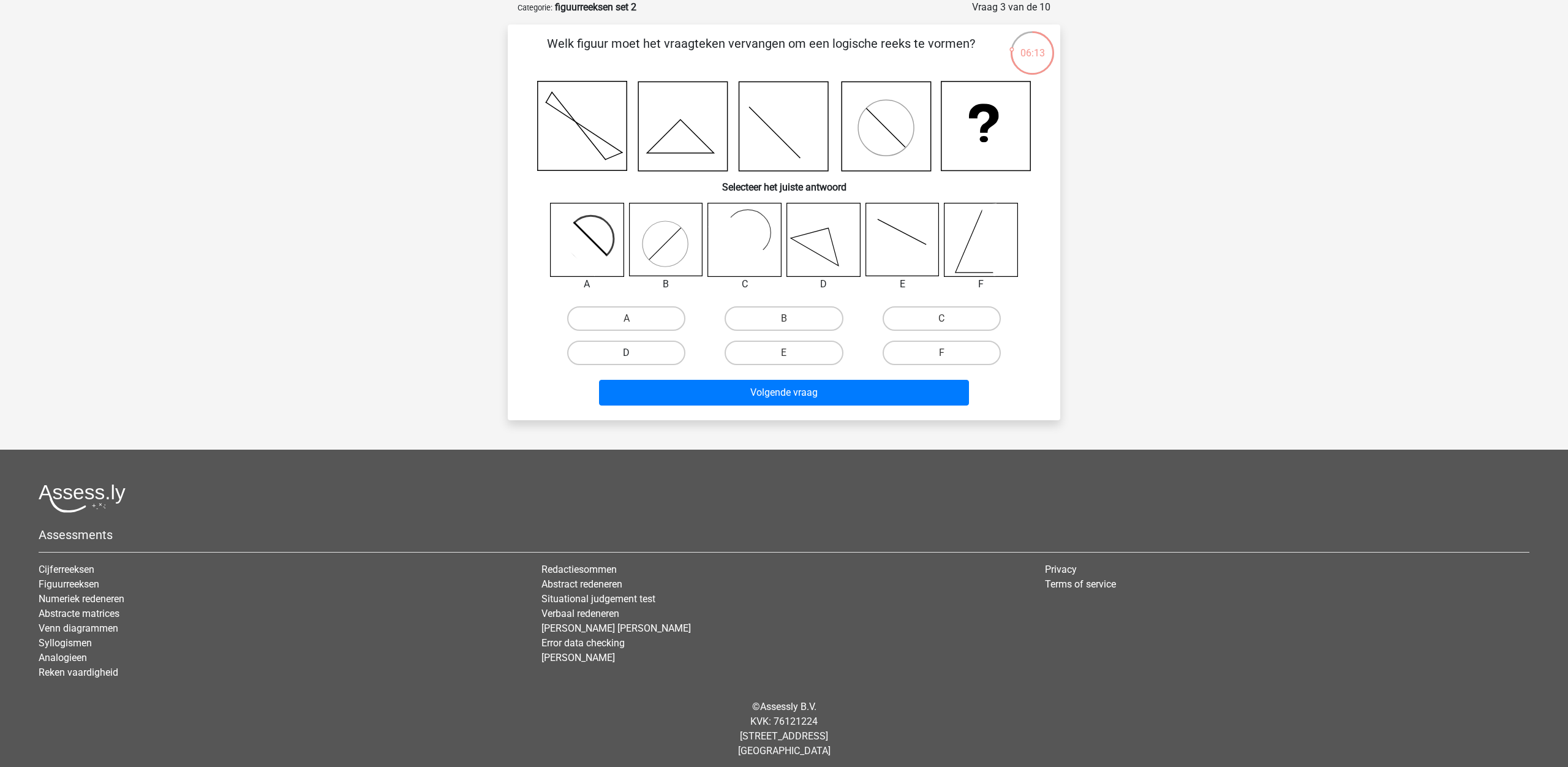
drag, startPoint x: 606, startPoint y: 315, endPoint x: 673, endPoint y: 362, distance: 81.8
click at [606, 315] on label "A" at bounding box center [626, 319] width 118 height 25
click at [626, 319] on input "A" at bounding box center [629, 322] width 8 height 8
radio input "true"
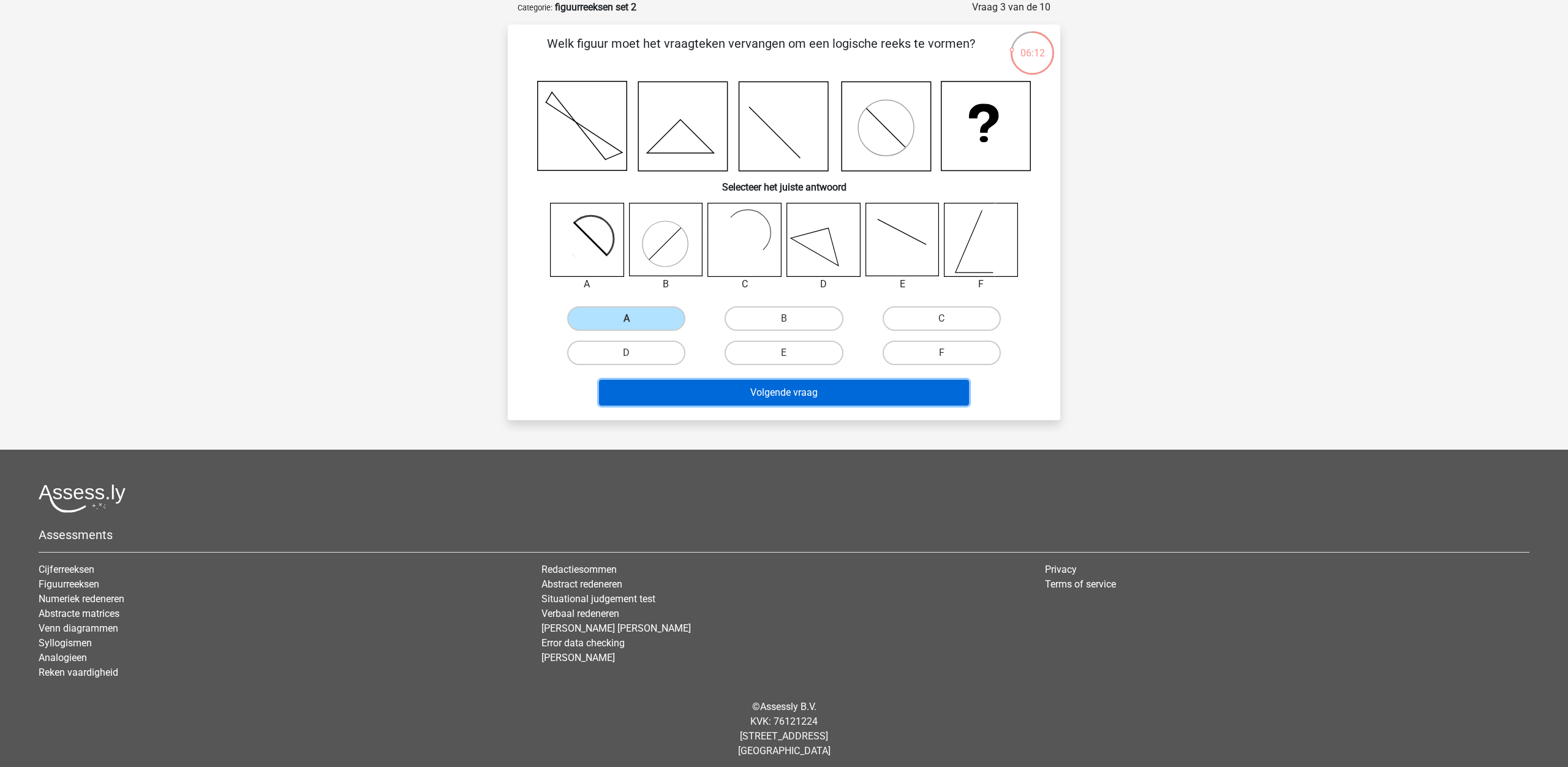
click at [757, 399] on button "Volgende vraag" at bounding box center [784, 393] width 371 height 26
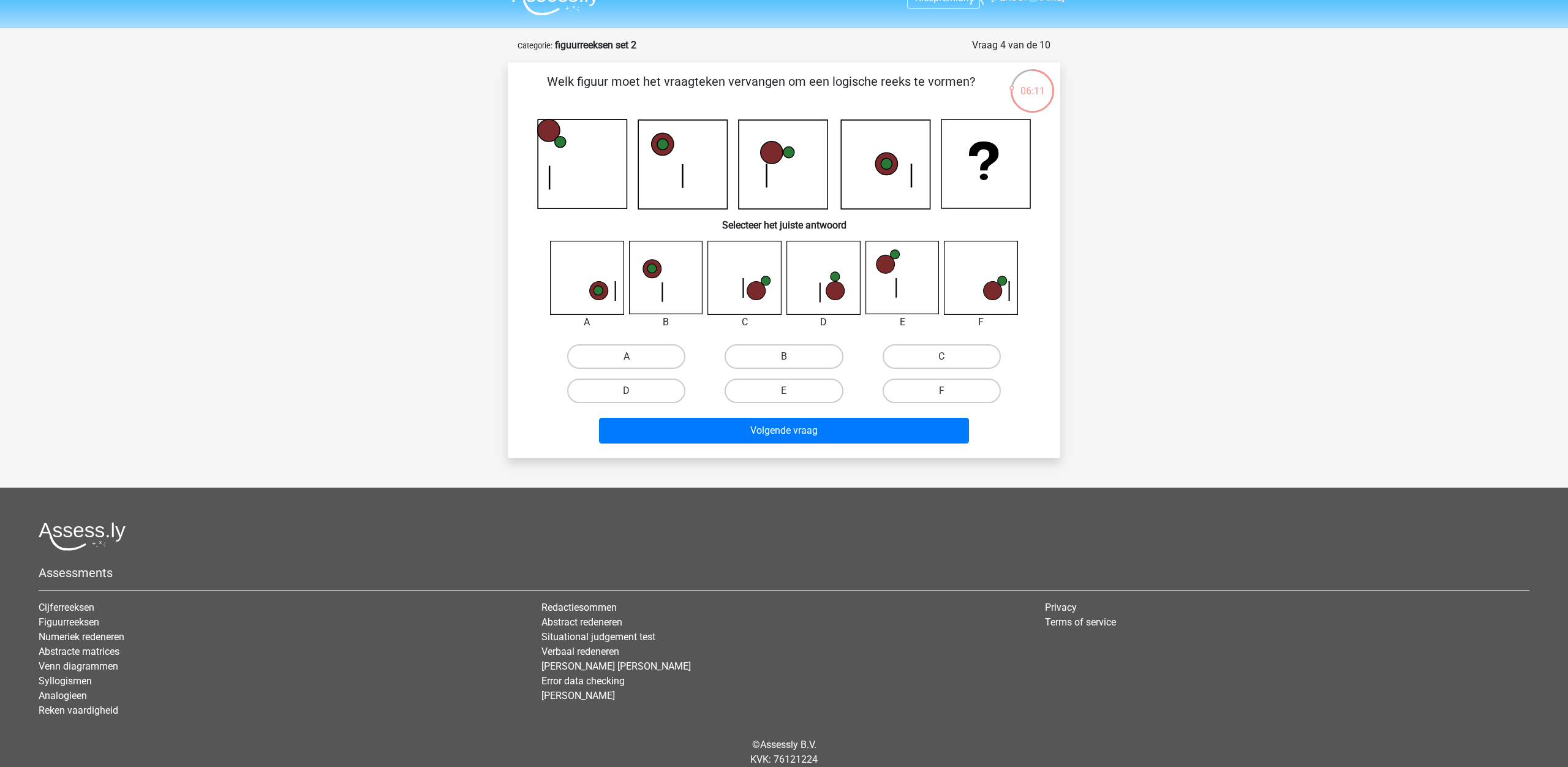
scroll to position [0, 0]
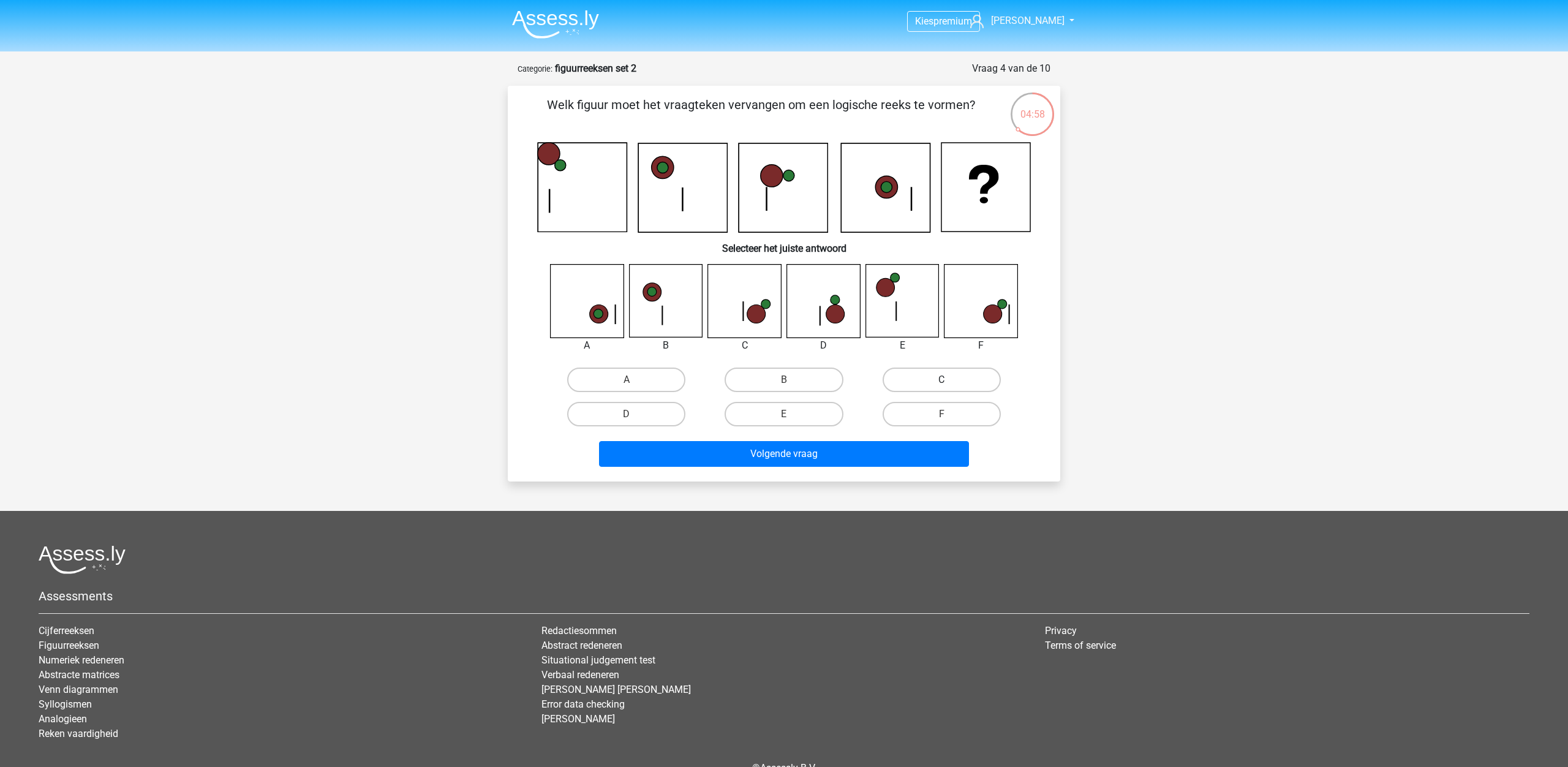
click at [919, 382] on label "C" at bounding box center [941, 379] width 118 height 25
click at [941, 382] on input "C" at bounding box center [945, 384] width 8 height 8
radio input "true"
click at [839, 455] on button "Volgende vraag" at bounding box center [784, 454] width 371 height 26
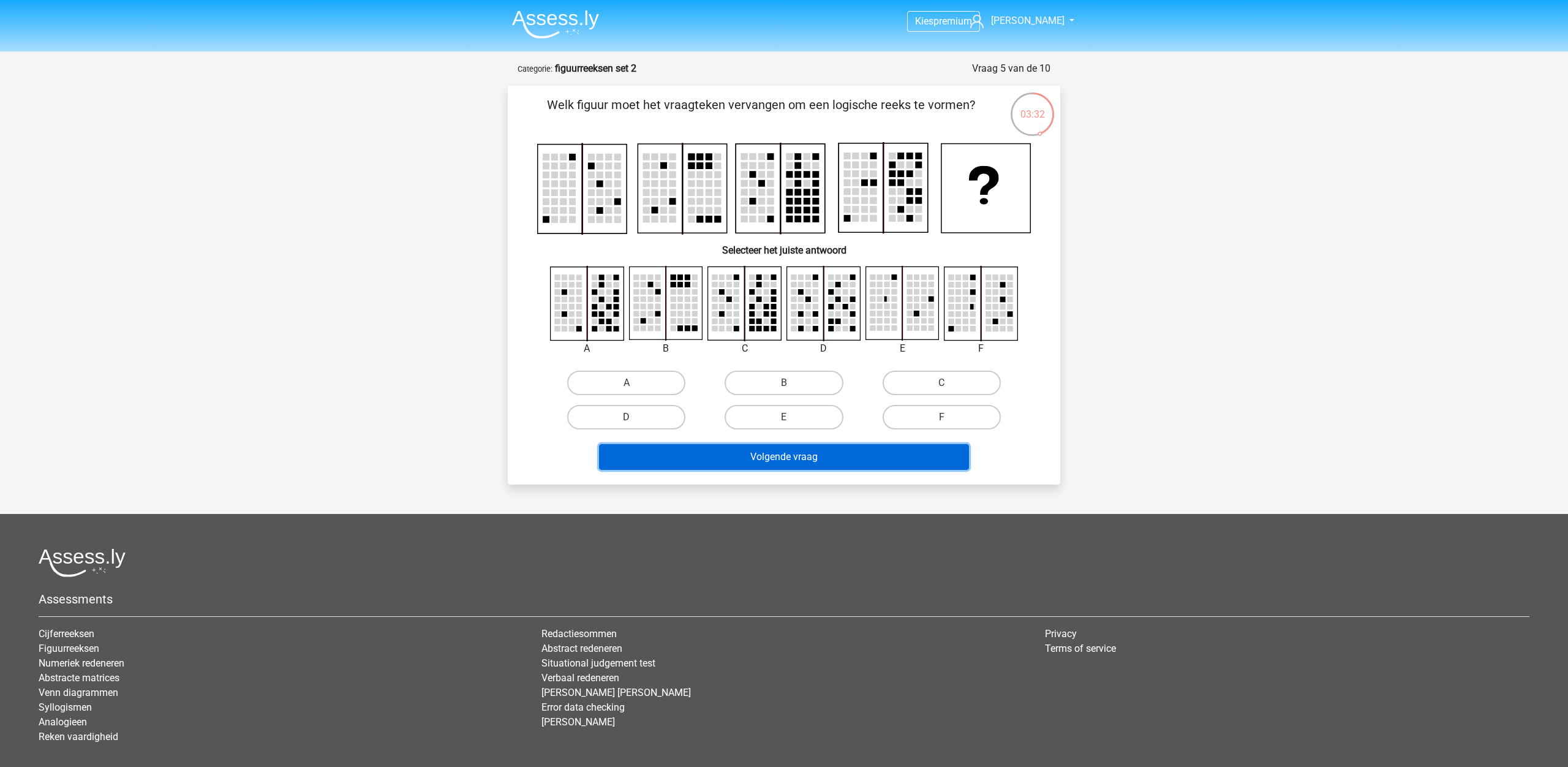
click at [740, 465] on button "Volgende vraag" at bounding box center [784, 457] width 371 height 26
click at [723, 480] on div "Welk figuur moet het vraagteken vervangen om een logische reeks te vormen?" at bounding box center [783, 284] width 553 height 399
click at [814, 409] on label "E" at bounding box center [783, 417] width 118 height 25
click at [792, 417] on input "E" at bounding box center [787, 420] width 8 height 8
radio input "true"
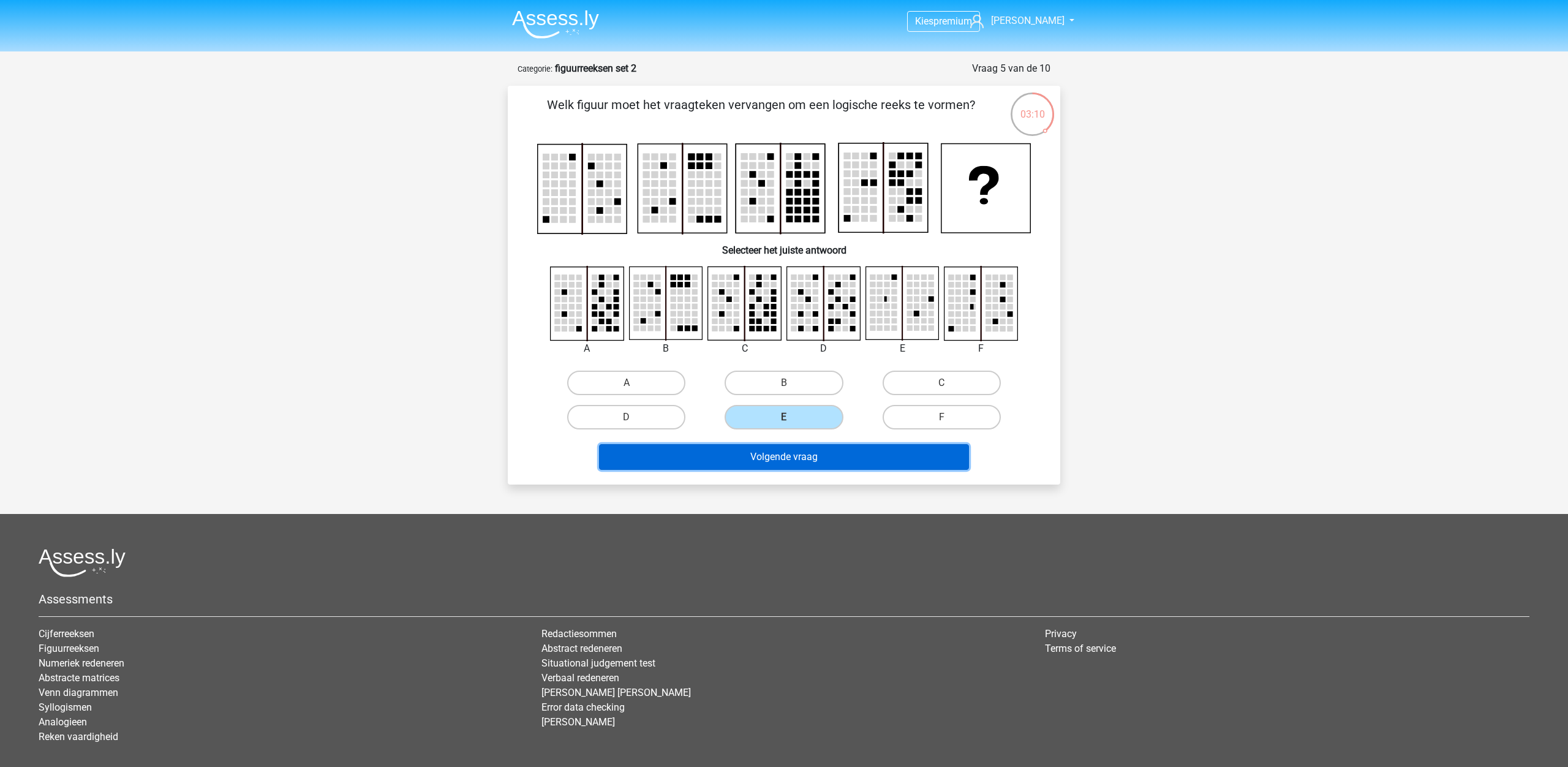
click at [763, 458] on button "Volgende vraag" at bounding box center [784, 457] width 371 height 26
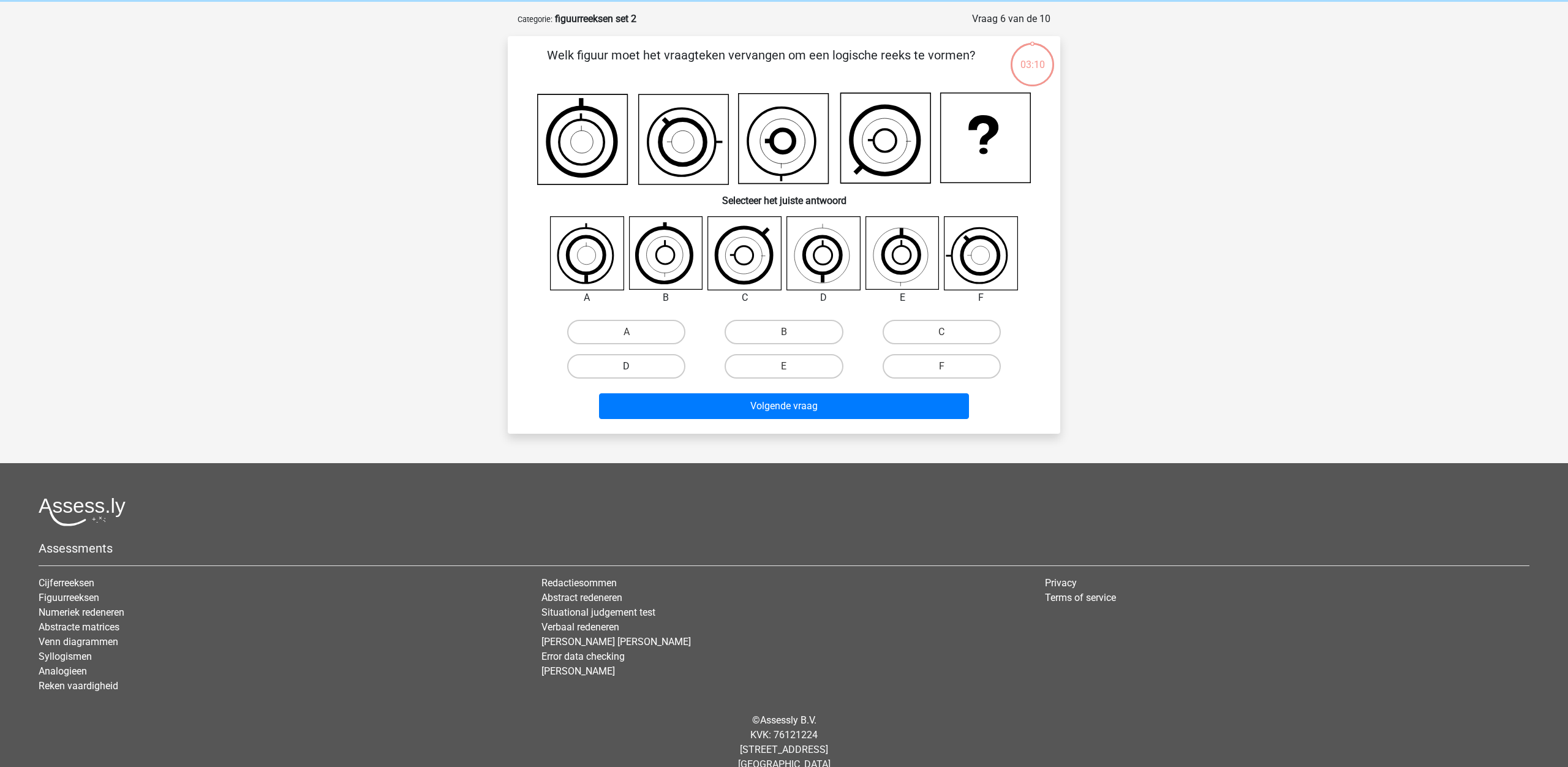
scroll to position [61, 0]
